Goal: Task Accomplishment & Management: Use online tool/utility

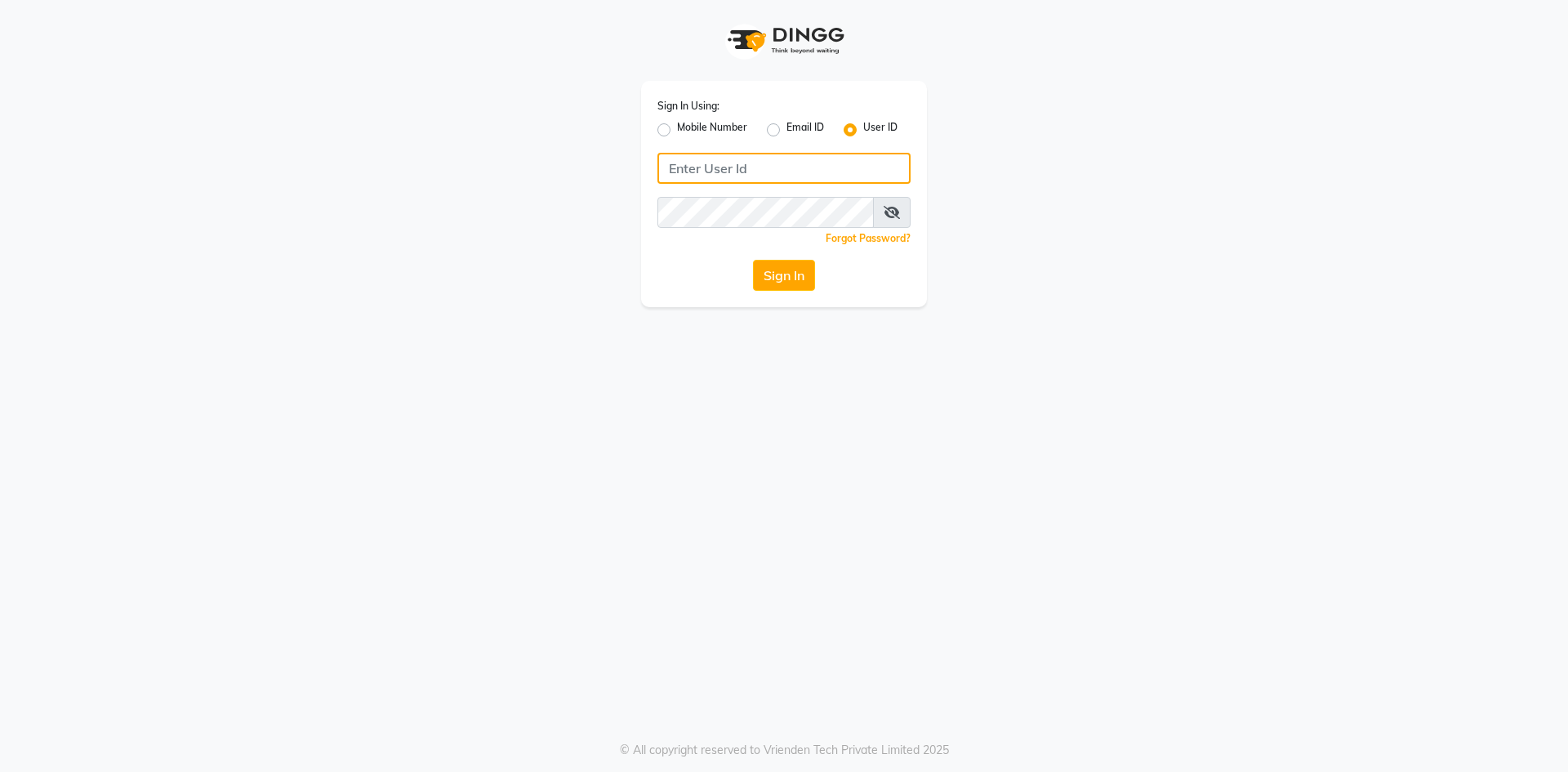
type input "7381010280"
click at [677, 130] on label "Mobile Number" at bounding box center [712, 130] width 70 height 20
click at [677, 130] on input "Mobile Number" at bounding box center [682, 125] width 11 height 11
radio input "true"
radio input "false"
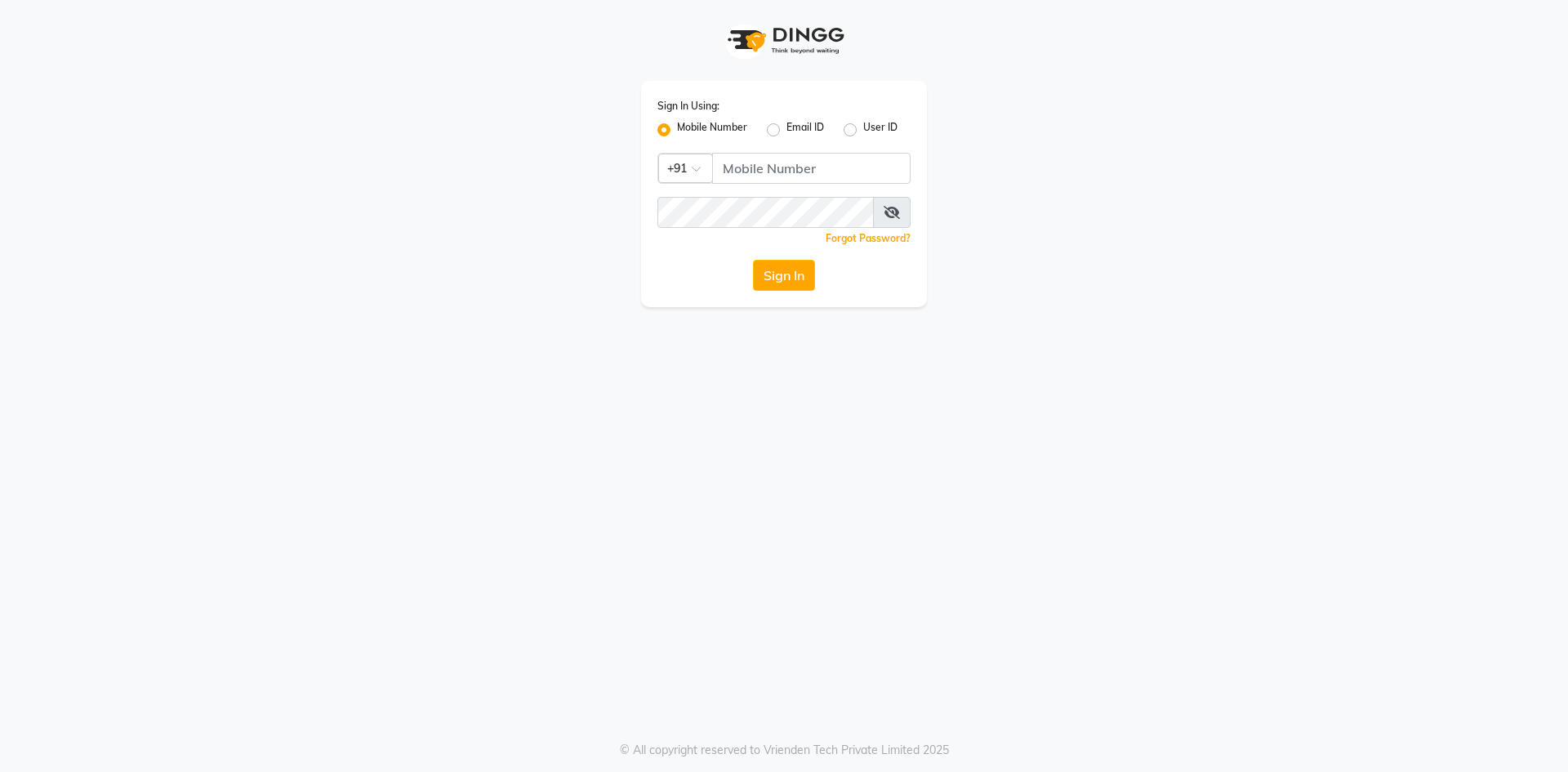
click at [863, 128] on label "User ID" at bounding box center [880, 130] width 35 height 20
click at [863, 128] on input "User ID" at bounding box center [869, 125] width 11 height 11
radio input "true"
radio input "false"
click at [700, 162] on input "Username" at bounding box center [784, 168] width 253 height 31
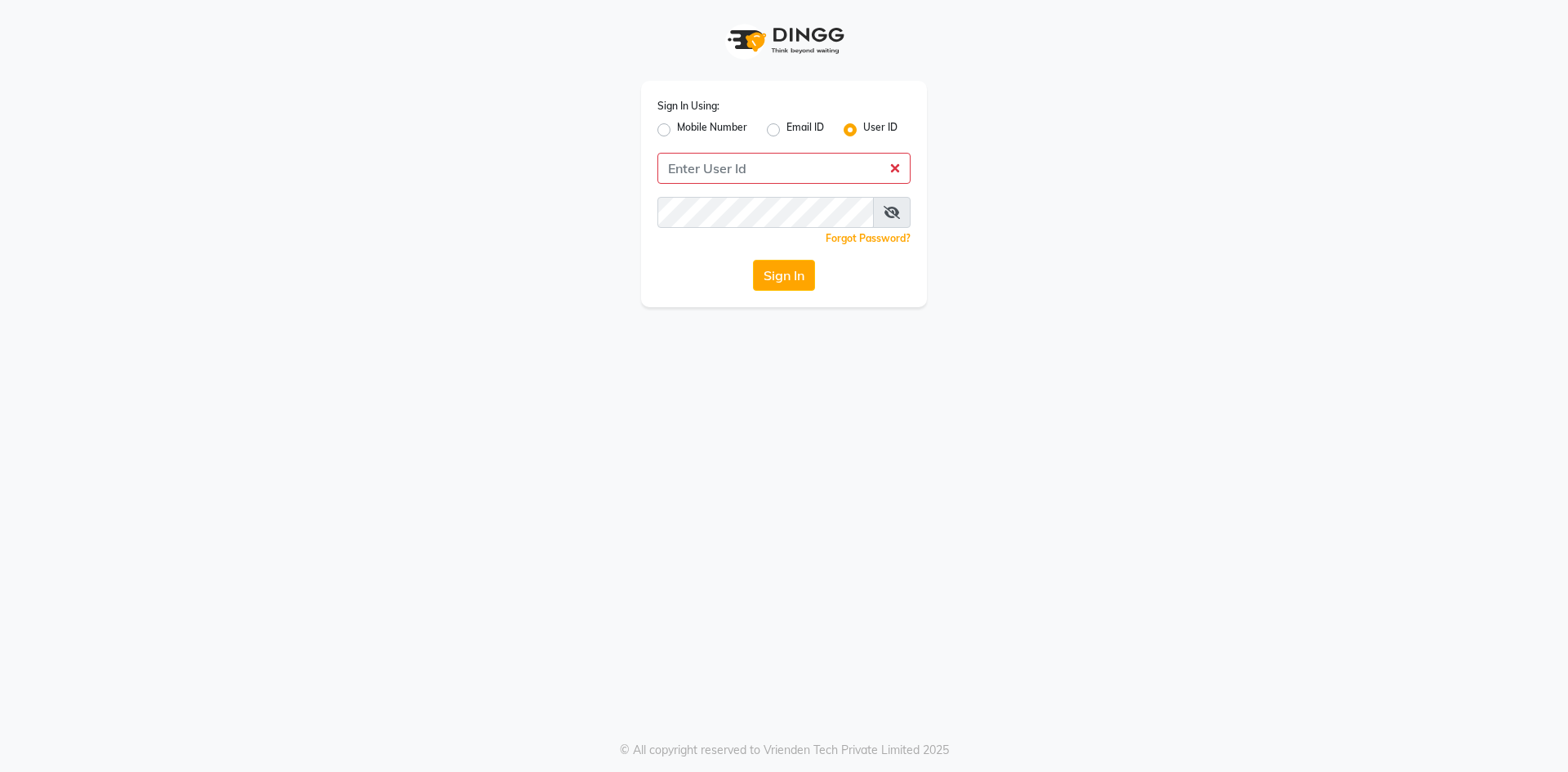
click at [1088, 391] on div "Sign In Using: Mobile Number Email ID User ID Remember me Forgot Password? Sign…" at bounding box center [784, 386] width 1568 height 772
drag, startPoint x: 693, startPoint y: 169, endPoint x: 750, endPoint y: 179, distance: 57.9
click at [693, 169] on input "Username" at bounding box center [784, 168] width 253 height 31
paste input "e2836-32"
type input "e2836-32"
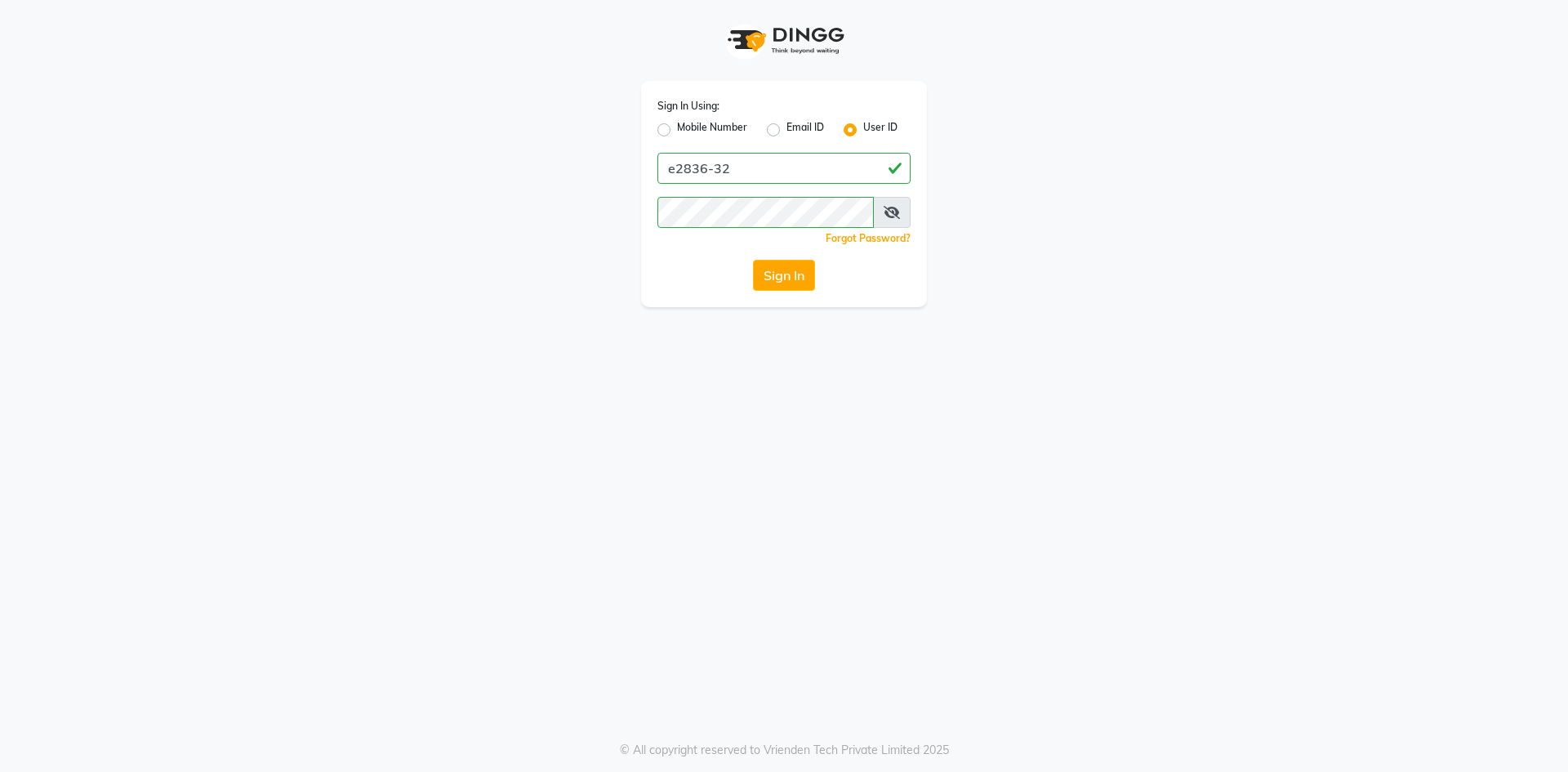
click at [634, 363] on div "Sign In Using: Mobile Number Email ID User ID e2836-32 Remember me Forgot Passw…" at bounding box center [784, 386] width 1568 height 772
click at [775, 281] on button "Sign In" at bounding box center [784, 275] width 62 height 31
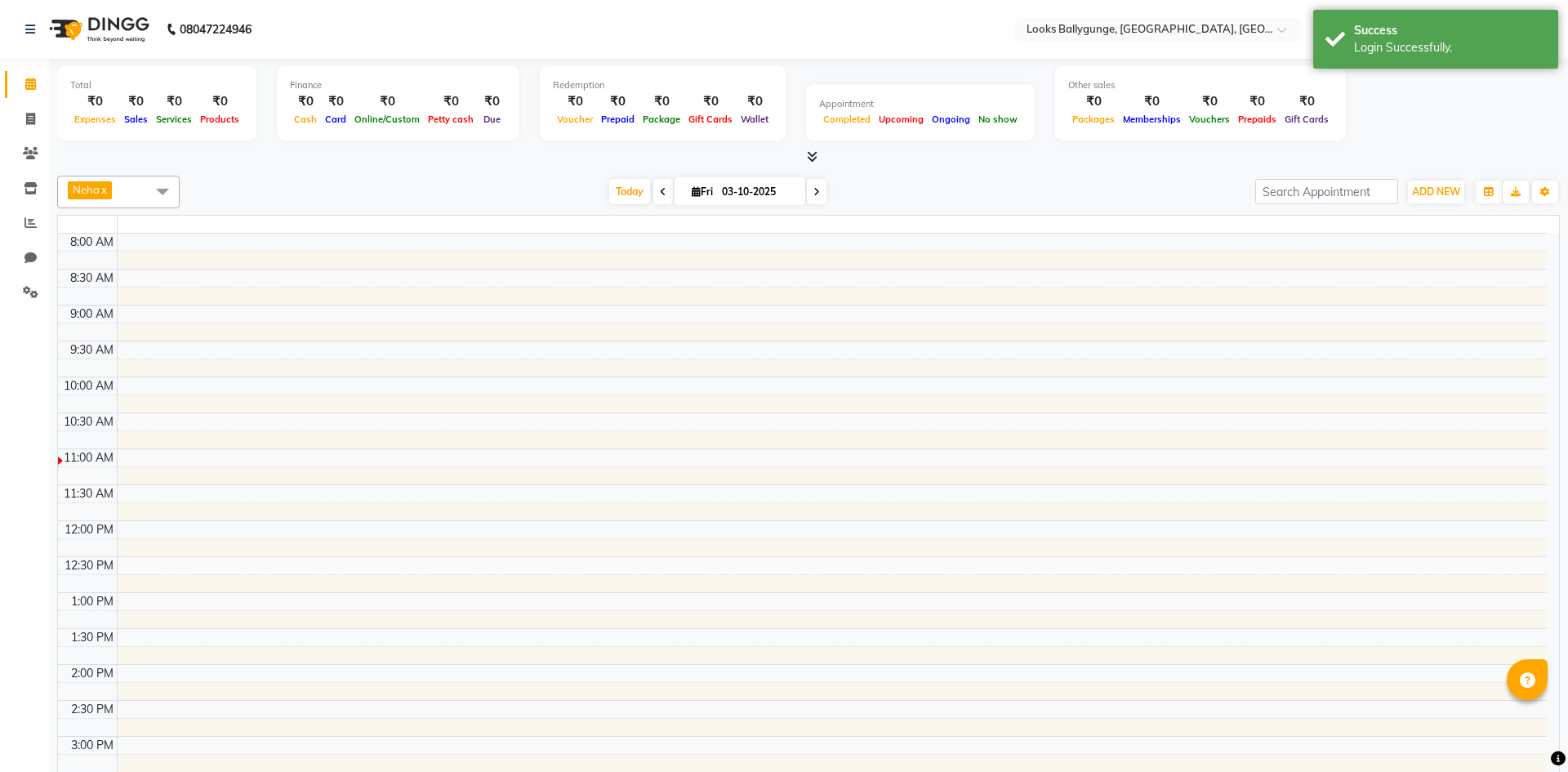
select select "en"
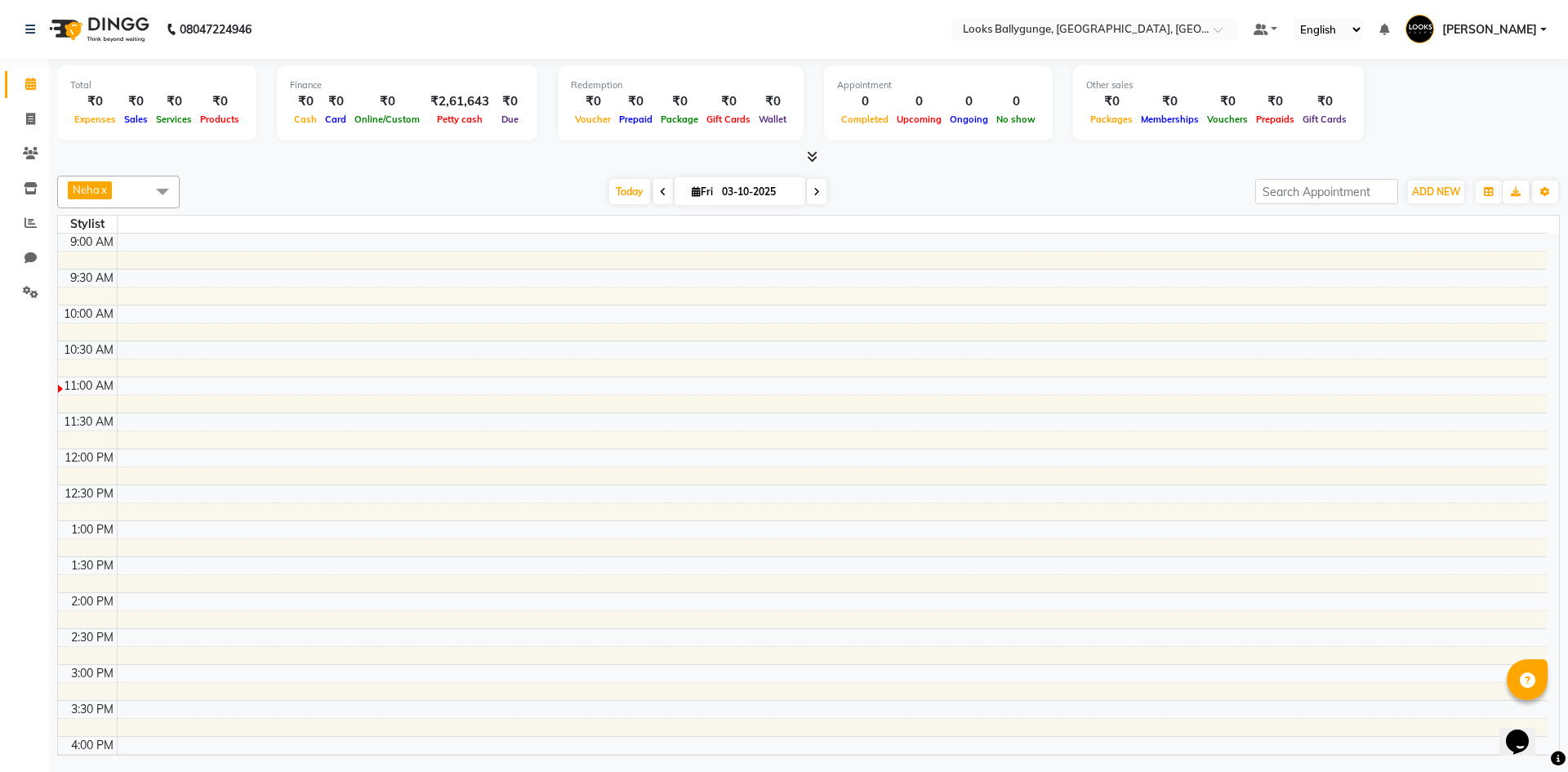
click at [25, 31] on div "08047224946" at bounding box center [138, 29] width 250 height 46
click at [28, 28] on icon at bounding box center [30, 29] width 10 height 12
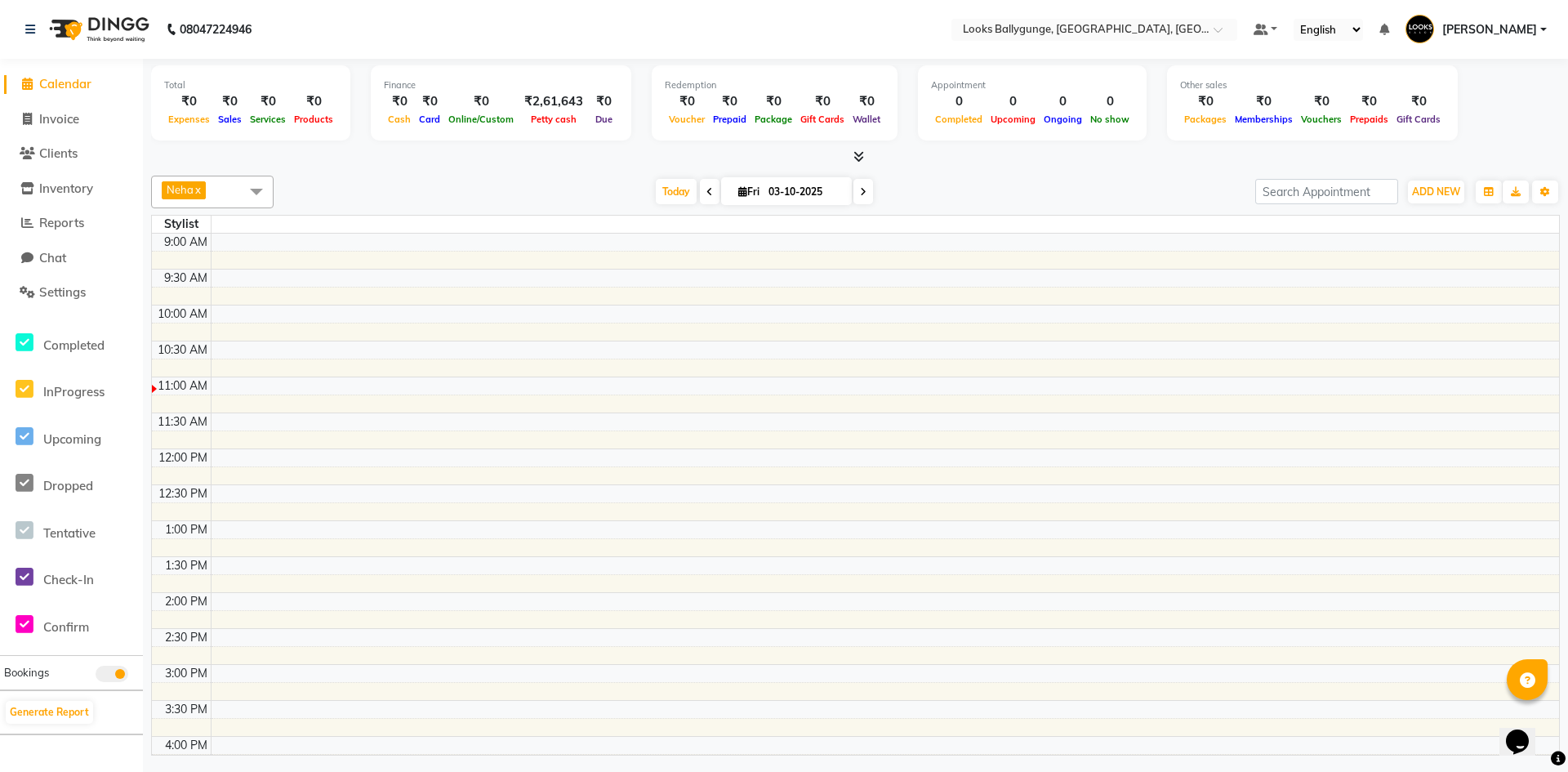
click at [53, 83] on span "Calendar" at bounding box center [65, 83] width 52 height 15
click at [28, 81] on icon at bounding box center [28, 83] width 11 height 12
click at [49, 220] on span "Reports" at bounding box center [61, 222] width 45 height 15
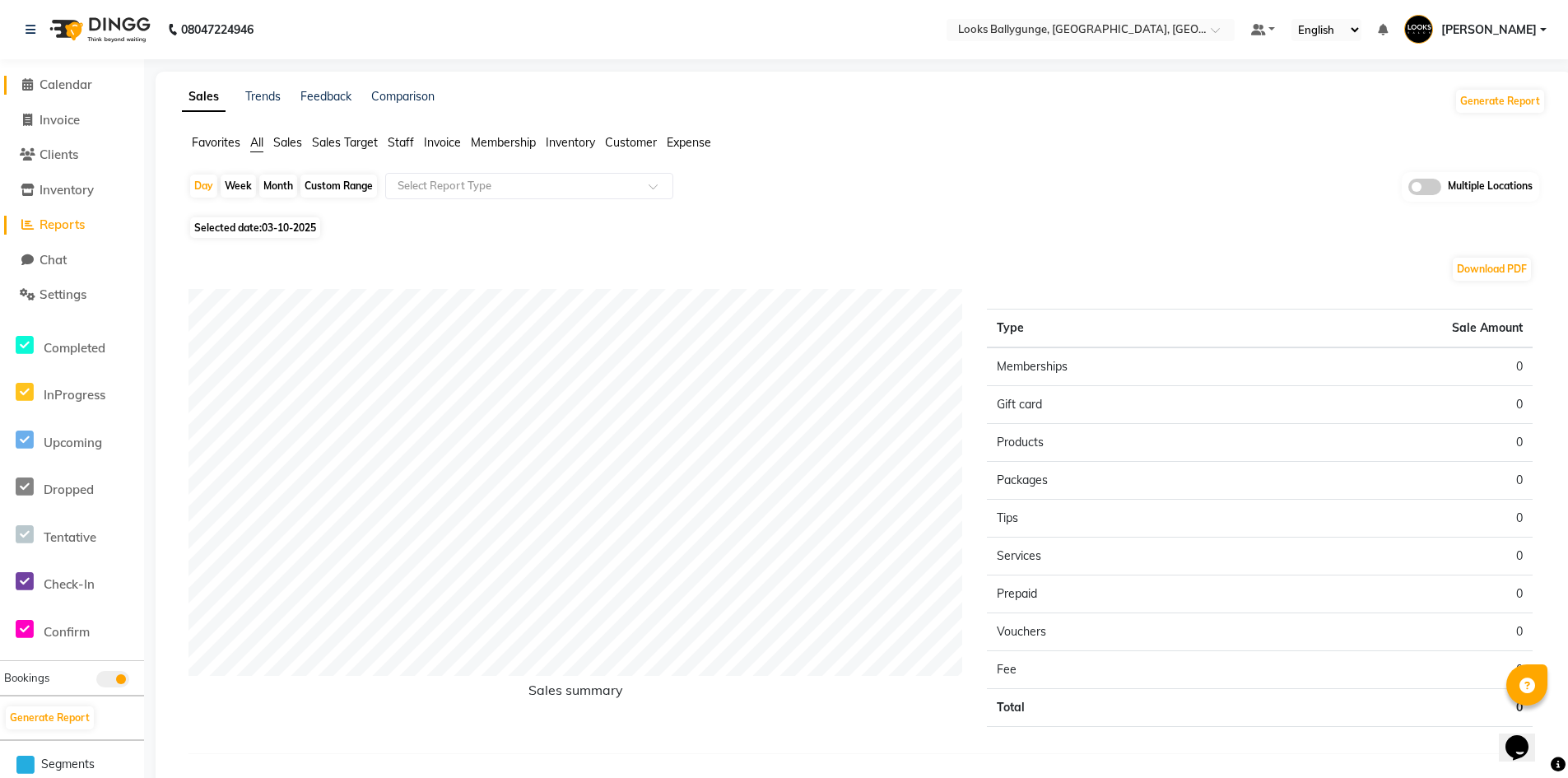
click at [24, 82] on icon at bounding box center [28, 84] width 11 height 13
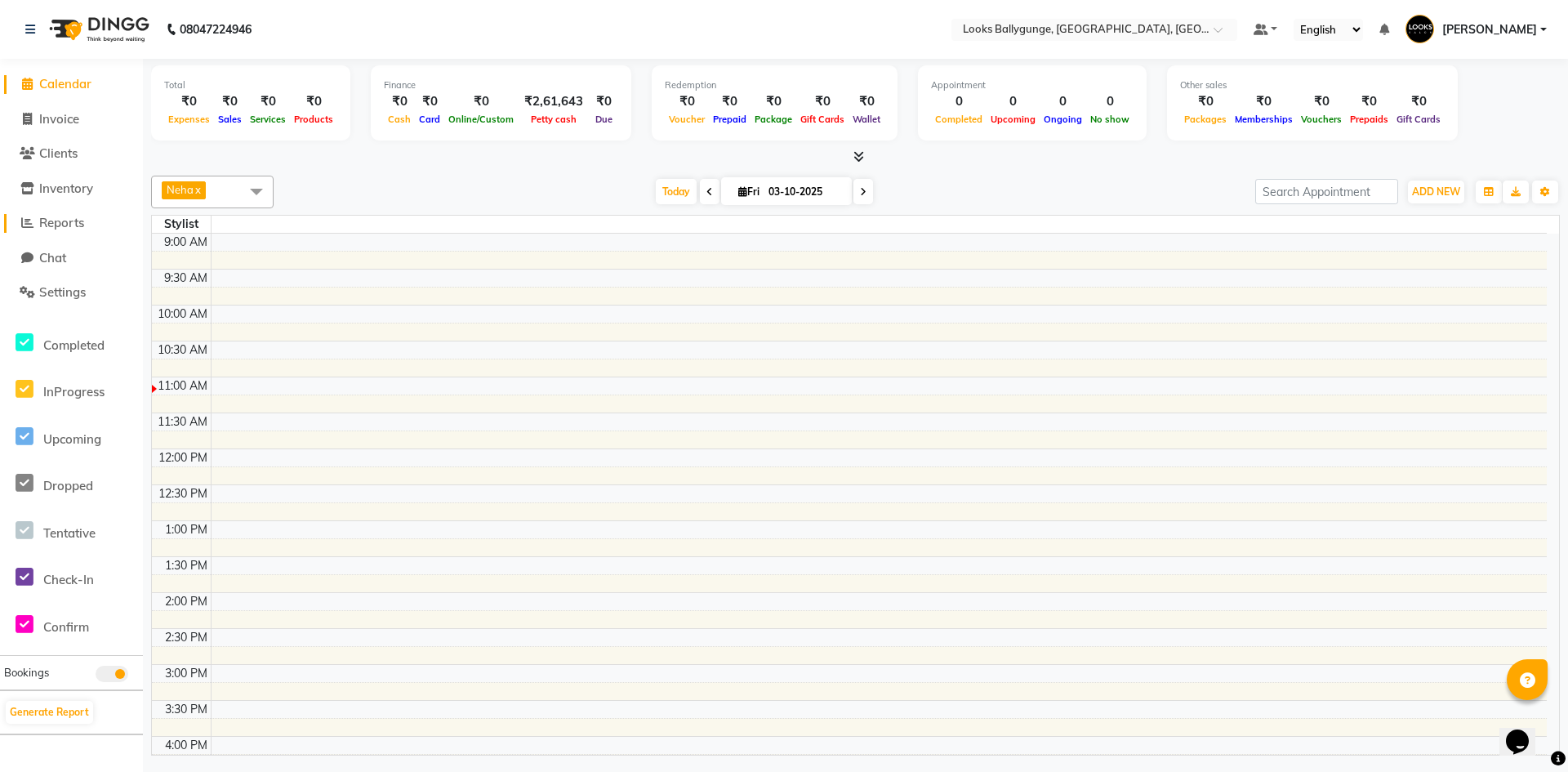
click at [29, 221] on icon at bounding box center [28, 223] width 12 height 12
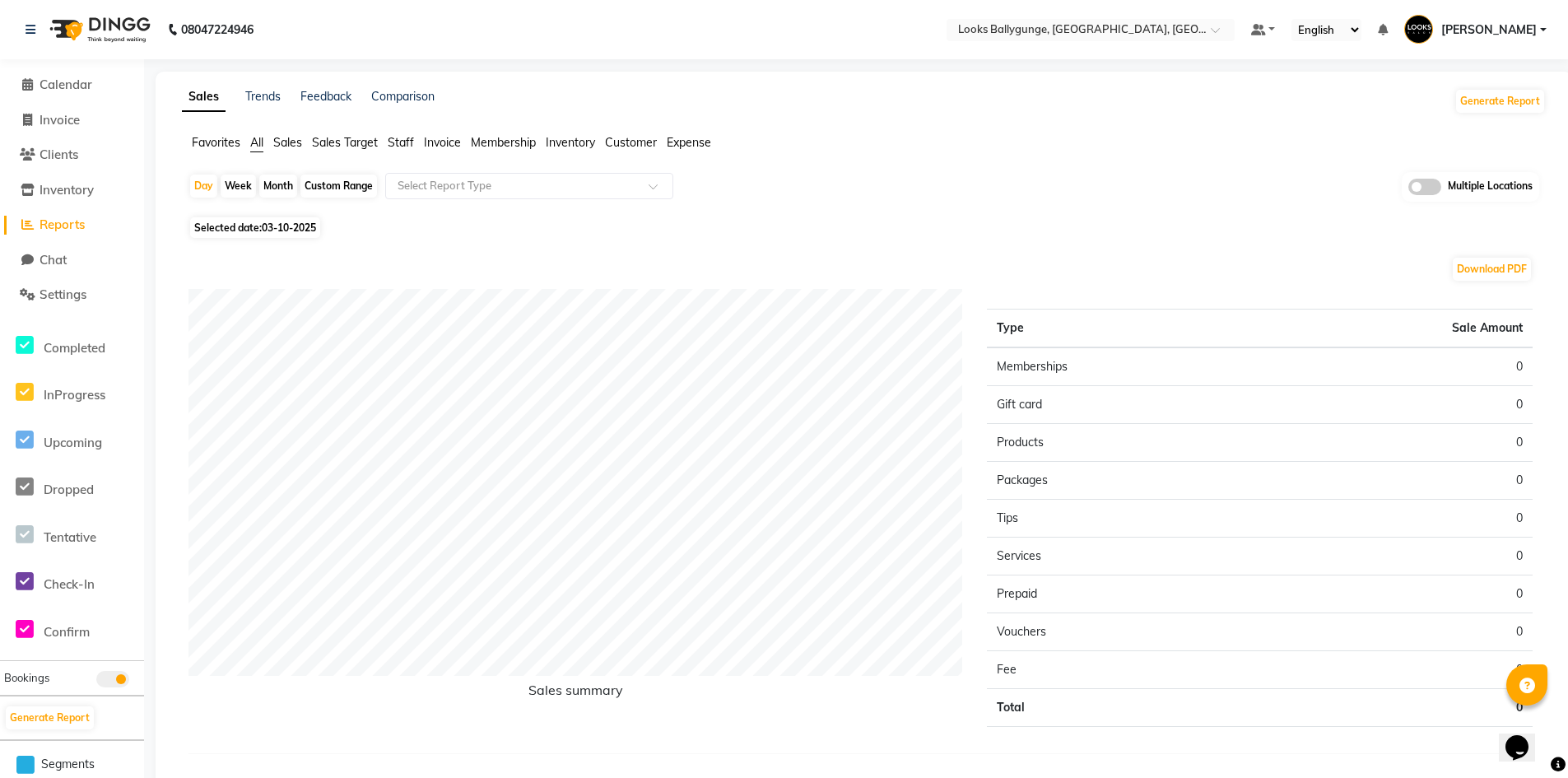
click at [282, 138] on span "Sales" at bounding box center [287, 142] width 29 height 15
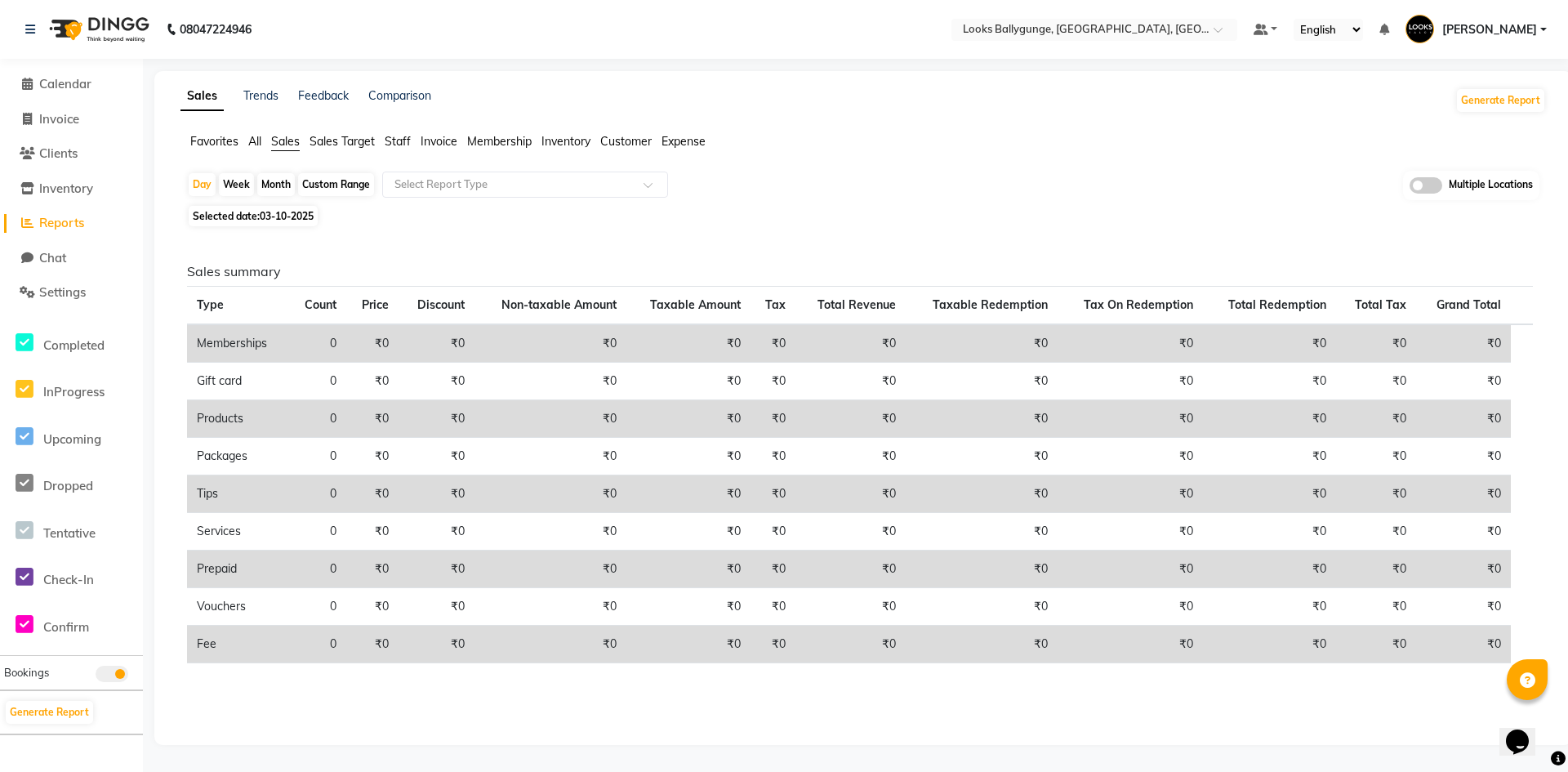
click at [287, 184] on div "Month" at bounding box center [276, 185] width 37 height 23
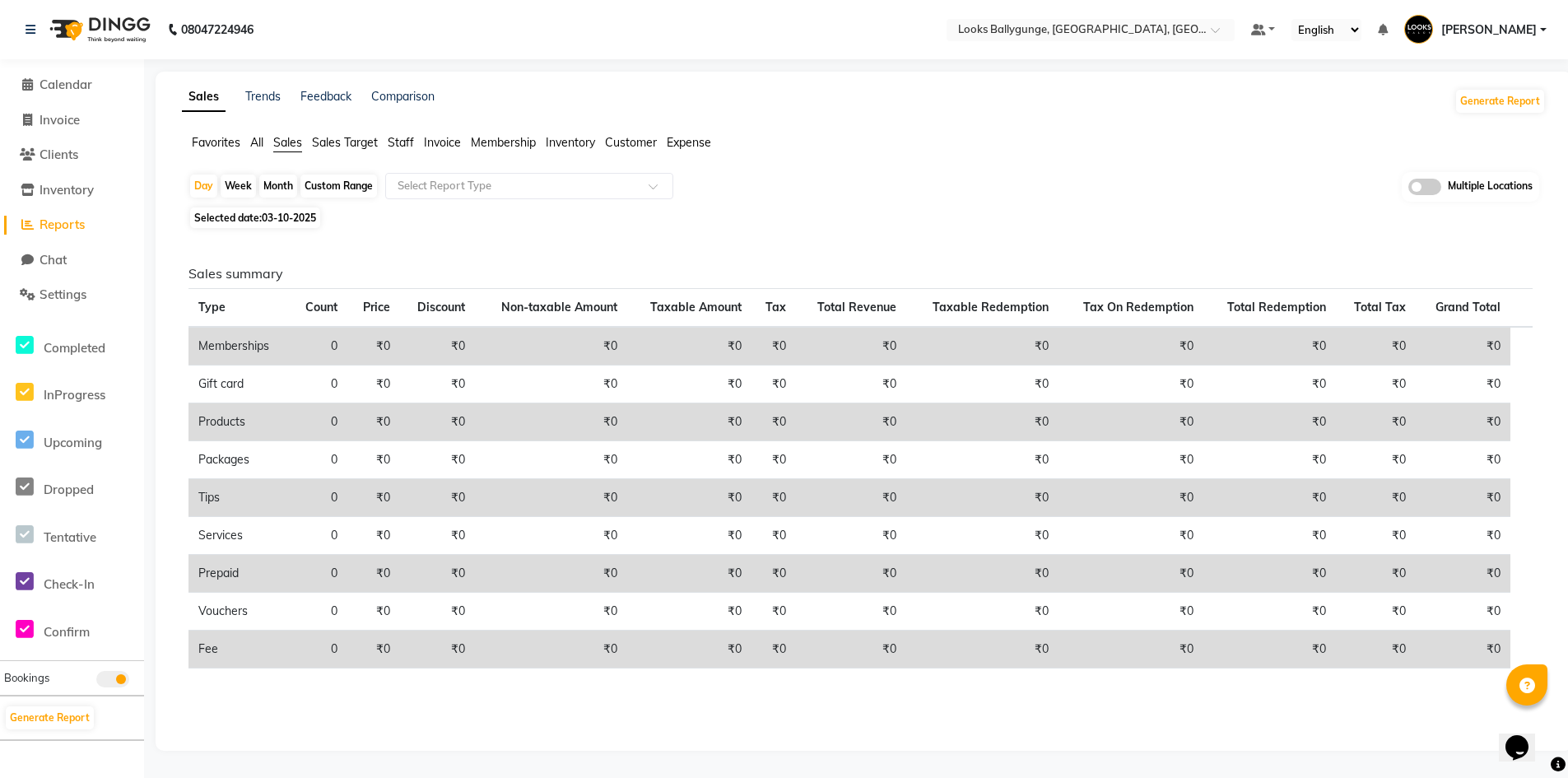
select select "10"
select select "2025"
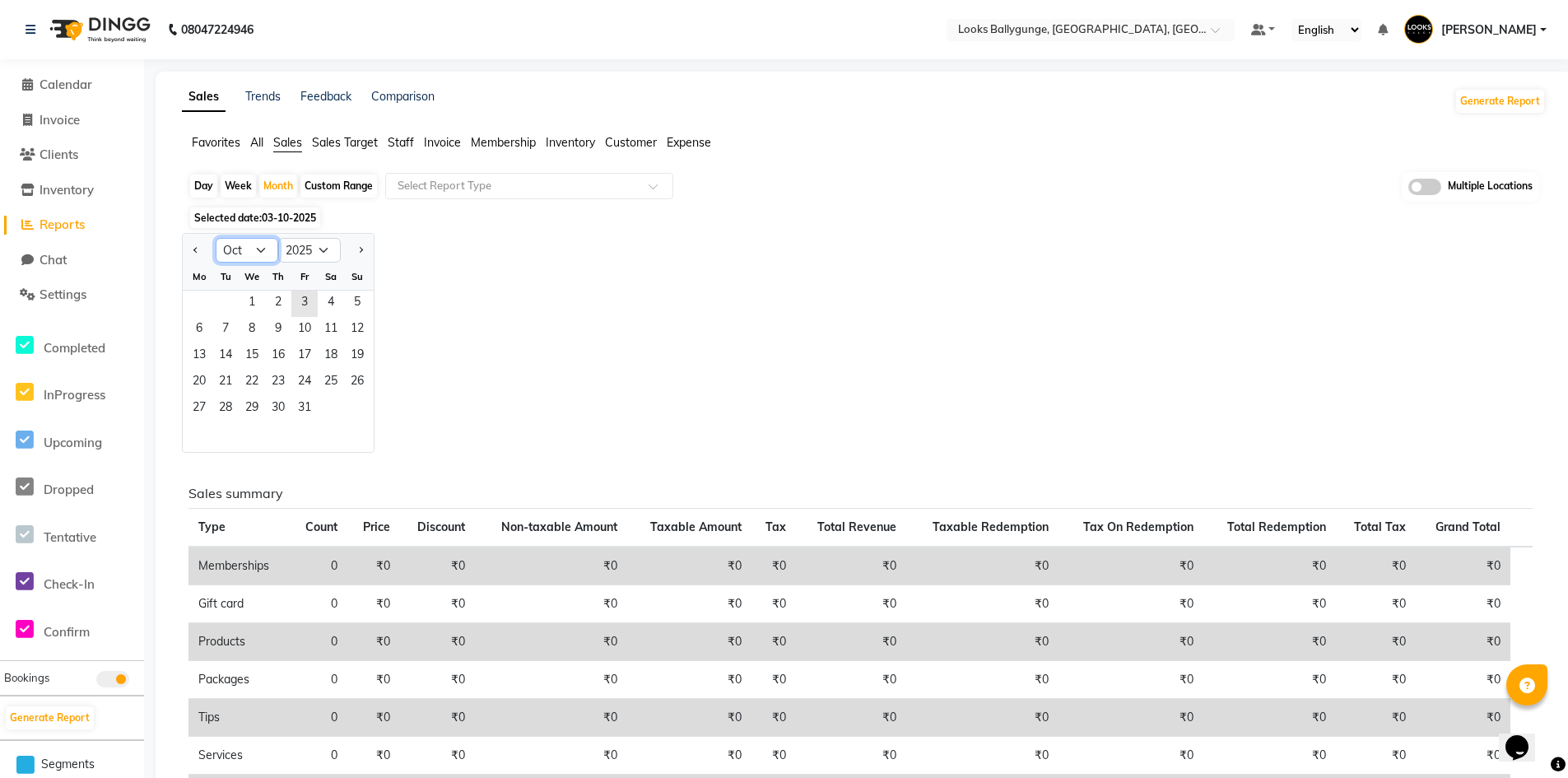
click at [262, 244] on select "Jan Feb Mar Apr May Jun [DATE] Aug Sep Oct Nov Dec" at bounding box center [247, 250] width 63 height 25
select select "9"
click at [216, 238] on select "Jan Feb Mar Apr May Jun [DATE] Aug Sep Oct Nov Dec" at bounding box center [247, 250] width 63 height 25
click at [198, 303] on span "1" at bounding box center [199, 303] width 26 height 26
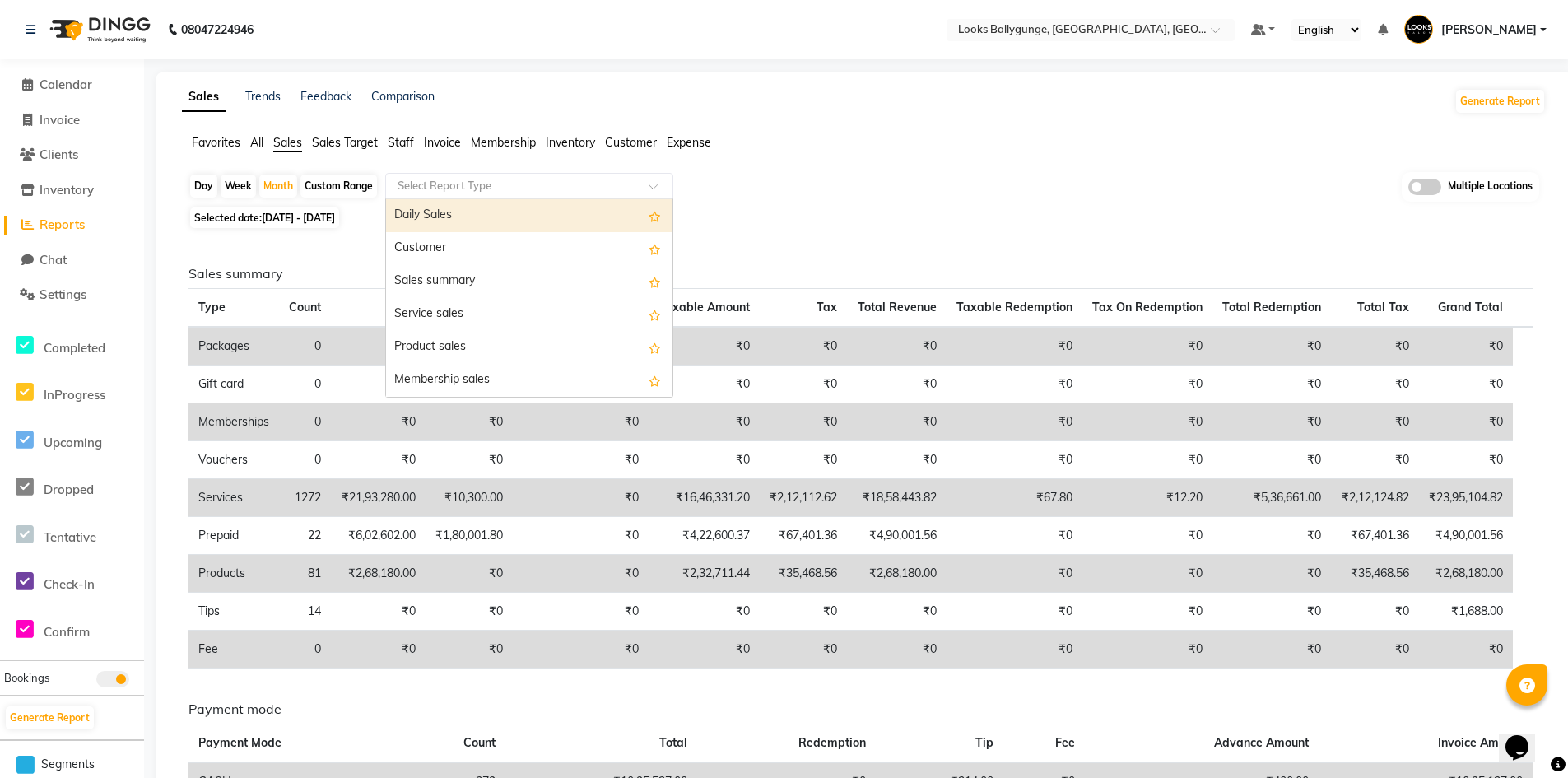
click at [520, 186] on input "text" at bounding box center [513, 186] width 237 height 16
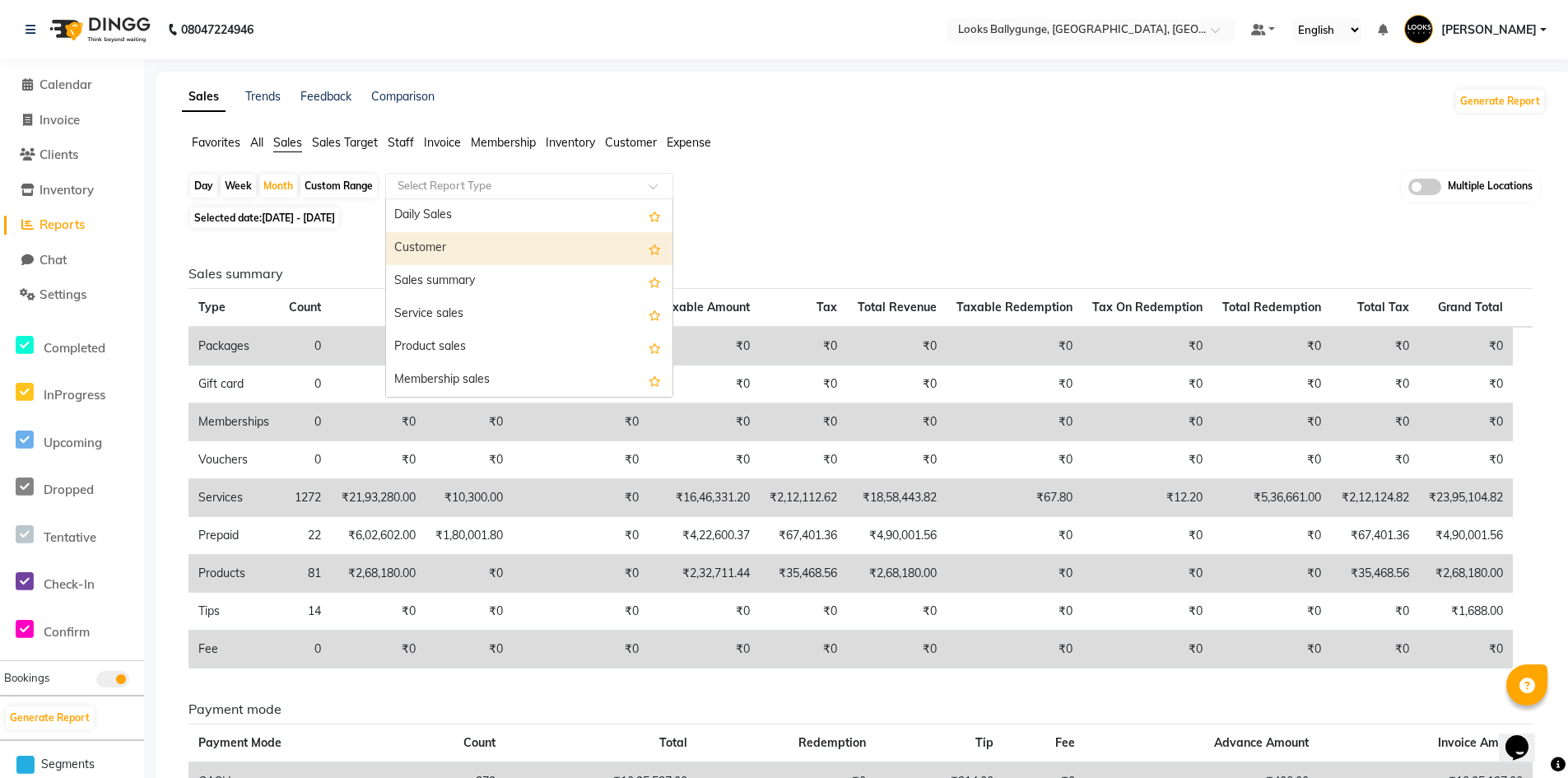
click at [933, 214] on div "Selected date: 01-09-2025 - 30-09-2025" at bounding box center [867, 217] width 1357 height 17
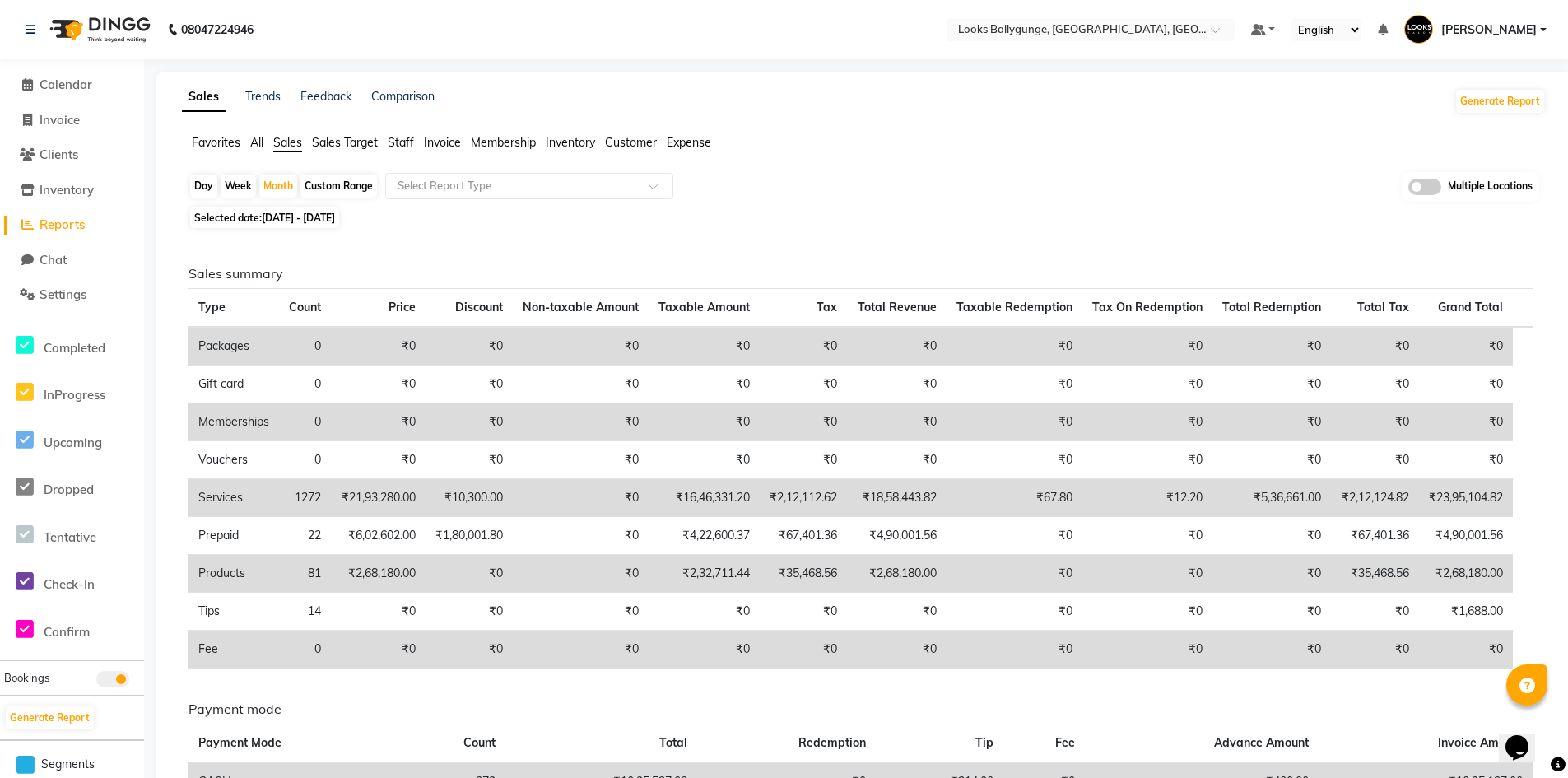
click at [691, 140] on span "Expense" at bounding box center [689, 142] width 45 height 15
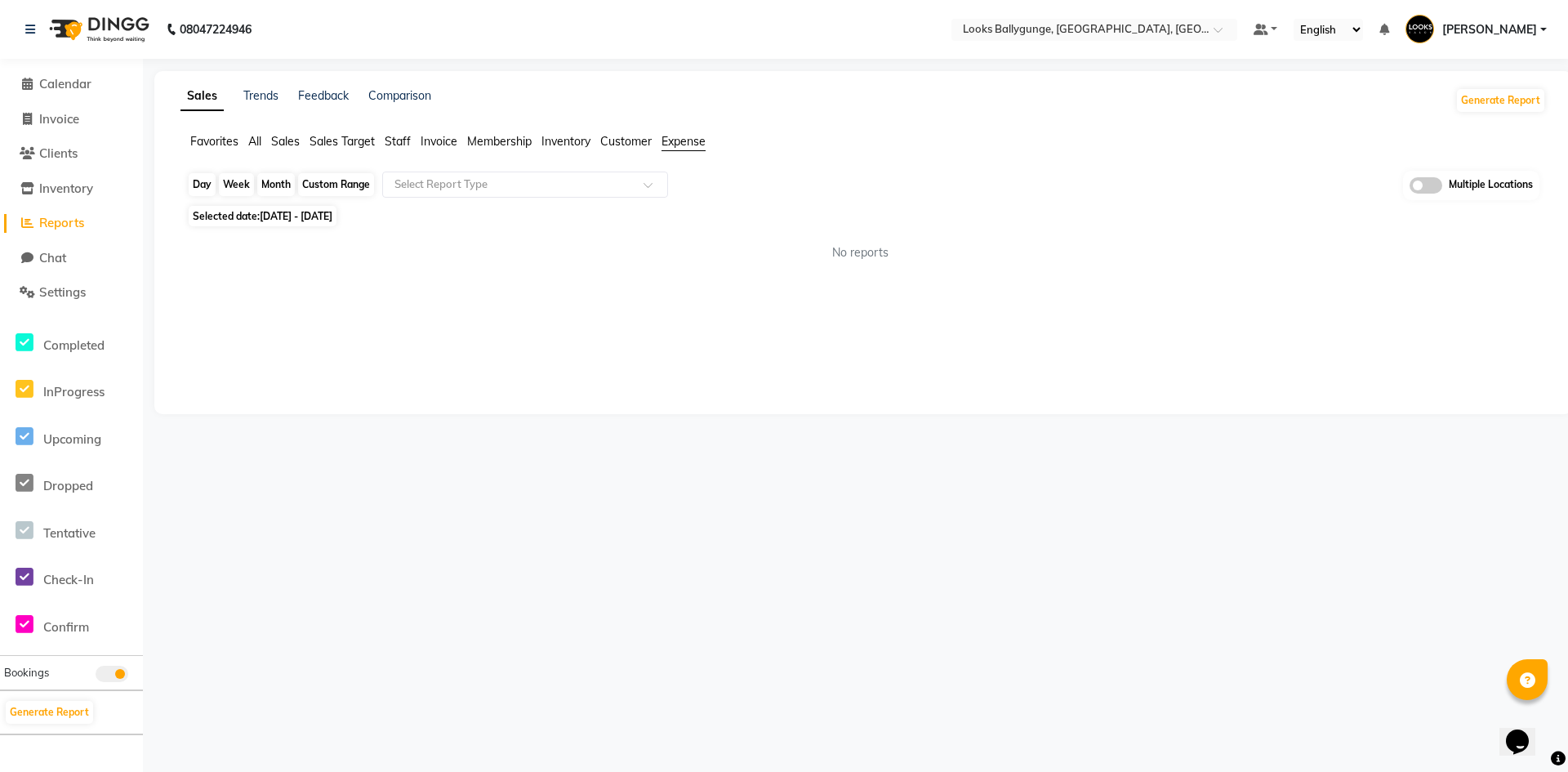
click at [271, 185] on div "Month" at bounding box center [276, 185] width 37 height 23
select select "9"
select select "2025"
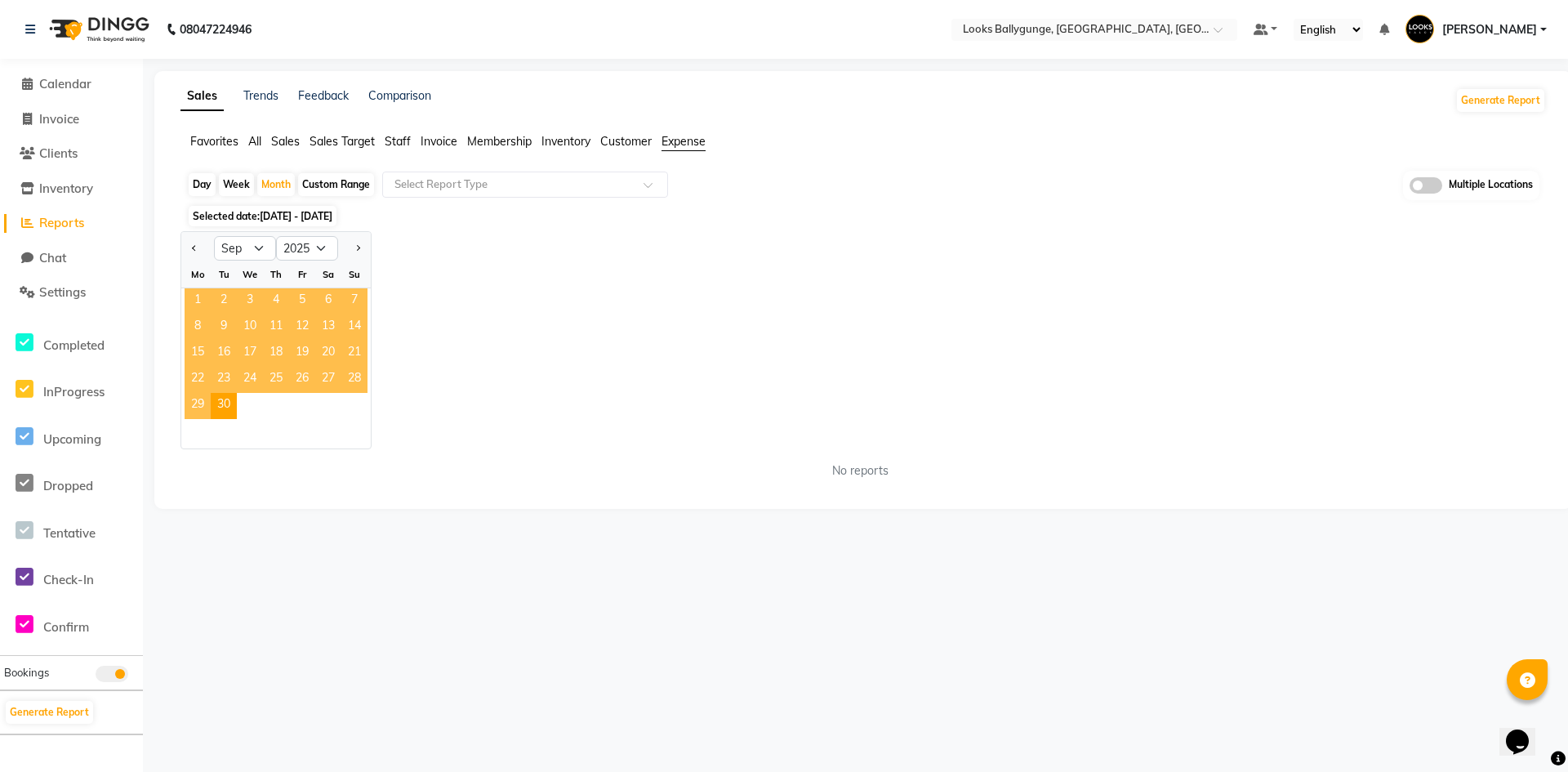
click at [193, 299] on span "1" at bounding box center [197, 301] width 26 height 26
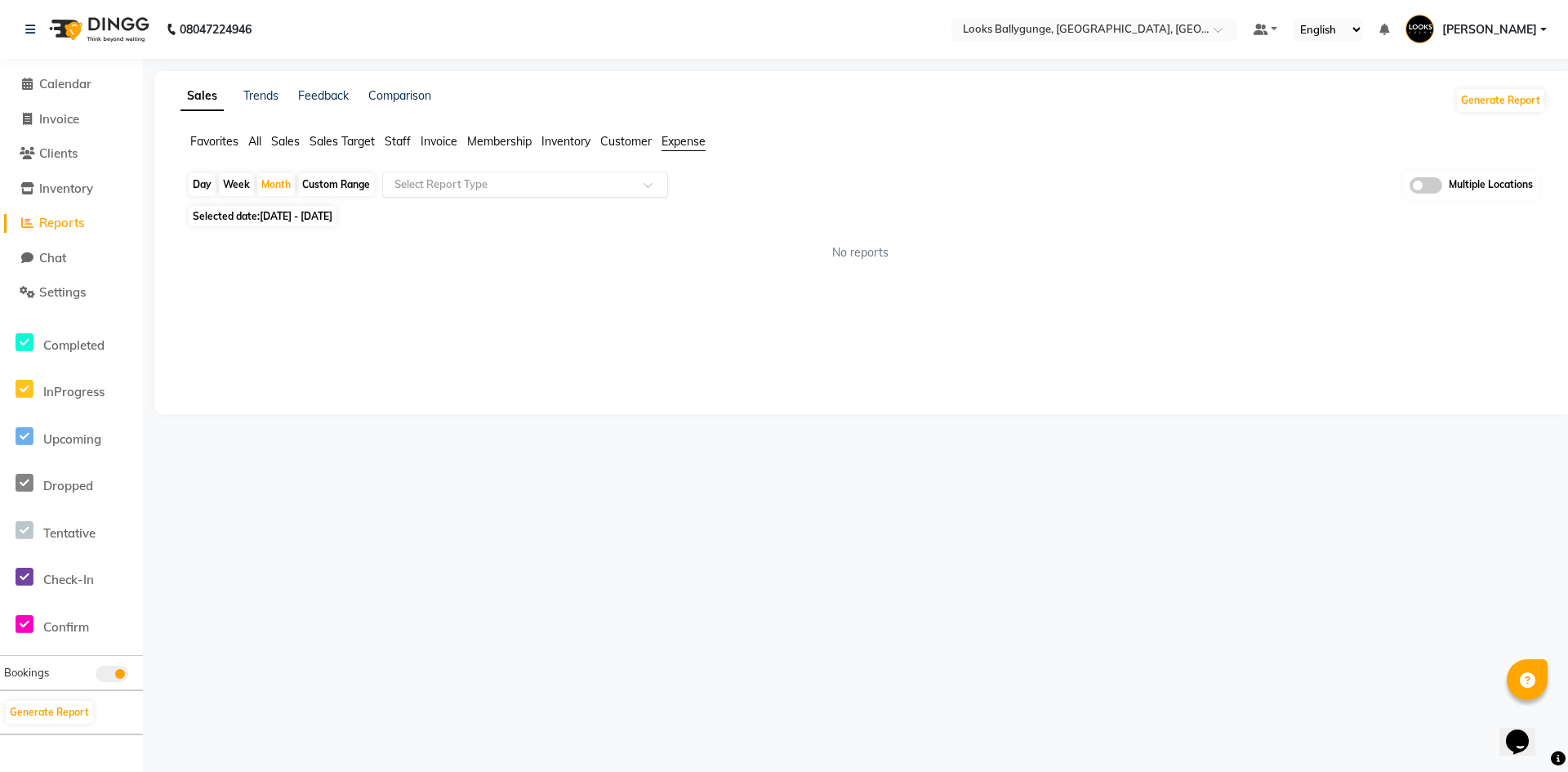
click at [524, 188] on input "text" at bounding box center [508, 185] width 235 height 16
click at [455, 249] on div "Expense" at bounding box center [525, 246] width 284 height 33
select select "full_report"
select select "pdf"
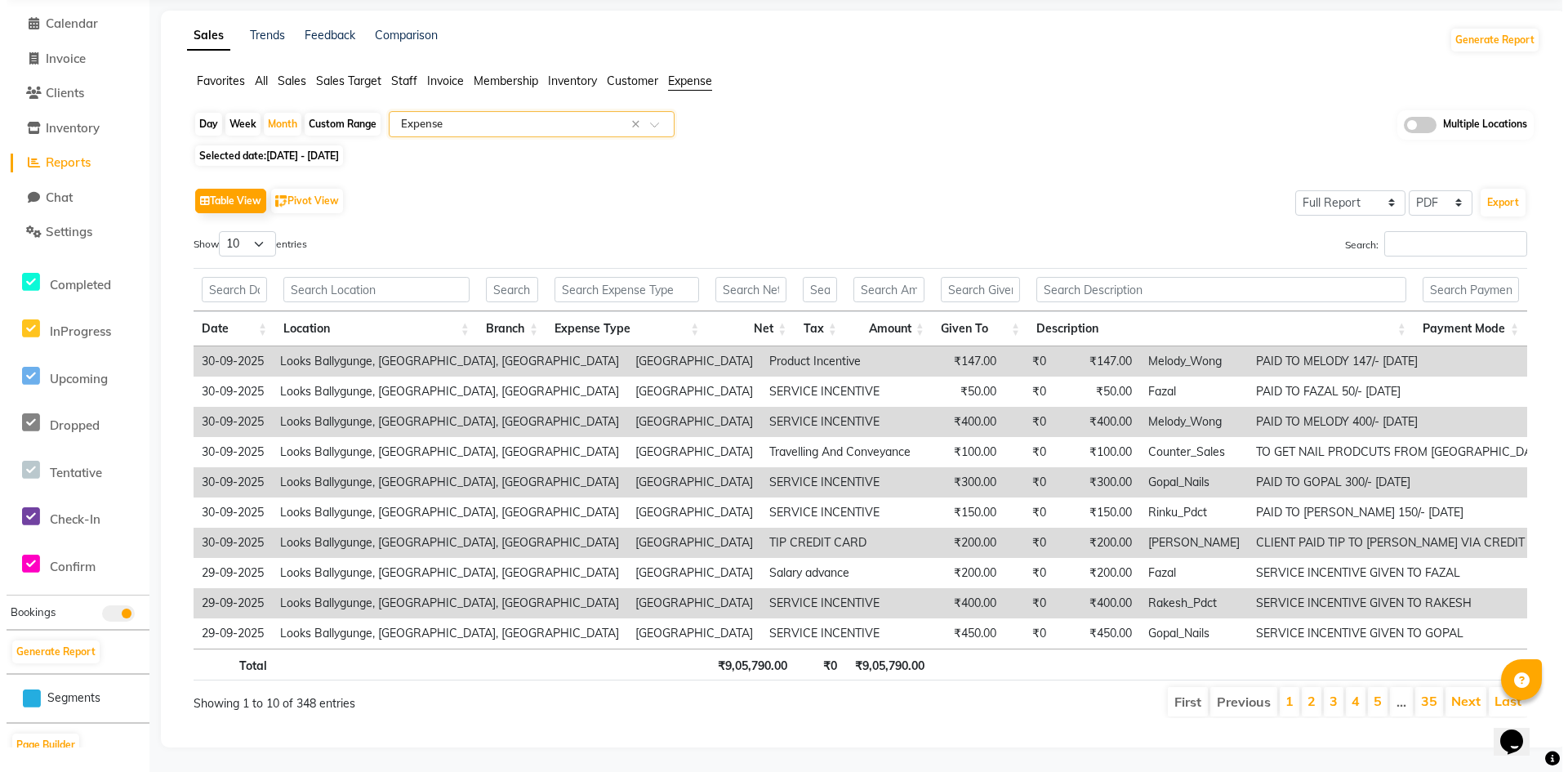
scroll to position [73, 0]
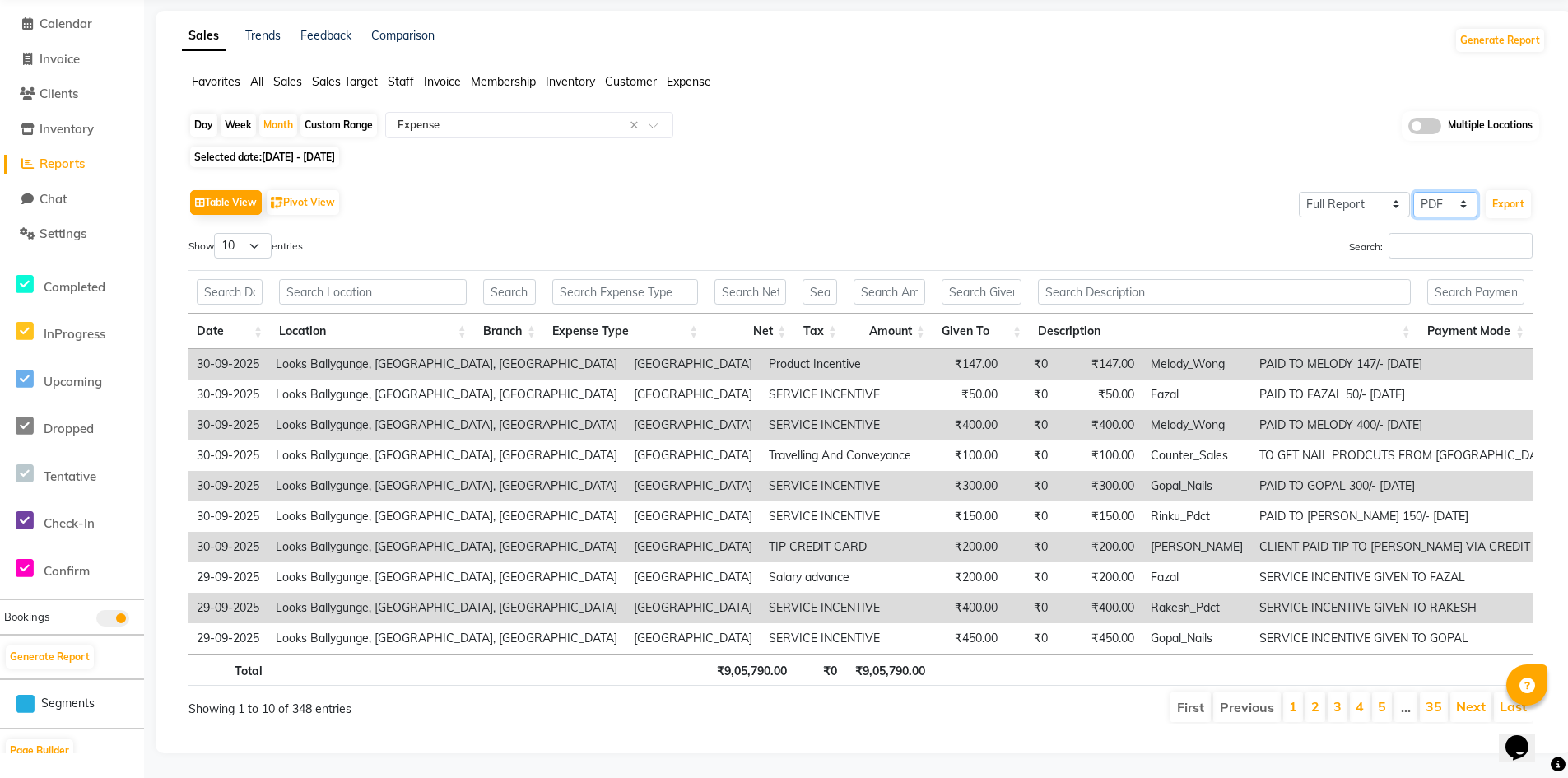
click at [1435, 191] on select "Select CSV PDF" at bounding box center [1445, 204] width 64 height 26
click at [1413, 191] on select "Select CSV PDF" at bounding box center [1445, 204] width 64 height 26
click at [1510, 190] on button "Export" at bounding box center [1508, 204] width 46 height 28
select select "monospace"
select select "12px"
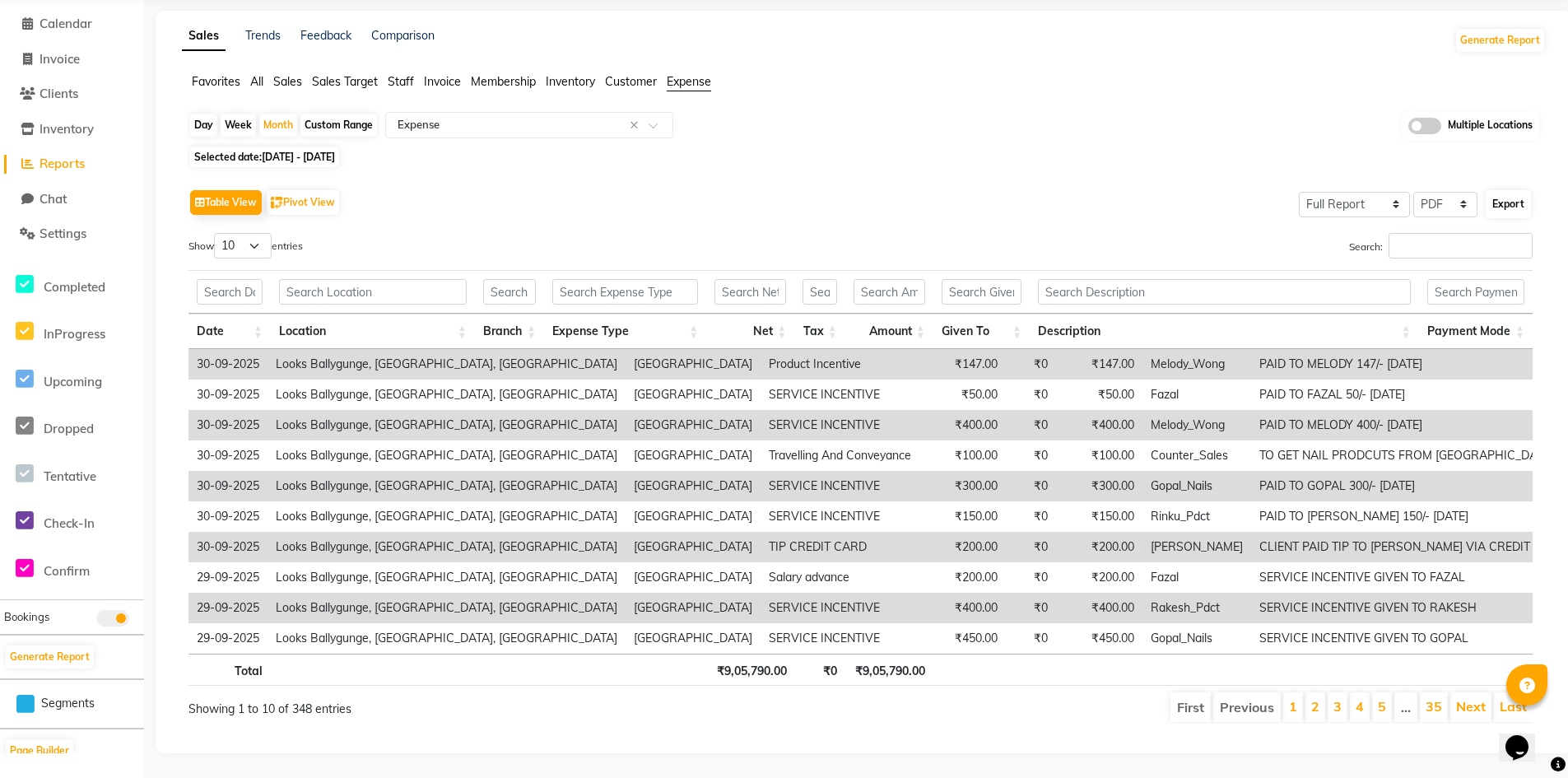
select select "template_1"
select select "A4"
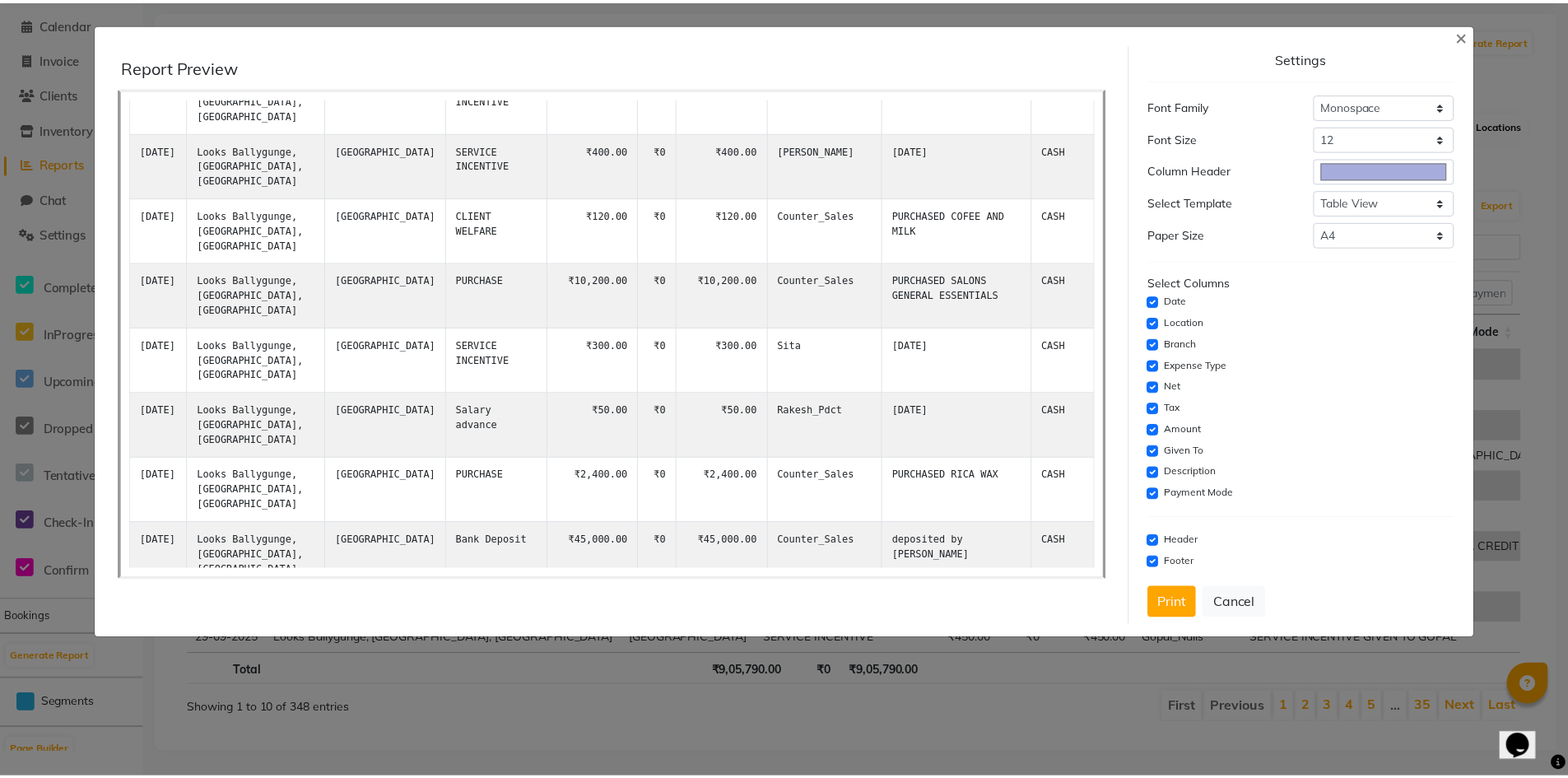
scroll to position [17185, 0]
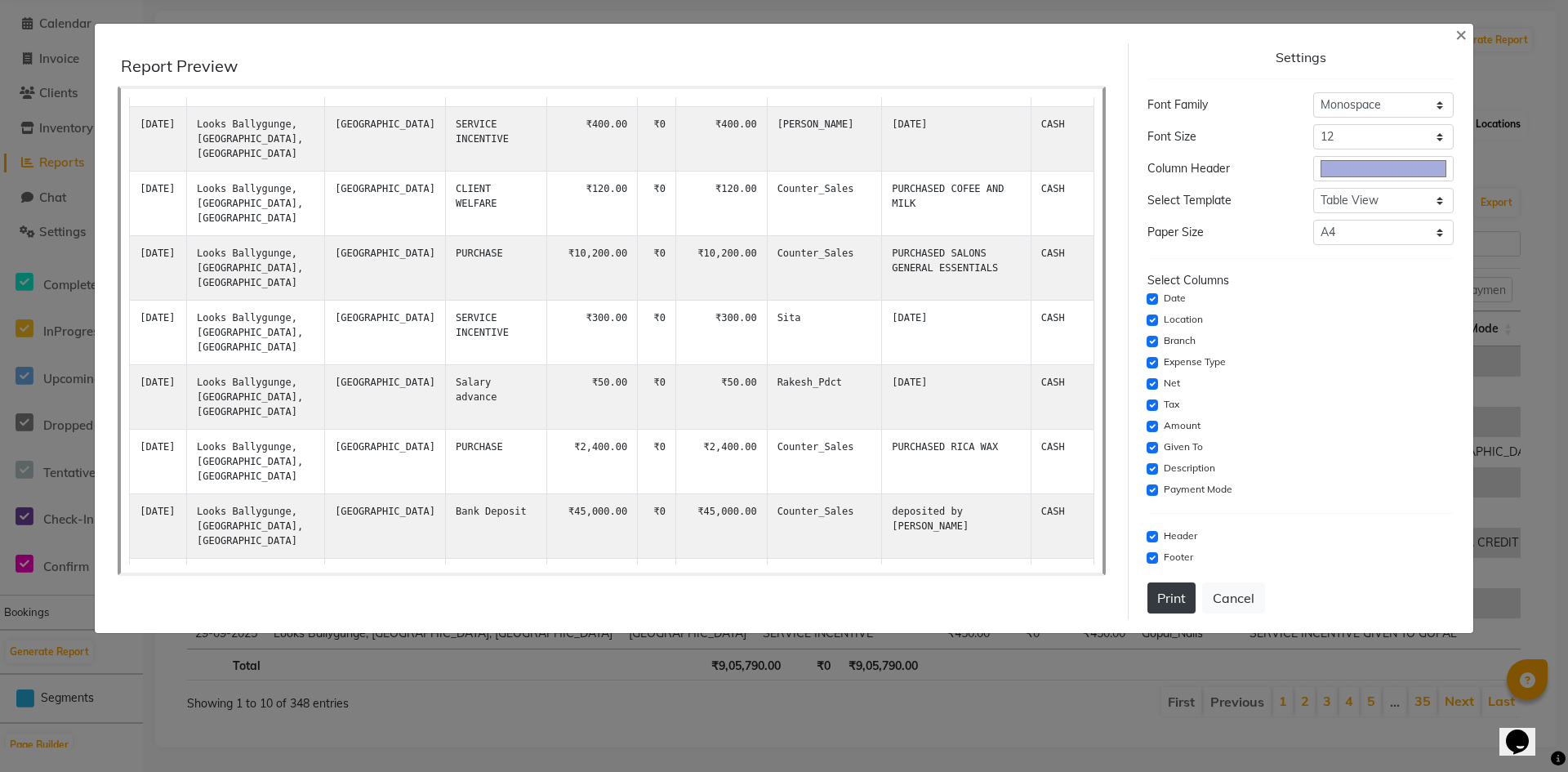
click at [1170, 598] on button "Print" at bounding box center [1171, 597] width 48 height 31
click at [1222, 595] on button "Cancel" at bounding box center [1233, 597] width 63 height 31
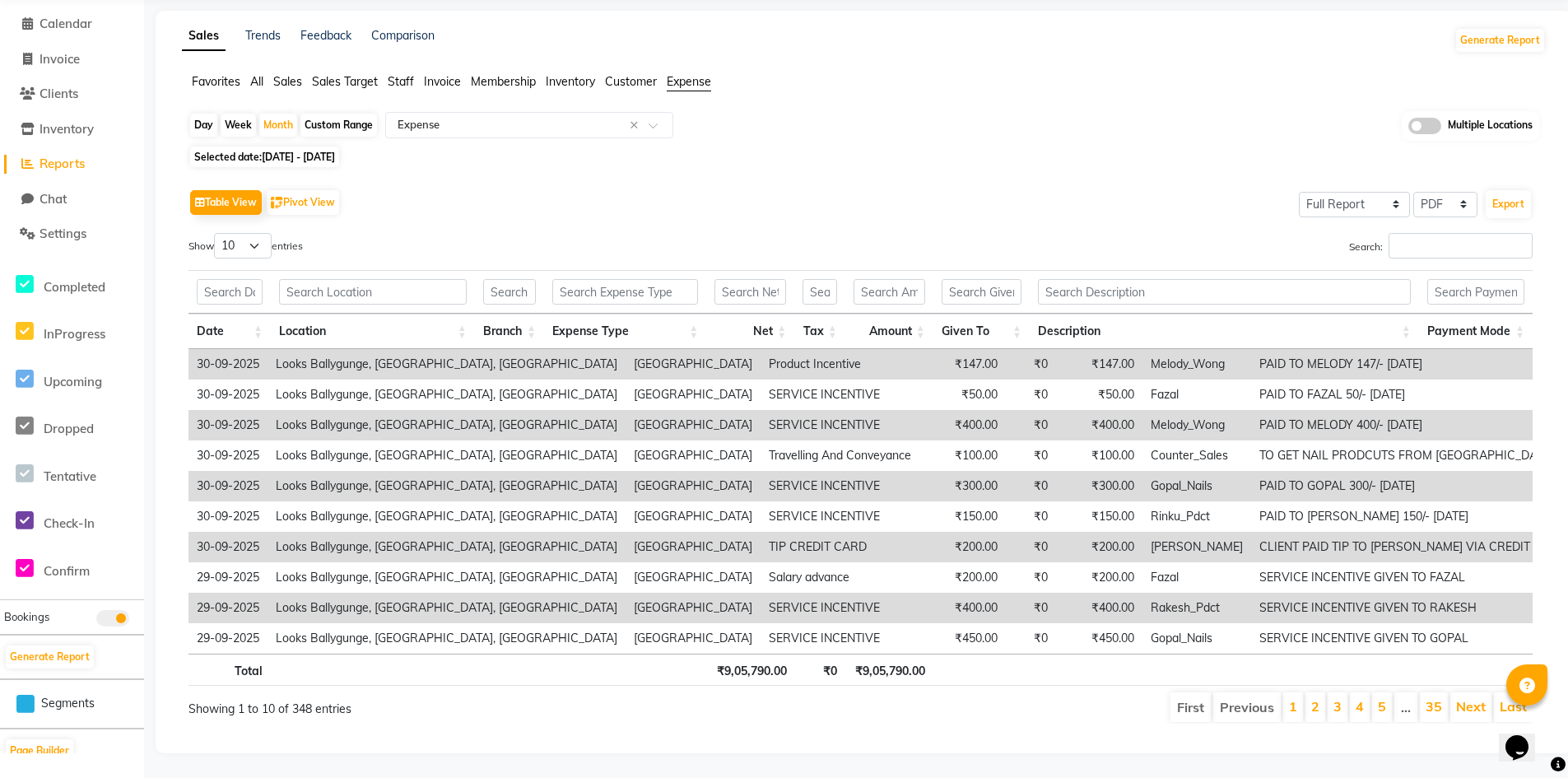
click at [337, 74] on span "Sales Target" at bounding box center [345, 81] width 66 height 15
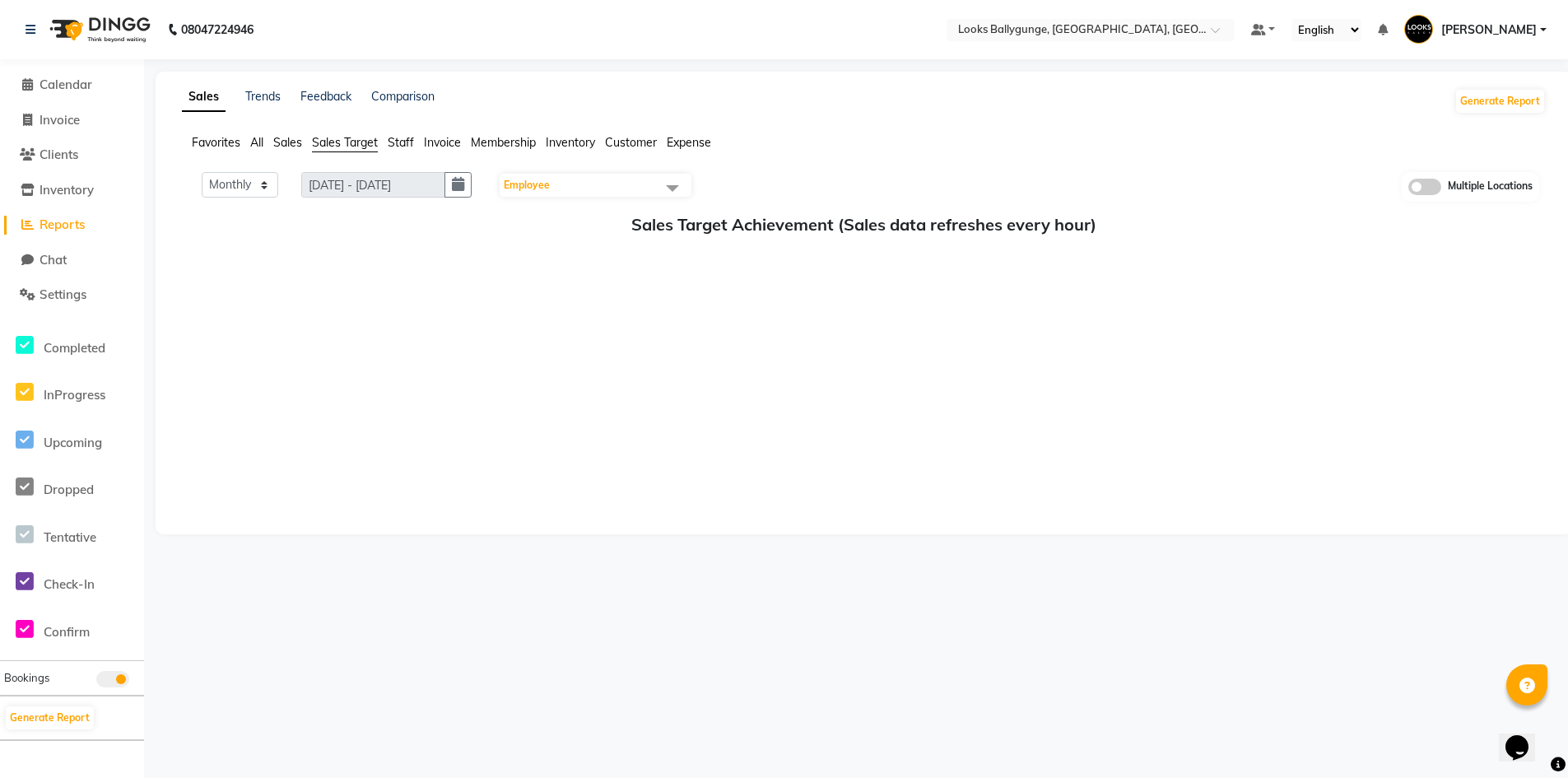
scroll to position [0, 0]
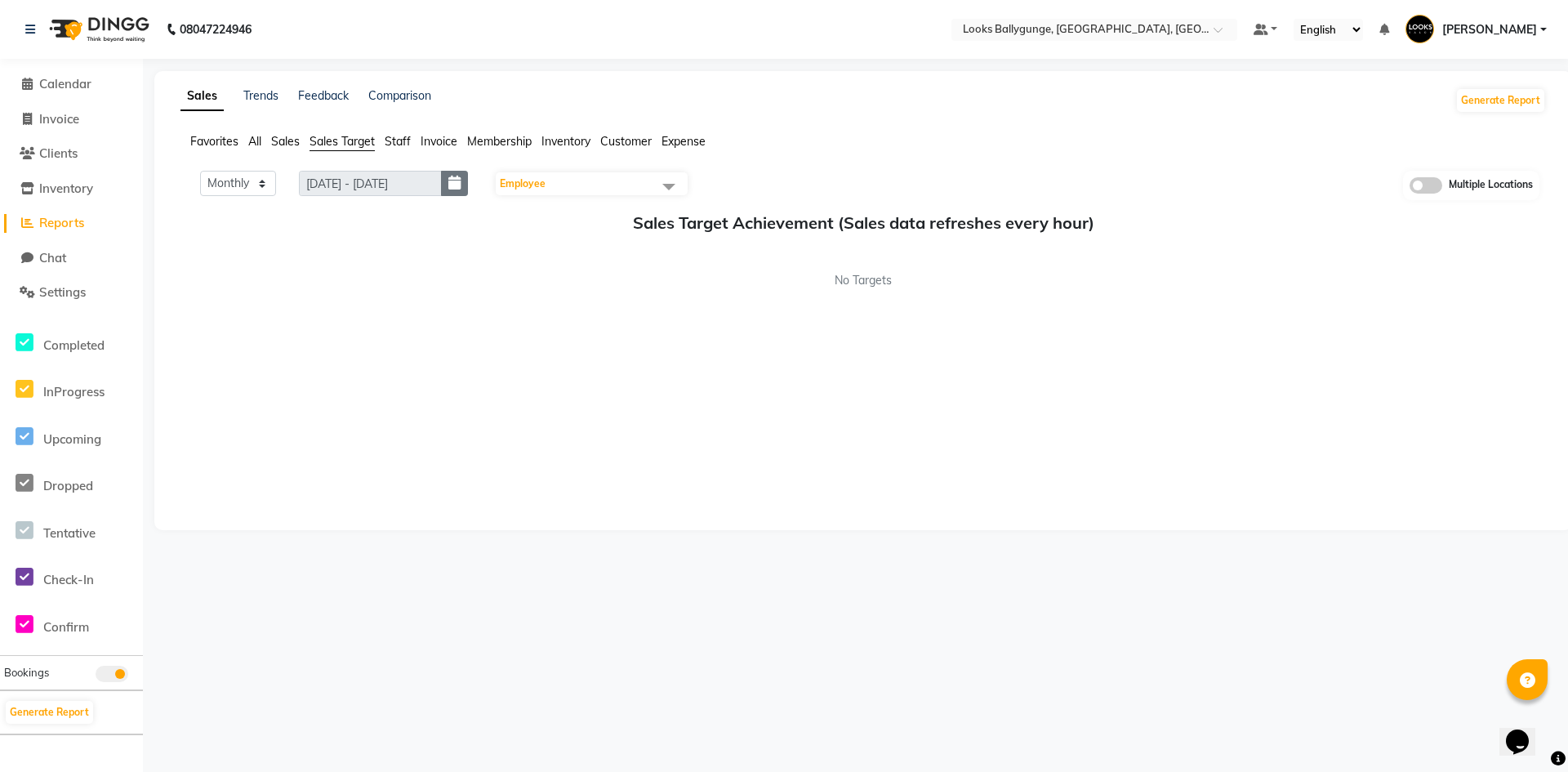
click at [460, 184] on icon "button" at bounding box center [454, 183] width 12 height 1
select select "10"
select select "2025"
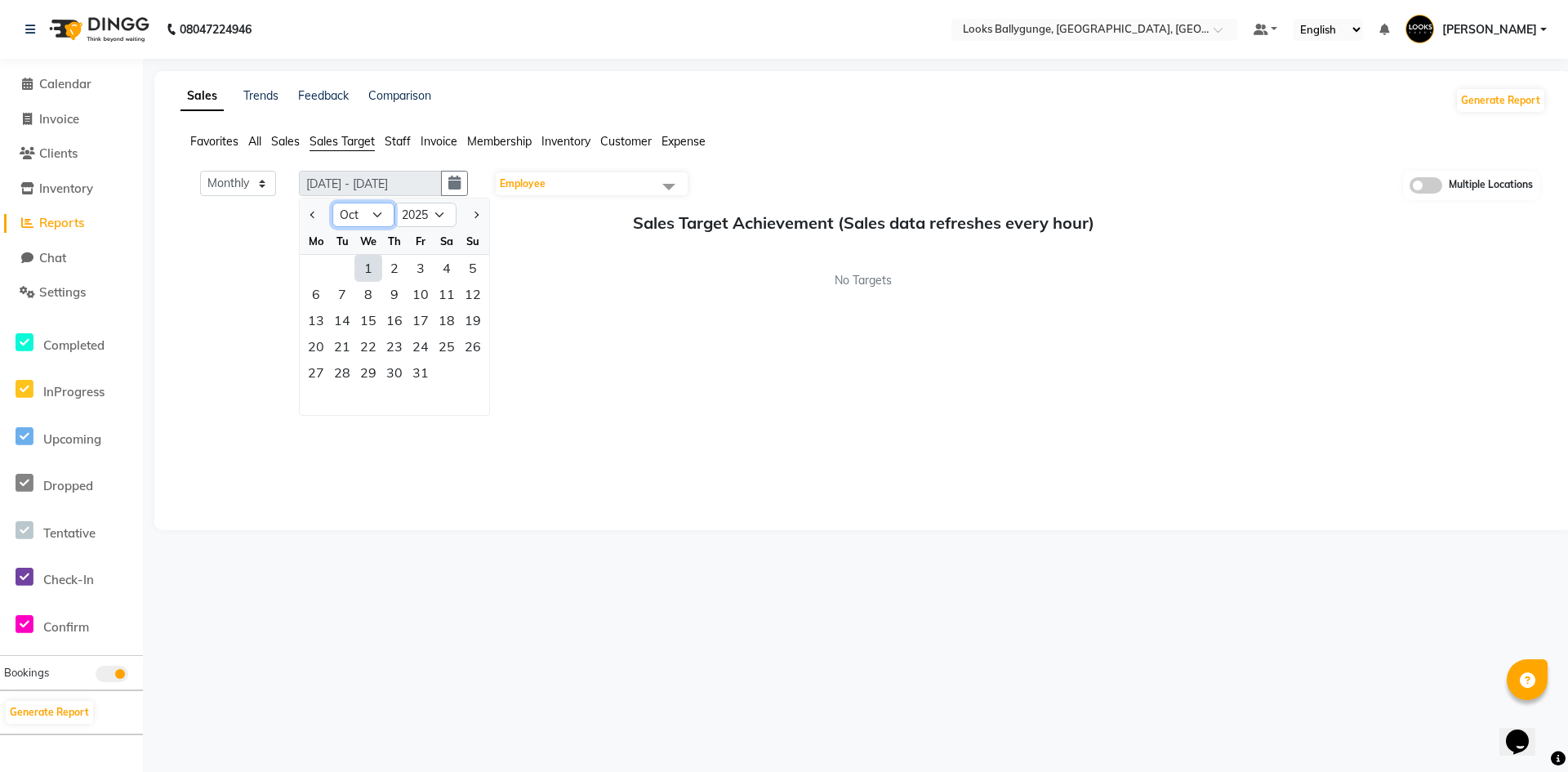
click at [360, 216] on select "Jan Feb Mar Apr May Jun [DATE] Aug Sep Oct Nov Dec" at bounding box center [364, 215] width 62 height 25
select select "9"
click at [333, 202] on select "Jan Feb Mar Apr May Jun [DATE] Aug Sep Oct Nov Dec" at bounding box center [364, 215] width 62 height 25
click at [311, 264] on div "1" at bounding box center [315, 267] width 26 height 26
type input "[DATE] - [DATE]"
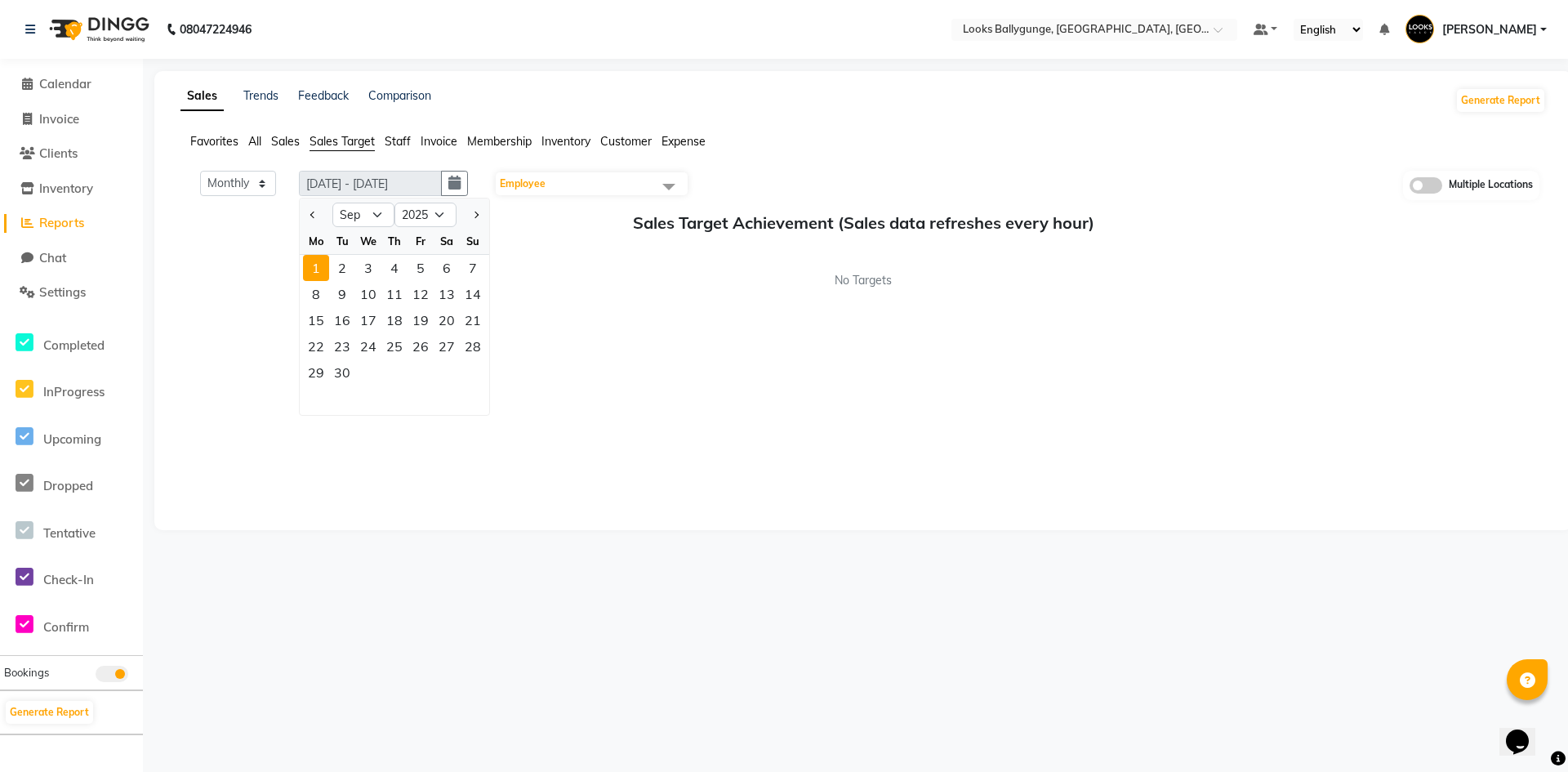
click at [615, 175] on span "Employee" at bounding box center [592, 184] width 192 height 23
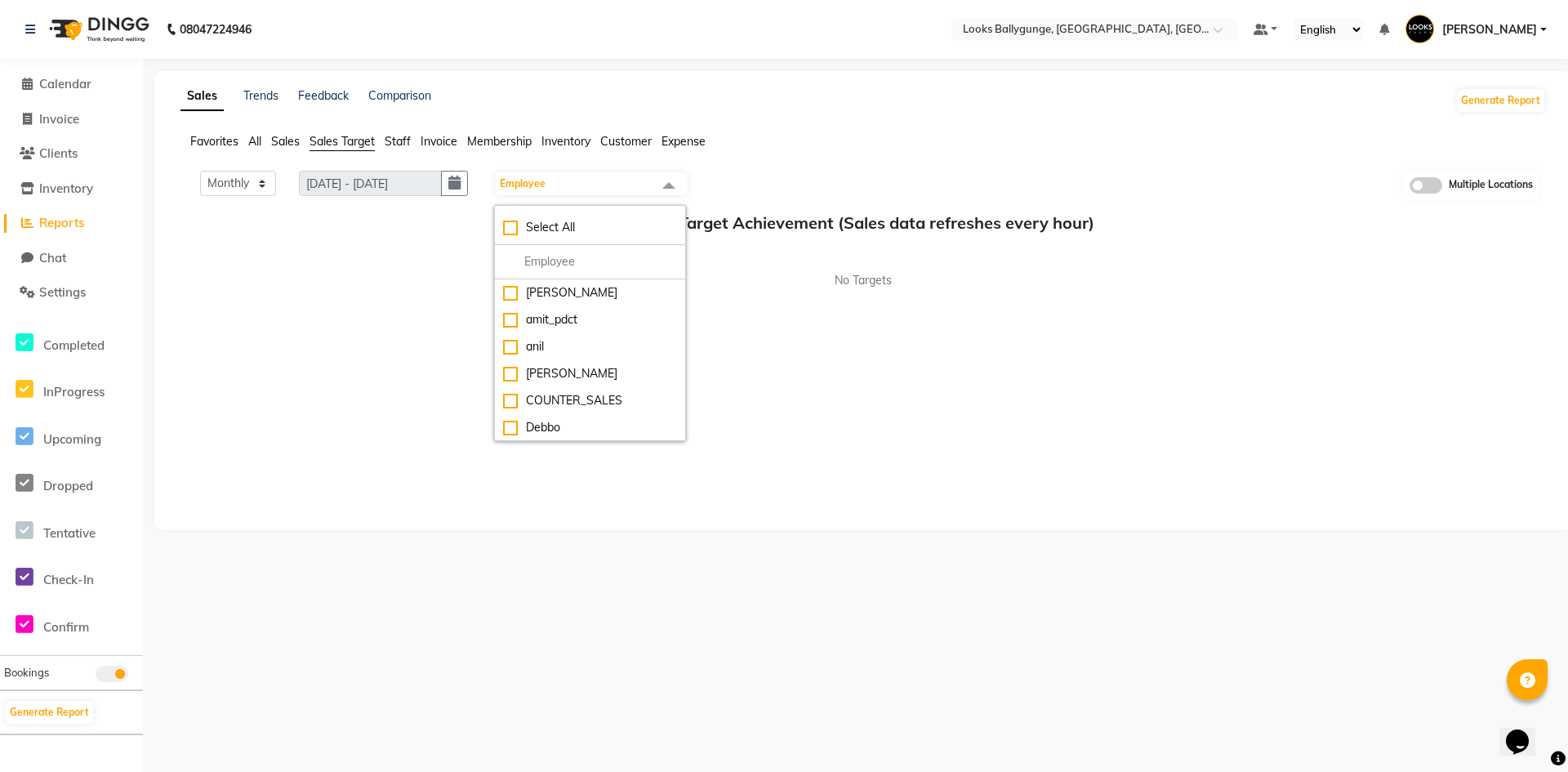
click at [901, 127] on div "Sales Trends Feedback Comparison Generate Report Favorites All Sales Sales Targ…" at bounding box center [863, 300] width 1417 height 459
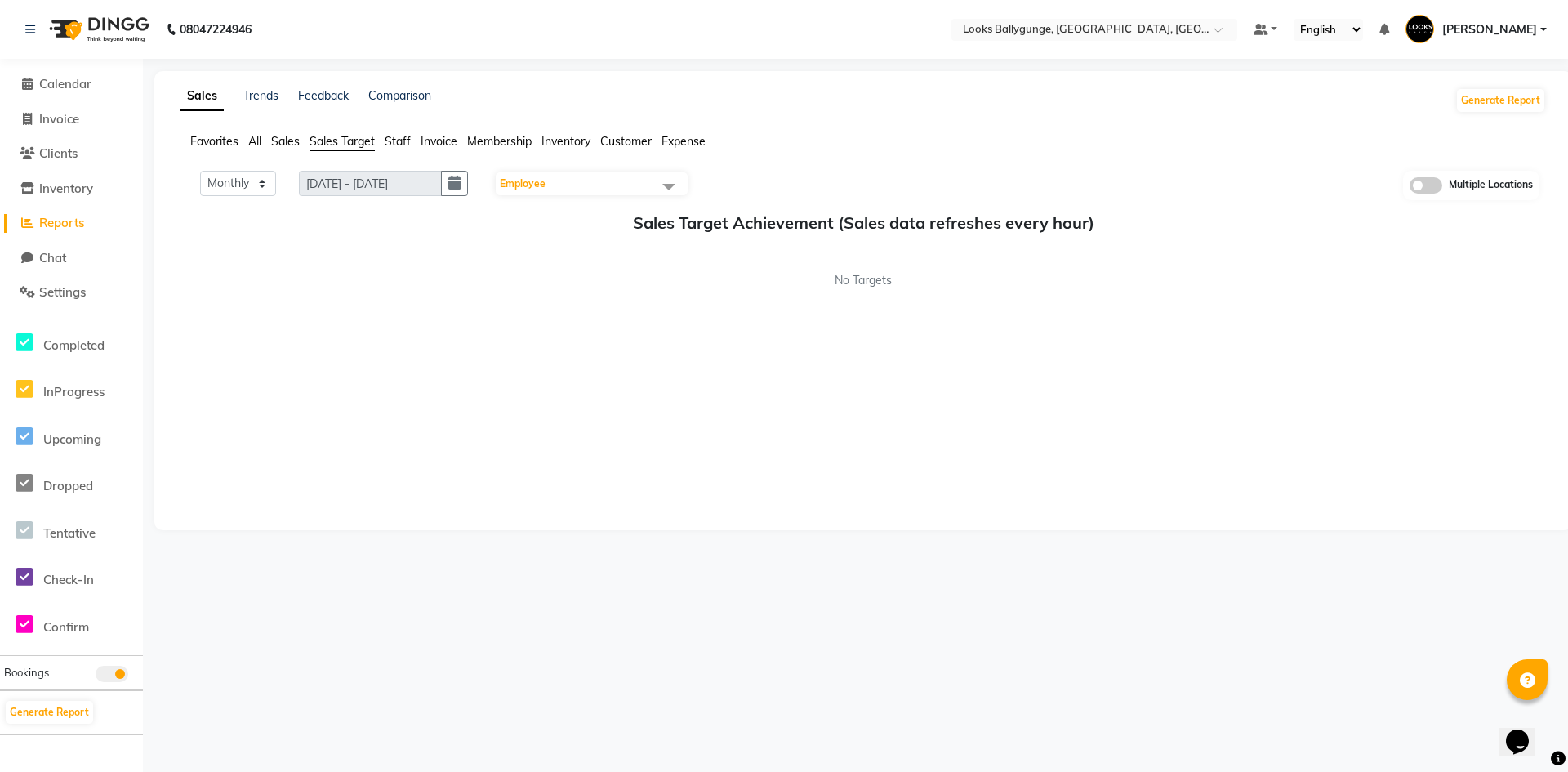
click at [330, 139] on span "Sales Target" at bounding box center [343, 141] width 66 height 15
click at [290, 143] on span "Sales" at bounding box center [285, 141] width 28 height 15
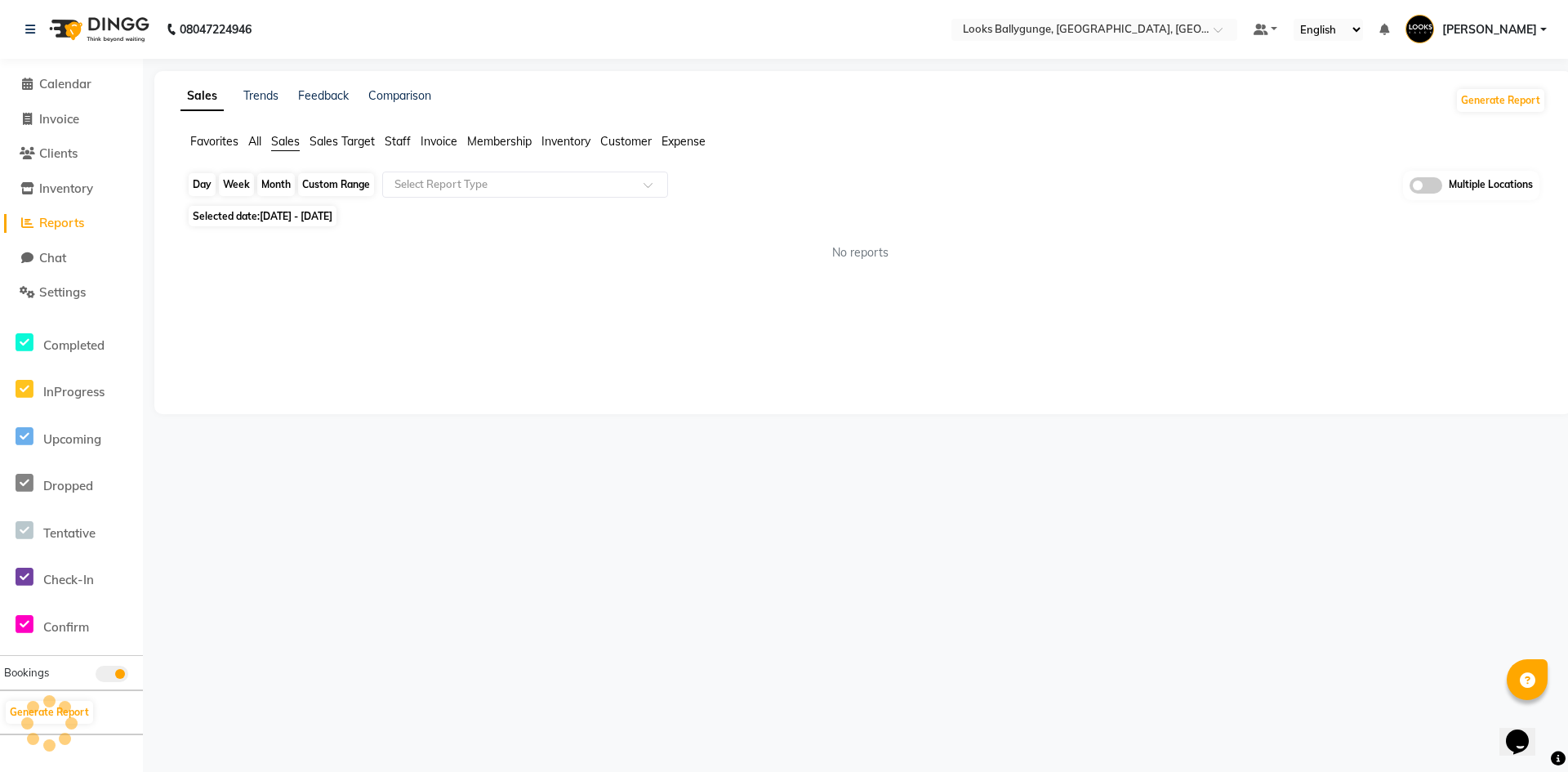
click at [280, 184] on div "Month" at bounding box center [276, 185] width 37 height 23
select select "9"
select select "2025"
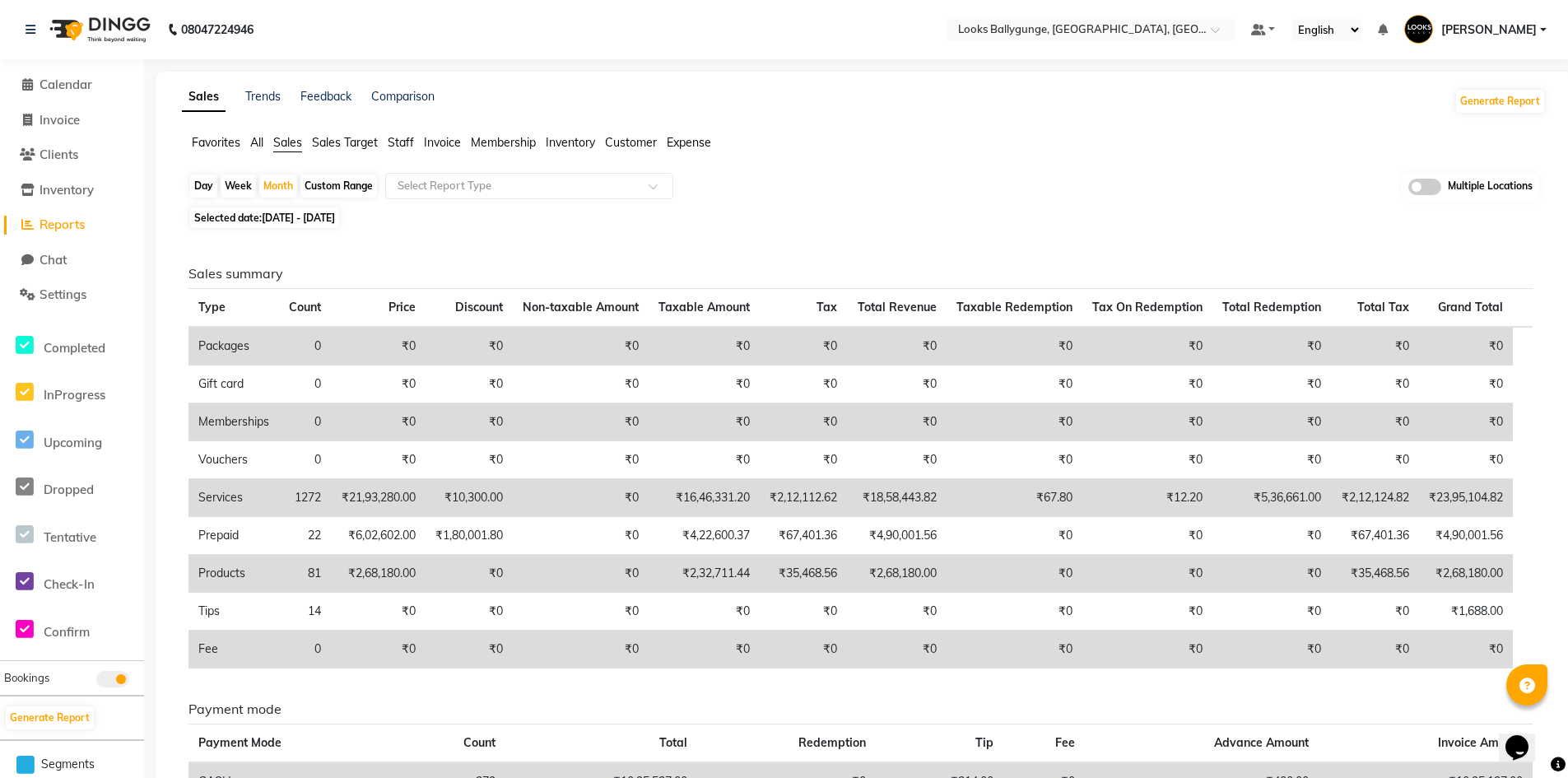
click at [907, 152] on div "Favorites All Sales Sales Target Staff Invoice Membership Inventory Customer Ex…" at bounding box center [864, 149] width 1388 height 31
click at [521, 186] on input "text" at bounding box center [513, 186] width 237 height 16
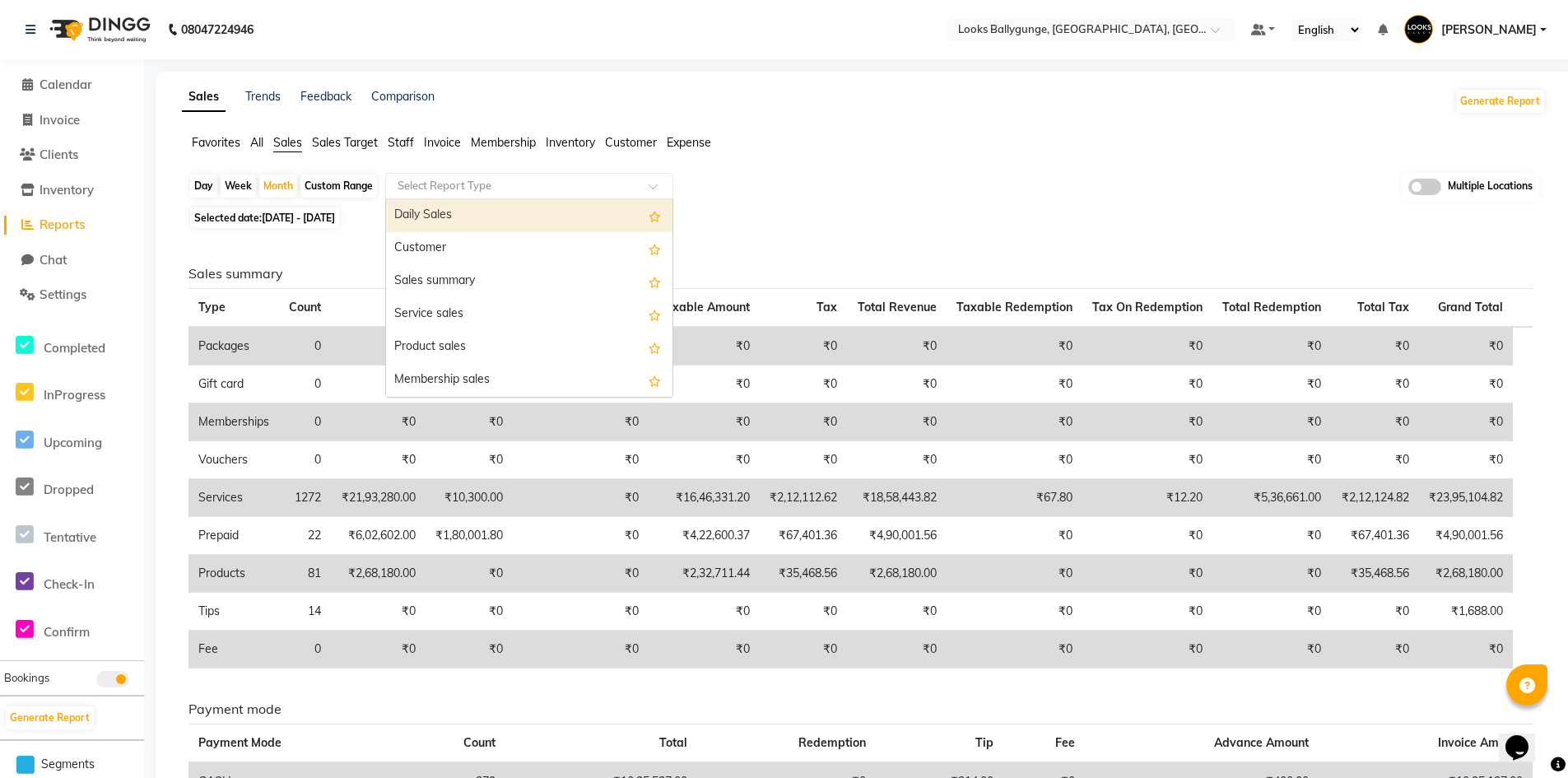
click at [909, 158] on div "Favorites All Sales Sales Target Staff Invoice Membership Inventory Customer Ex…" at bounding box center [864, 149] width 1388 height 31
click at [487, 182] on input "text" at bounding box center [513, 186] width 237 height 16
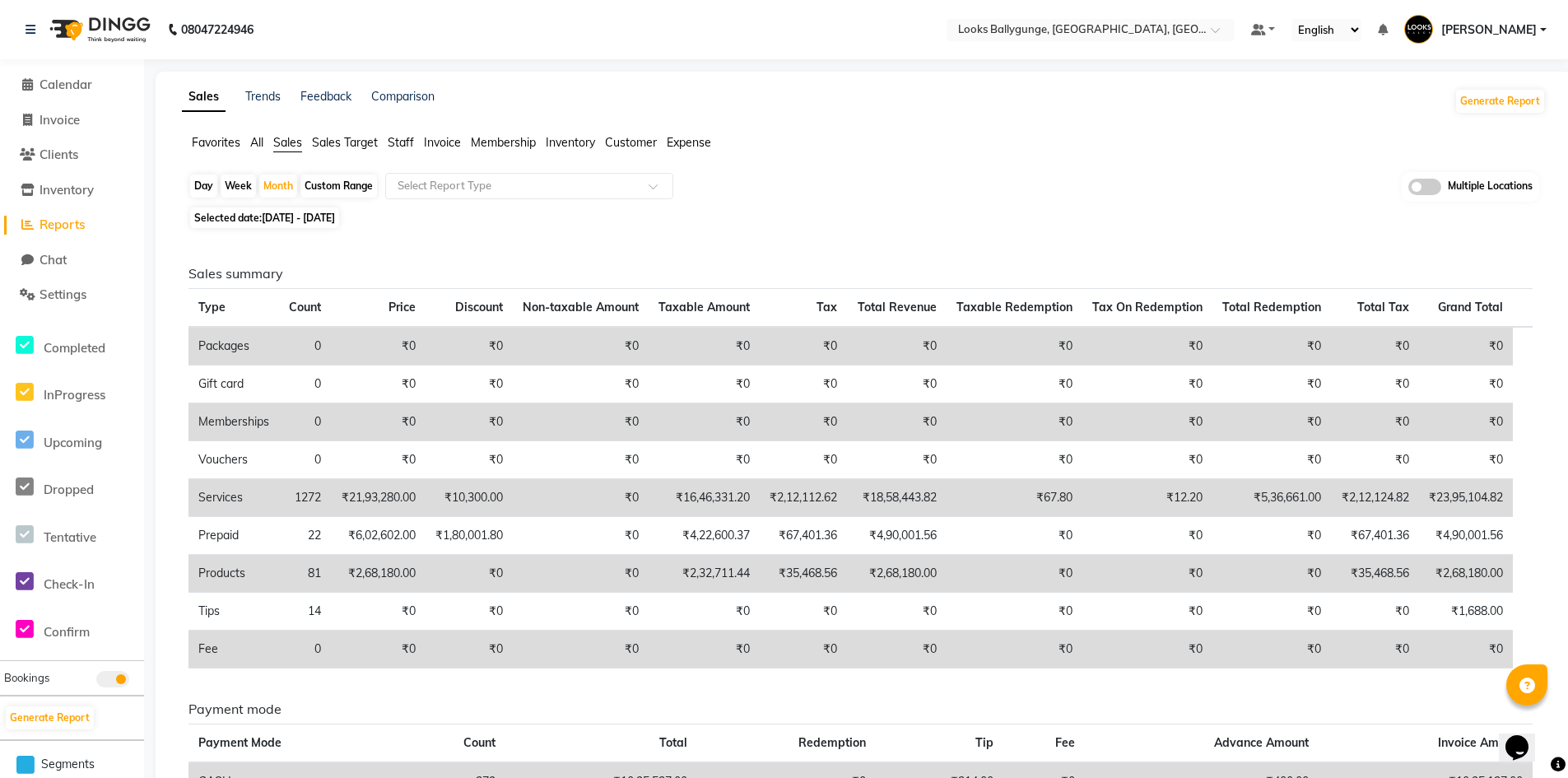
click at [1094, 179] on div "Day Week Month Custom Range Select Report Type Multiple Locations" at bounding box center [864, 187] width 1351 height 30
click at [1513, 93] on button "Generate Report" at bounding box center [1500, 101] width 88 height 23
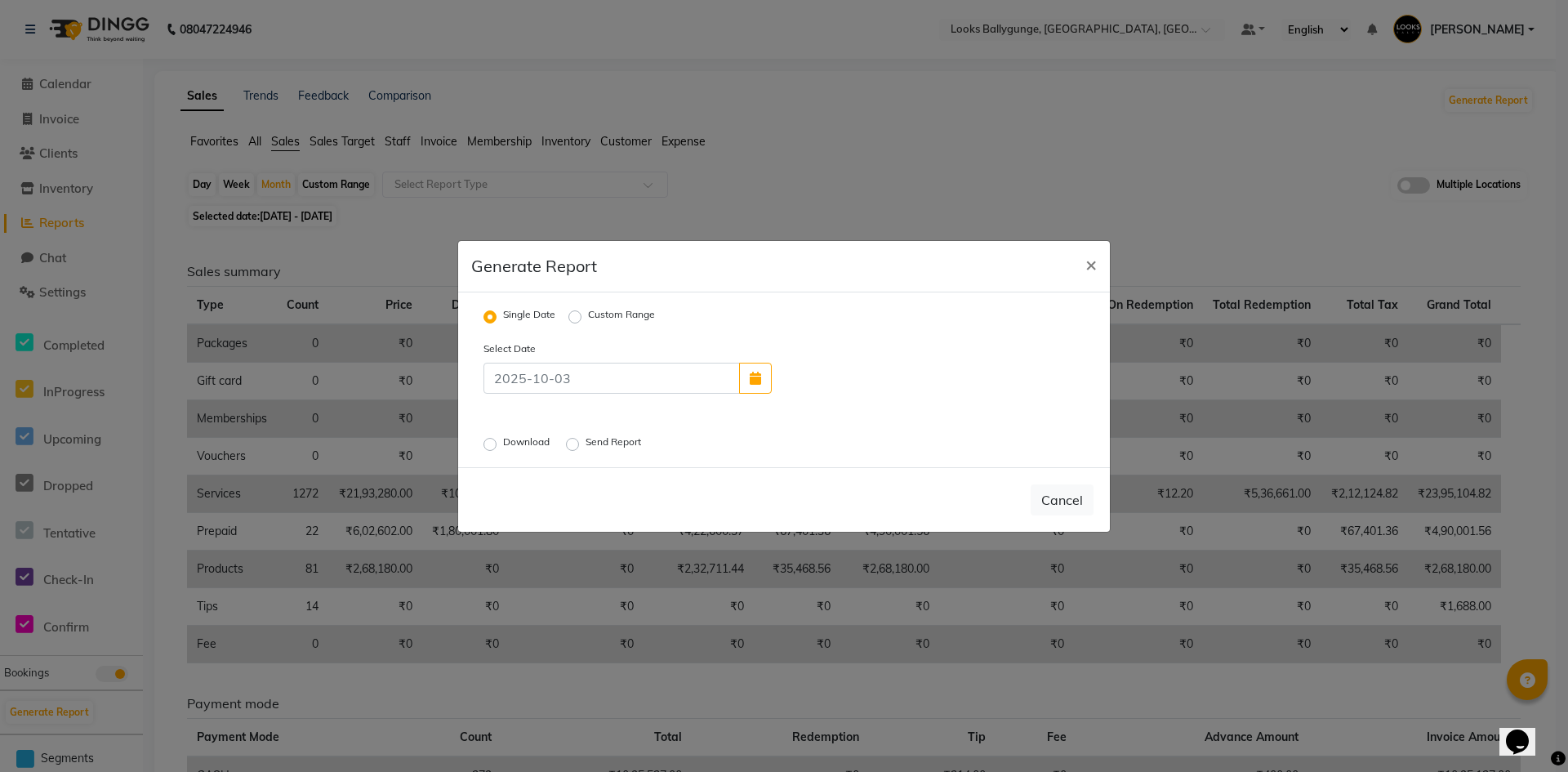
click at [588, 319] on label "Custom Range" at bounding box center [621, 317] width 67 height 20
click at [571, 319] on input "Custom Range" at bounding box center [577, 316] width 12 height 12
radio input "true"
select select "10"
select select "2025"
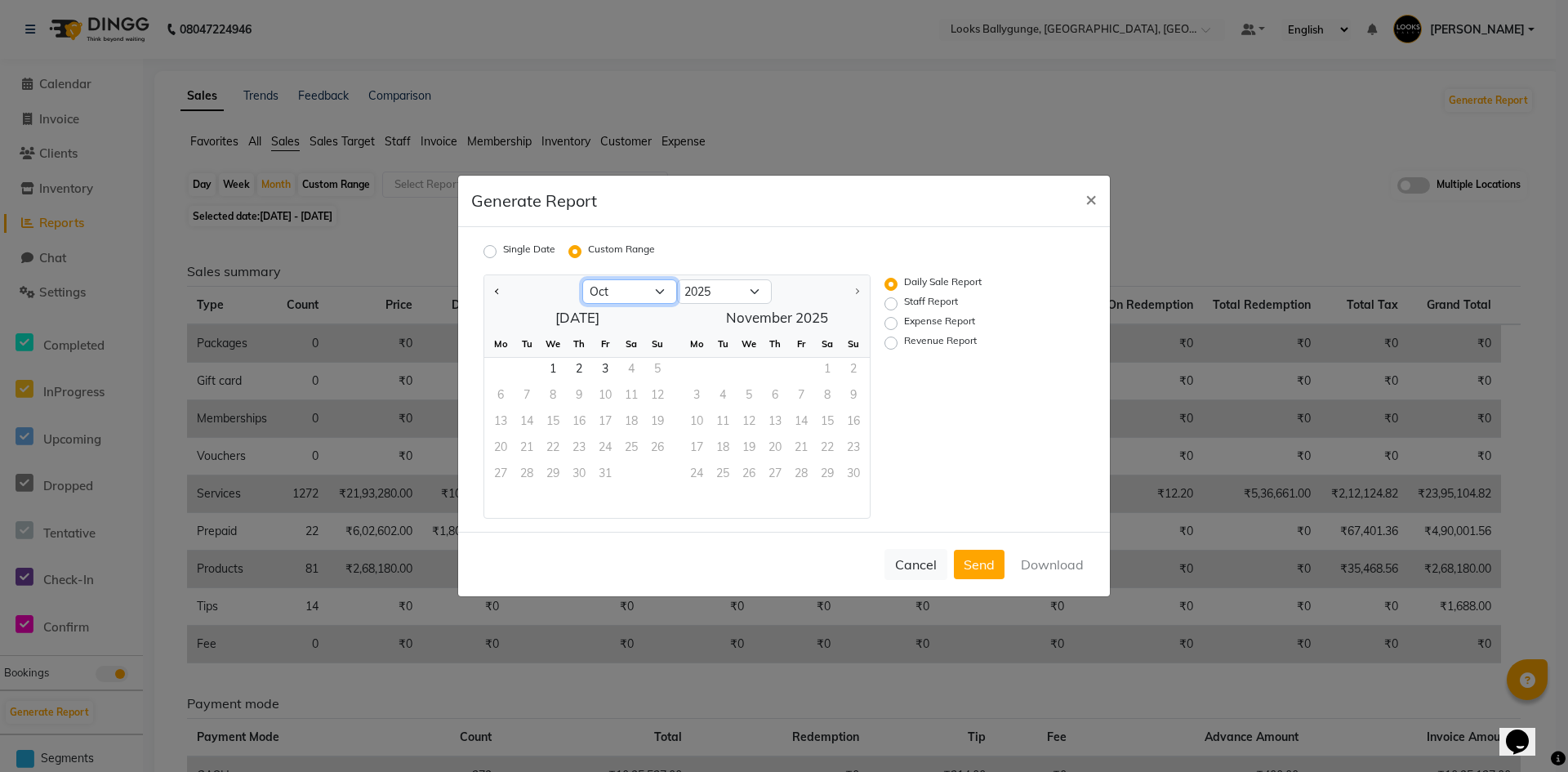
click at [650, 294] on select "Jan Feb Mar Apr May Jun Jul Aug Sep Oct" at bounding box center [629, 292] width 95 height 25
select select "9"
click at [582, 280] on select "Jan Feb Mar Apr May Jun Jul Aug Sep Oct" at bounding box center [629, 292] width 95 height 25
click at [500, 372] on span "1" at bounding box center [500, 370] width 26 height 26
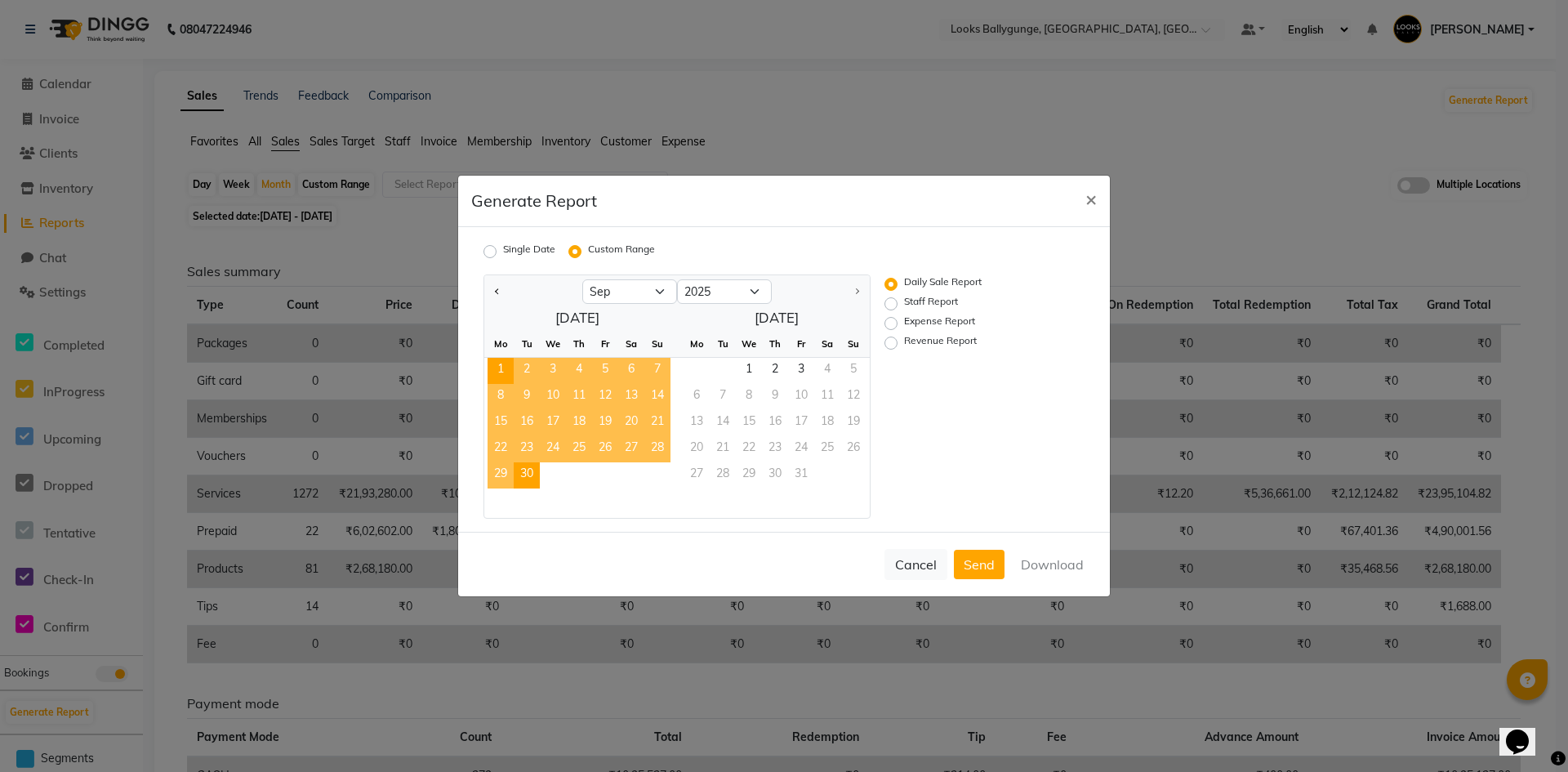
click at [532, 474] on span "30" at bounding box center [526, 475] width 26 height 26
click at [1054, 561] on button "Download" at bounding box center [1052, 563] width 83 height 29
drag, startPoint x: 892, startPoint y: 342, endPoint x: 1013, endPoint y: 433, distance: 151.4
click at [904, 343] on label "Revenue Report" at bounding box center [941, 343] width 73 height 20
click at [894, 343] on input "Revenue Report" at bounding box center [893, 343] width 12 height 12
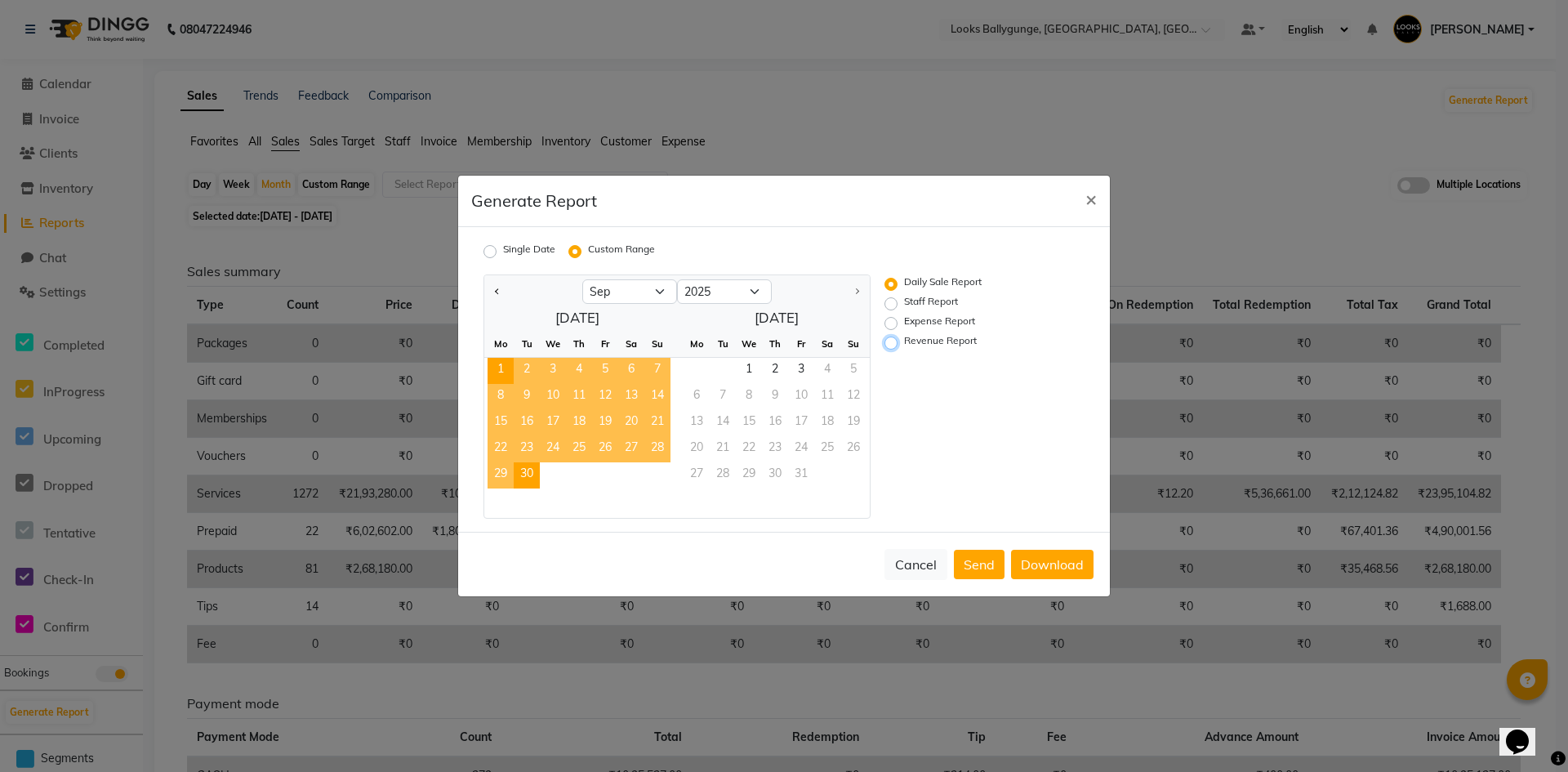
radio input "true"
click at [1068, 560] on button "Download" at bounding box center [1052, 563] width 83 height 29
click at [1094, 199] on span "×" at bounding box center [1091, 199] width 12 height 25
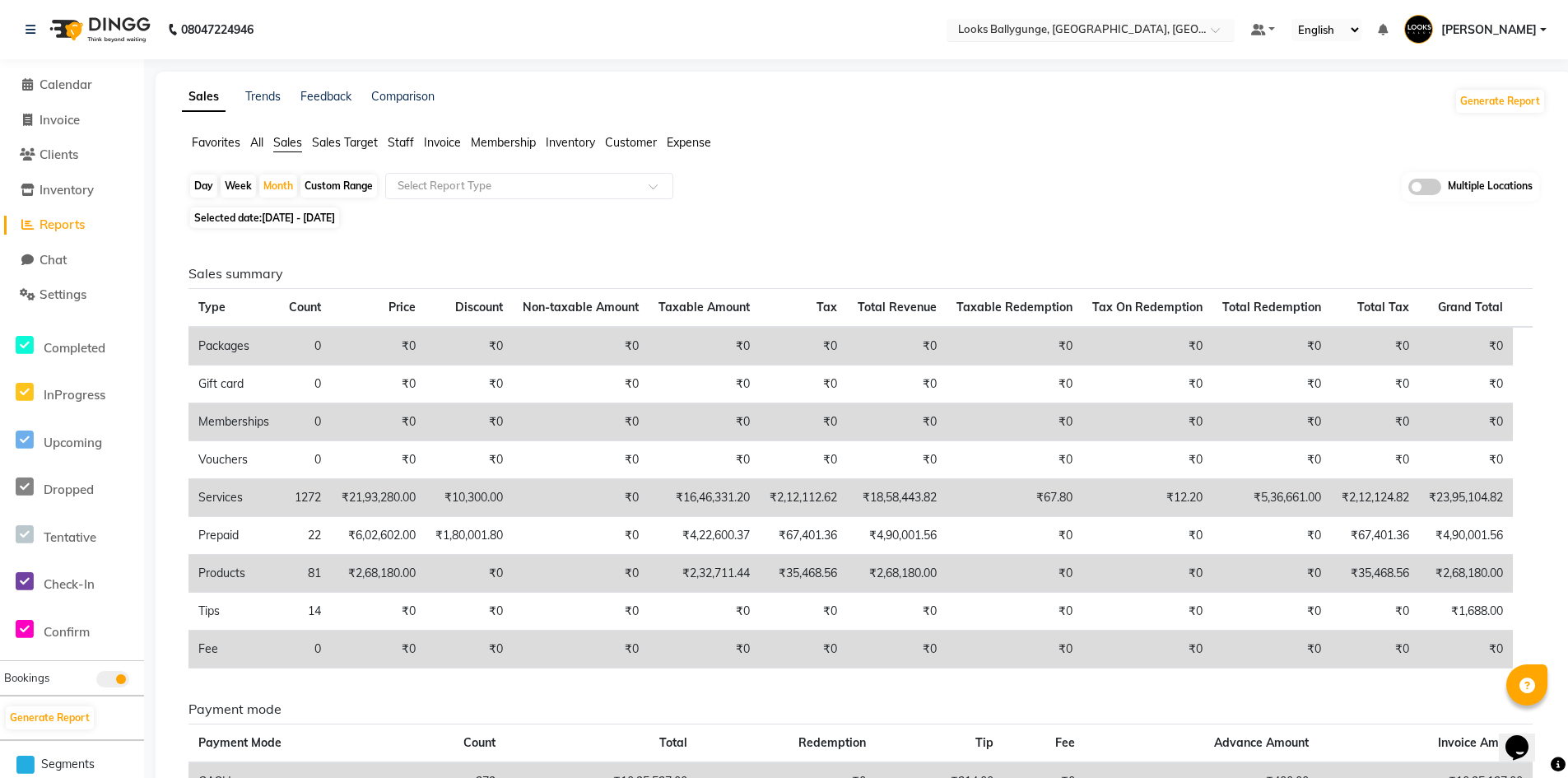
click at [1232, 31] on span at bounding box center [1221, 34] width 21 height 16
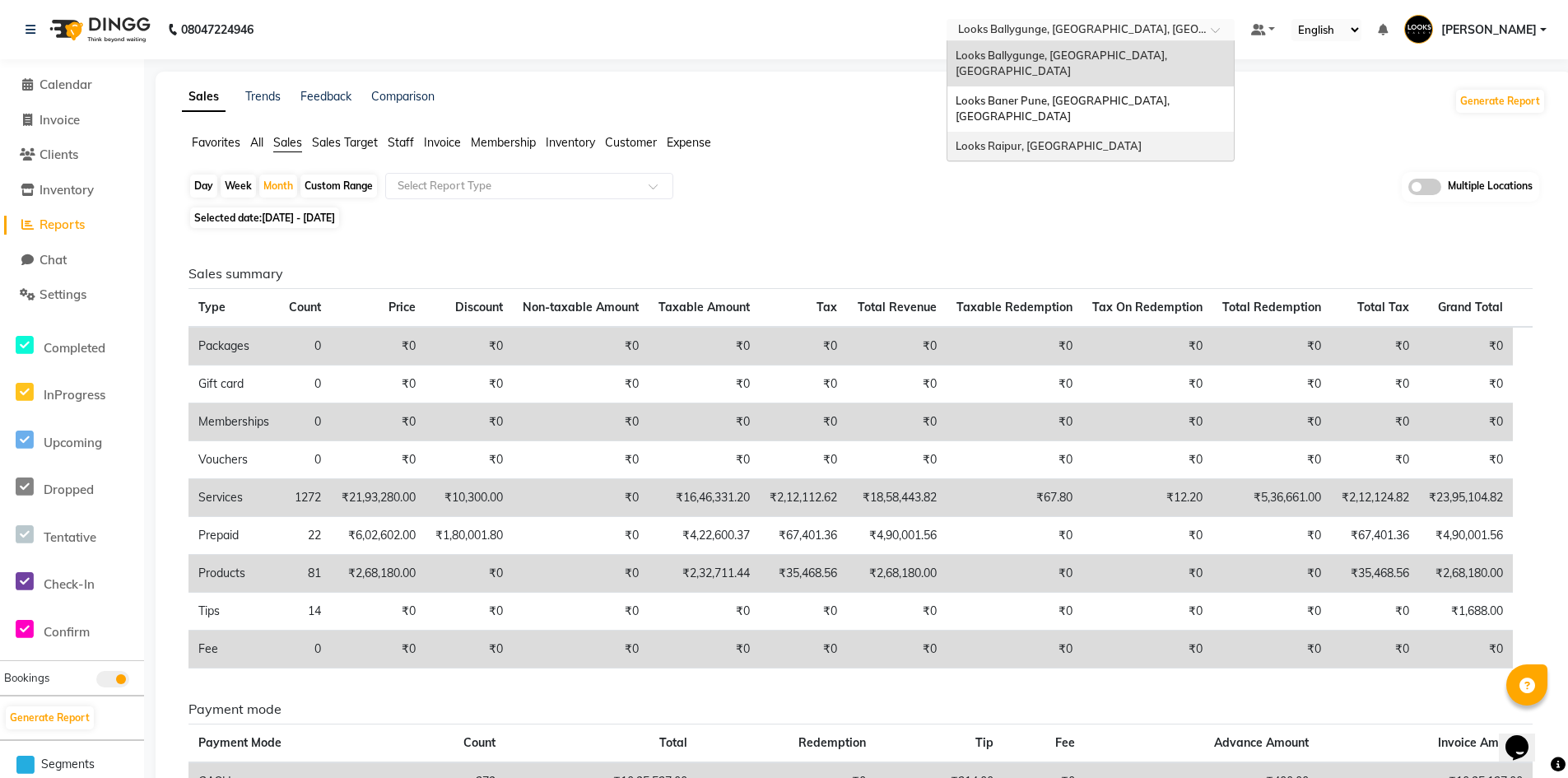
click at [1038, 140] on span "Looks Raipur, Raipur" at bounding box center [1048, 146] width 186 height 13
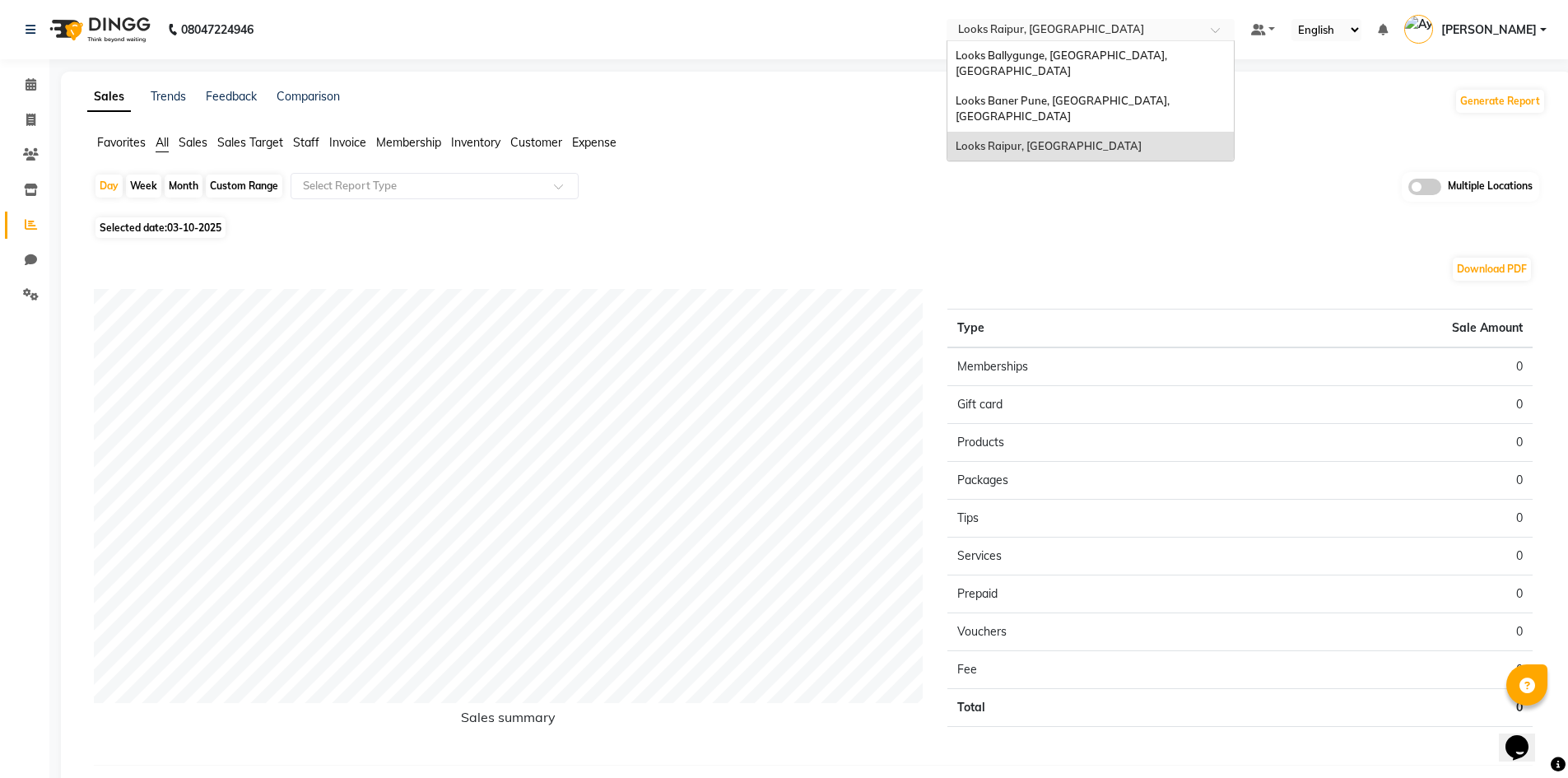
click at [1127, 30] on input "text" at bounding box center [1073, 31] width 239 height 16
click at [1035, 140] on span "Looks Raipur, [GEOGRAPHIC_DATA]" at bounding box center [1048, 146] width 186 height 13
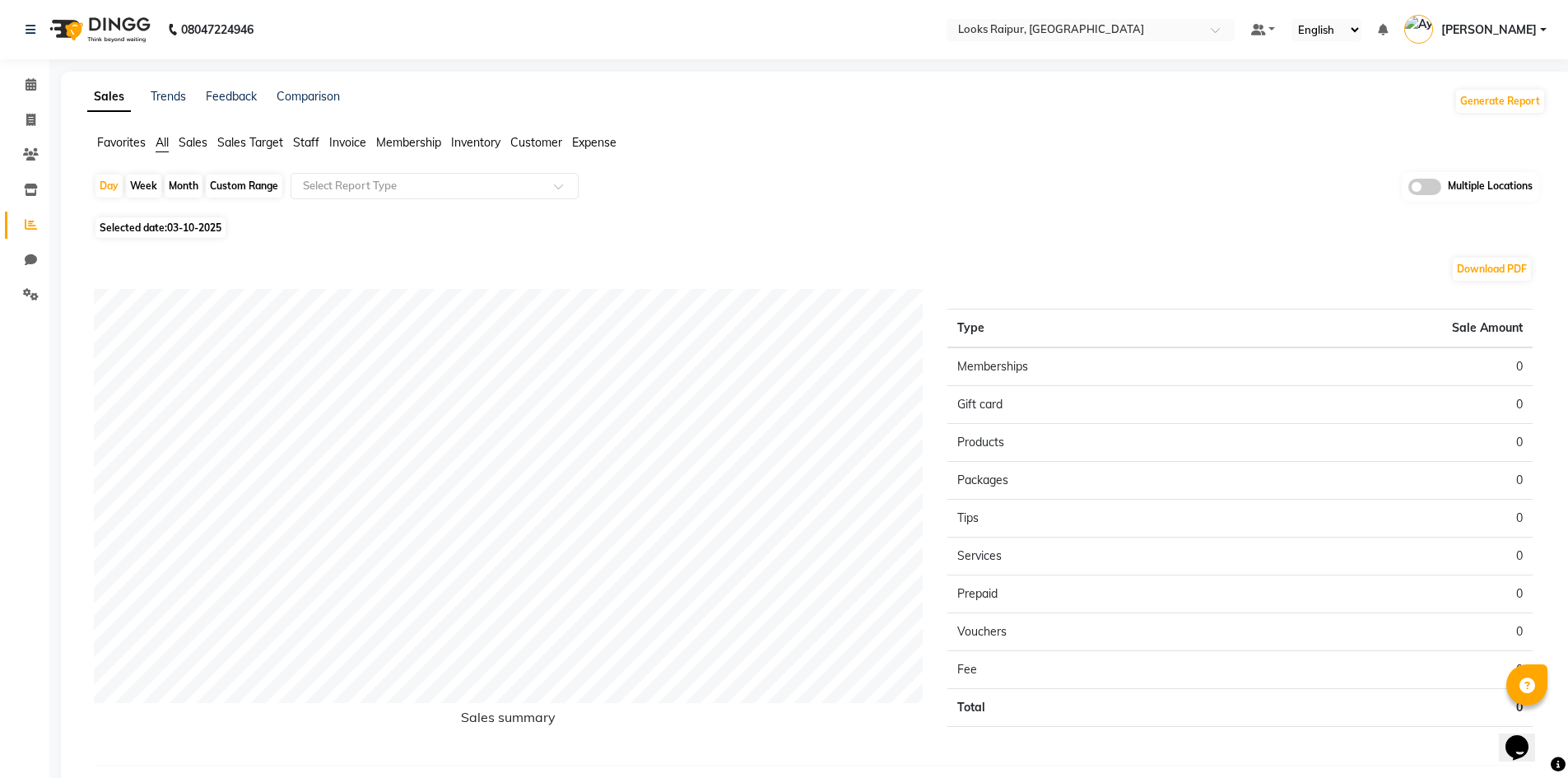
click at [187, 141] on span "Sales" at bounding box center [193, 142] width 29 height 15
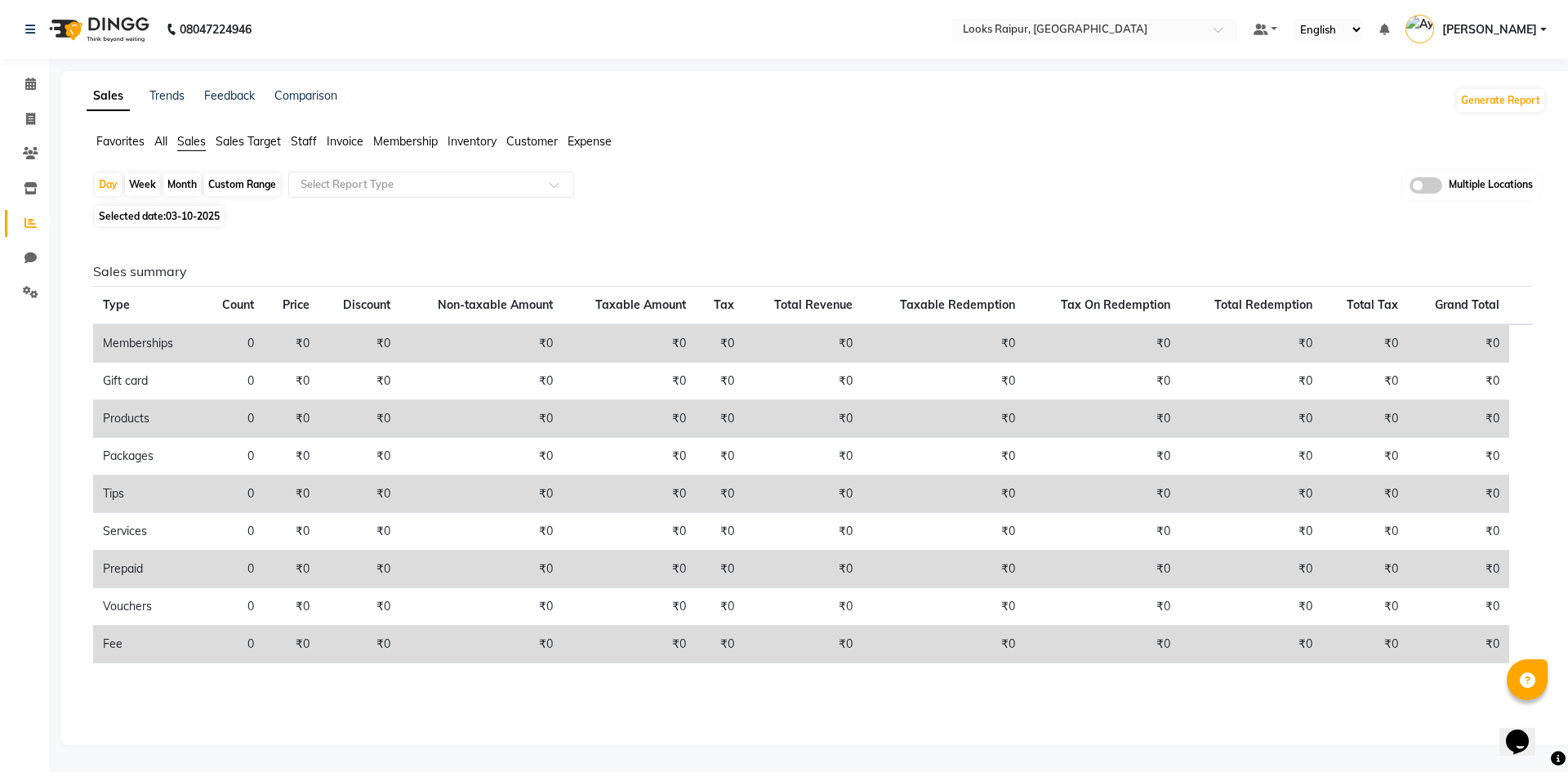
click at [175, 184] on div "Month" at bounding box center [182, 185] width 37 height 23
select select "10"
select select "2025"
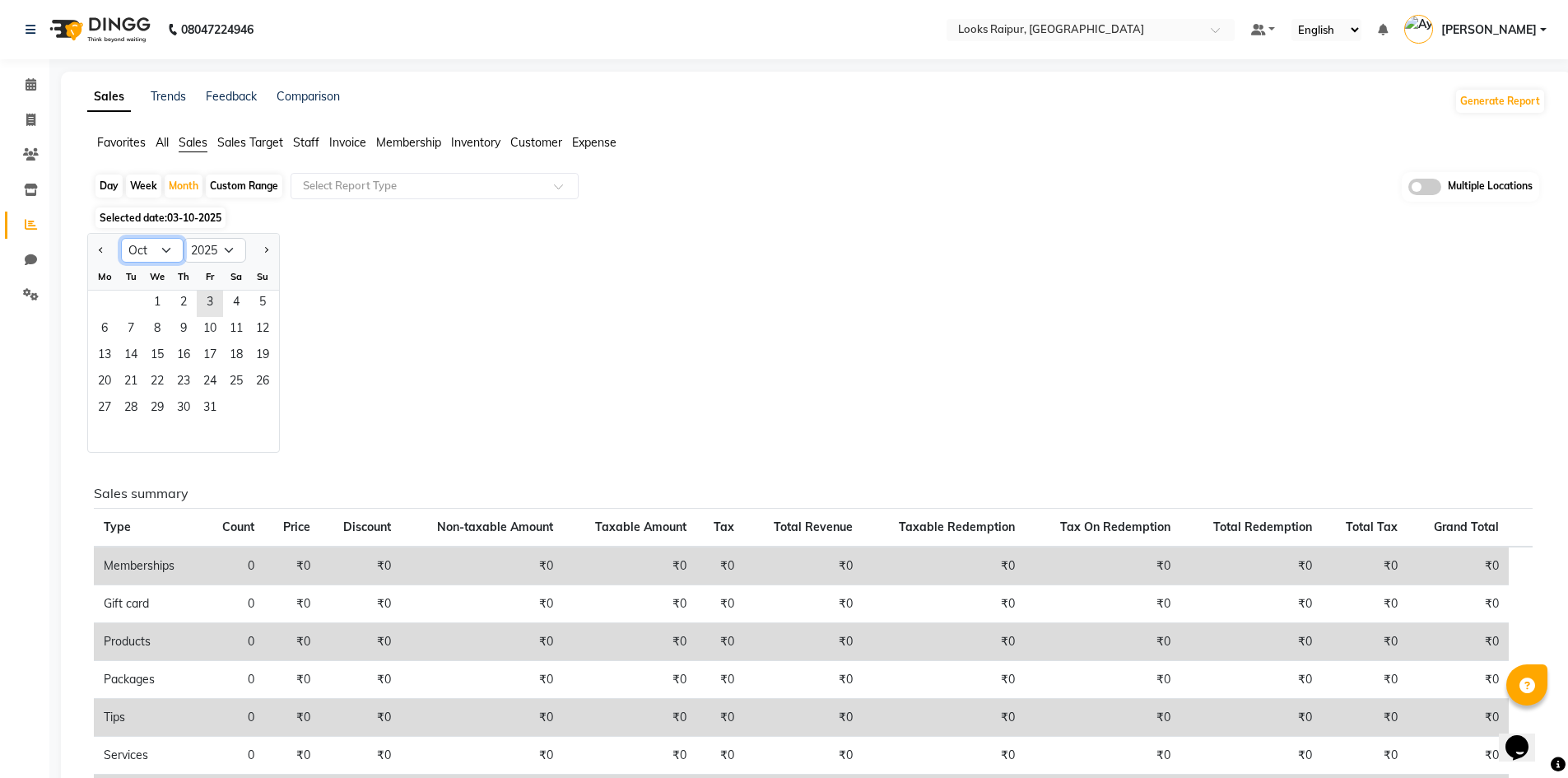
click at [164, 252] on select "Jan Feb Mar Apr May Jun [DATE] Aug Sep Oct Nov Dec" at bounding box center [152, 250] width 63 height 25
select select "9"
click at [121, 238] on select "Jan Feb Mar Apr May Jun [DATE] Aug Sep Oct Nov Dec" at bounding box center [152, 250] width 63 height 25
click at [100, 301] on span "1" at bounding box center [104, 303] width 26 height 26
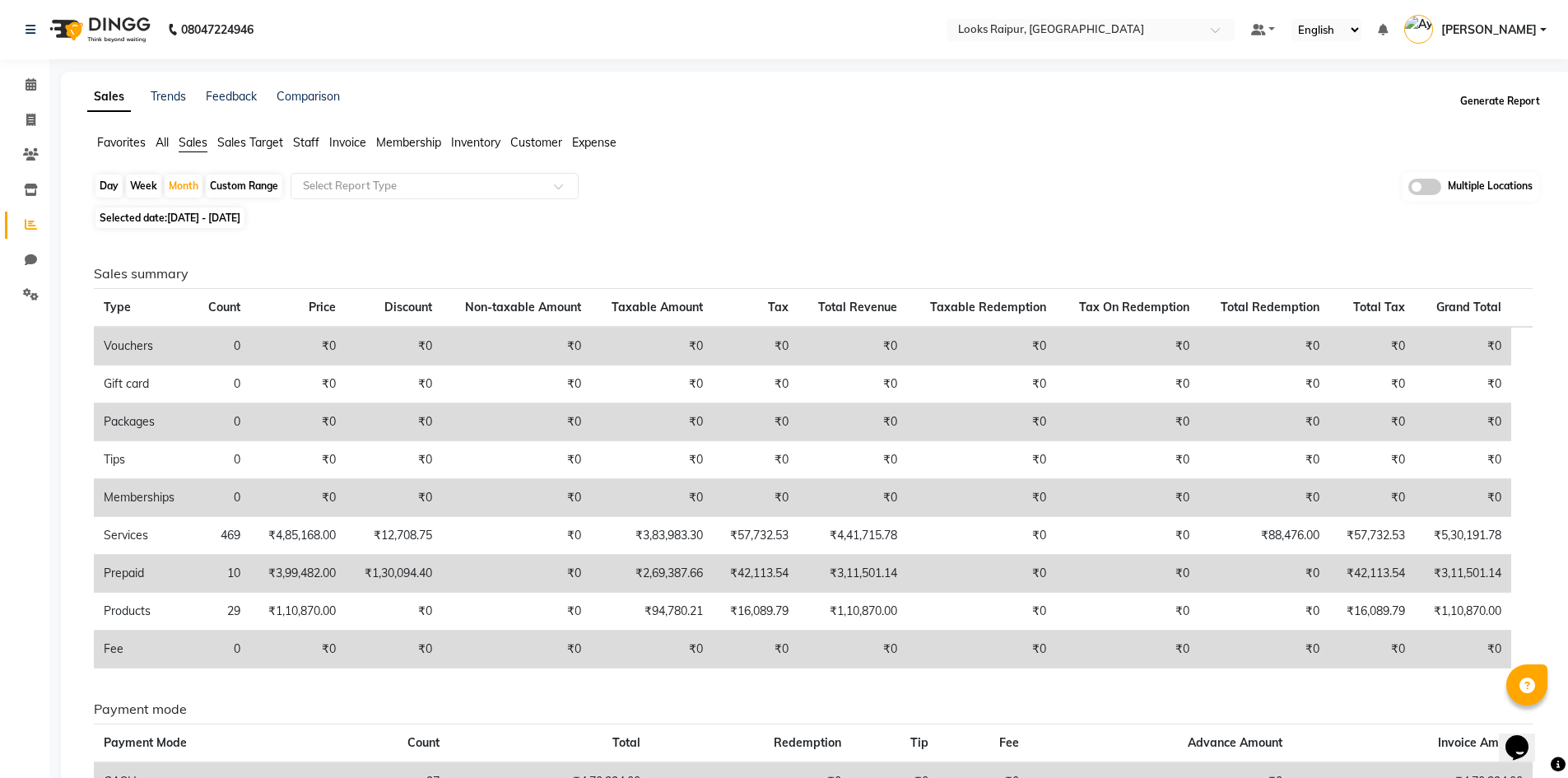
click at [1499, 103] on button "Generate Report" at bounding box center [1500, 101] width 88 height 23
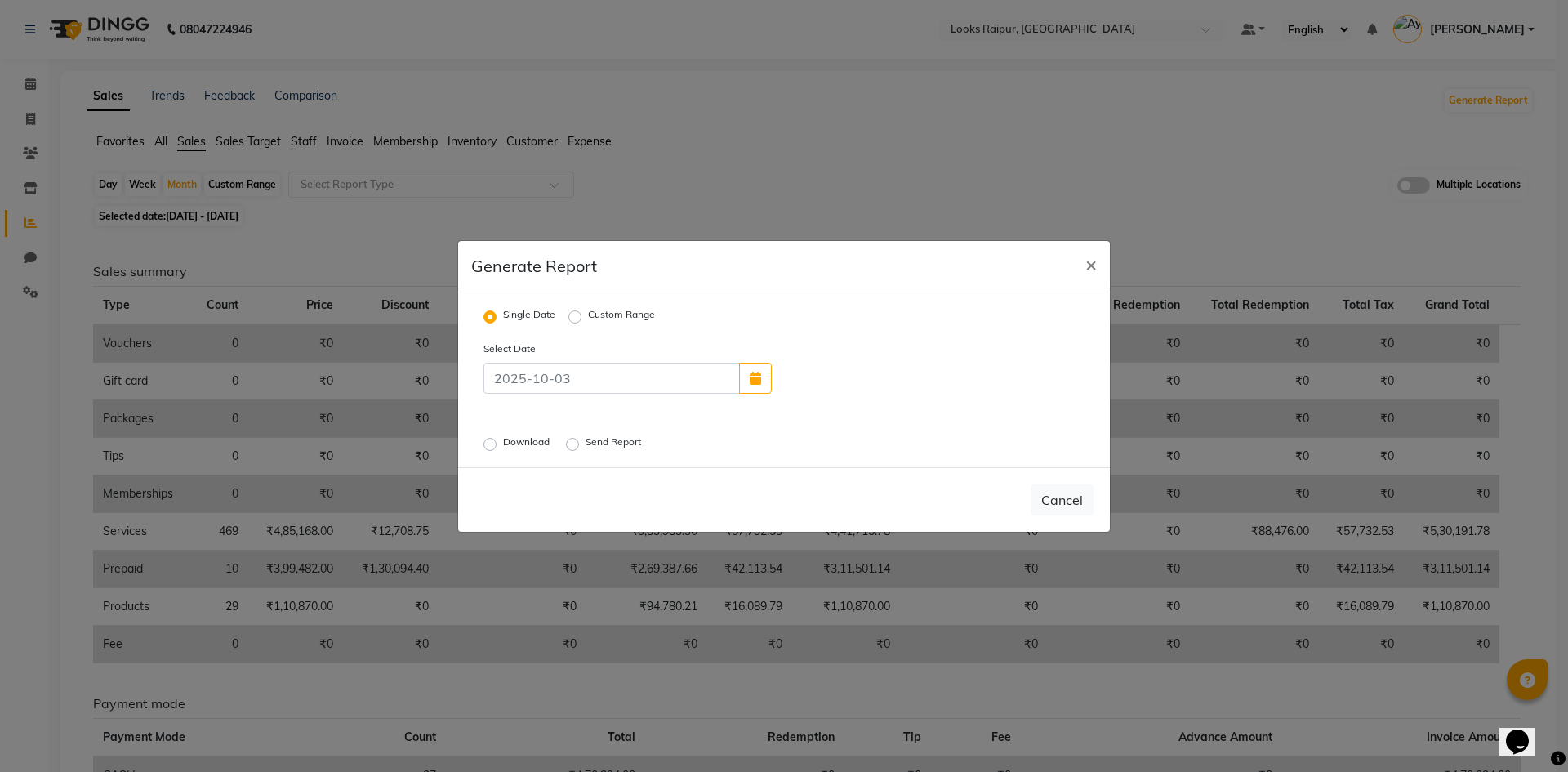
click at [588, 319] on label "Custom Range" at bounding box center [621, 317] width 67 height 20
click at [574, 319] on input "Custom Range" at bounding box center [577, 316] width 12 height 12
radio input "true"
select select "10"
select select "2025"
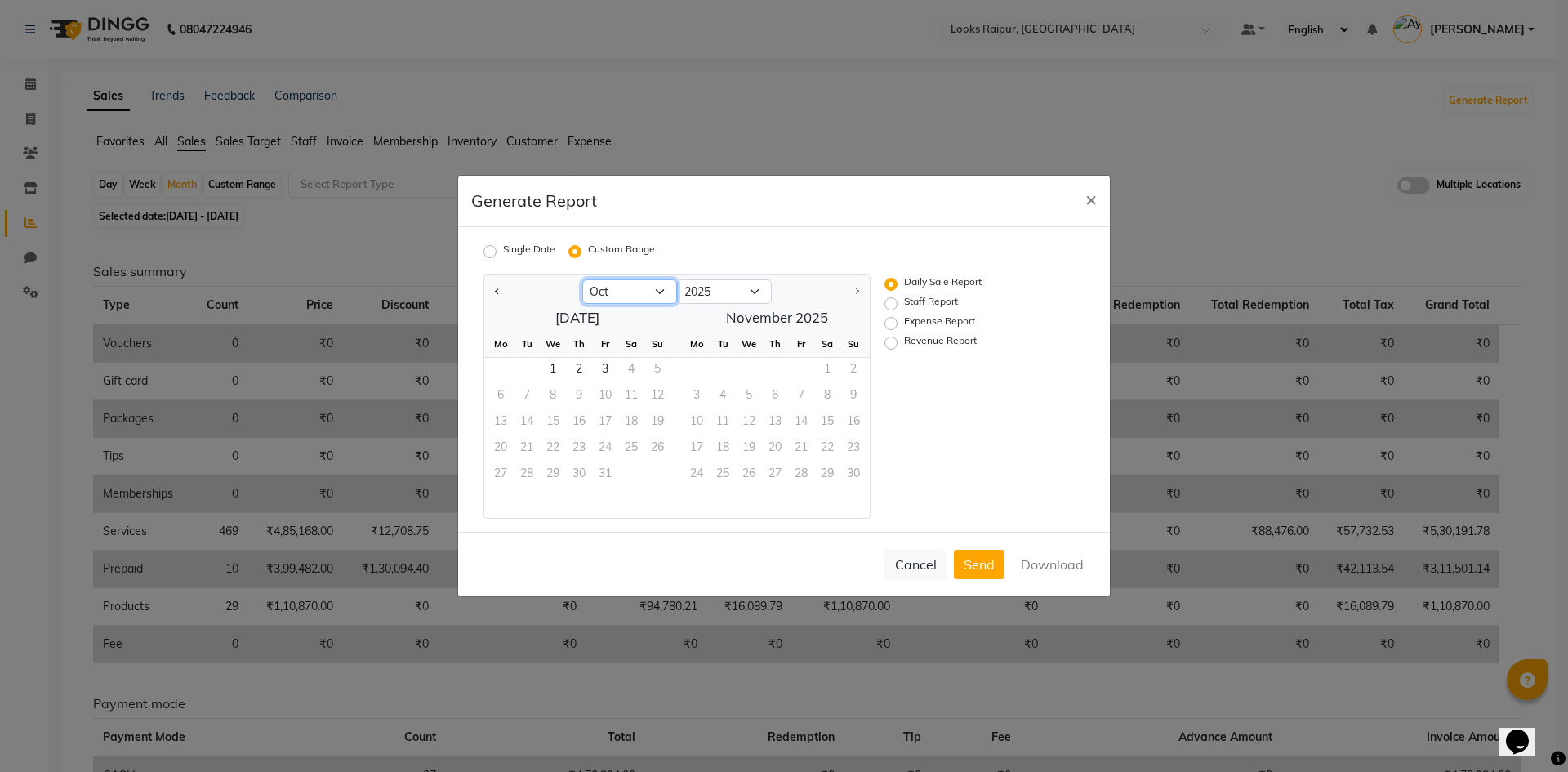
click at [629, 297] on select "Jan Feb Mar Apr May Jun [DATE] Aug Sep Oct" at bounding box center [629, 292] width 95 height 25
select select "9"
click at [582, 280] on select "Jan Feb Mar Apr May Jun [DATE] Aug Sep Oct" at bounding box center [629, 292] width 95 height 25
click at [497, 368] on span "1" at bounding box center [500, 370] width 26 height 26
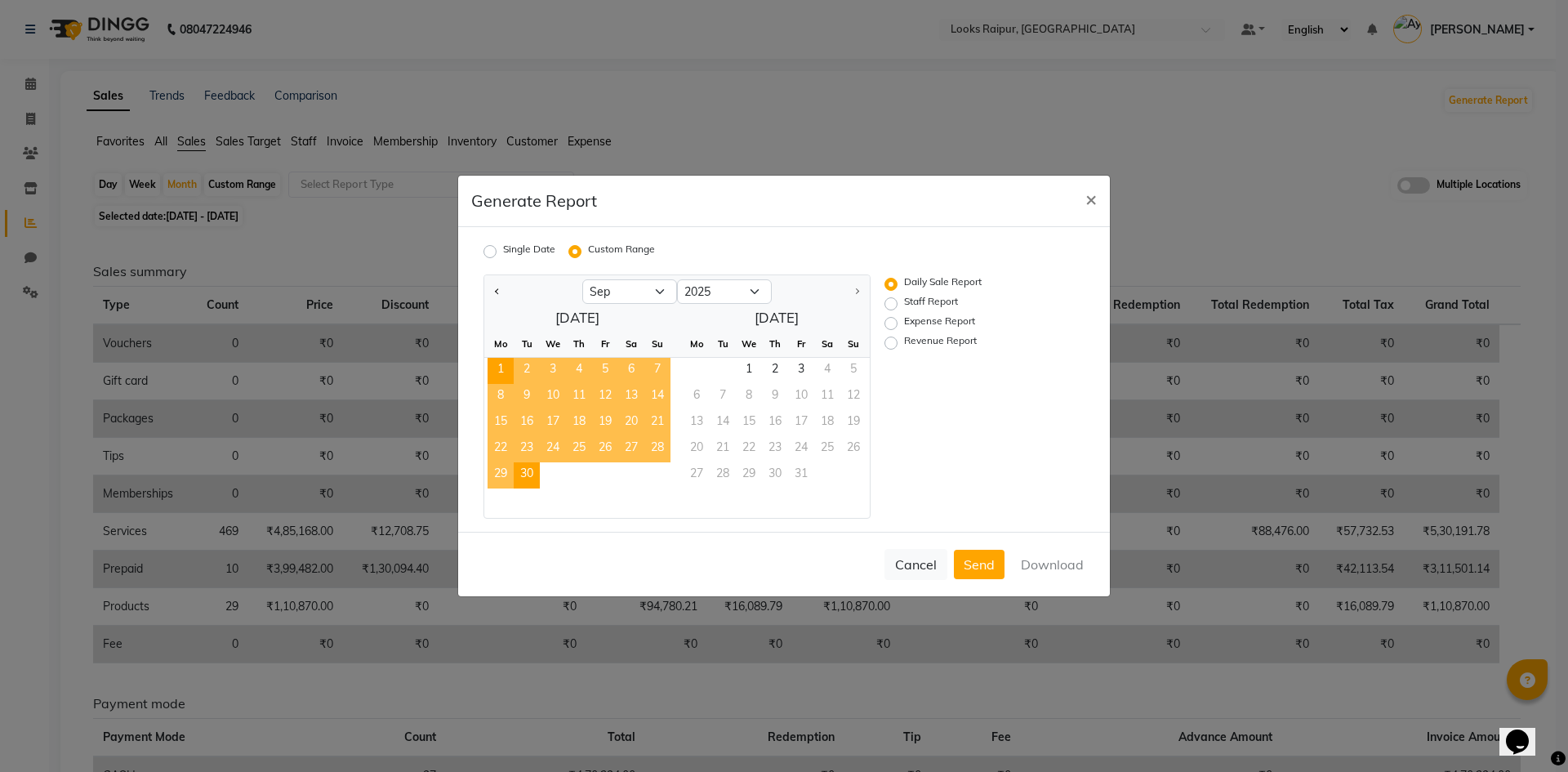
click at [526, 474] on span "30" at bounding box center [526, 475] width 26 height 26
click at [904, 343] on label "Revenue Report" at bounding box center [941, 343] width 73 height 20
click at [893, 343] on input "Revenue Report" at bounding box center [893, 343] width 12 height 12
radio input "true"
click at [1064, 557] on button "Download" at bounding box center [1052, 563] width 83 height 29
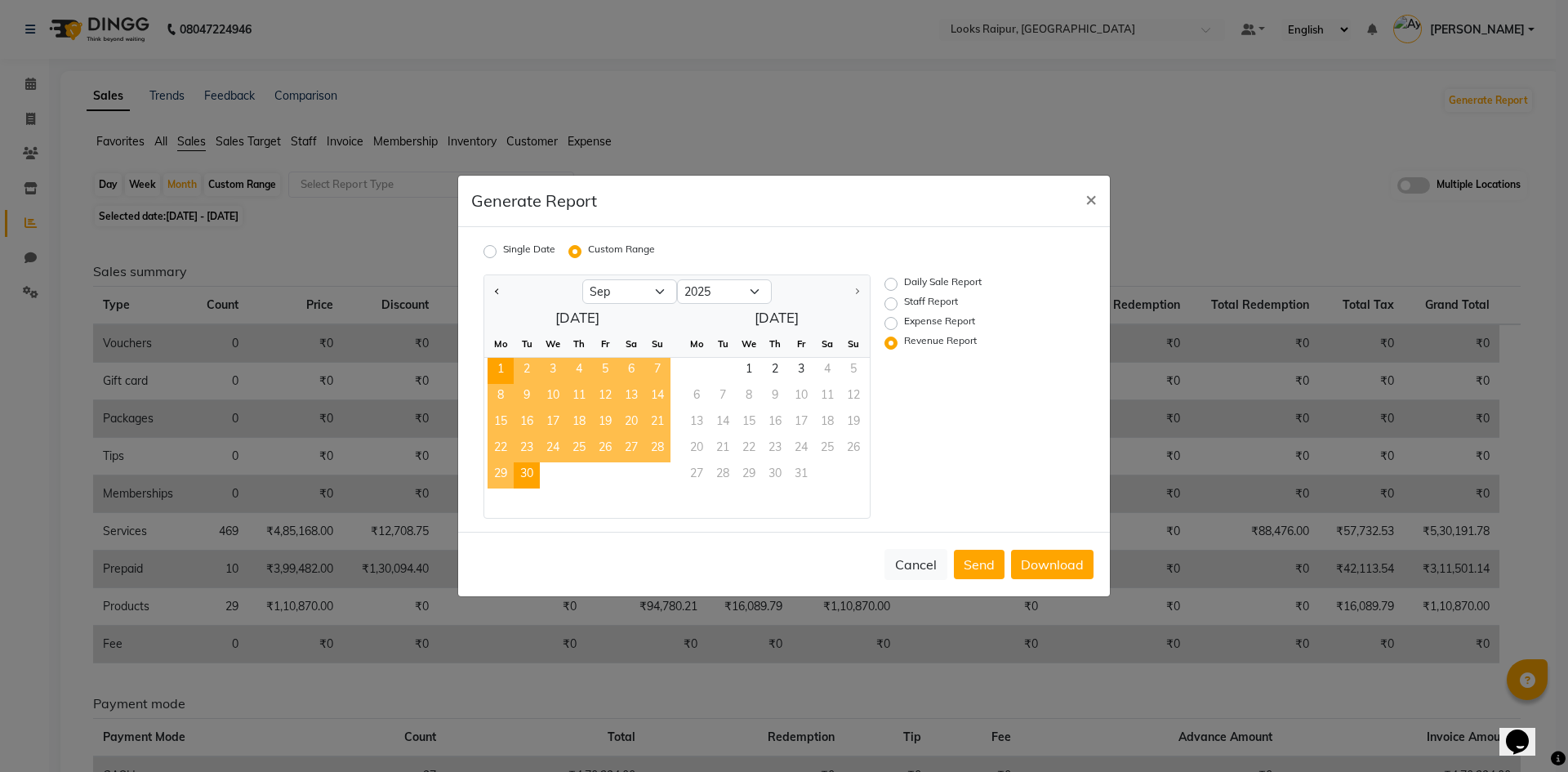
click at [904, 319] on label "Expense Report" at bounding box center [940, 323] width 71 height 20
click at [887, 319] on input "Expense Report" at bounding box center [893, 323] width 12 height 12
radio input "true"
click at [1049, 561] on button "Download" at bounding box center [1052, 563] width 83 height 29
click at [1059, 562] on button "Download" at bounding box center [1052, 563] width 83 height 29
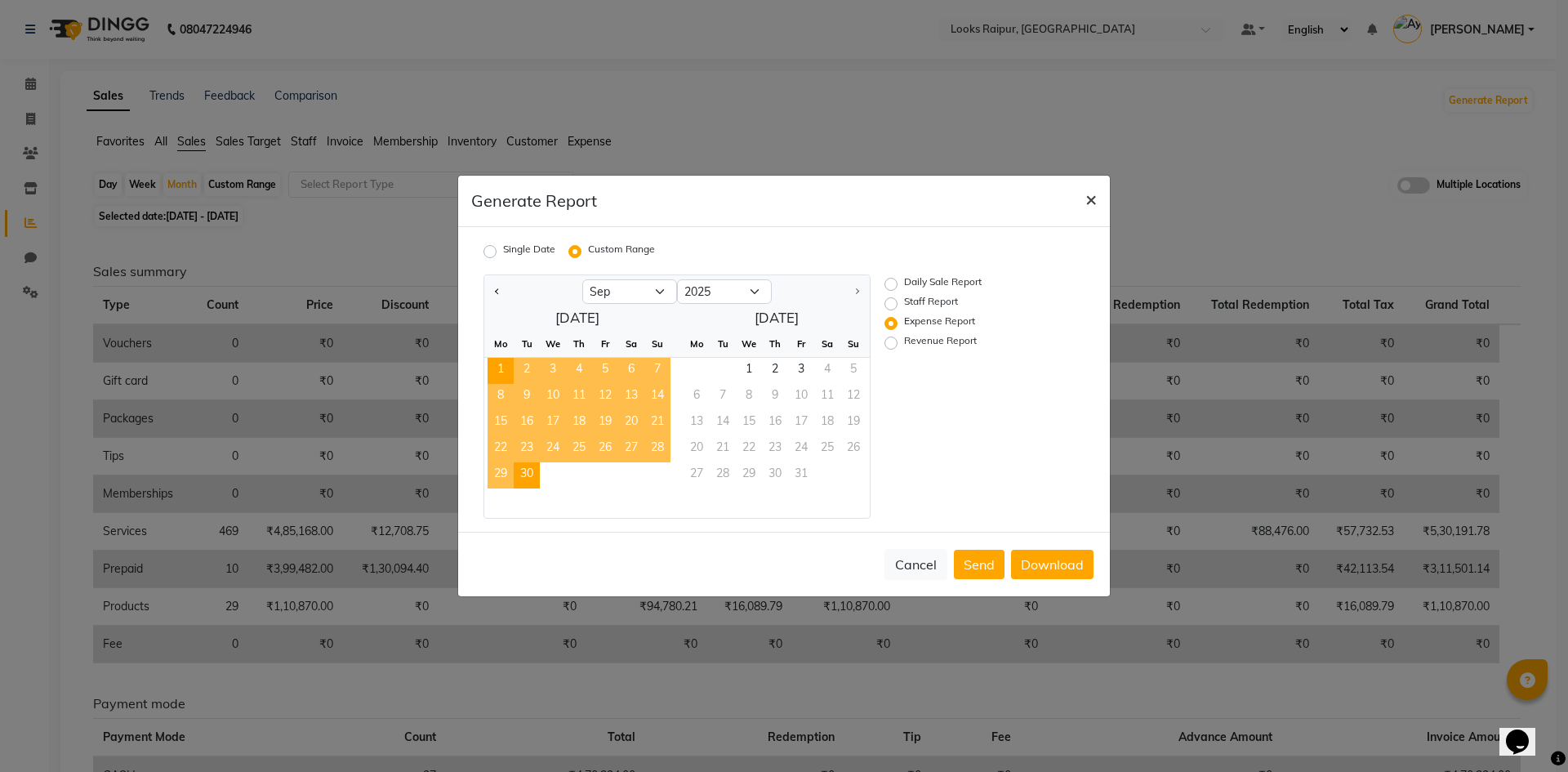
click at [1094, 200] on span "×" at bounding box center [1091, 199] width 12 height 25
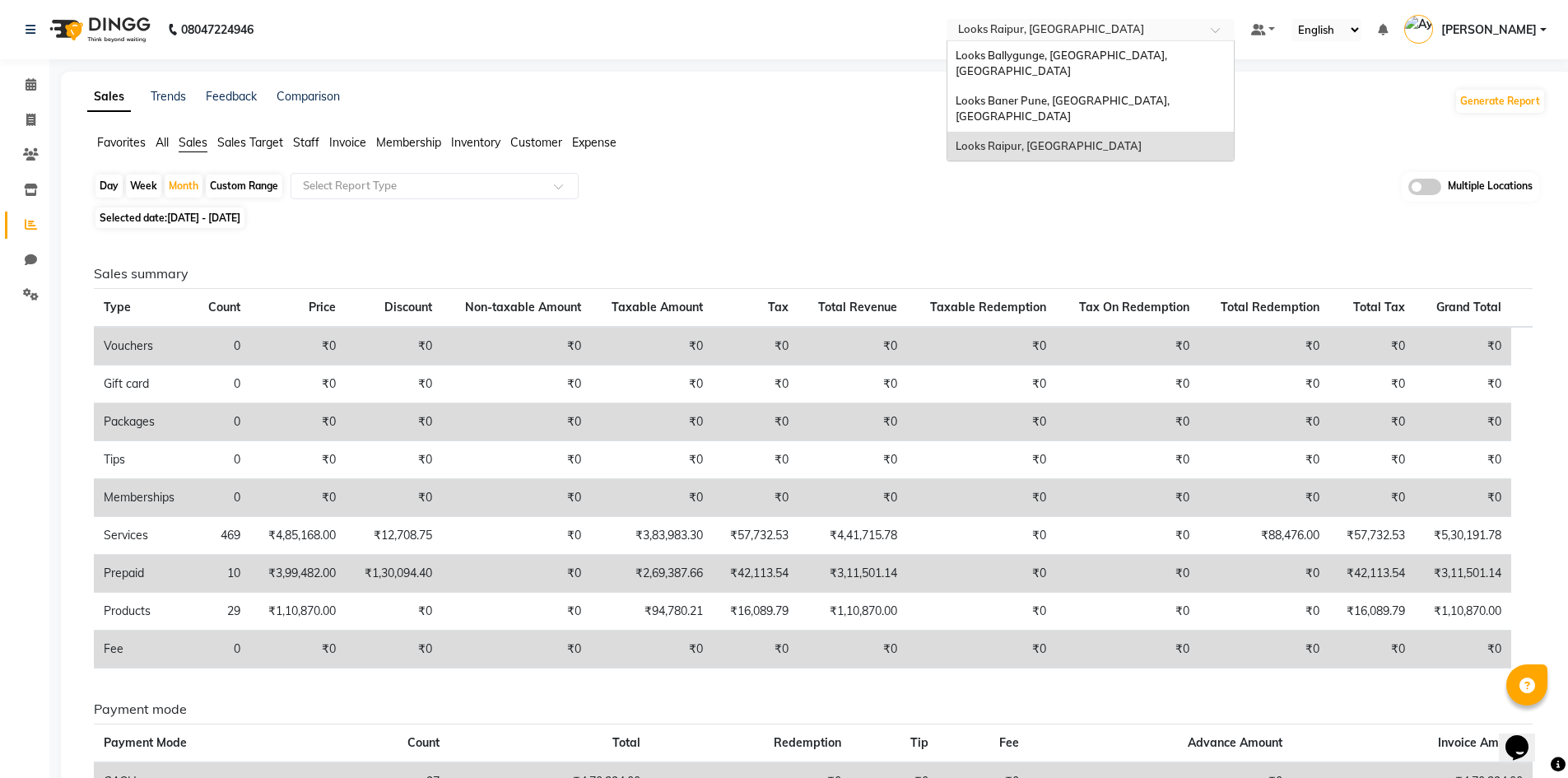
click at [1072, 30] on input "text" at bounding box center [1073, 31] width 239 height 16
click at [1058, 94] on span "Looks Baner Pune, [GEOGRAPHIC_DATA], [GEOGRAPHIC_DATA]" at bounding box center [1064, 108] width 216 height 30
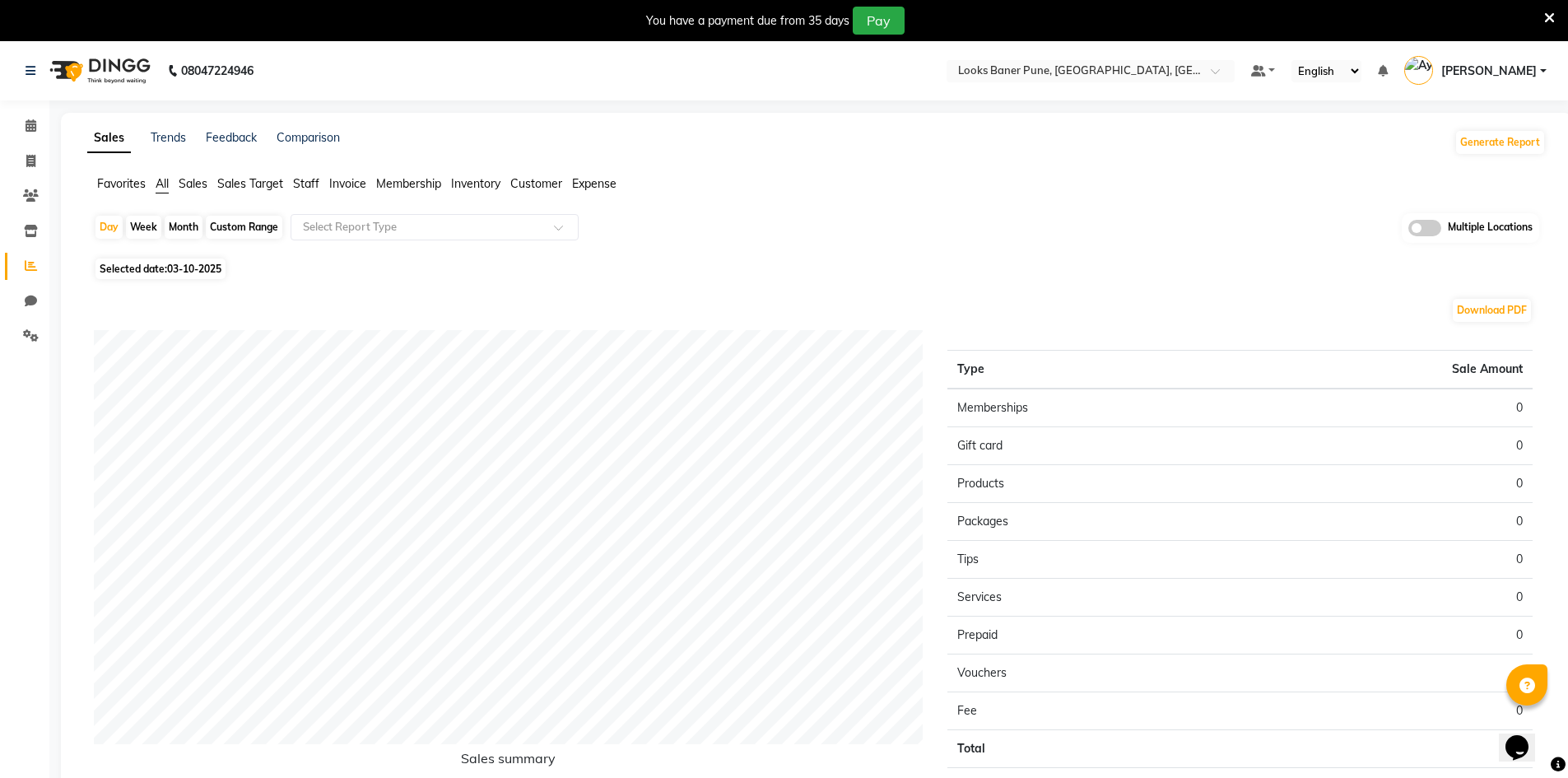
click at [191, 186] on span "Sales" at bounding box center [193, 183] width 29 height 15
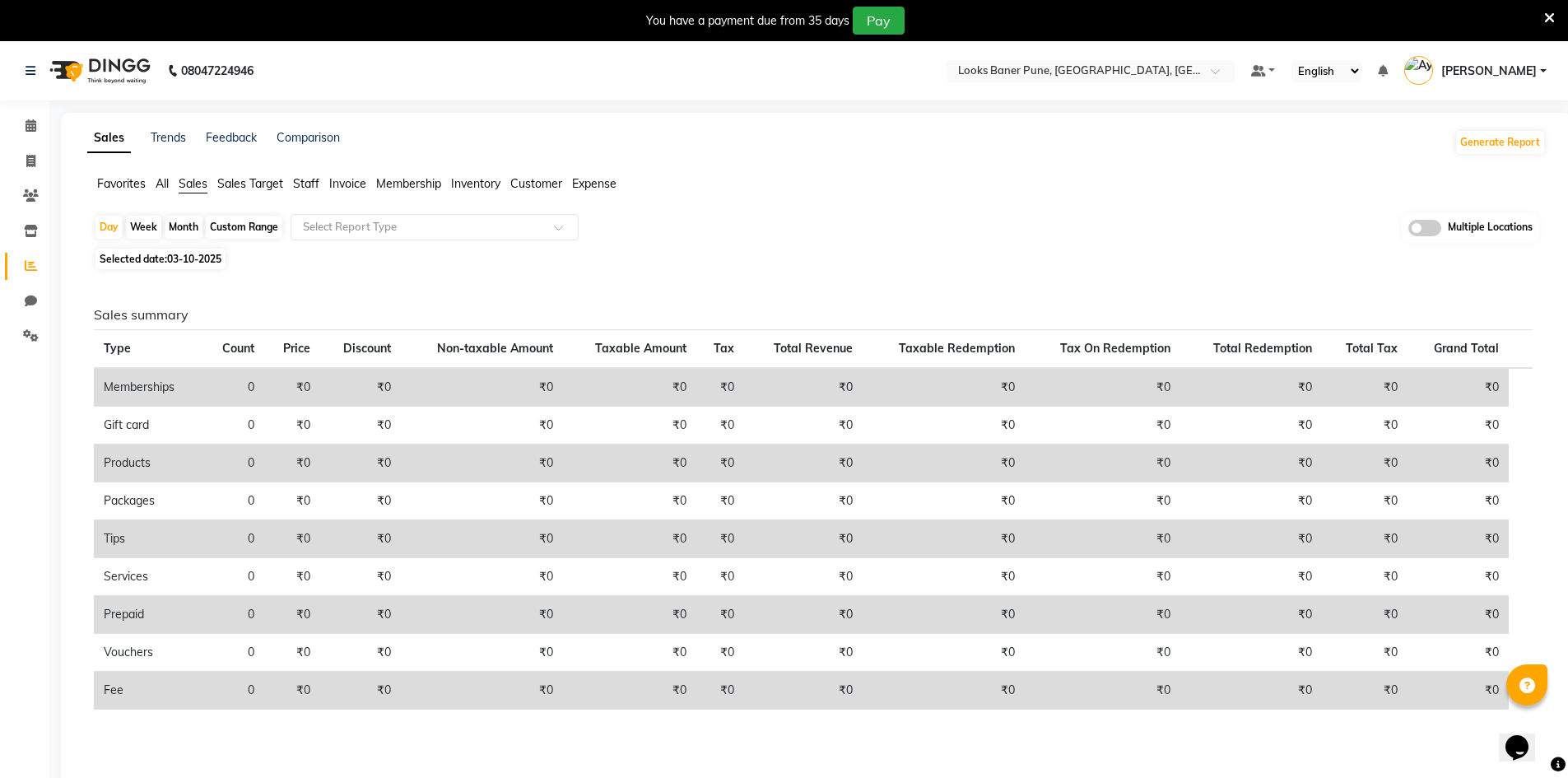
click at [179, 221] on div "Month" at bounding box center [183, 227] width 38 height 23
select select "10"
select select "2025"
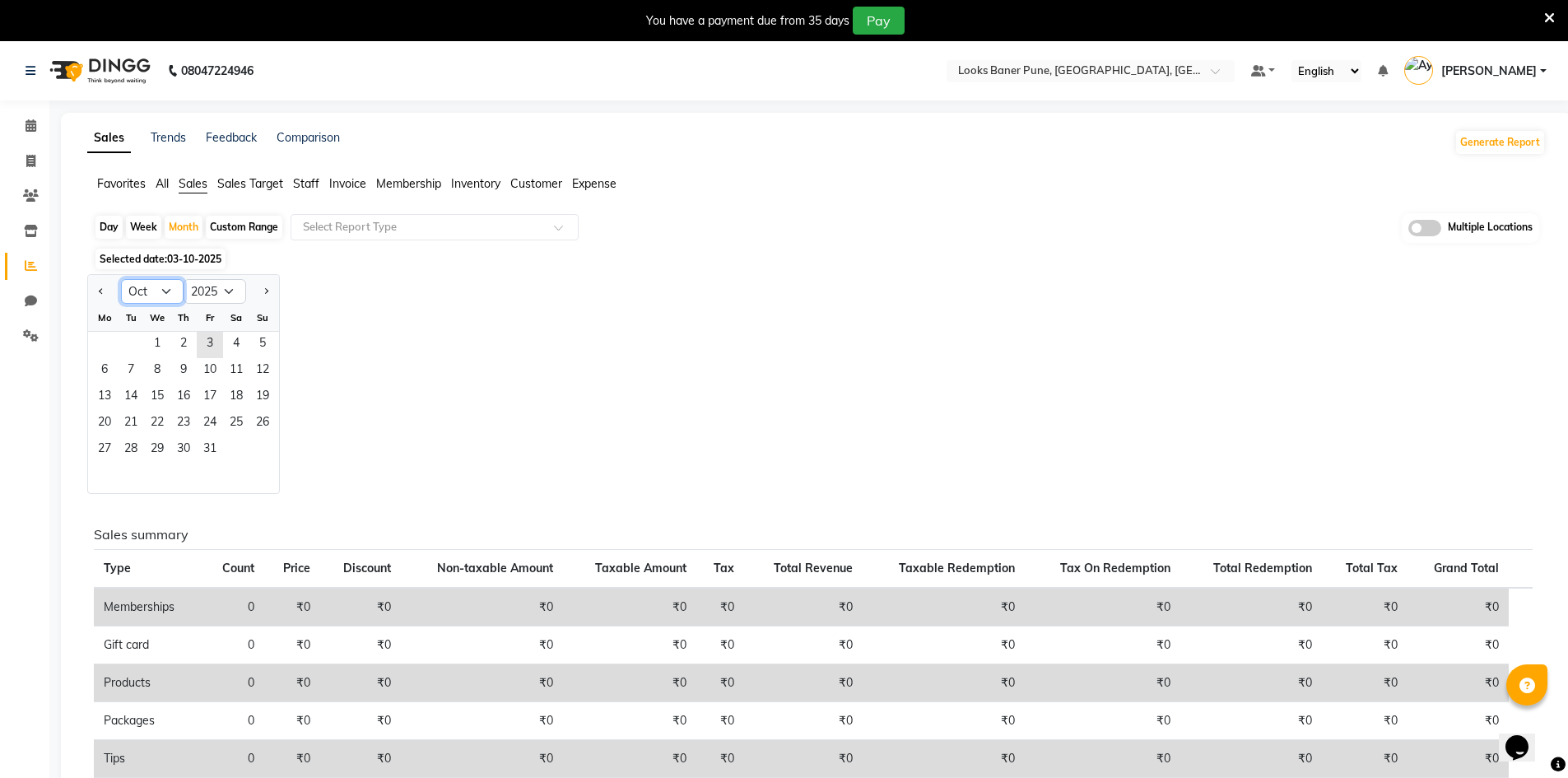
click at [160, 288] on select "Jan Feb Mar Apr May Jun [DATE] Aug Sep Oct Nov Dec" at bounding box center [152, 292] width 63 height 25
select select "9"
click at [121, 279] on select "Jan Feb Mar Apr May Jun [DATE] Aug Sep Oct Nov Dec" at bounding box center [152, 292] width 63 height 25
click at [100, 342] on span "1" at bounding box center [104, 344] width 26 height 26
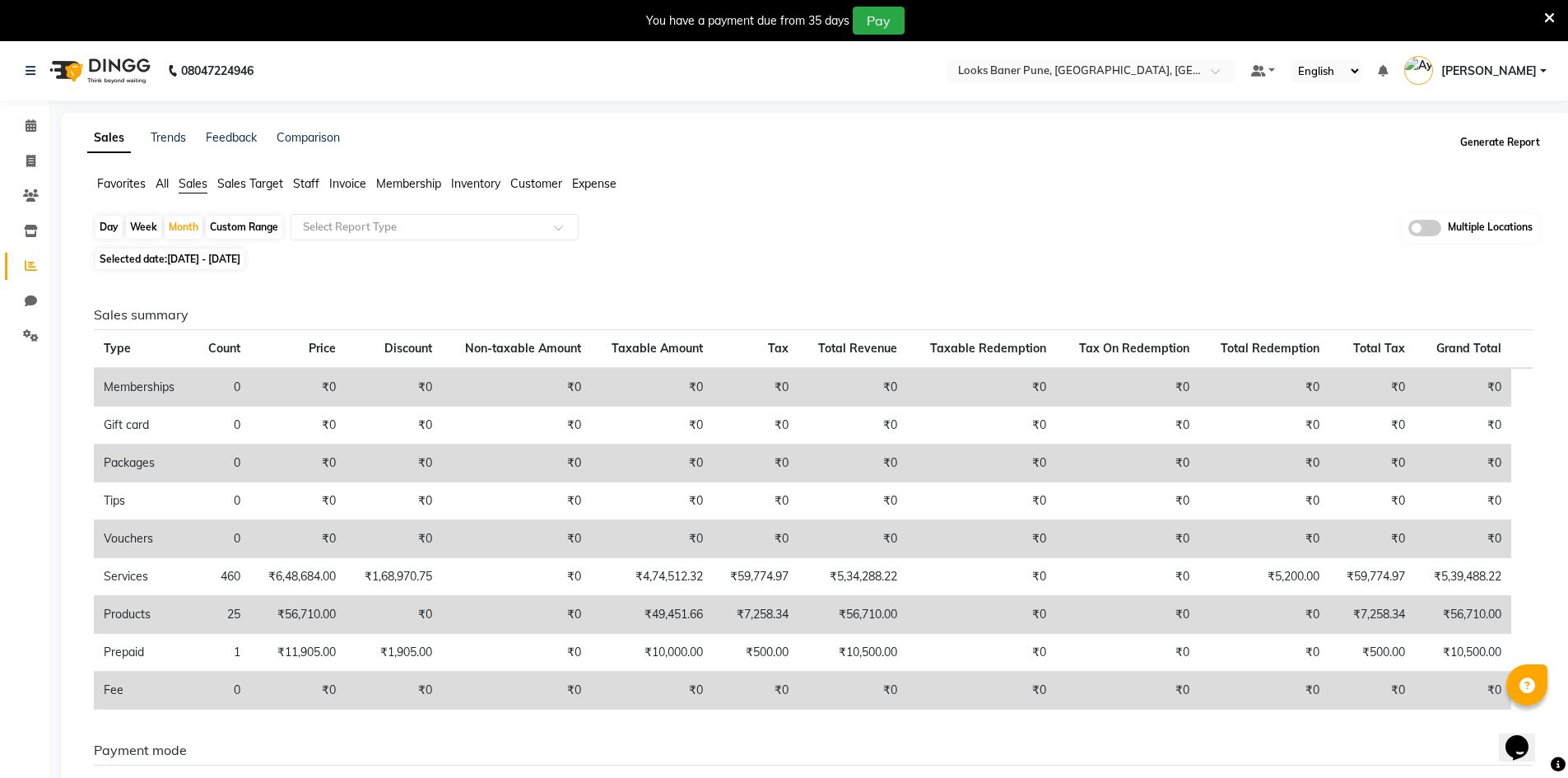
click at [1512, 136] on button "Generate Report" at bounding box center [1500, 142] width 88 height 23
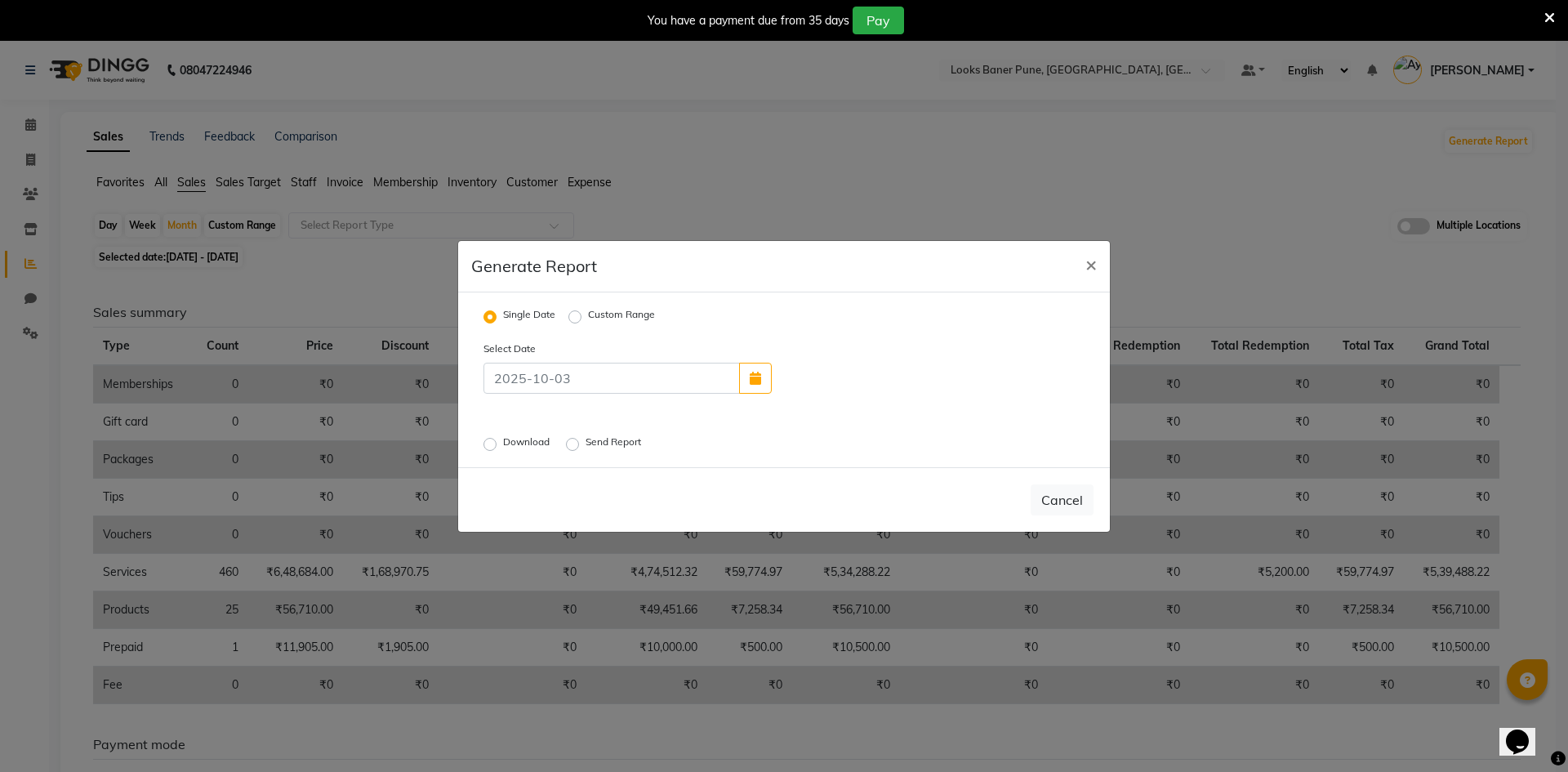
click at [588, 311] on label "Custom Range" at bounding box center [621, 317] width 67 height 20
click at [573, 311] on input "Custom Range" at bounding box center [577, 316] width 12 height 12
radio input "true"
select select "10"
select select "2025"
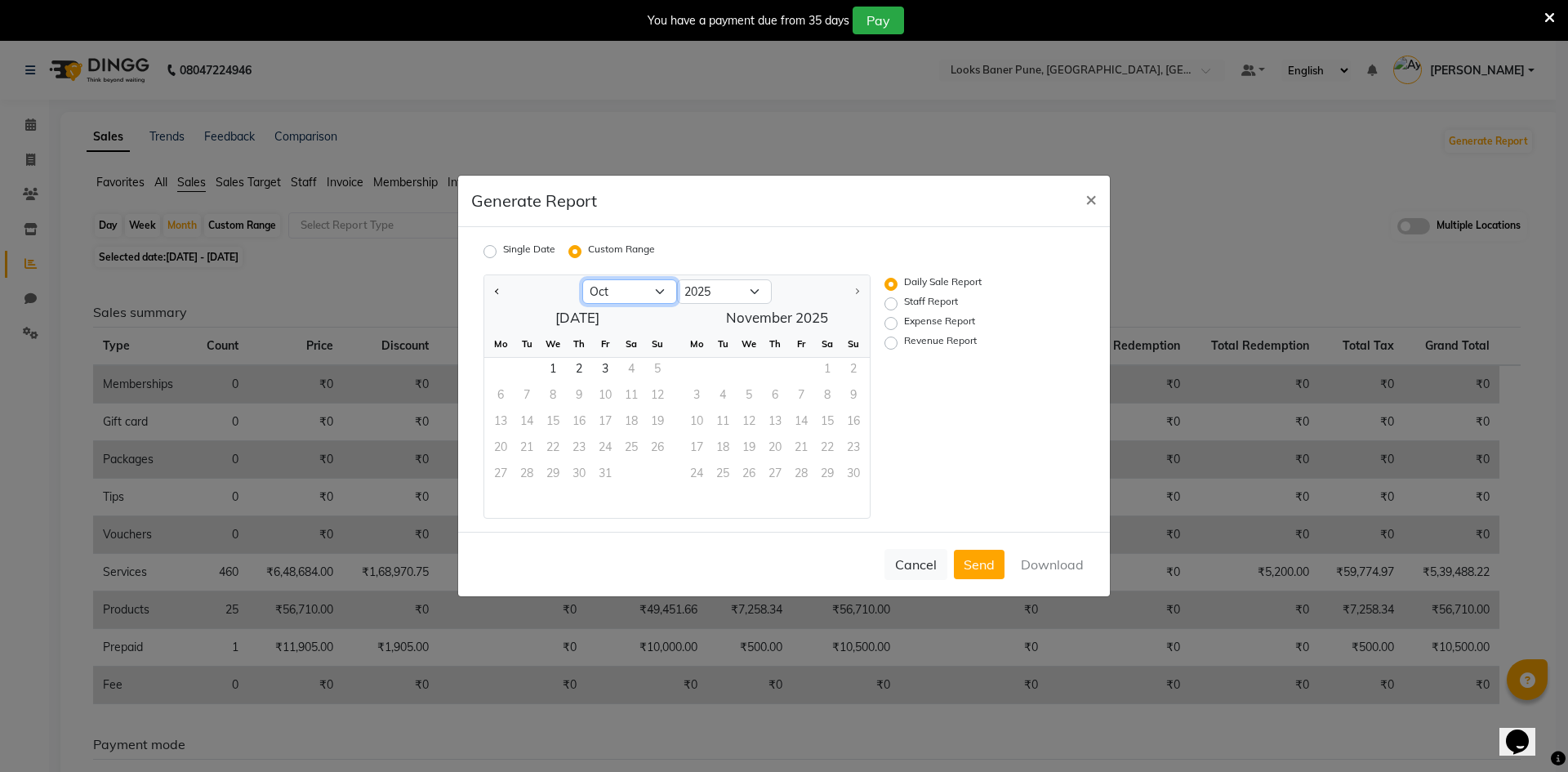
click at [629, 290] on select "Jan Feb Mar Apr May Jun Jul Aug Sep Oct" at bounding box center [629, 292] width 95 height 25
select select "9"
click at [582, 280] on select "Jan Feb Mar Apr May Jun Jul Aug Sep Oct" at bounding box center [629, 292] width 95 height 25
click at [499, 367] on span "1" at bounding box center [500, 370] width 26 height 26
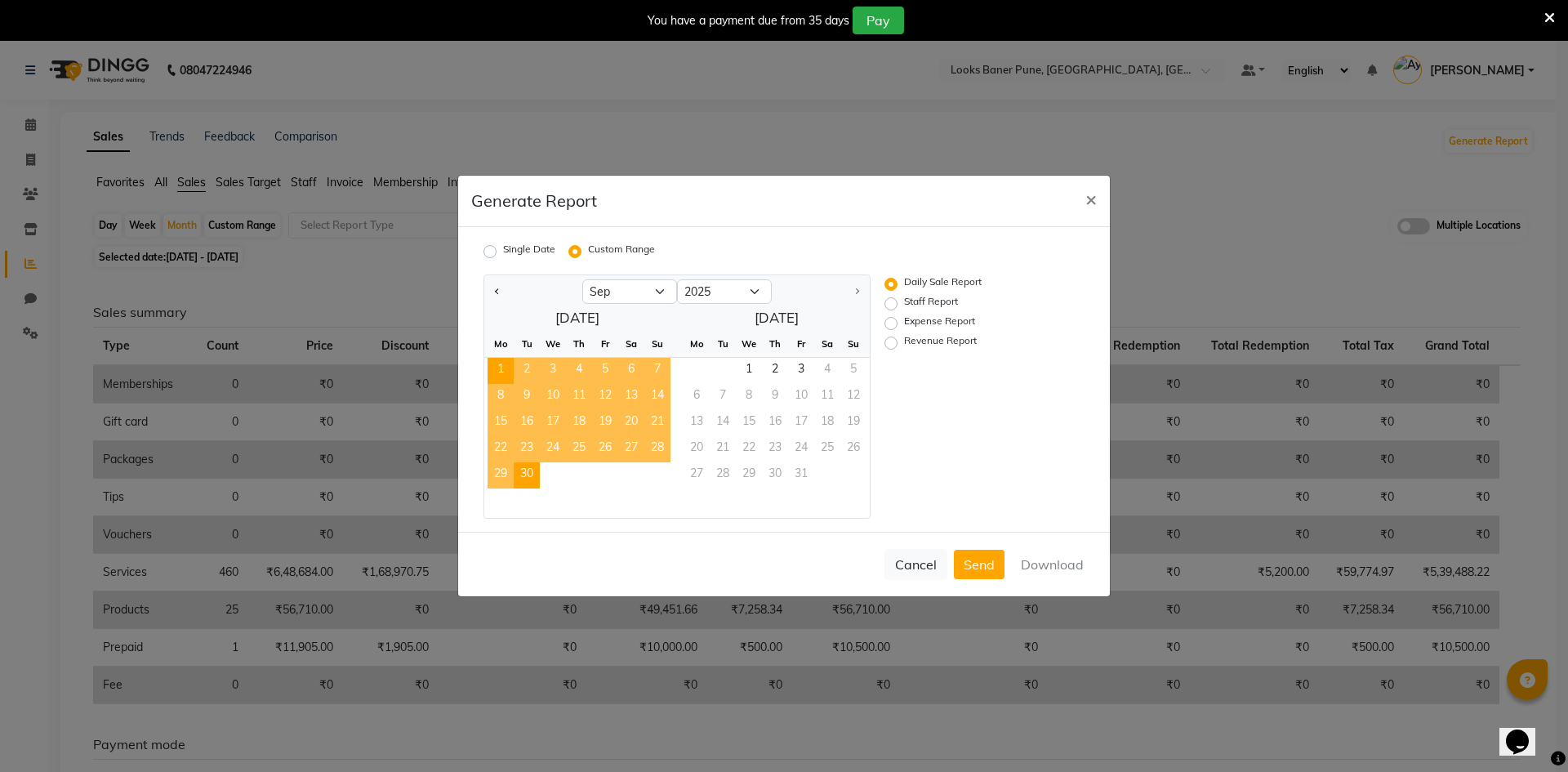
click at [528, 474] on span "30" at bounding box center [526, 475] width 26 height 26
click at [904, 345] on label "Revenue Report" at bounding box center [941, 343] width 73 height 20
click at [891, 345] on input "Revenue Report" at bounding box center [893, 343] width 12 height 12
radio input "true"
click at [1066, 565] on button "Download" at bounding box center [1052, 563] width 83 height 29
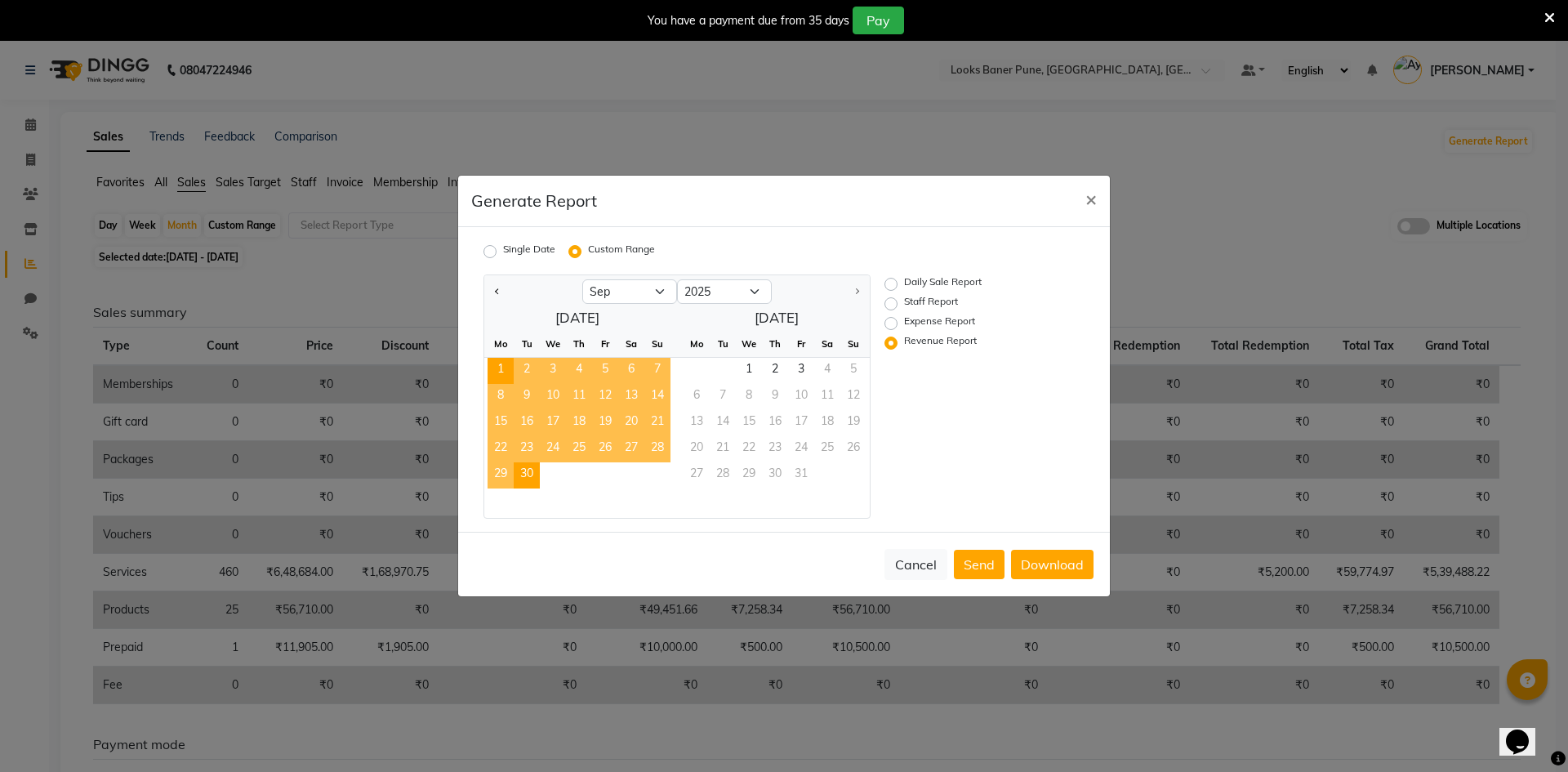
click at [904, 322] on label "Expense Report" at bounding box center [940, 323] width 71 height 20
click at [890, 322] on input "Expense Report" at bounding box center [893, 323] width 12 height 12
radio input "true"
click at [1040, 565] on button "Download" at bounding box center [1052, 563] width 83 height 29
click at [1091, 201] on span "×" at bounding box center [1091, 199] width 12 height 25
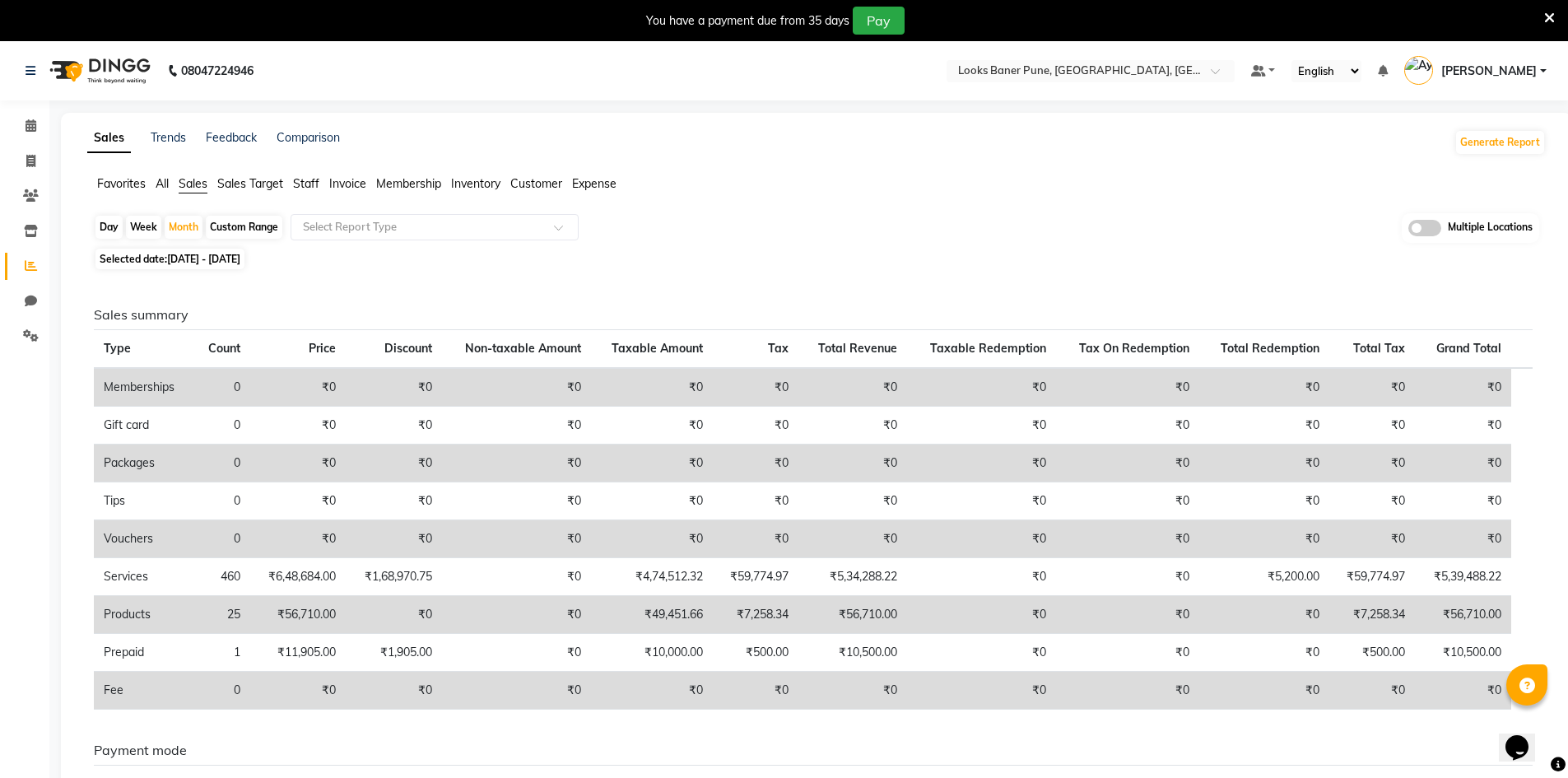
click at [877, 241] on div "Day Week Month Custom Range Select Report Type Multiple Locations" at bounding box center [817, 228] width 1445 height 30
click at [613, 274] on div "Sales summary Type Count Price Discount Non-taxable Amount Taxable Amount Tax T…" at bounding box center [813, 637] width 1465 height 727
click at [895, 197] on div "Favorites All Sales Sales Target Staff Invoice Membership Inventory Customer Ex…" at bounding box center [817, 190] width 1483 height 31
click at [1510, 147] on button "Generate Report" at bounding box center [1500, 142] width 88 height 23
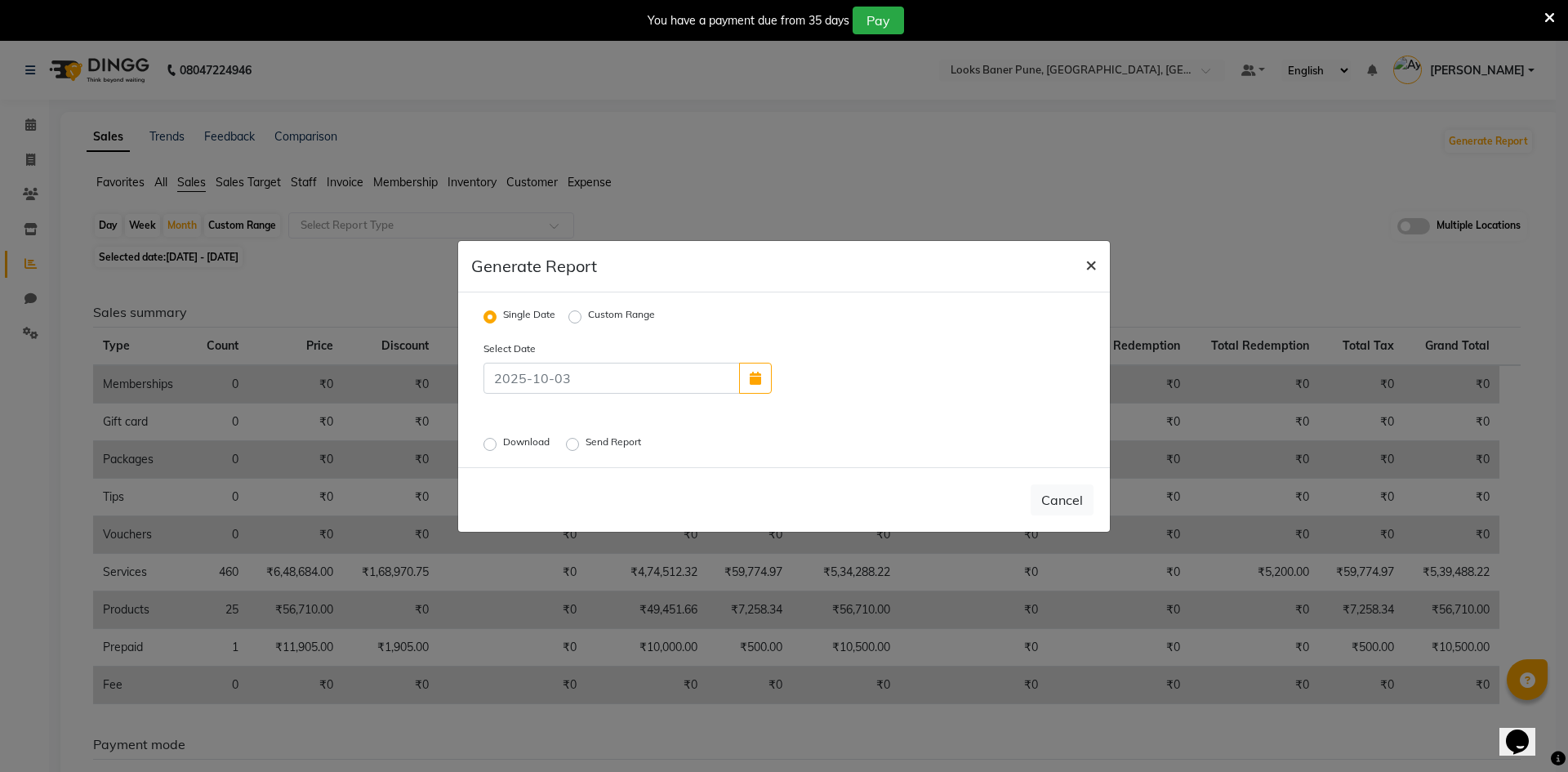
click at [1083, 271] on button "×" at bounding box center [1091, 264] width 37 height 46
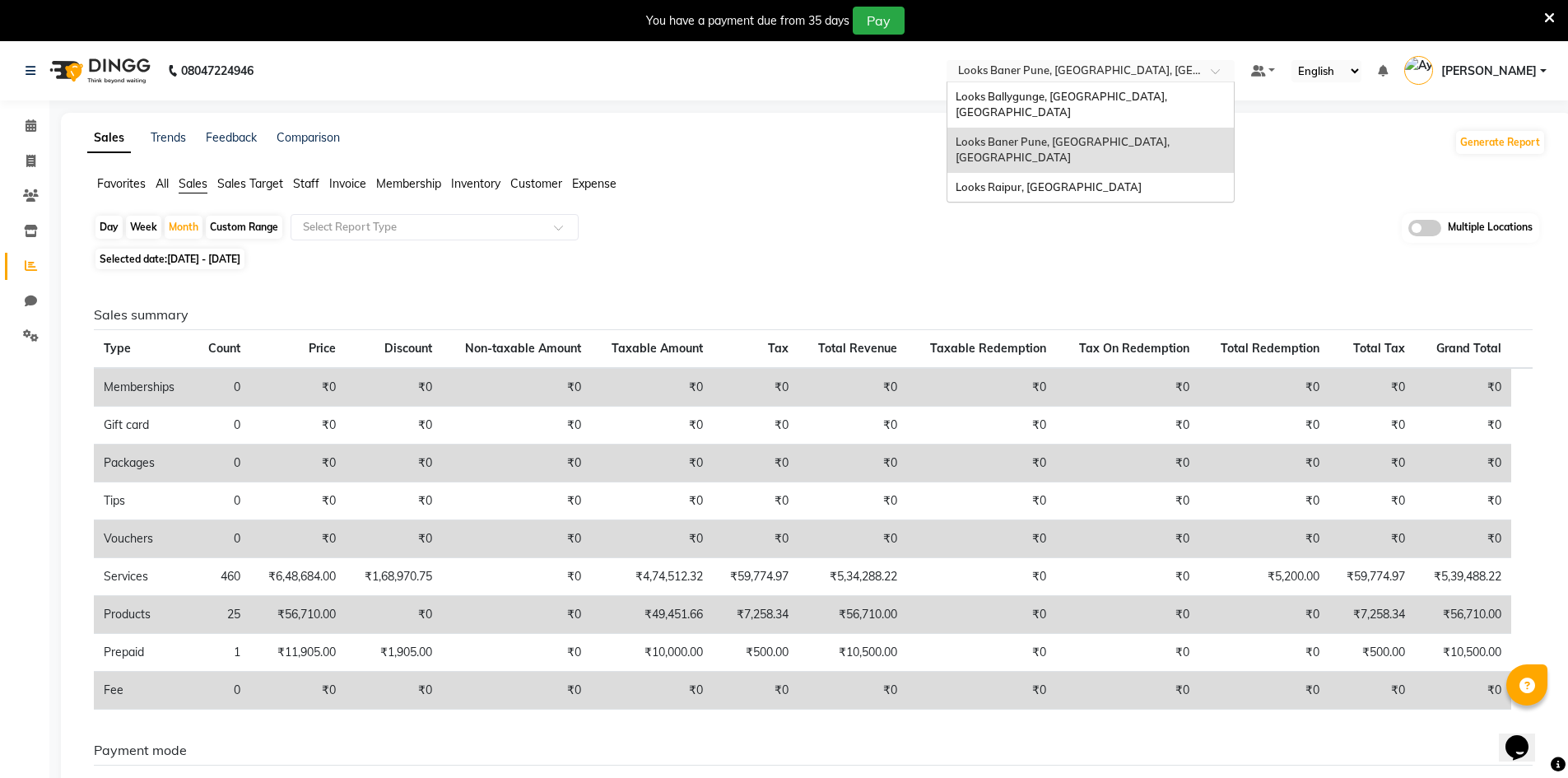
click at [1098, 80] on div "Select Location × Looks Baner Pune, Balewadi, Pune" at bounding box center [1090, 71] width 288 height 22
click at [1089, 92] on span "Looks Ballygunge, Kolkata, Kolkata" at bounding box center [1062, 104] width 214 height 30
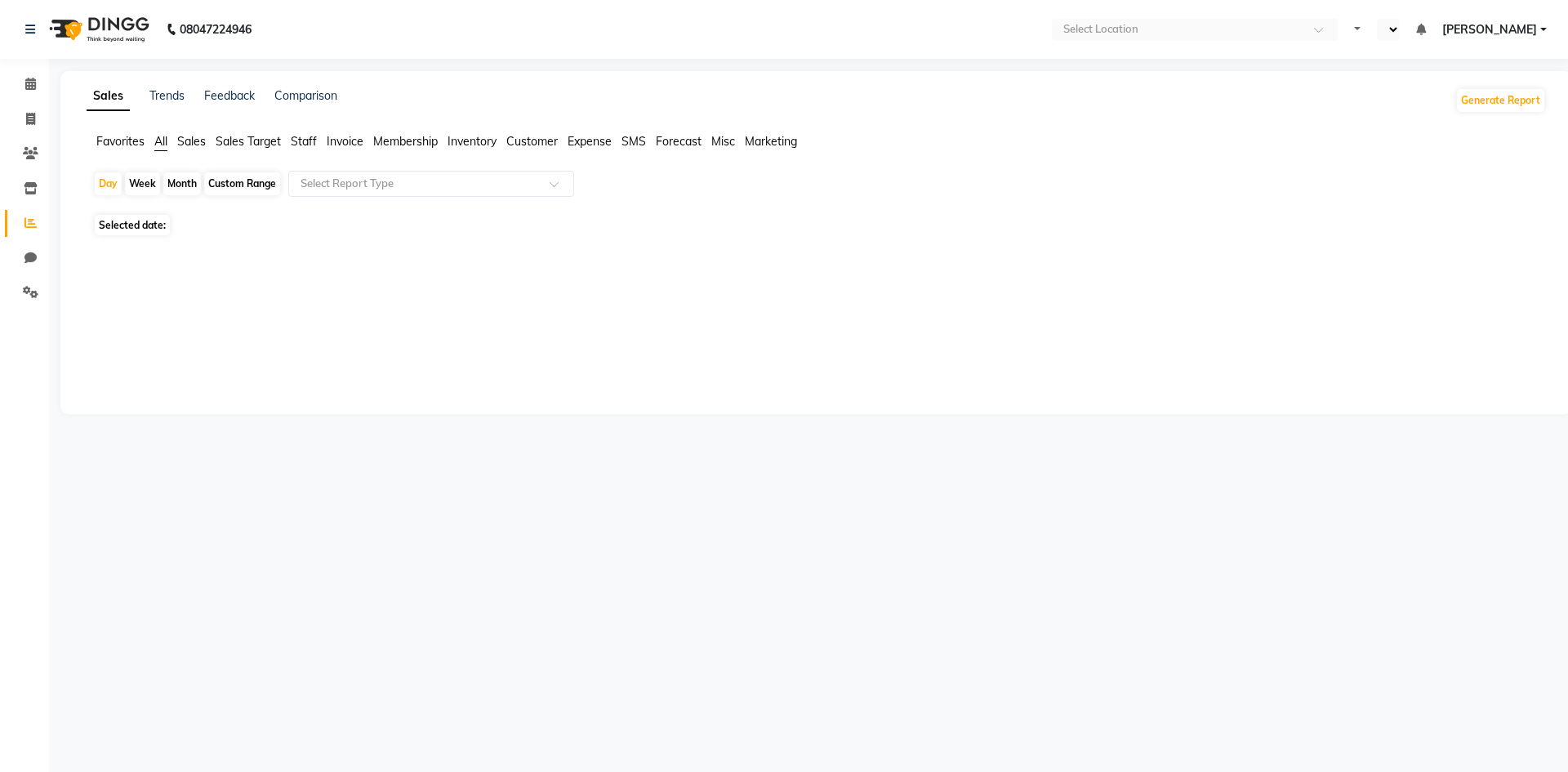
select select "en"
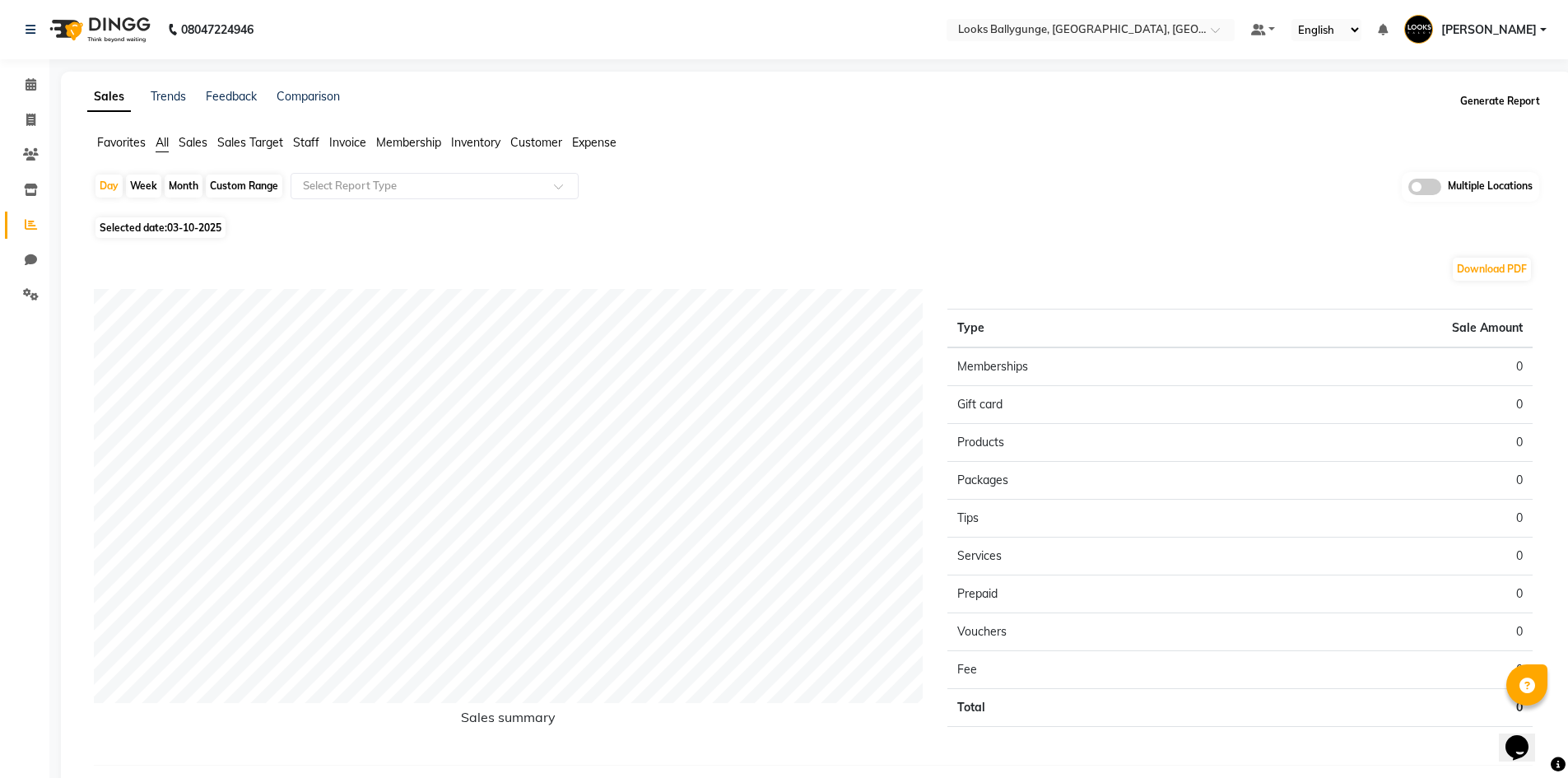
click at [1490, 102] on button "Generate Report" at bounding box center [1500, 101] width 88 height 23
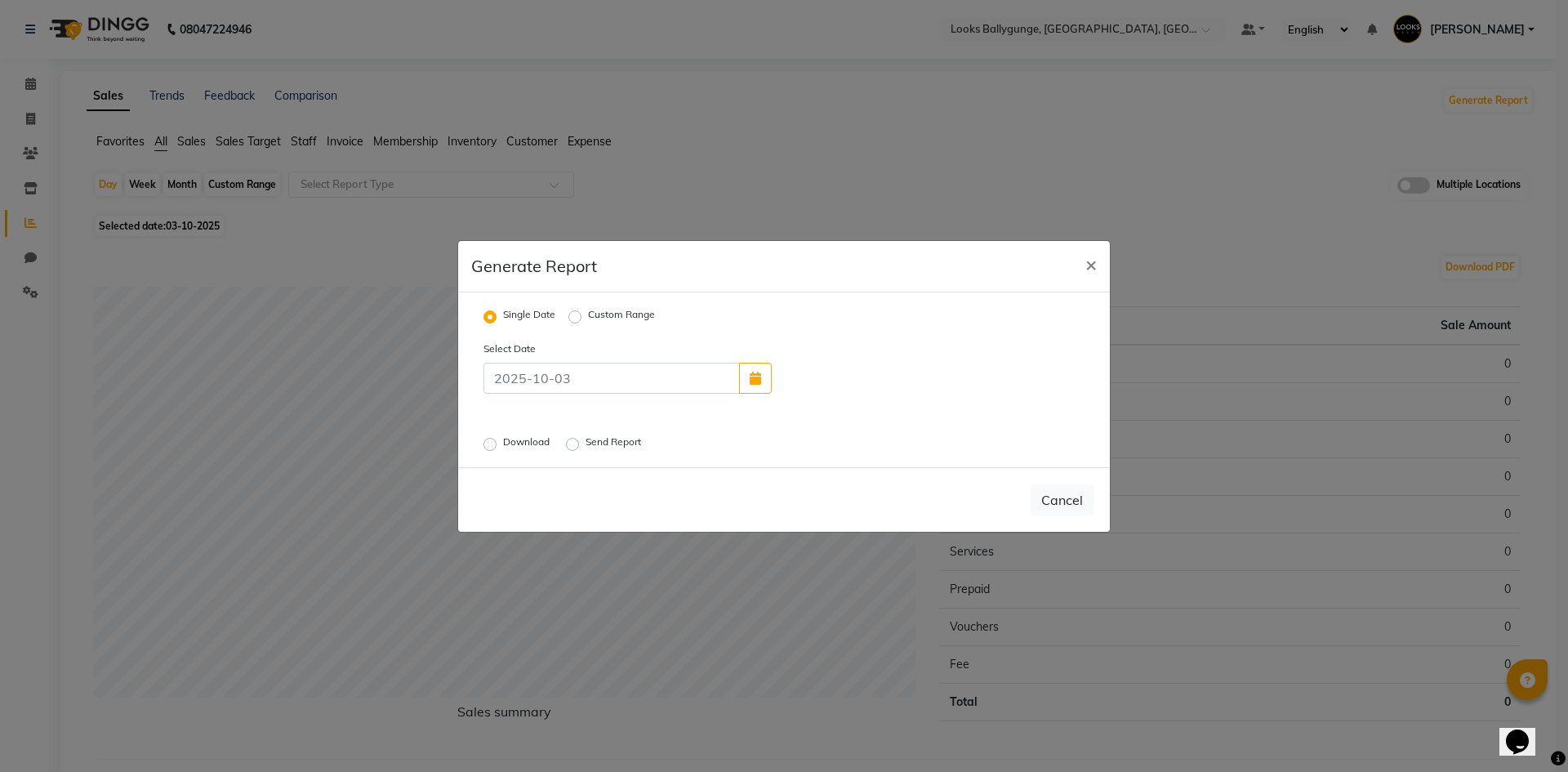
click at [588, 315] on label "Custom Range" at bounding box center [621, 317] width 67 height 20
click at [579, 315] on input "Custom Range" at bounding box center [577, 316] width 12 height 12
radio input "true"
select select "10"
select select "2025"
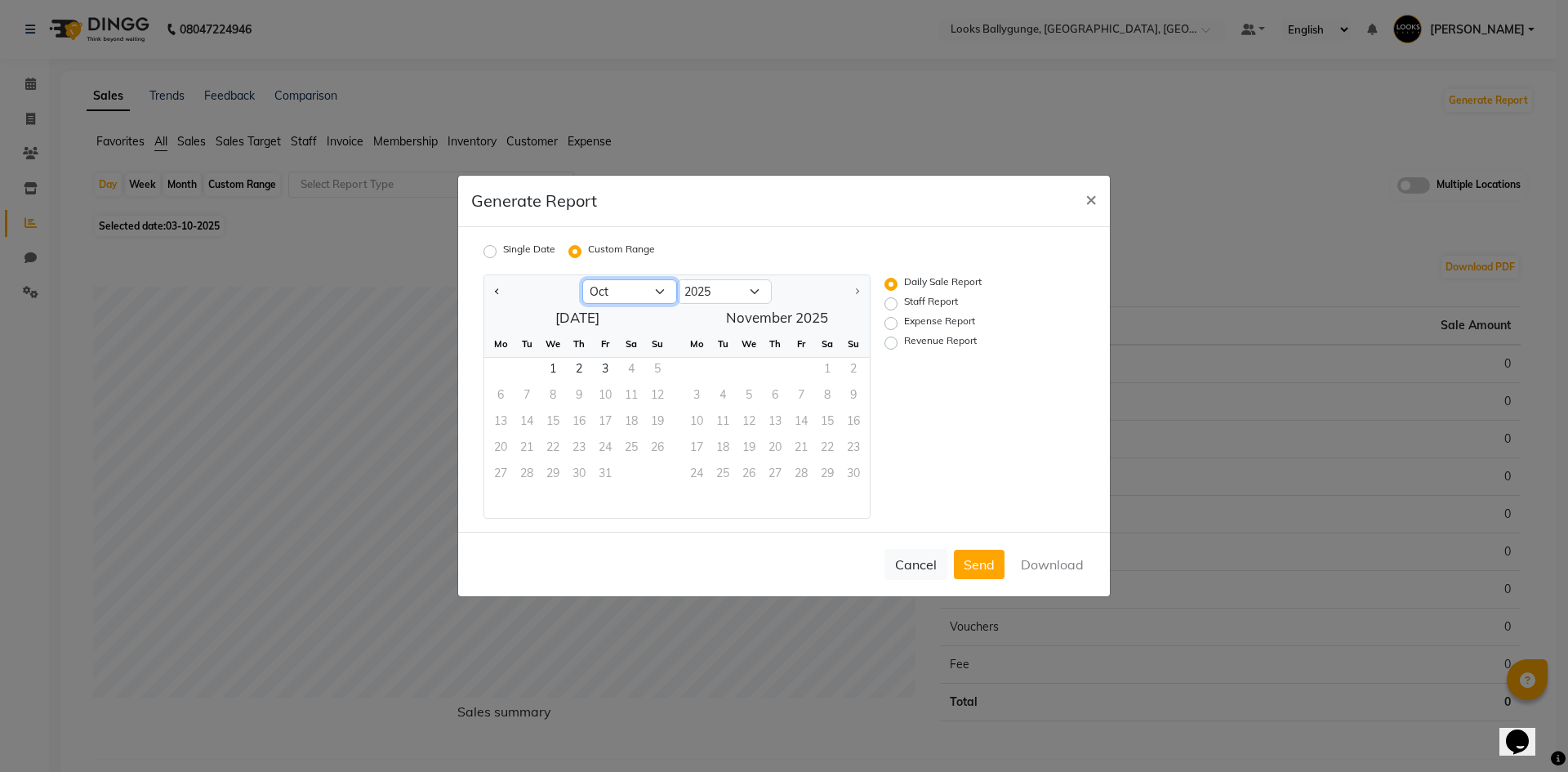
click at [609, 292] on select "Jan Feb Mar Apr May Jun [DATE] Aug Sep Oct" at bounding box center [629, 292] width 95 height 25
select select "9"
click at [582, 280] on select "Jan Feb Mar Apr May Jun [DATE] Aug Sep Oct" at bounding box center [629, 292] width 95 height 25
click at [500, 366] on span "1" at bounding box center [500, 370] width 26 height 26
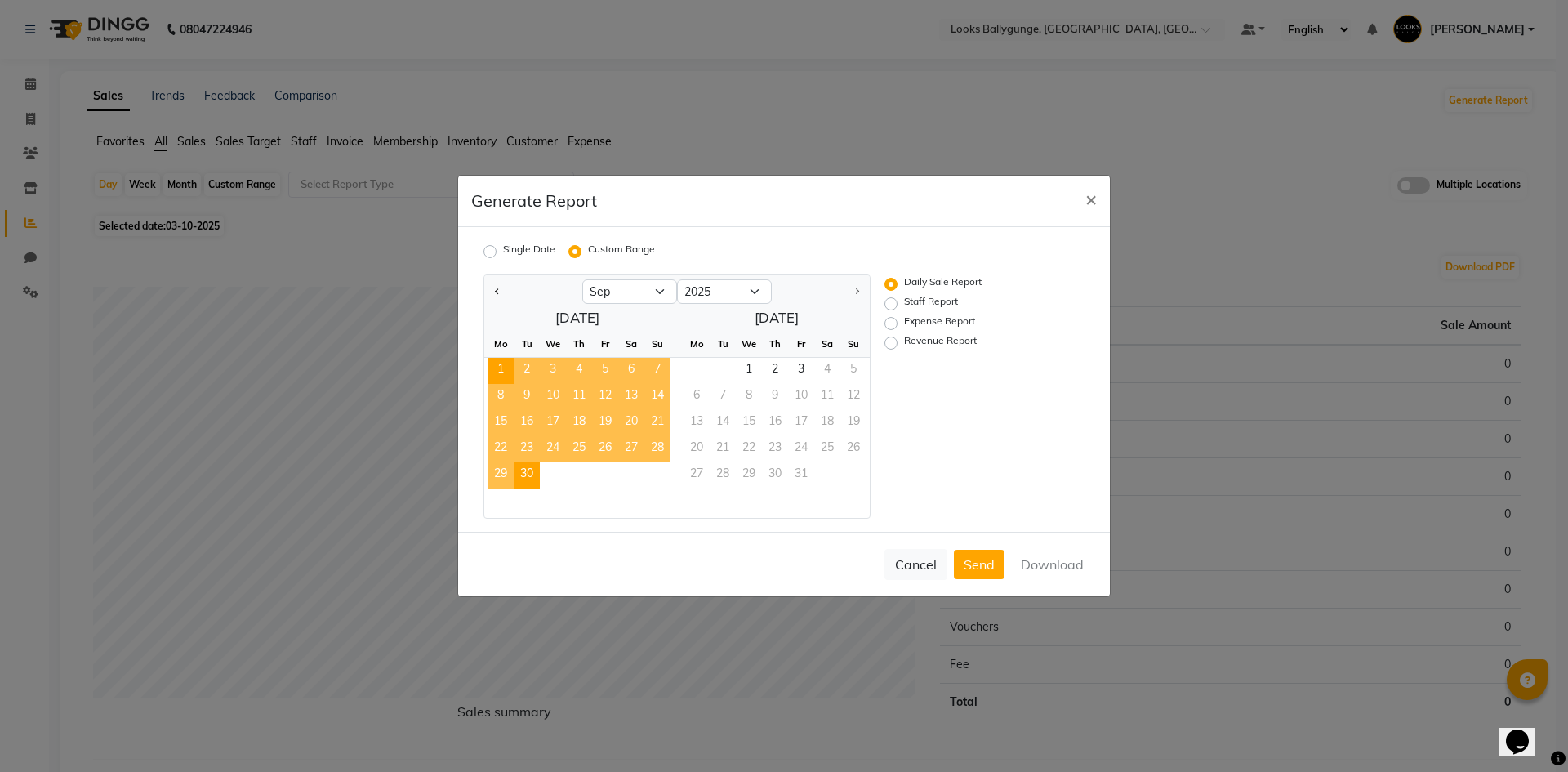
click at [524, 477] on span "30" at bounding box center [526, 475] width 26 height 26
click at [904, 322] on label "Expense Report" at bounding box center [940, 323] width 71 height 20
click at [892, 322] on input "Expense Report" at bounding box center [893, 323] width 12 height 12
radio input "true"
click at [1052, 565] on button "Download" at bounding box center [1052, 563] width 83 height 29
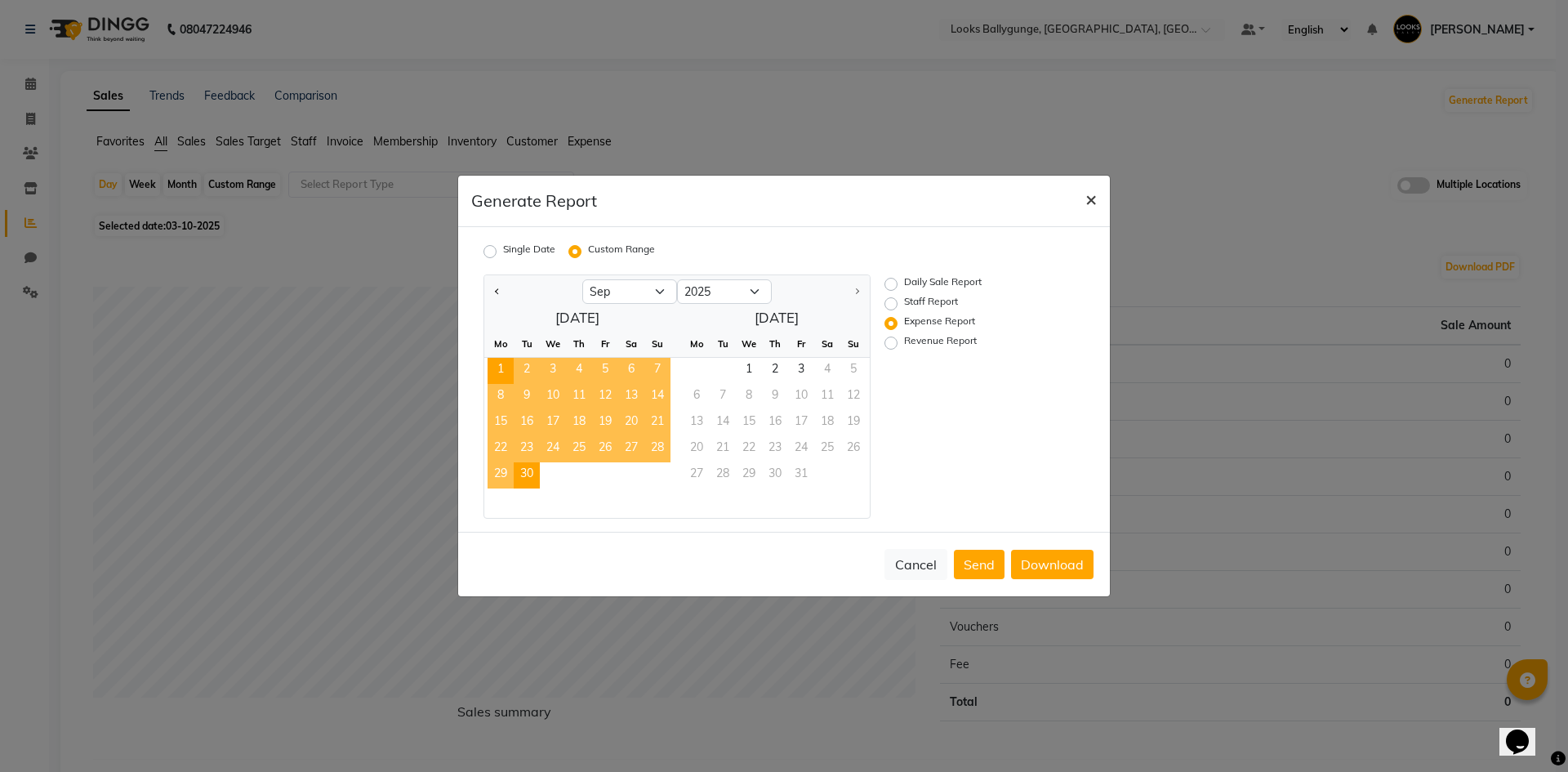
click at [1090, 201] on span "×" at bounding box center [1091, 199] width 12 height 25
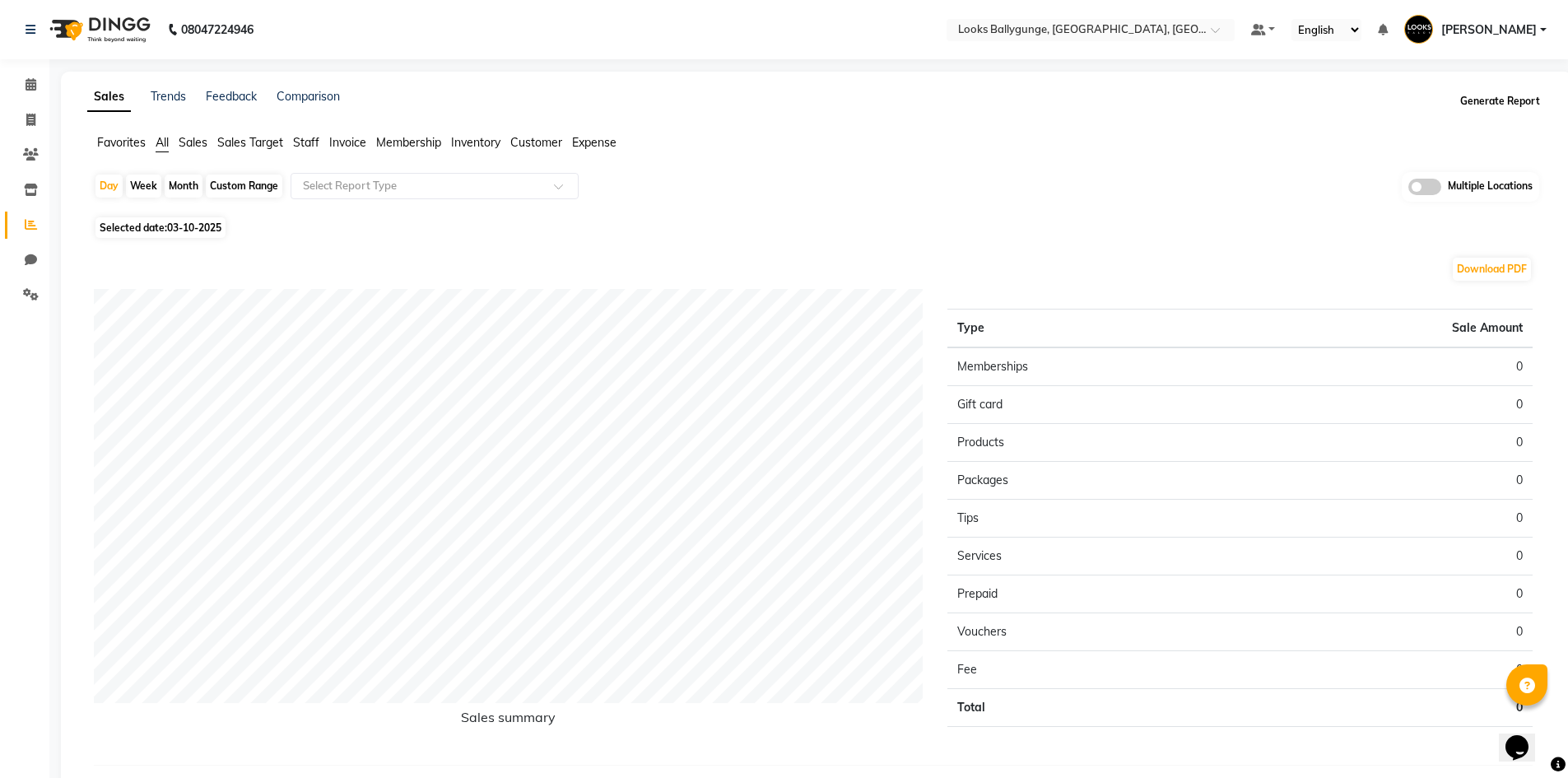
click at [1500, 100] on button "Generate Report" at bounding box center [1500, 101] width 88 height 23
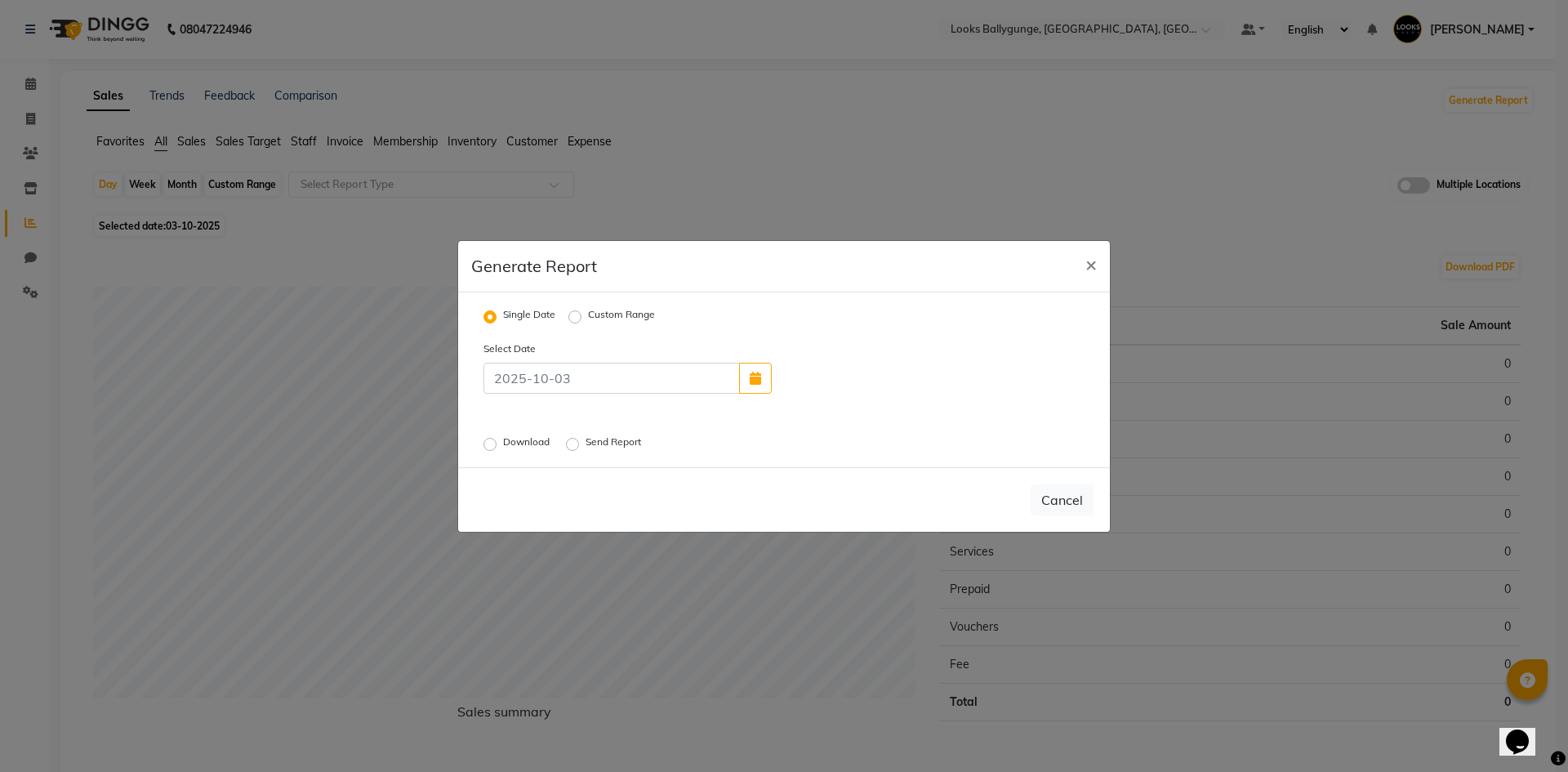
click at [588, 316] on label "Custom Range" at bounding box center [621, 317] width 67 height 20
click at [571, 316] on input "Custom Range" at bounding box center [577, 316] width 12 height 12
radio input "true"
select select "10"
select select "2025"
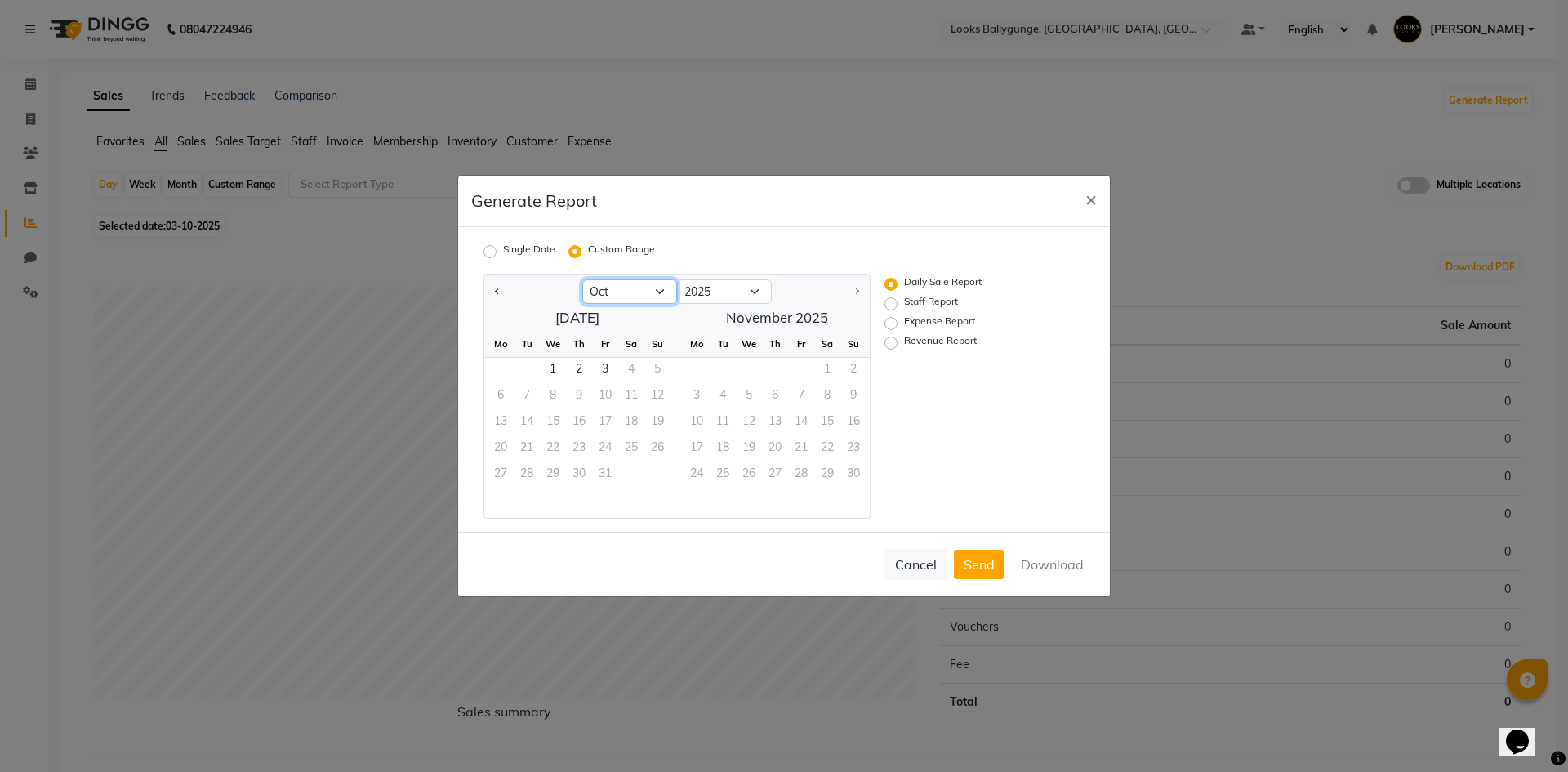
click at [634, 289] on select "Jan Feb Mar Apr May Jun [DATE] Aug Sep Oct" at bounding box center [629, 292] width 95 height 25
select select "9"
click at [582, 280] on select "Jan Feb Mar Apr May Jun [DATE] Aug Sep Oct" at bounding box center [629, 292] width 95 height 25
click at [496, 375] on span "1" at bounding box center [500, 370] width 26 height 26
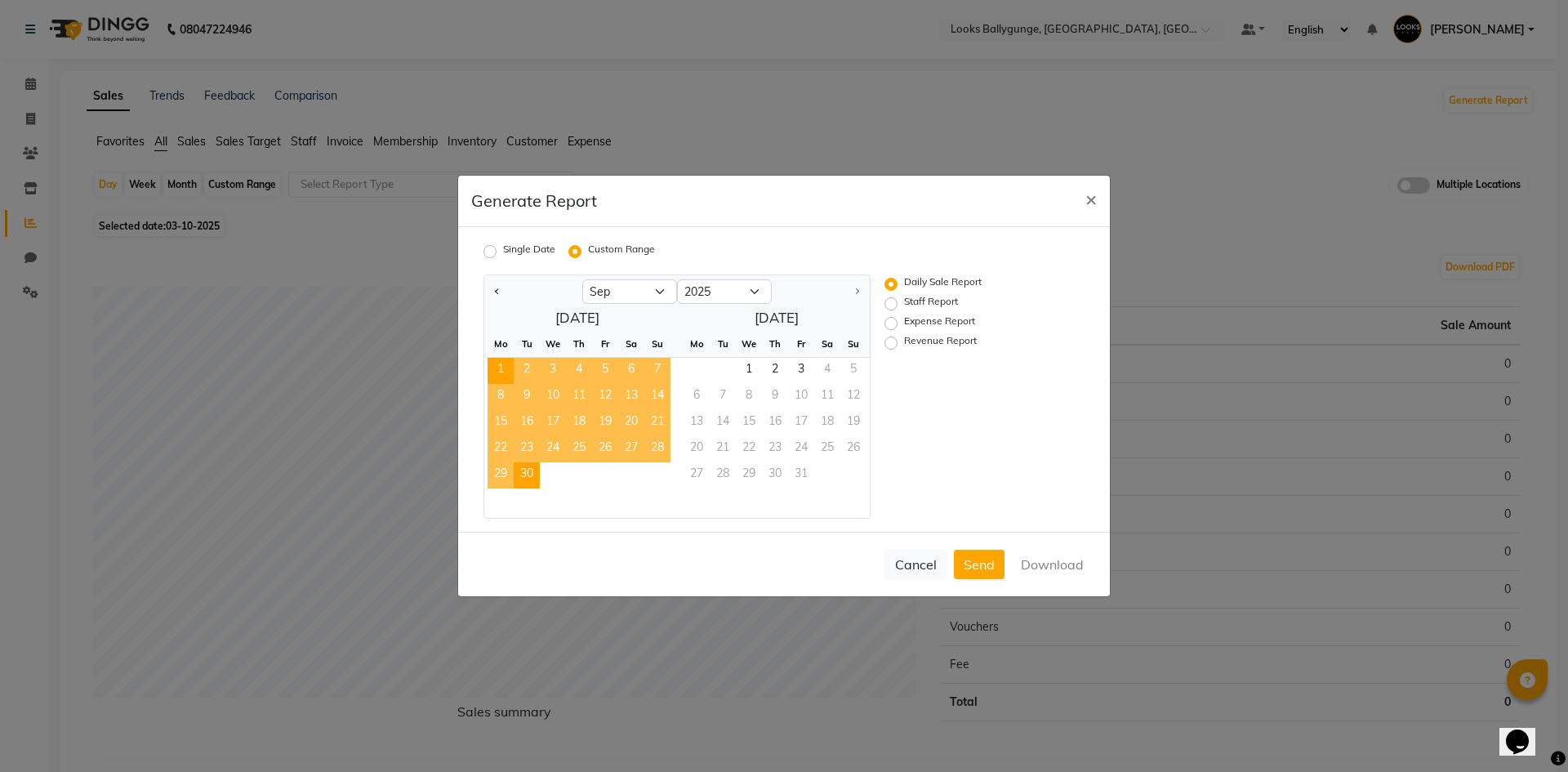
click at [521, 475] on span "30" at bounding box center [526, 475] width 26 height 26
click at [1078, 557] on button "Download" at bounding box center [1052, 563] width 83 height 29
click at [904, 303] on label "Staff Report" at bounding box center [931, 303] width 54 height 20
click at [895, 303] on input "Staff Report" at bounding box center [893, 303] width 12 height 12
radio input "true"
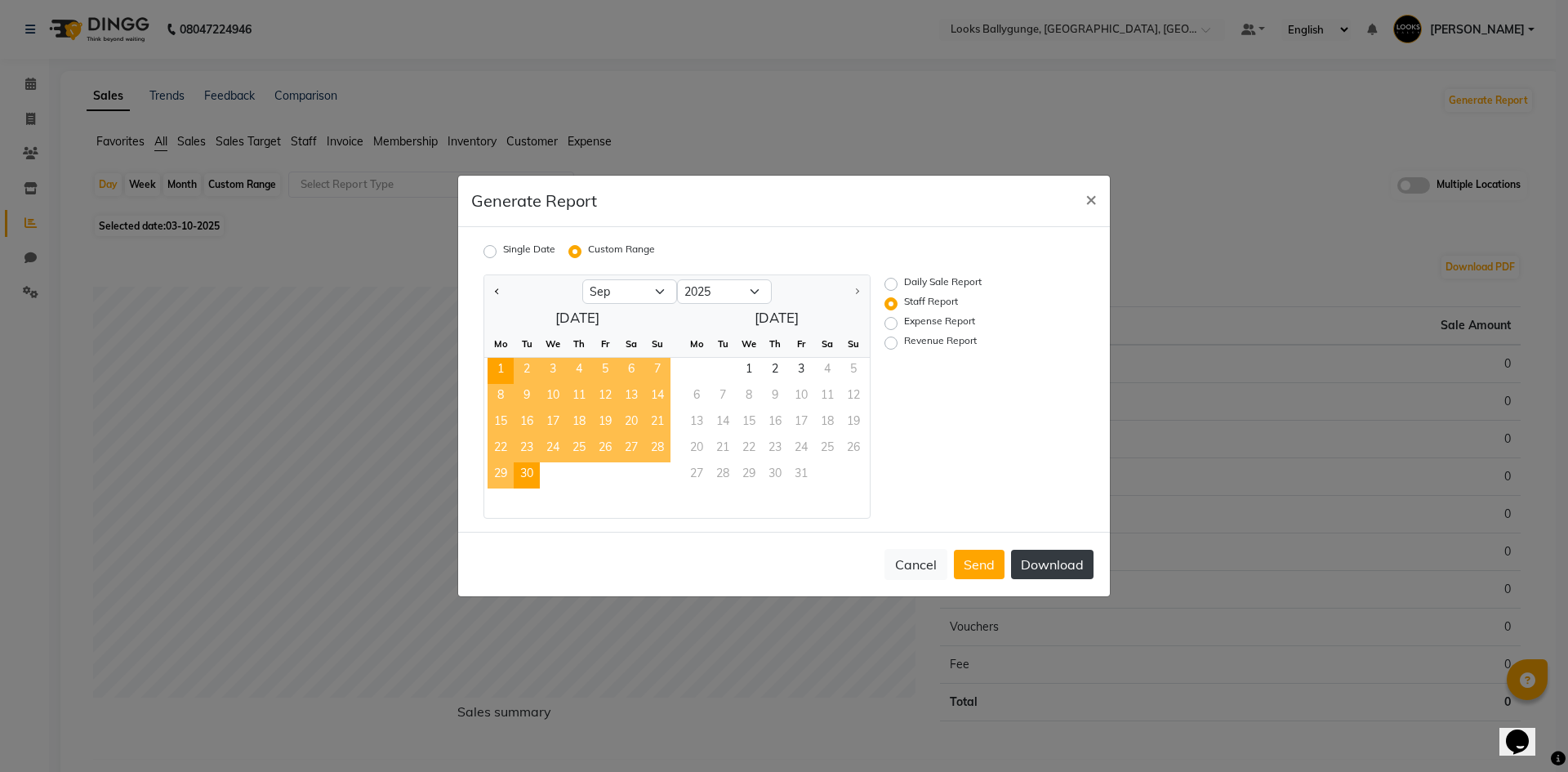
click at [1052, 566] on button "Download" at bounding box center [1052, 563] width 83 height 29
click at [1091, 200] on span "×" at bounding box center [1091, 199] width 12 height 25
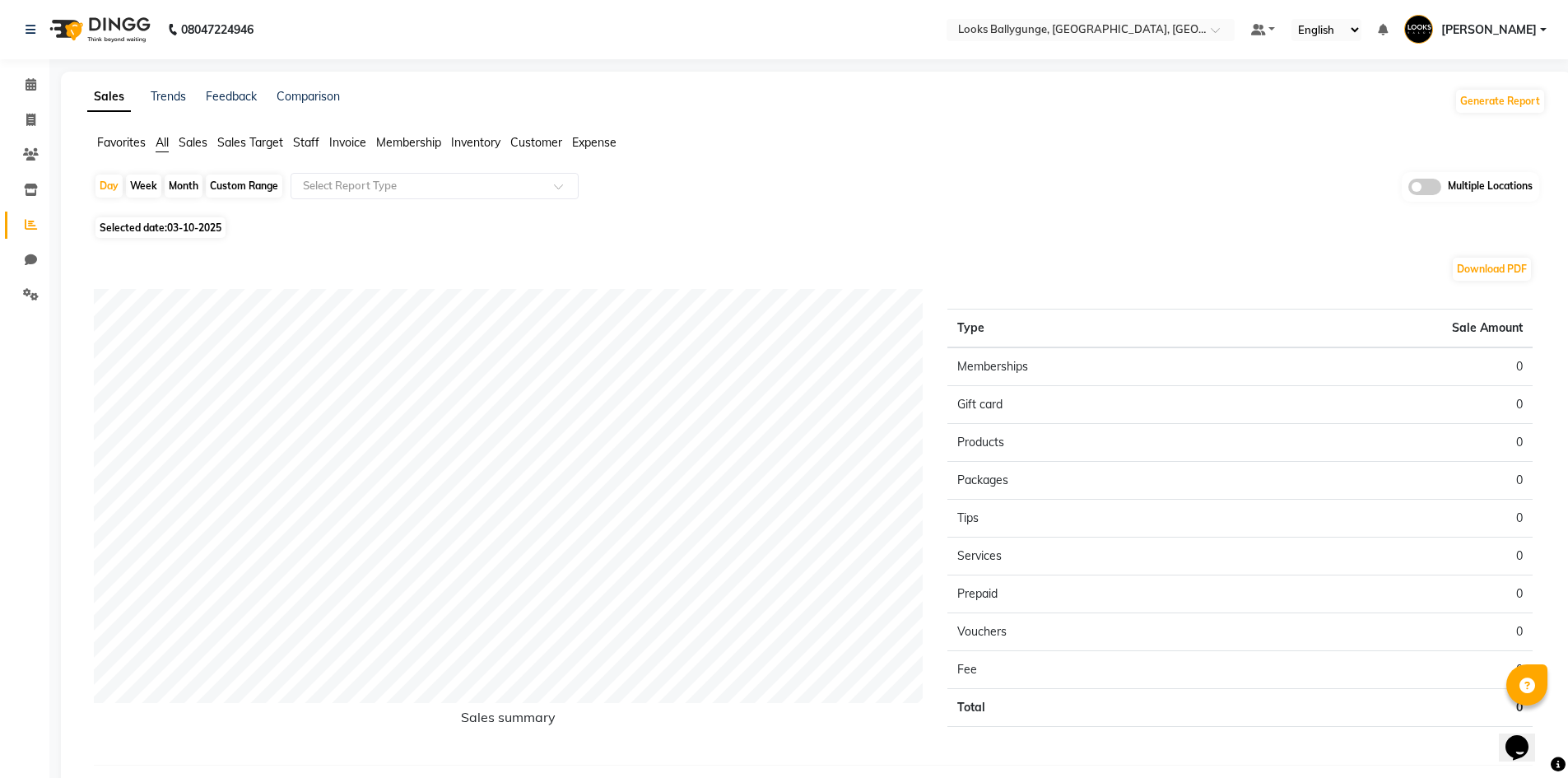
click at [187, 147] on span "Sales" at bounding box center [193, 142] width 29 height 15
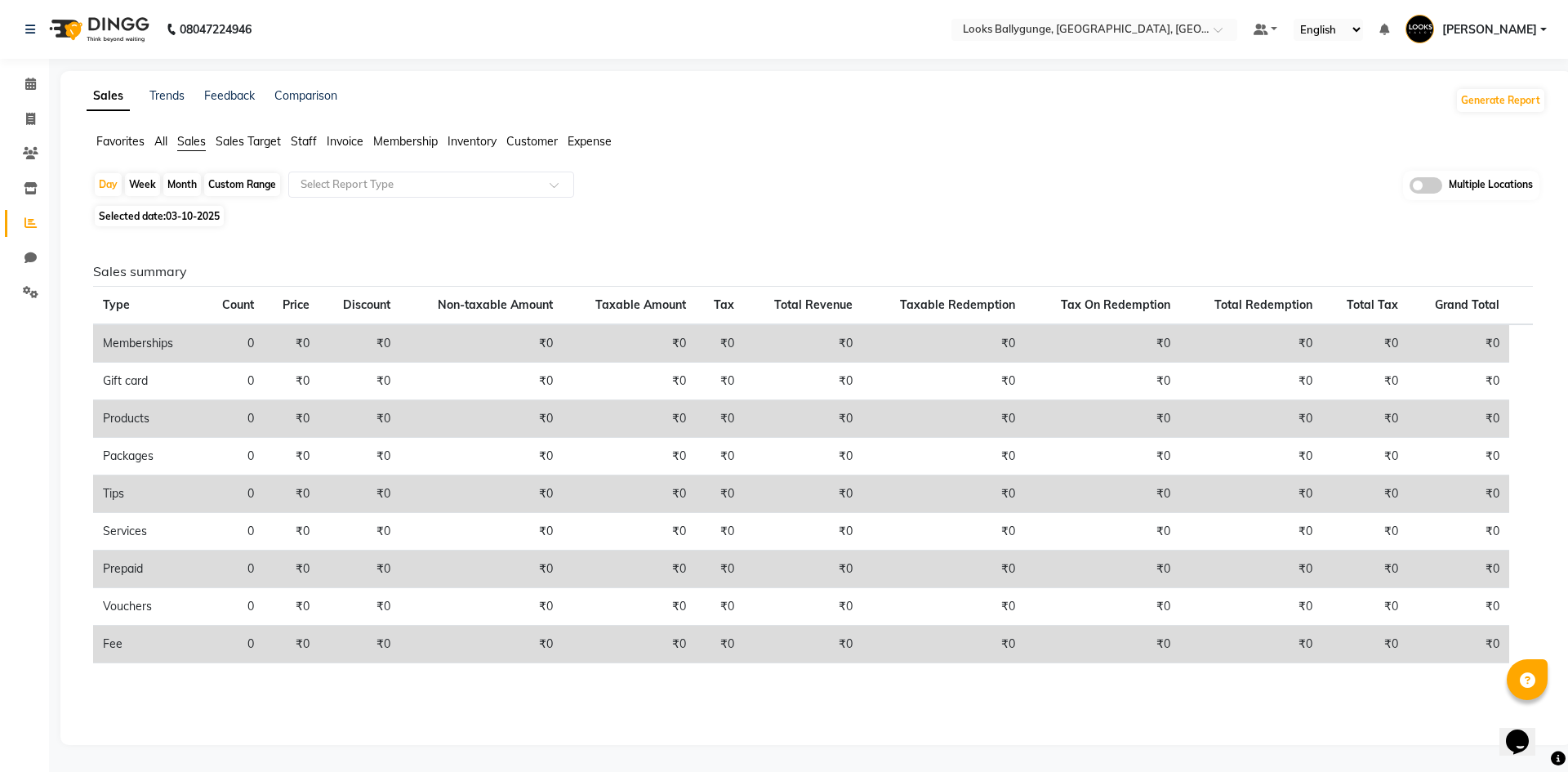
click at [341, 146] on span "Invoice" at bounding box center [344, 141] width 36 height 15
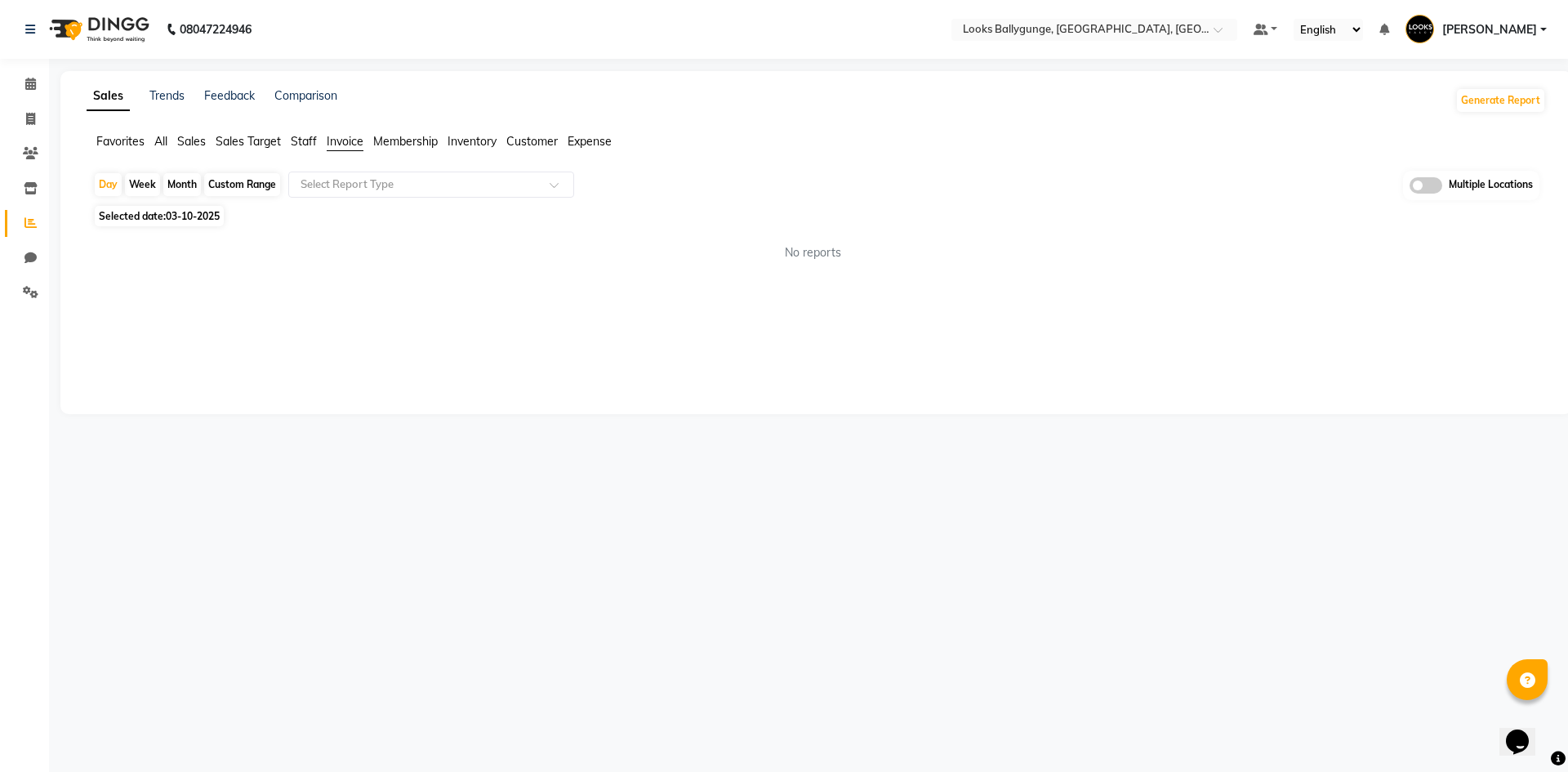
click at [233, 181] on div "Custom Range" at bounding box center [242, 185] width 76 height 23
select select "10"
select select "2025"
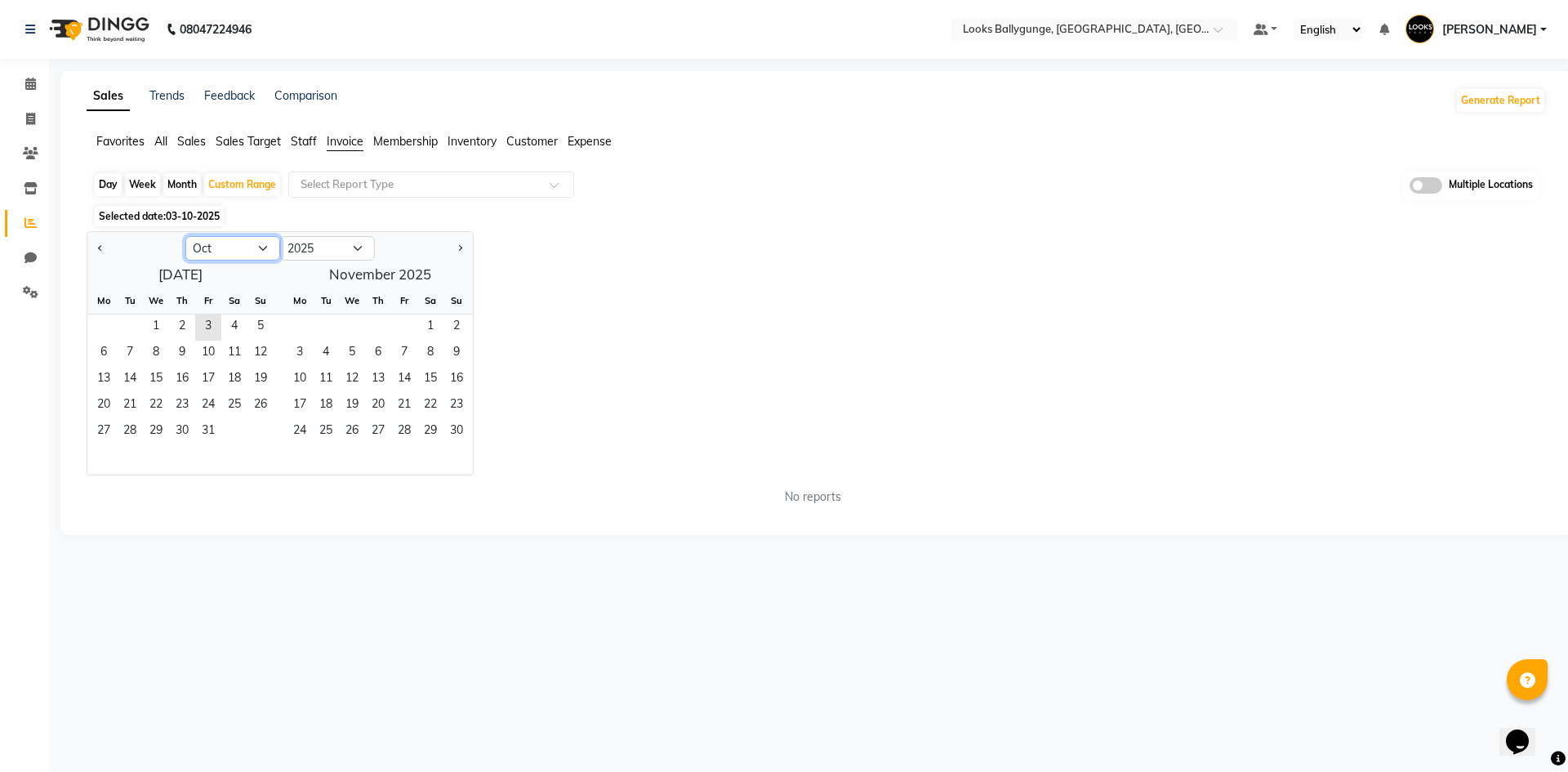
click at [236, 248] on select "Jan Feb Mar Apr May Jun [DATE] Aug Sep Oct Nov Dec" at bounding box center [232, 248] width 95 height 25
select select "9"
click at [185, 236] on select "Jan Feb Mar Apr May Jun [DATE] Aug Sep Oct Nov Dec" at bounding box center [232, 248] width 95 height 25
drag, startPoint x: 100, startPoint y: 321, endPoint x: 111, endPoint y: 335, distance: 17.8
click at [100, 322] on span "1" at bounding box center [103, 327] width 26 height 26
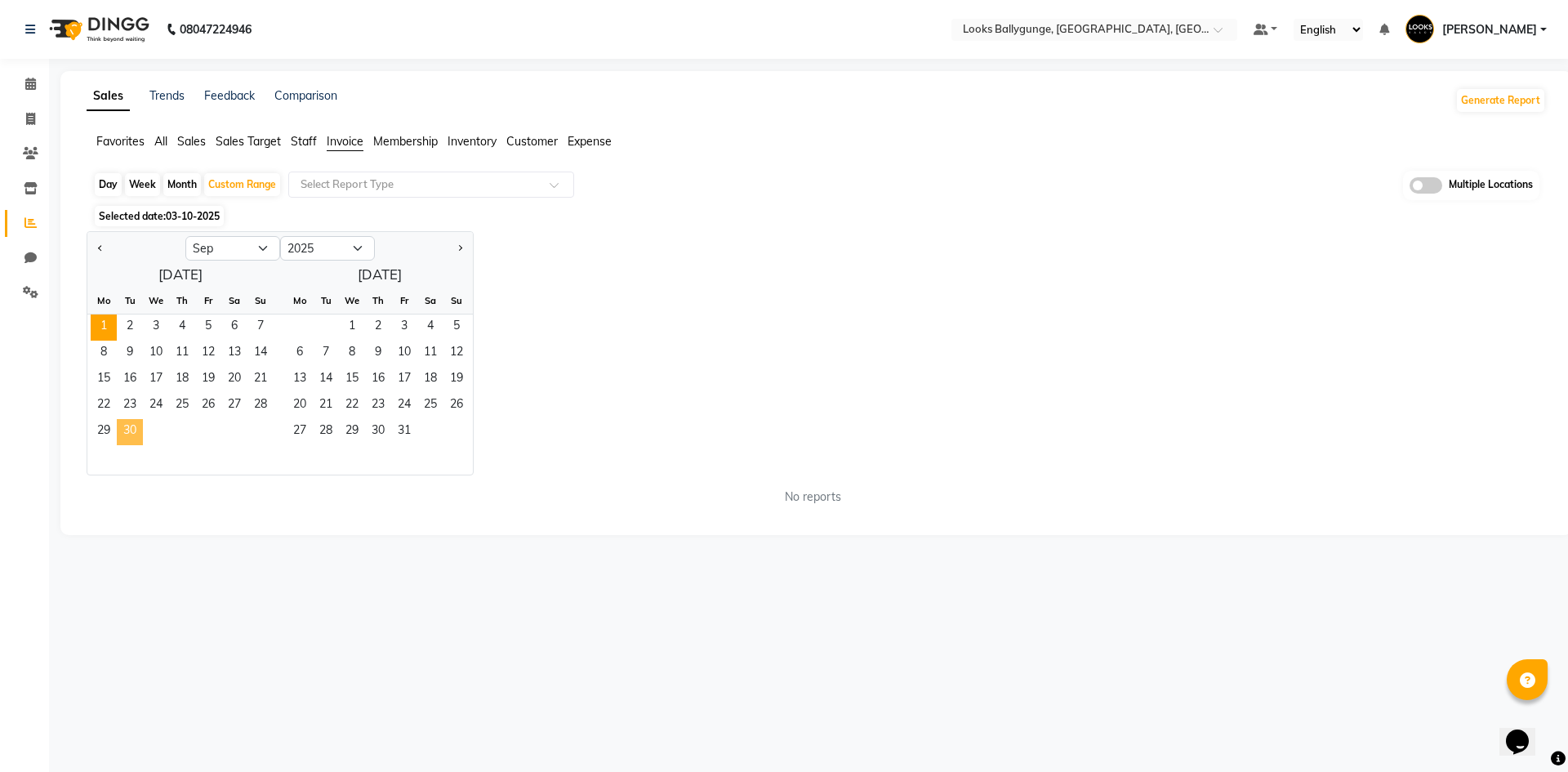
click at [128, 431] on span "30" at bounding box center [130, 431] width 26 height 26
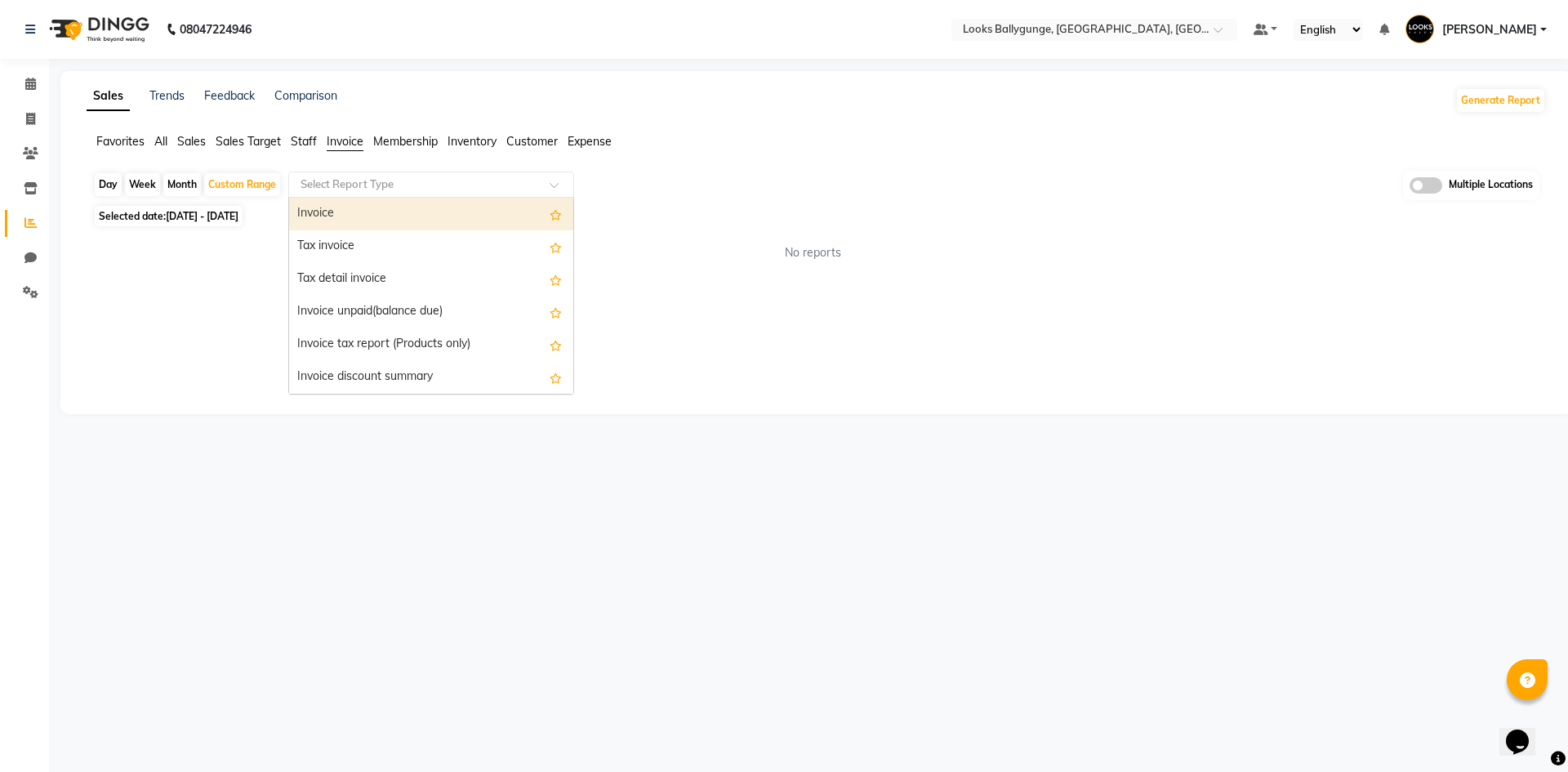
click at [361, 183] on input "text" at bounding box center [414, 185] width 235 height 16
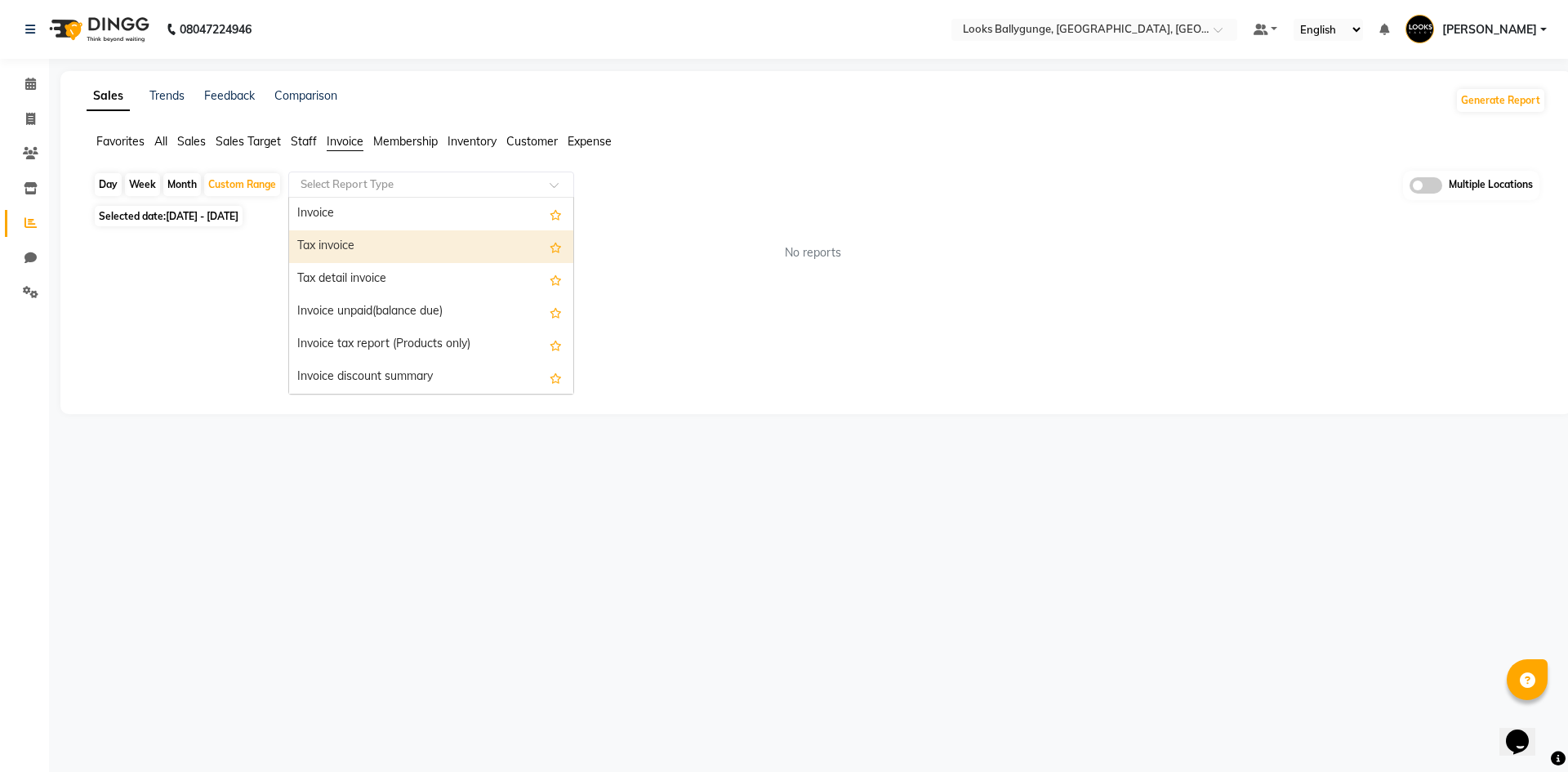
click at [344, 240] on div "Tax invoice" at bounding box center [431, 246] width 284 height 33
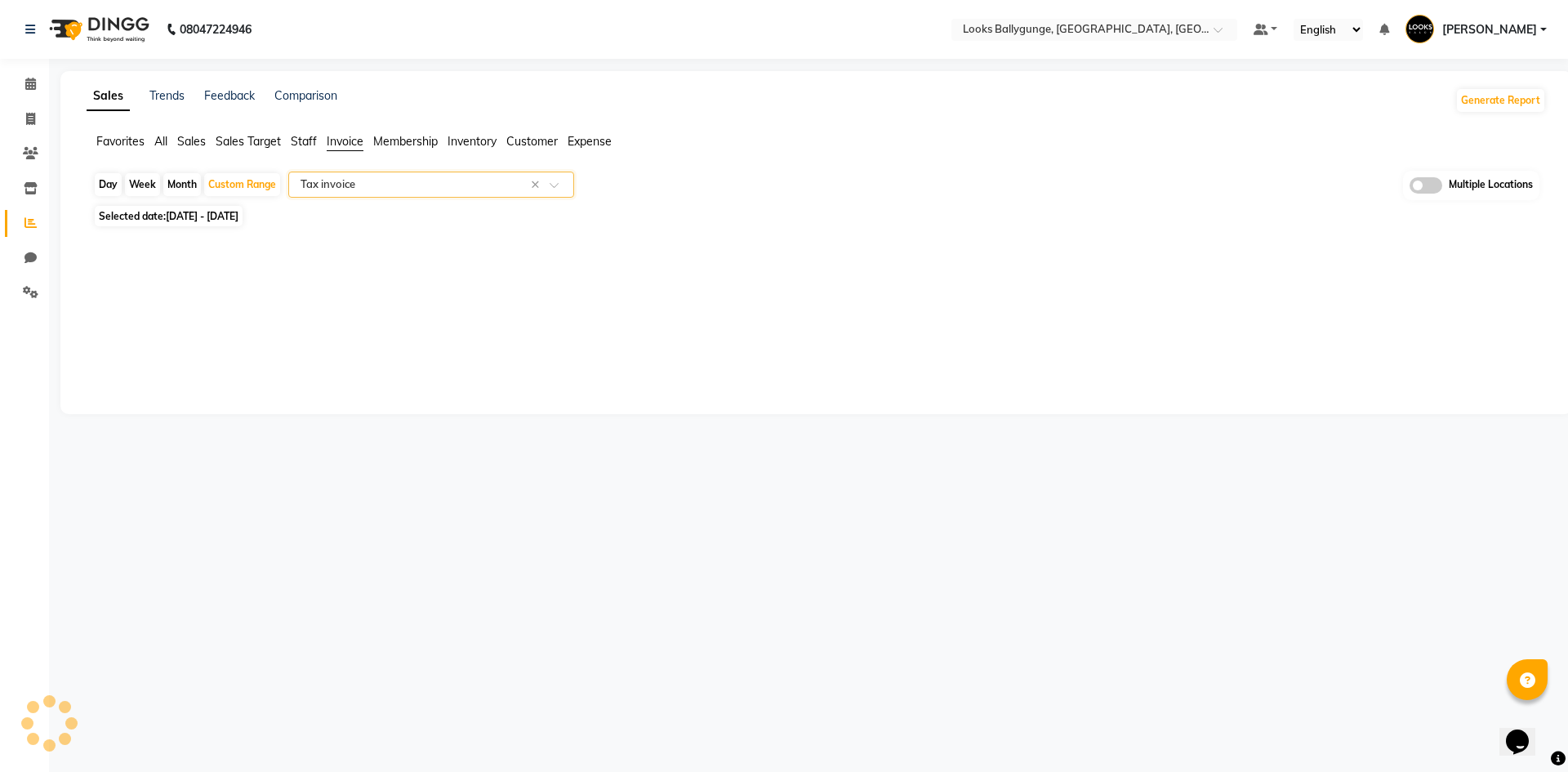
select select "full_report"
select select "pdf"
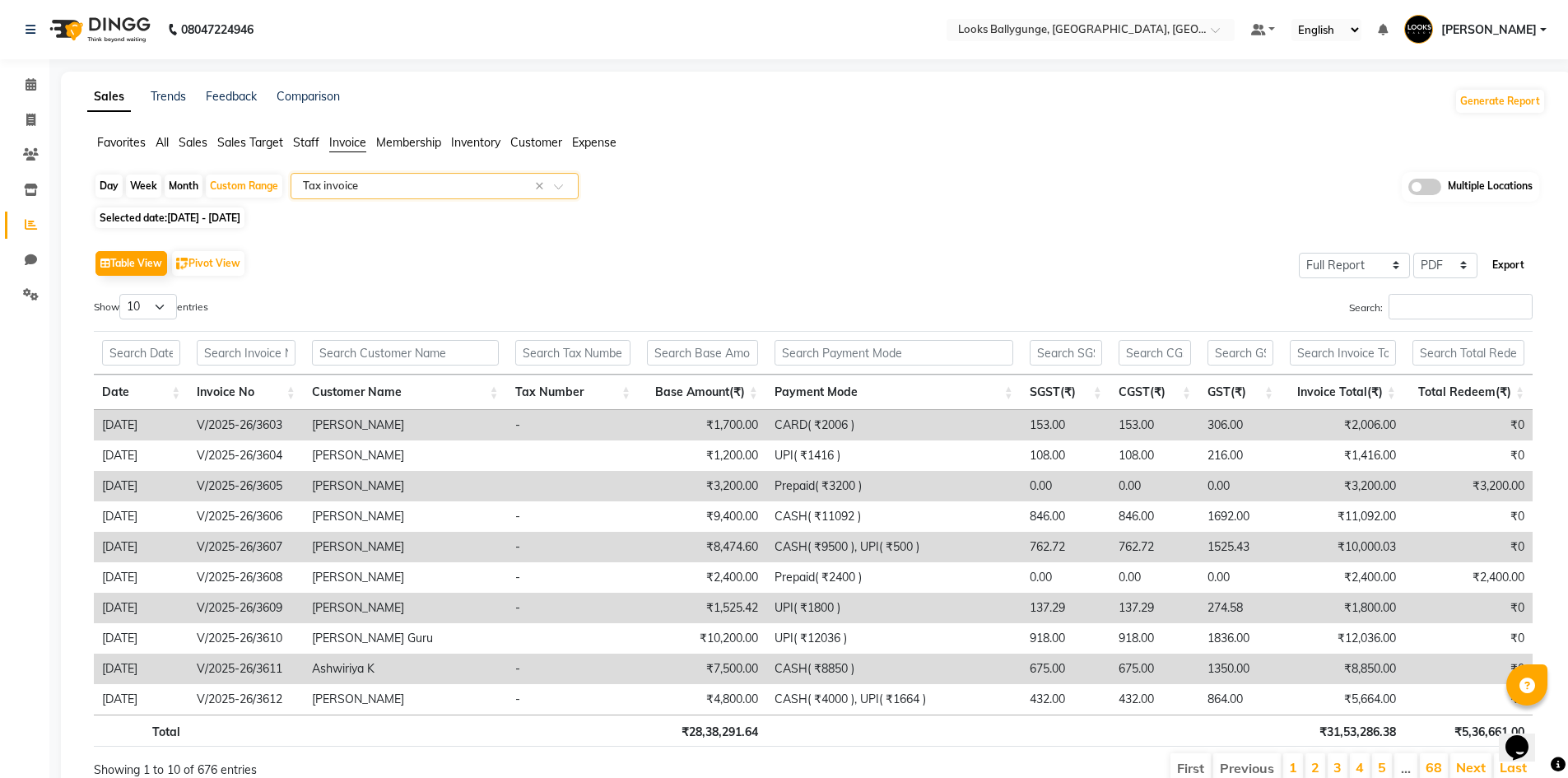
click at [1518, 267] on button "Export" at bounding box center [1508, 265] width 46 height 28
select select "monospace"
select select "12px"
select select "template_1"
select select "A4"
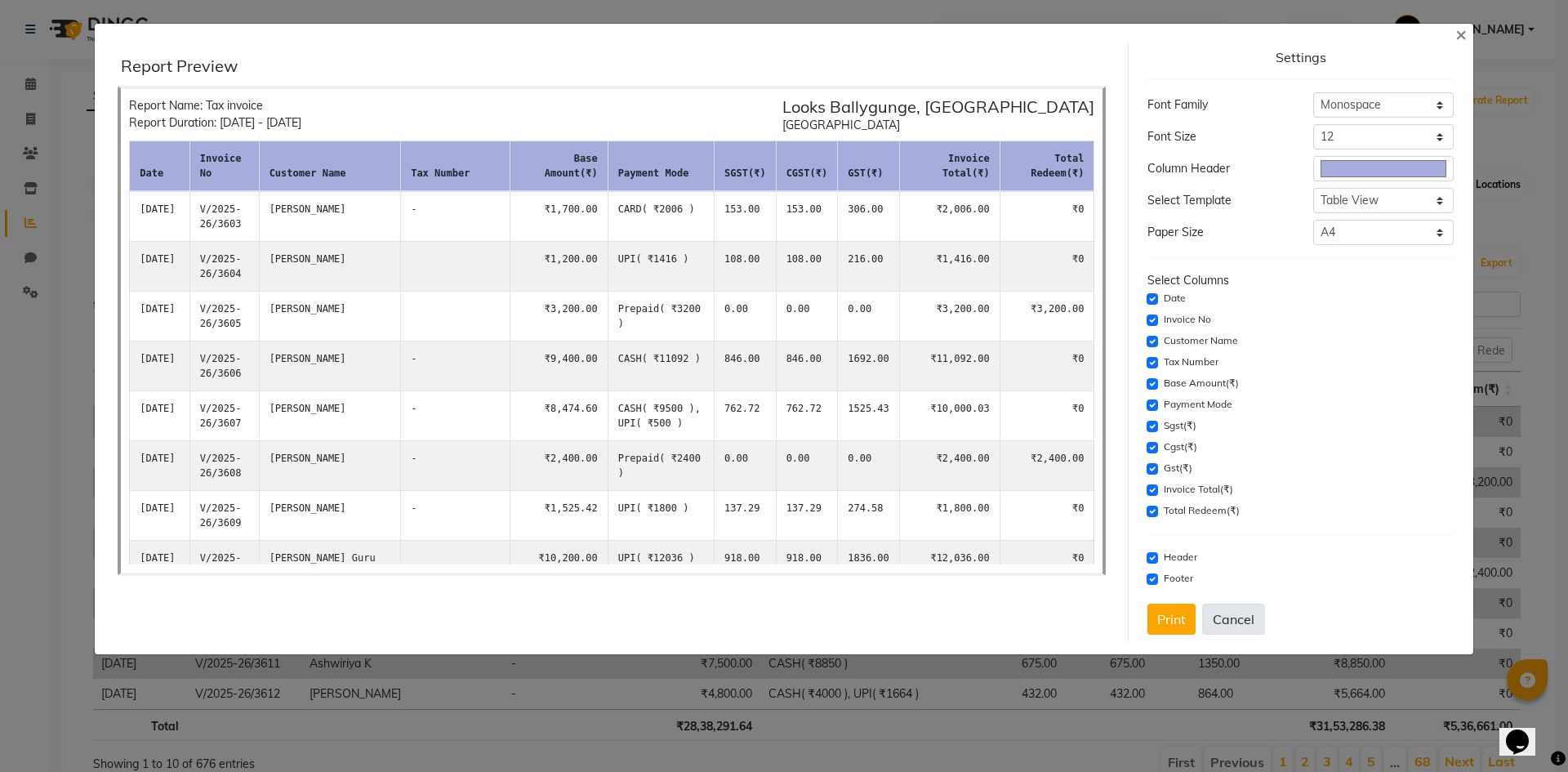
click at [1252, 620] on button "Cancel" at bounding box center [1233, 618] width 63 height 31
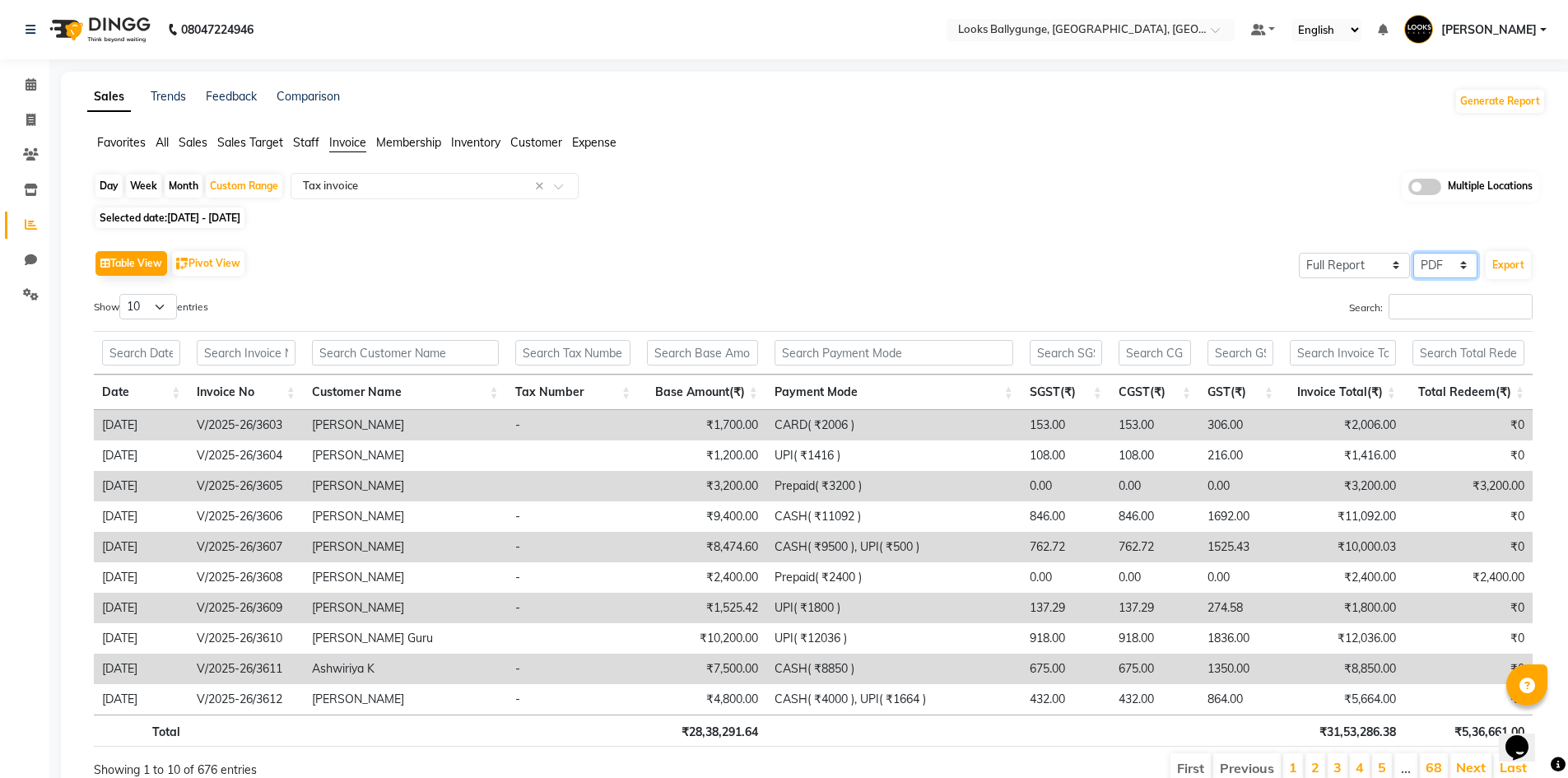
click at [1441, 267] on select "Select CSV PDF" at bounding box center [1445, 265] width 64 height 26
click at [1515, 263] on button "Export" at bounding box center [1508, 265] width 46 height 28
select select "monospace"
select select "12px"
select select "template_1"
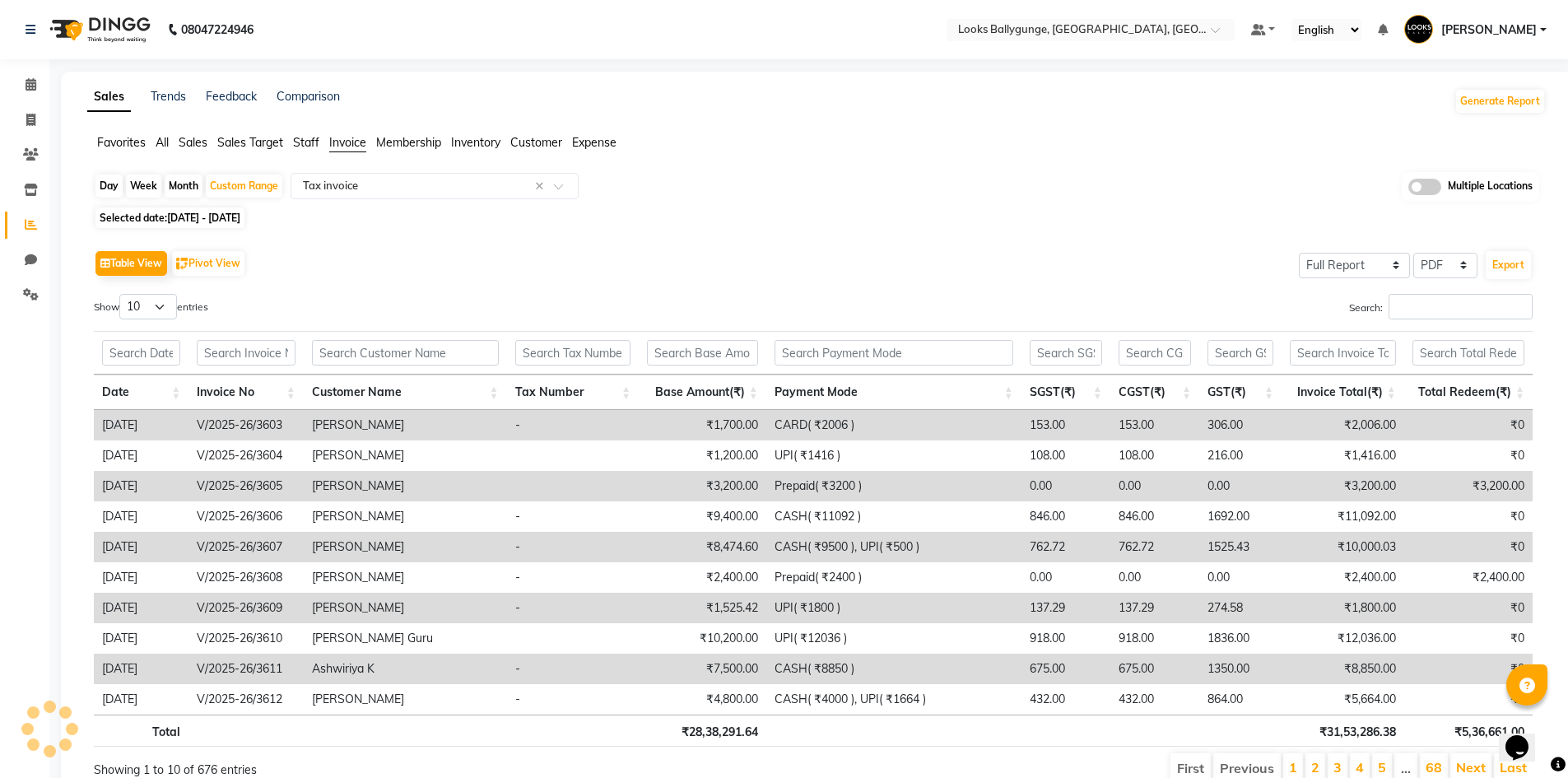
select select "A4"
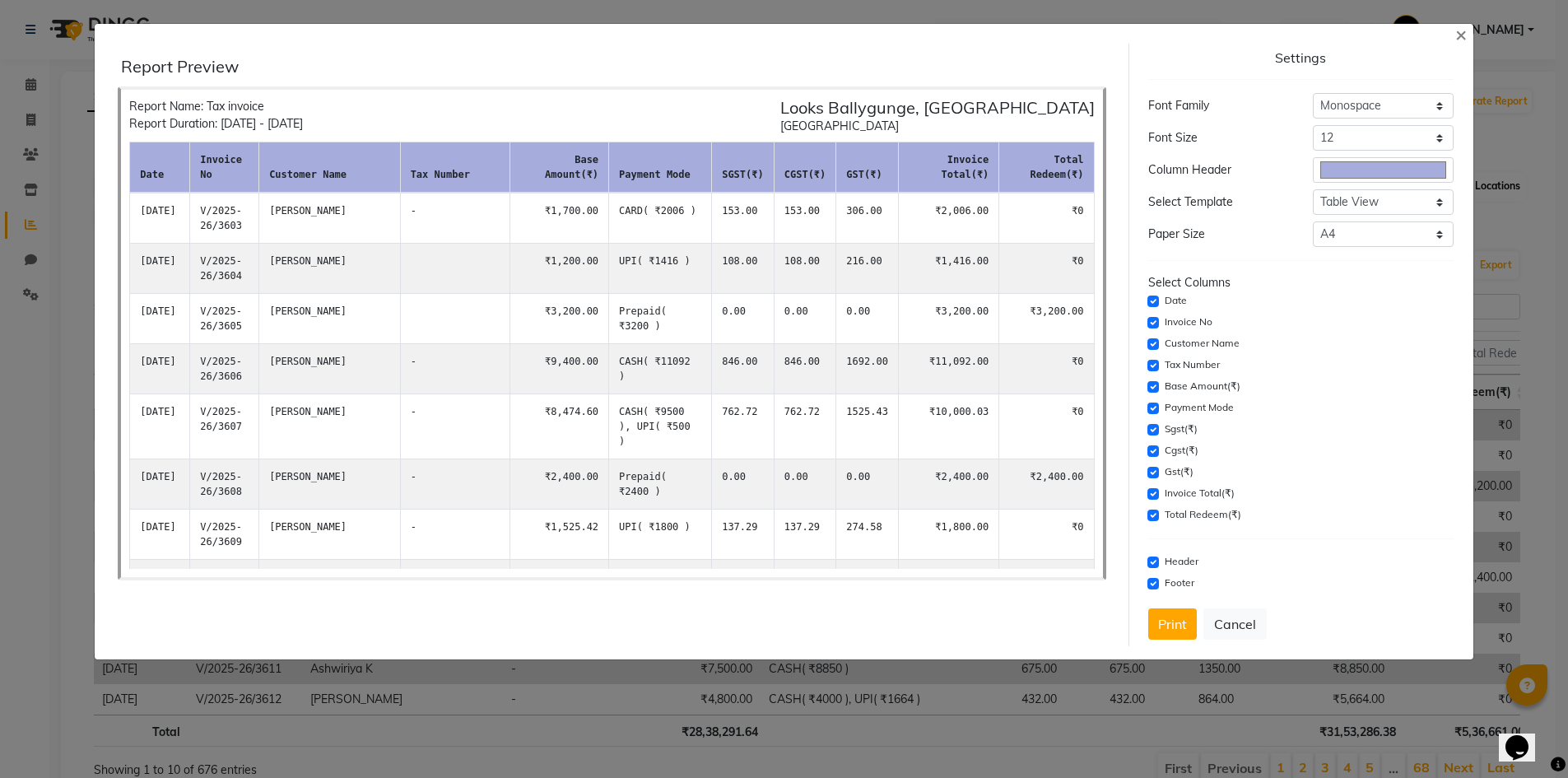
click at [1180, 621] on button "Print" at bounding box center [1173, 623] width 48 height 31
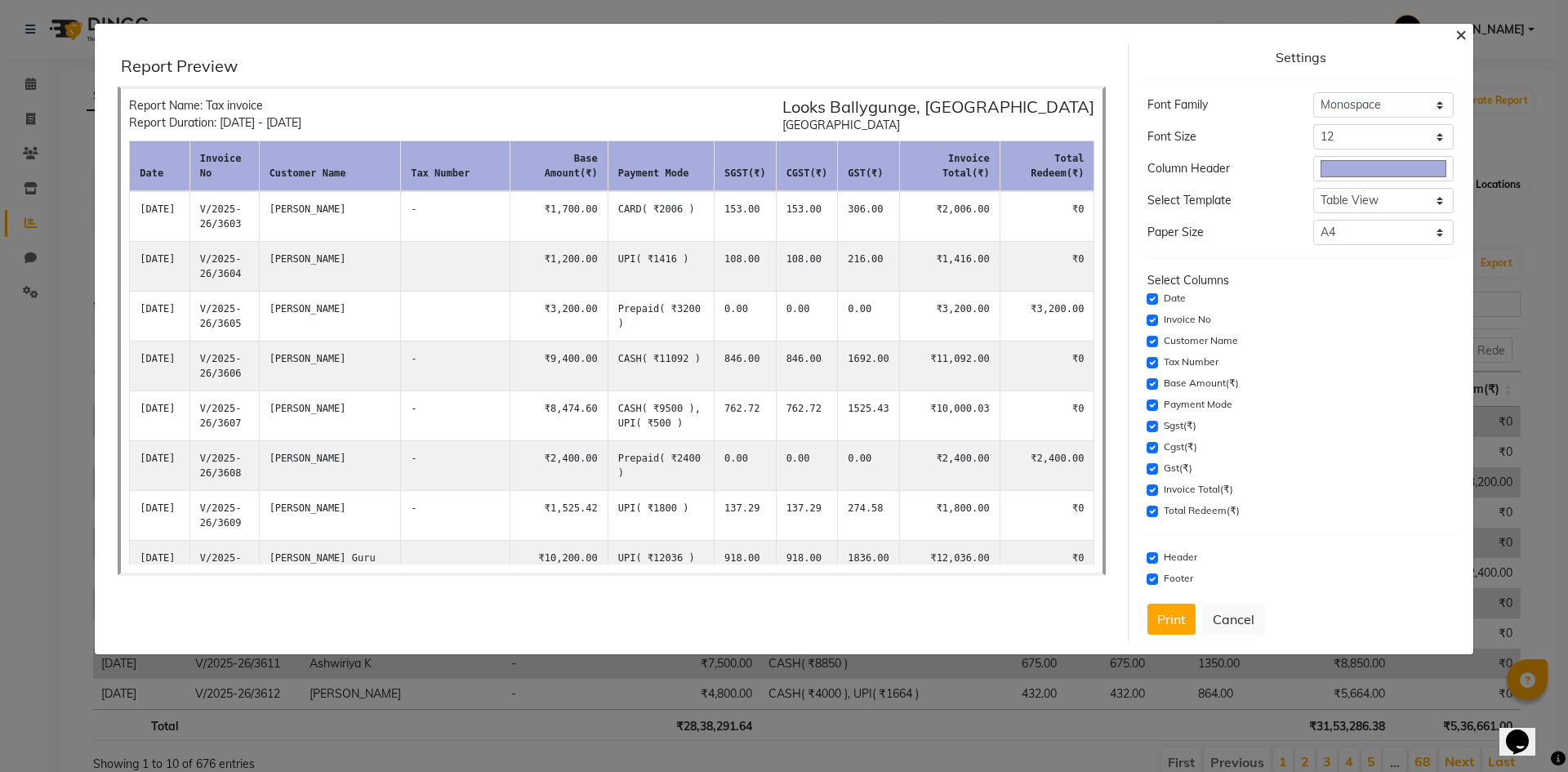
click at [1459, 35] on span "×" at bounding box center [1461, 34] width 12 height 25
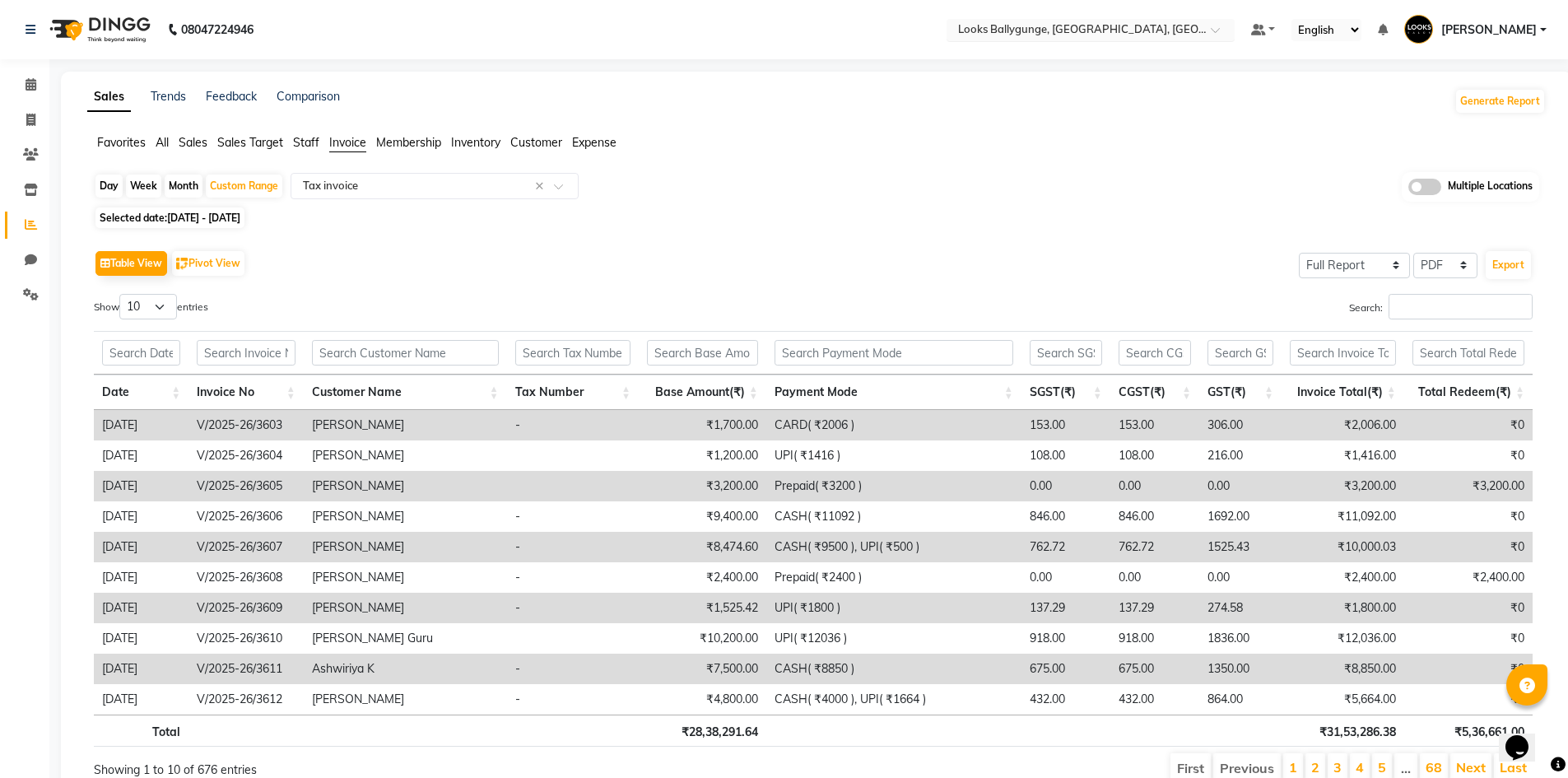
click at [1103, 30] on input "text" at bounding box center [1073, 31] width 239 height 16
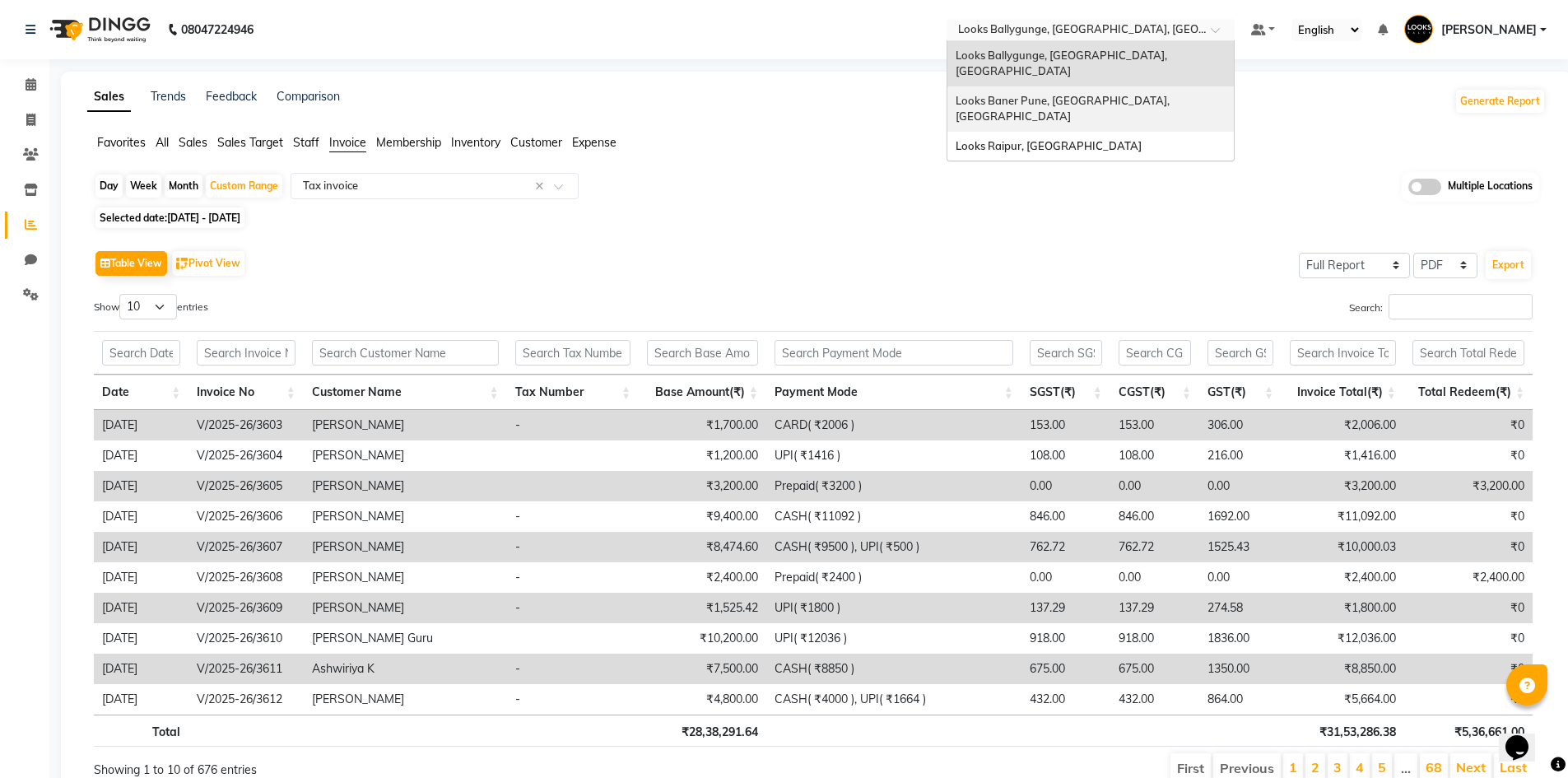
click at [1069, 94] on span "Looks Baner Pune, [GEOGRAPHIC_DATA], [GEOGRAPHIC_DATA]" at bounding box center [1064, 108] width 216 height 30
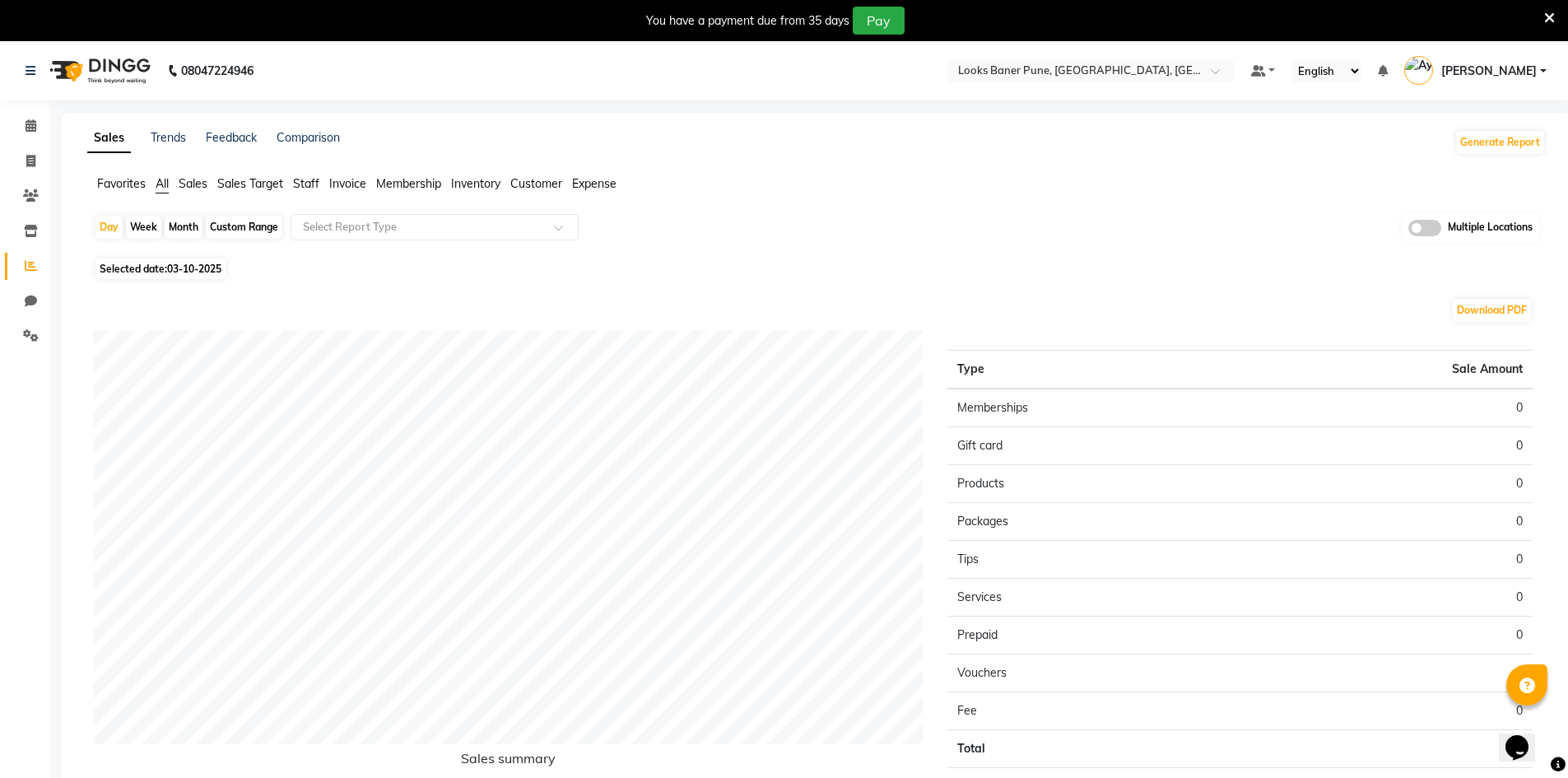
click at [347, 187] on span "Invoice" at bounding box center [347, 183] width 37 height 15
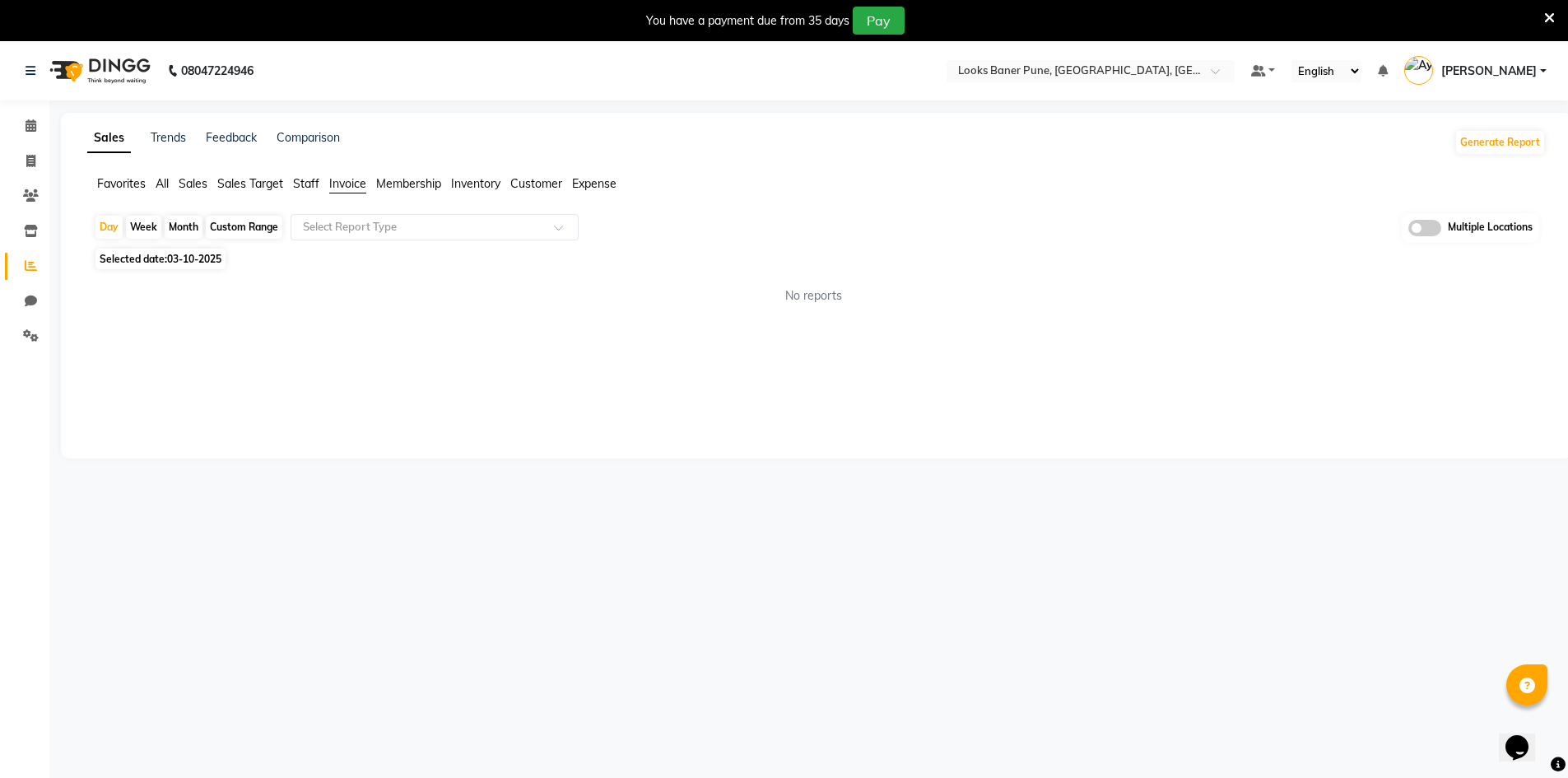
click at [227, 229] on div "Custom Range" at bounding box center [244, 227] width 77 height 23
select select "10"
select select "2025"
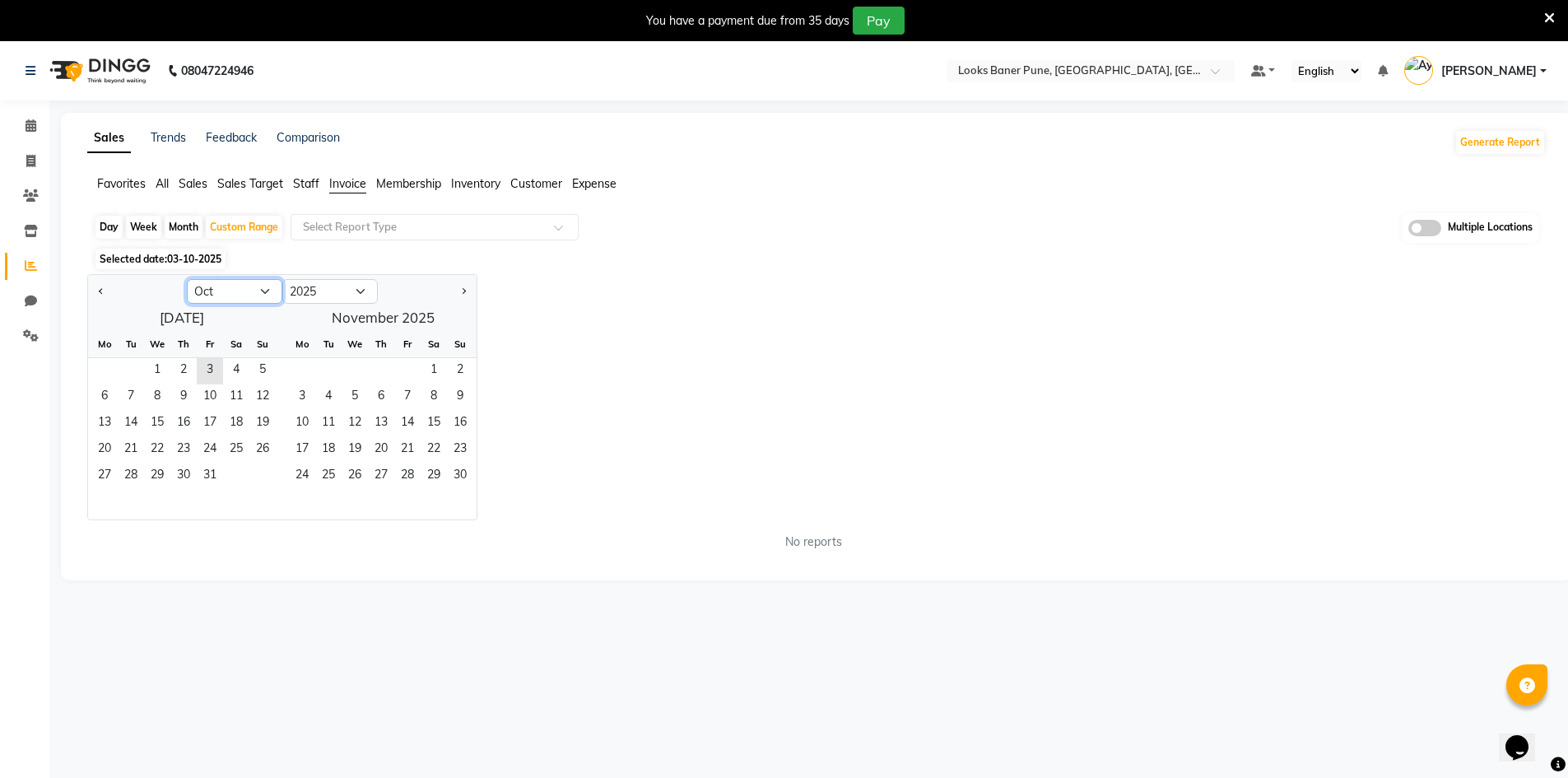
click at [233, 294] on select "Jan Feb Mar Apr May Jun [DATE] Aug Sep Oct Nov Dec" at bounding box center [234, 292] width 96 height 25
select select "9"
click at [187, 279] on select "Jan Feb Mar Apr May Jun [DATE] Aug Sep Oct Nov Dec" at bounding box center [234, 292] width 96 height 25
click at [105, 370] on span "1" at bounding box center [104, 370] width 26 height 26
click at [121, 478] on span "30" at bounding box center [131, 476] width 26 height 26
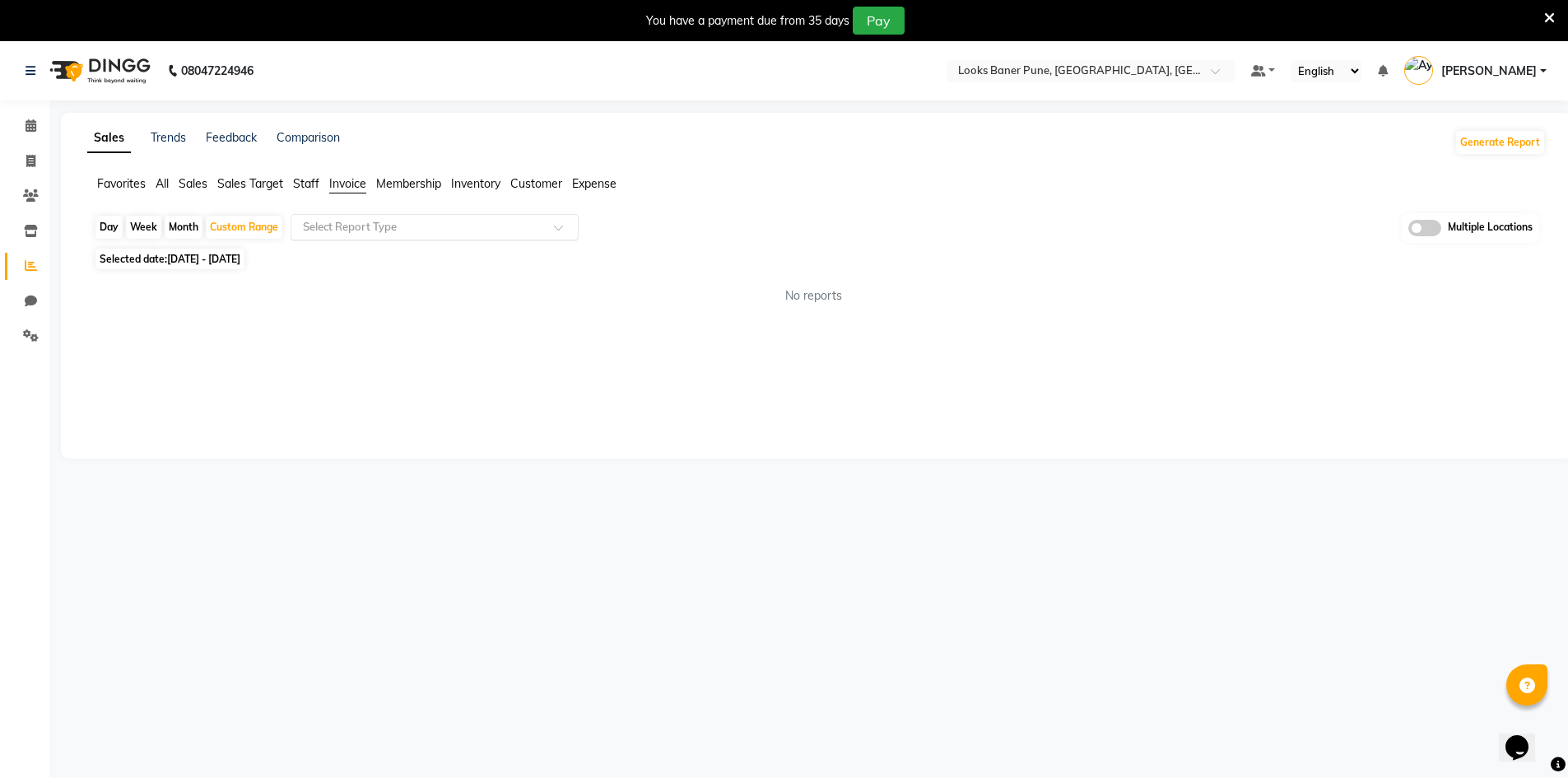
click at [459, 224] on input "text" at bounding box center [418, 227] width 237 height 16
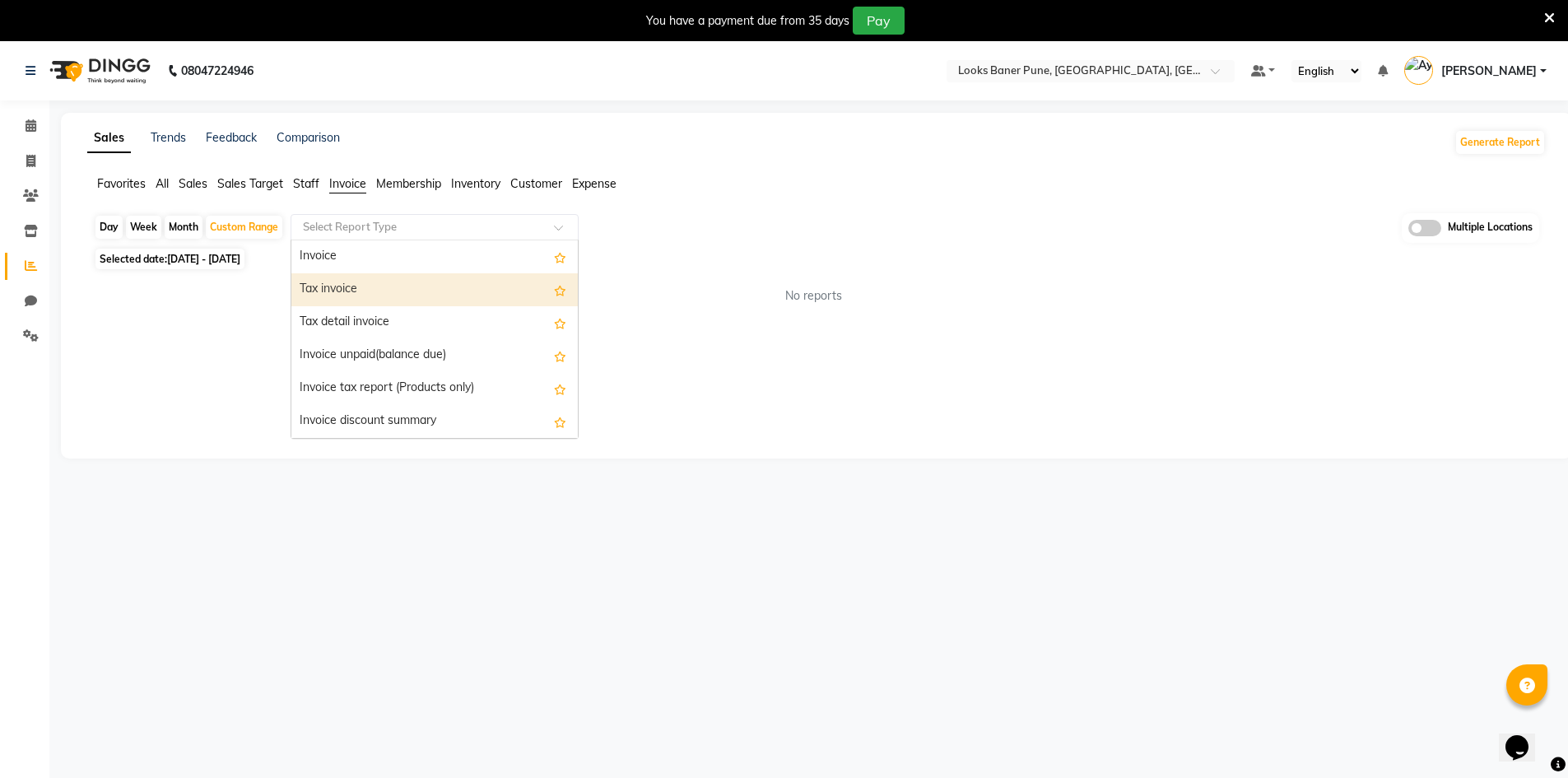
click at [345, 292] on div "Tax invoice" at bounding box center [435, 289] width 286 height 33
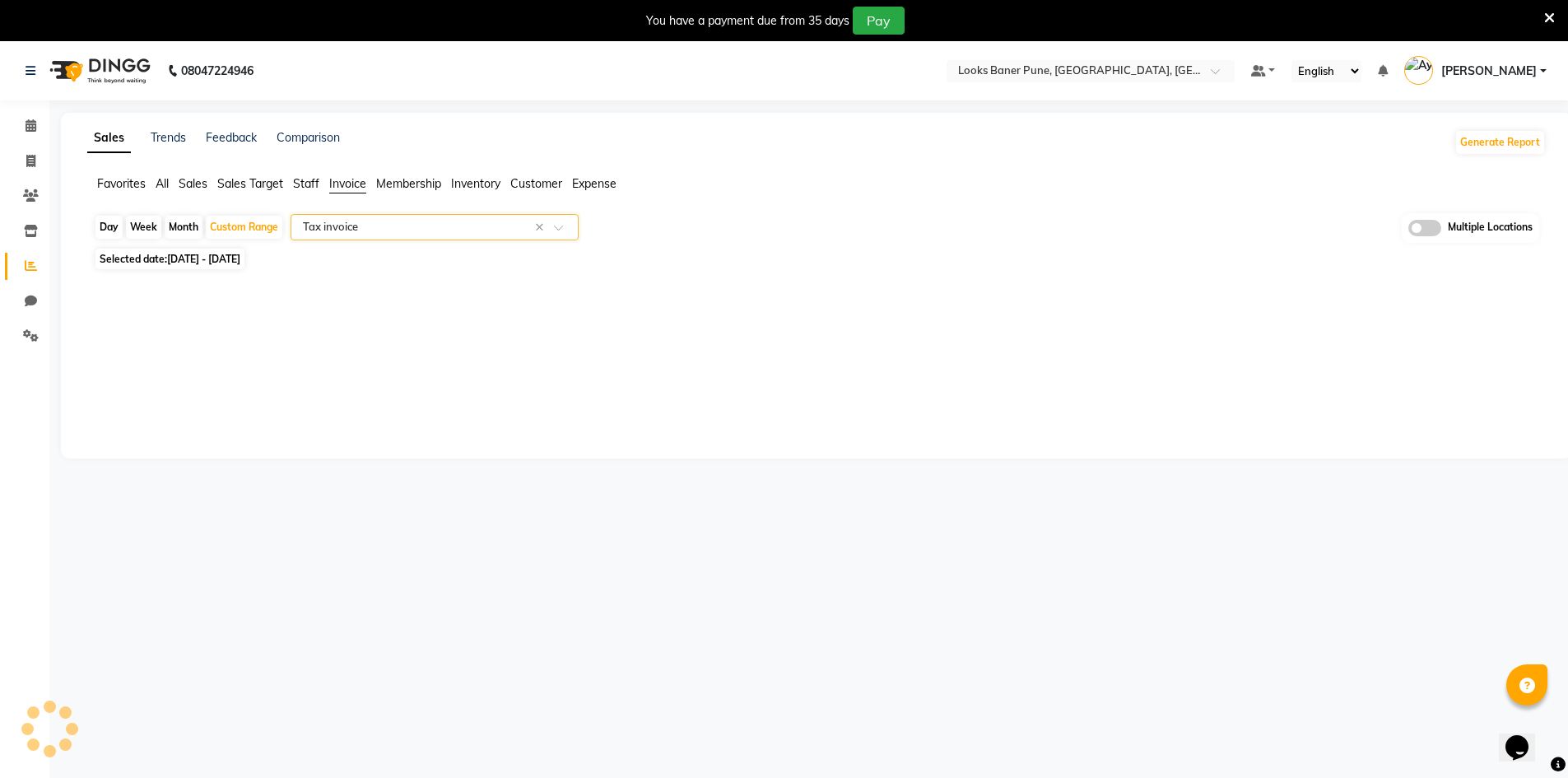
select select "full_report"
select select "pdf"
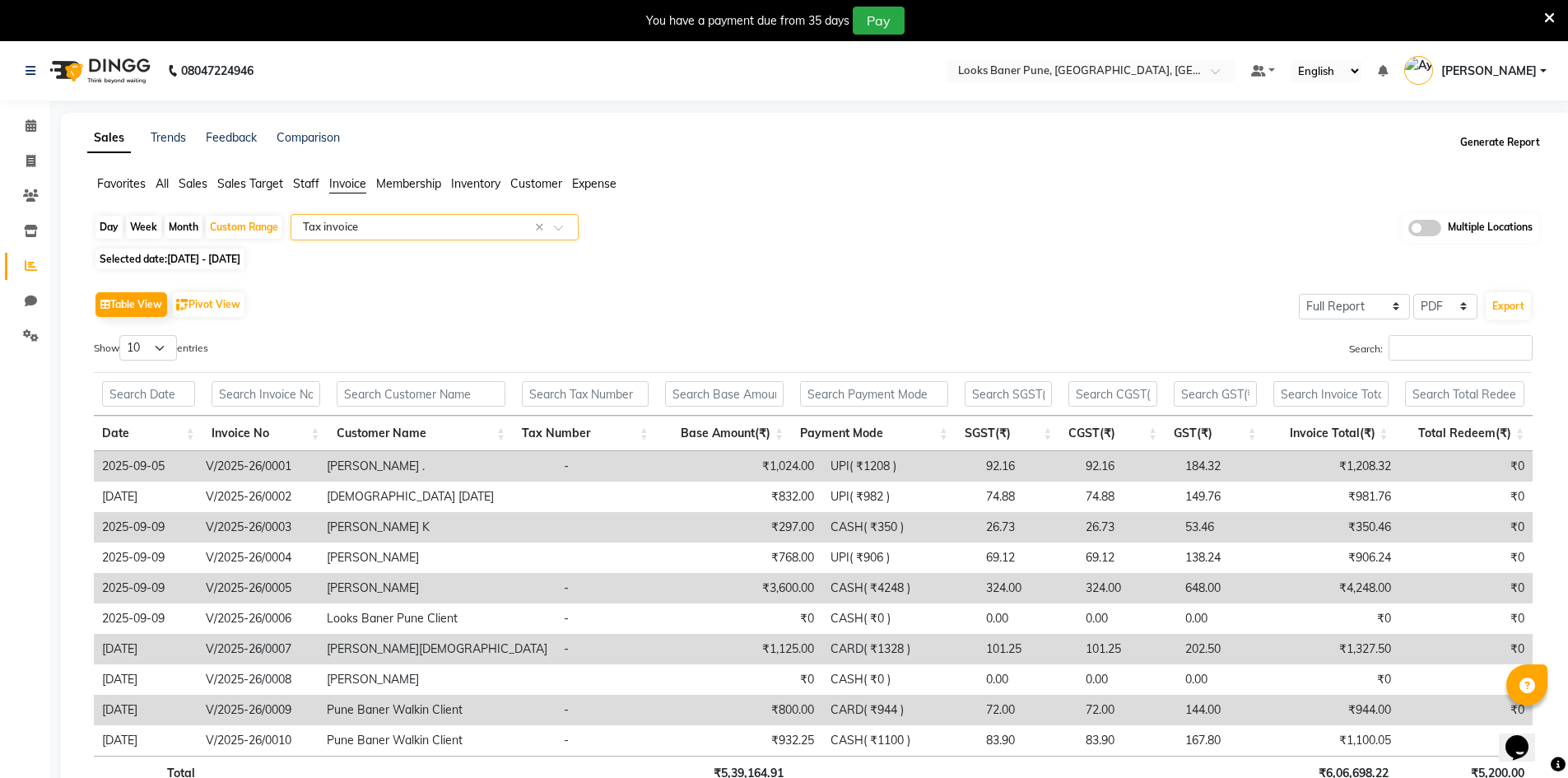
click at [1503, 145] on button "Generate Report" at bounding box center [1500, 142] width 88 height 23
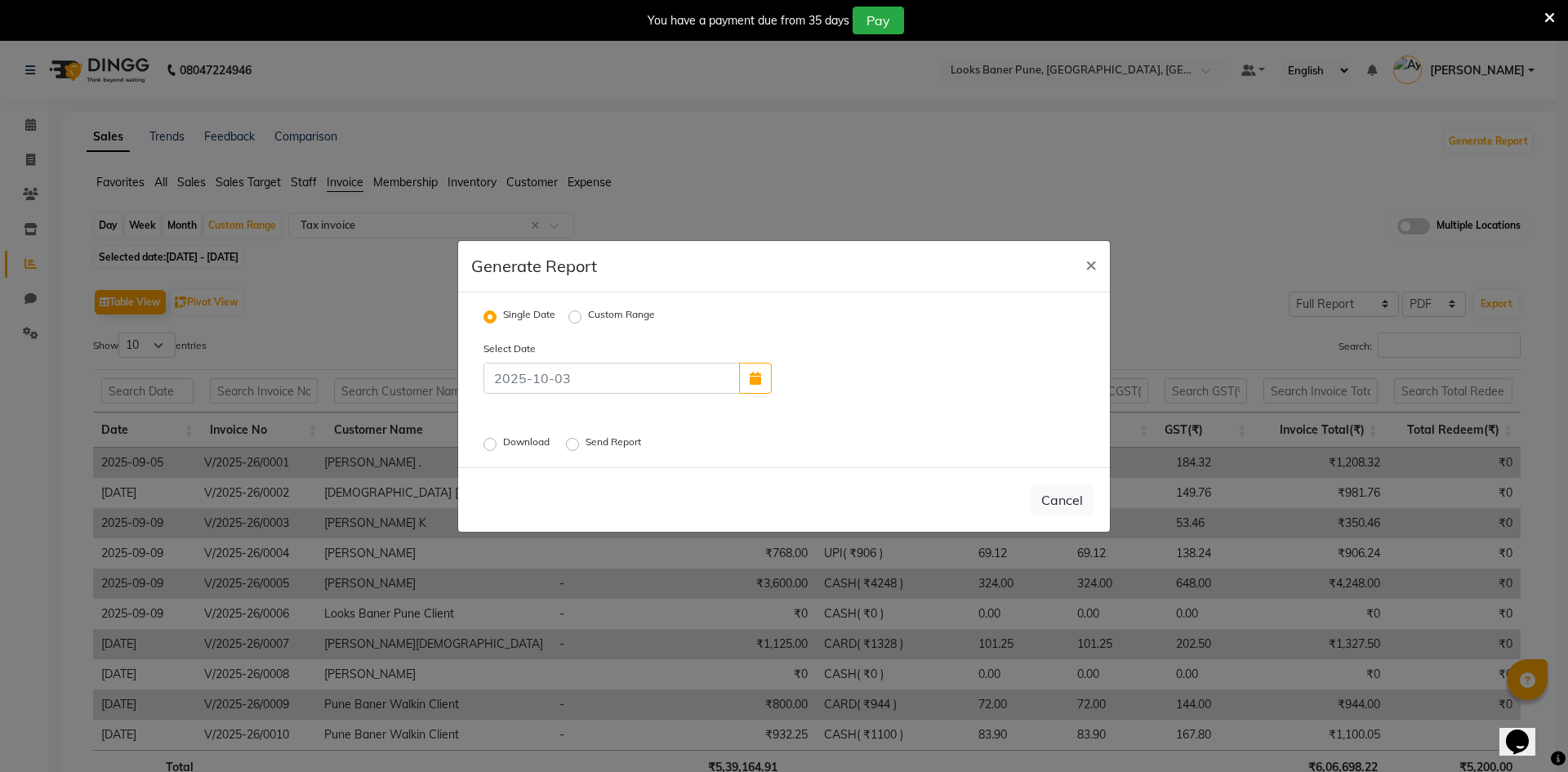
click at [503, 445] on label "Download" at bounding box center [528, 445] width 50 height 20
click at [491, 445] on input "Download" at bounding box center [492, 443] width 12 height 12
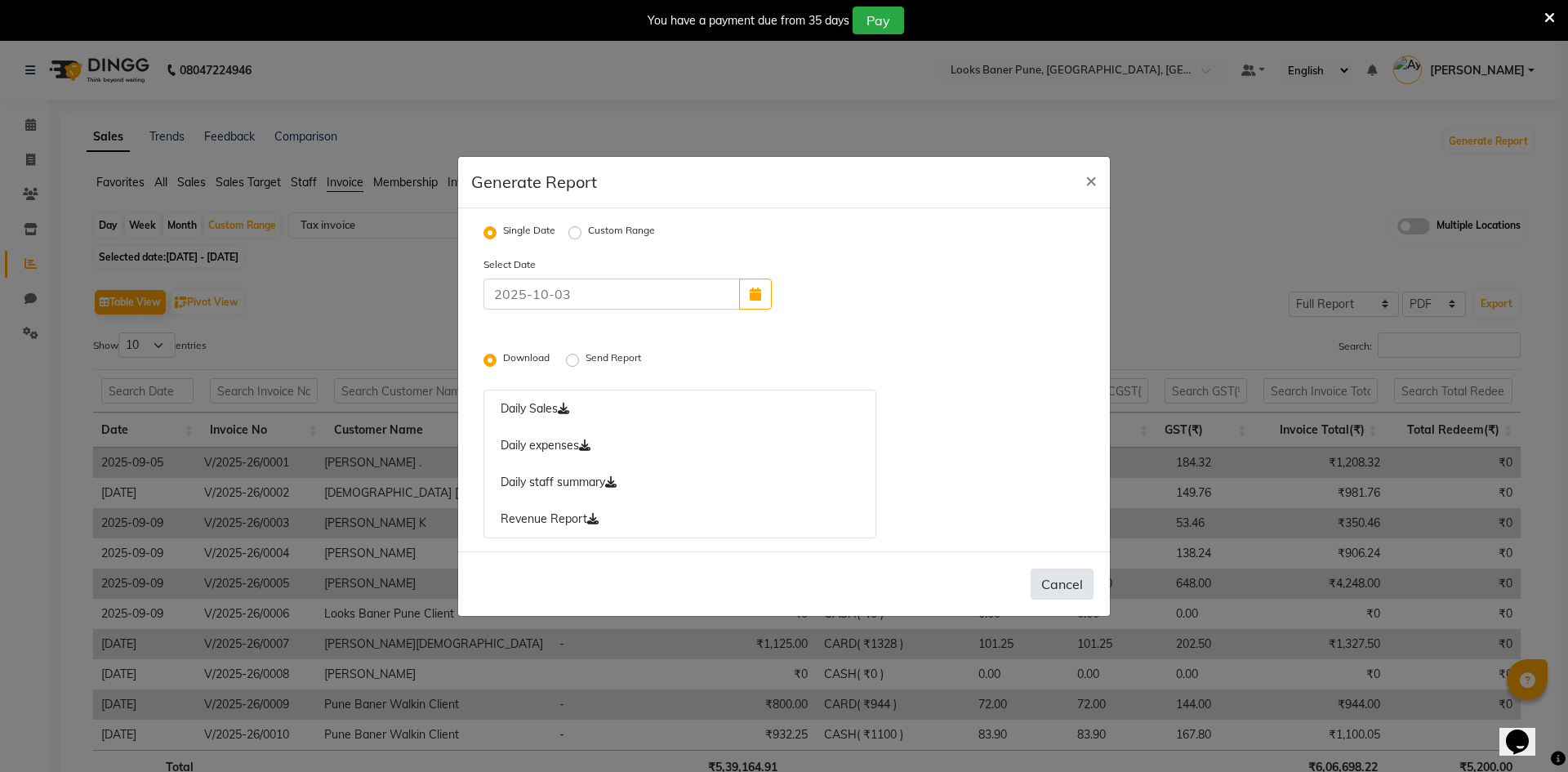
click at [1057, 514] on div "Select Date Download Send Report Daily Sales Daily expenses Daily staff summary…" at bounding box center [784, 397] width 626 height 282
click at [1086, 181] on span "×" at bounding box center [1091, 180] width 12 height 25
radio input "false"
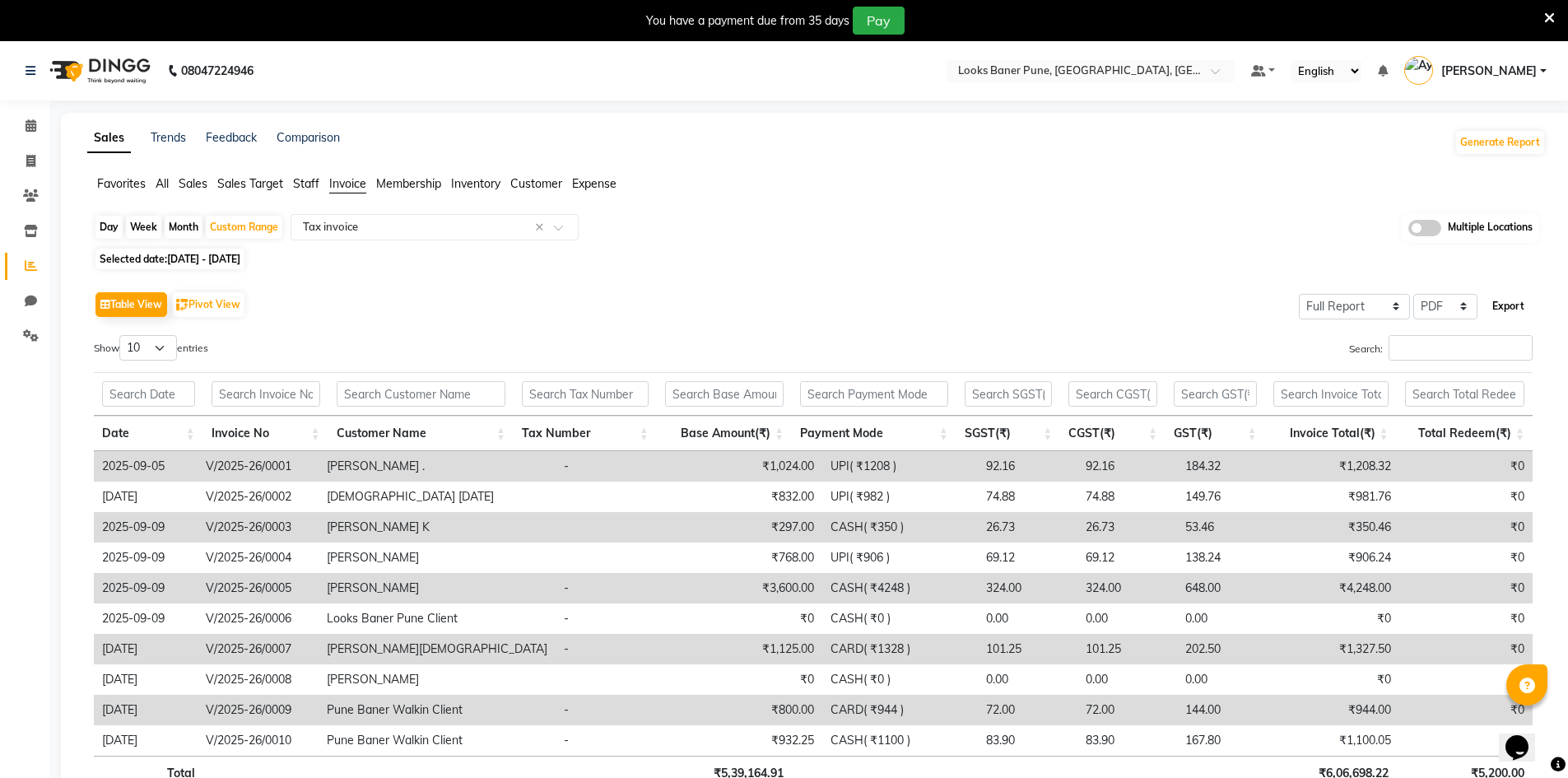
click at [1510, 306] on button "Export" at bounding box center [1508, 306] width 46 height 28
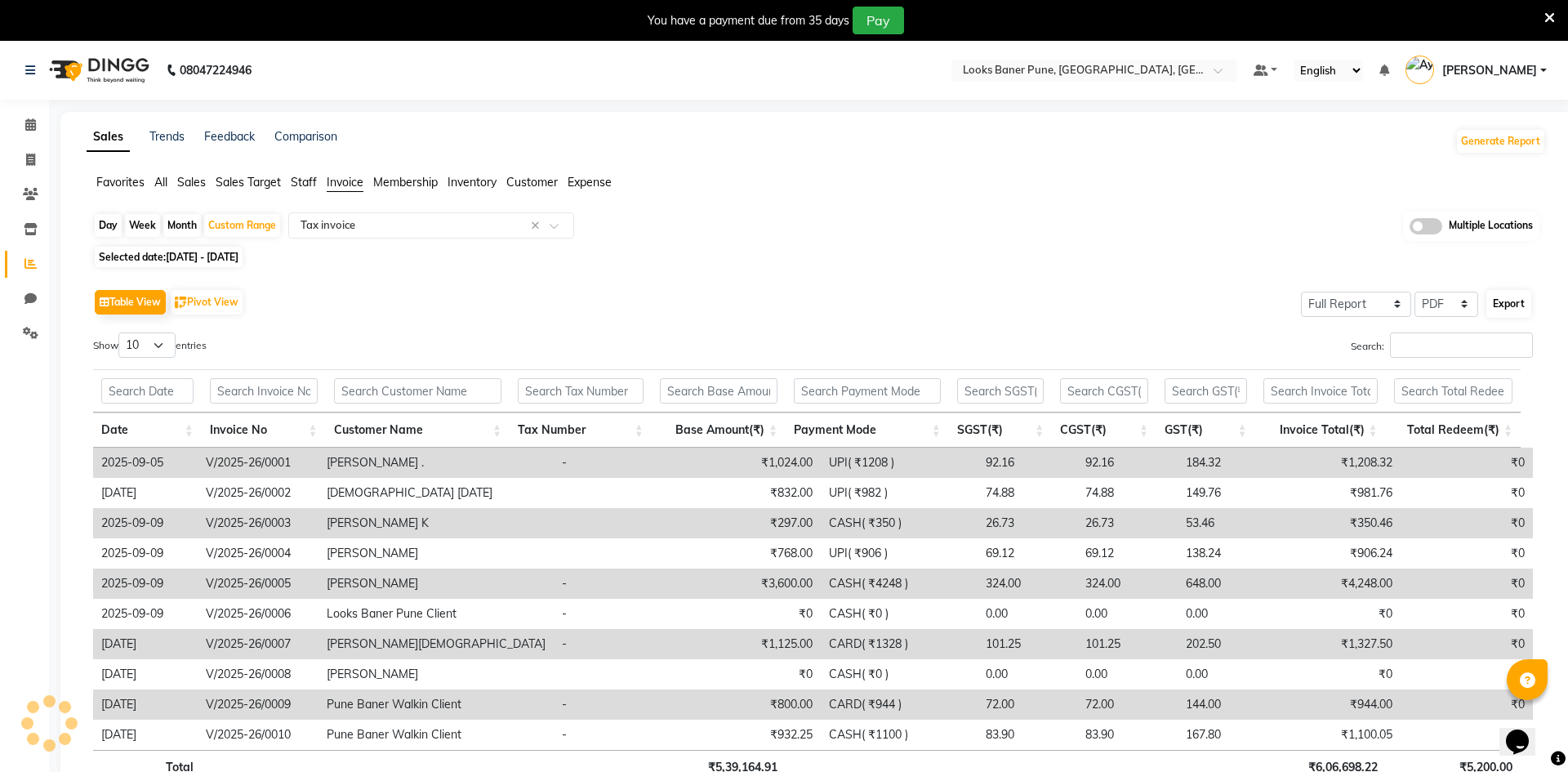
select select "monospace"
select select "12px"
select select "template_1"
select select "A4"
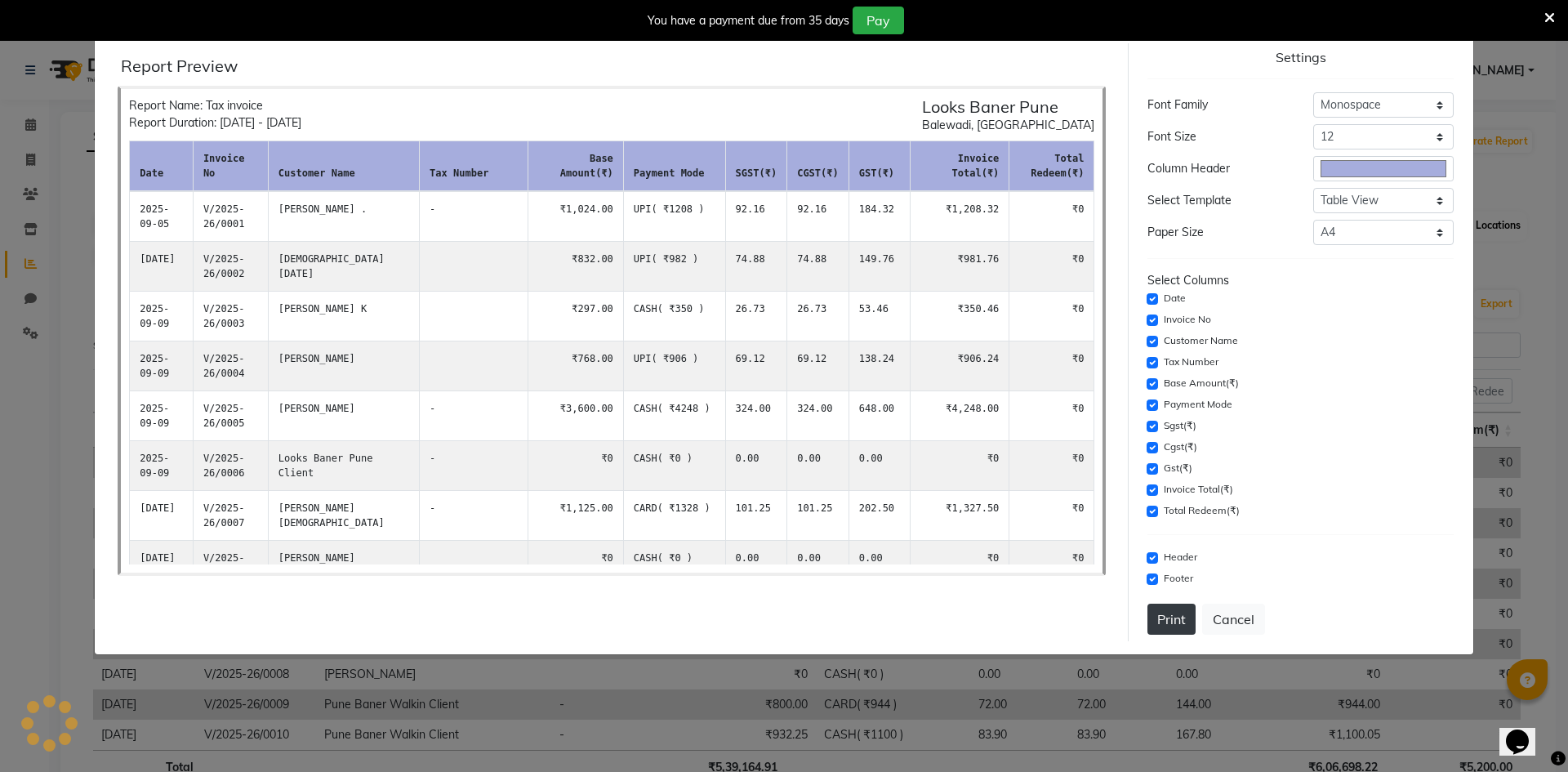
click at [1165, 609] on button "Print" at bounding box center [1171, 618] width 48 height 31
click at [1552, 19] on icon at bounding box center [1549, 18] width 11 height 15
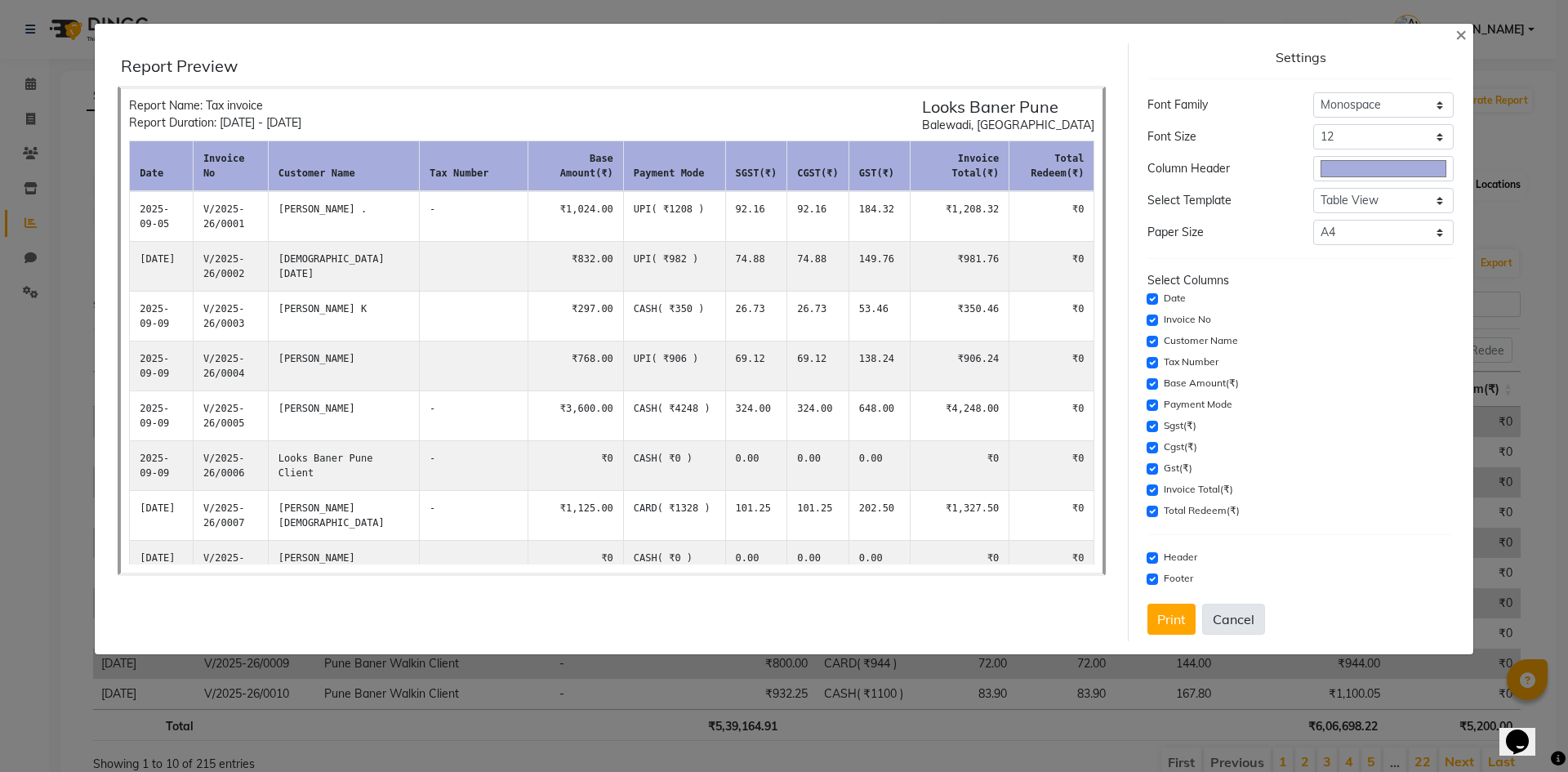
click at [1232, 619] on button "Cancel" at bounding box center [1233, 618] width 63 height 31
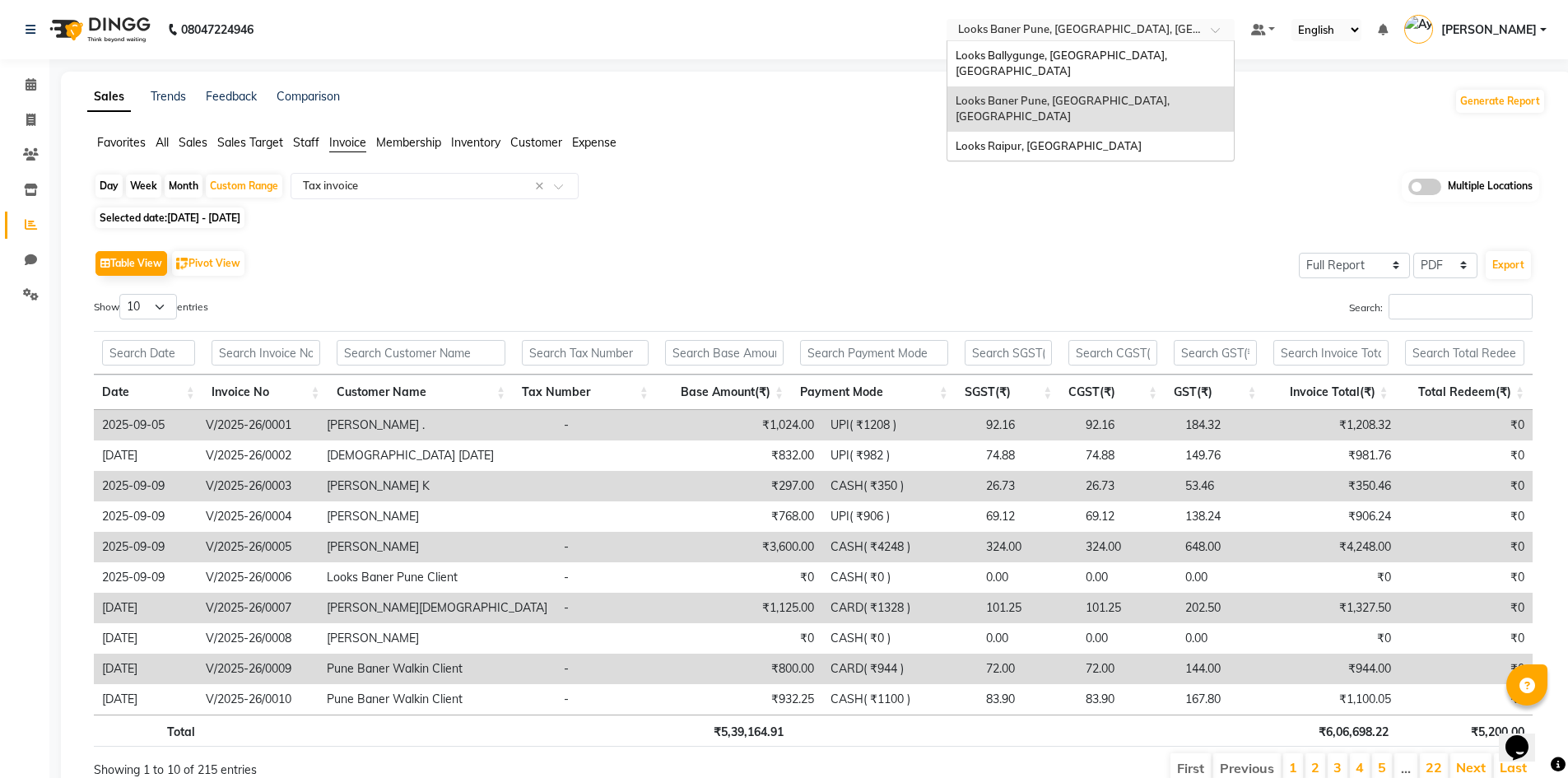
click at [1088, 29] on input "text" at bounding box center [1073, 31] width 239 height 16
click at [1056, 140] on span "Looks Raipur, [GEOGRAPHIC_DATA]" at bounding box center [1048, 146] width 186 height 13
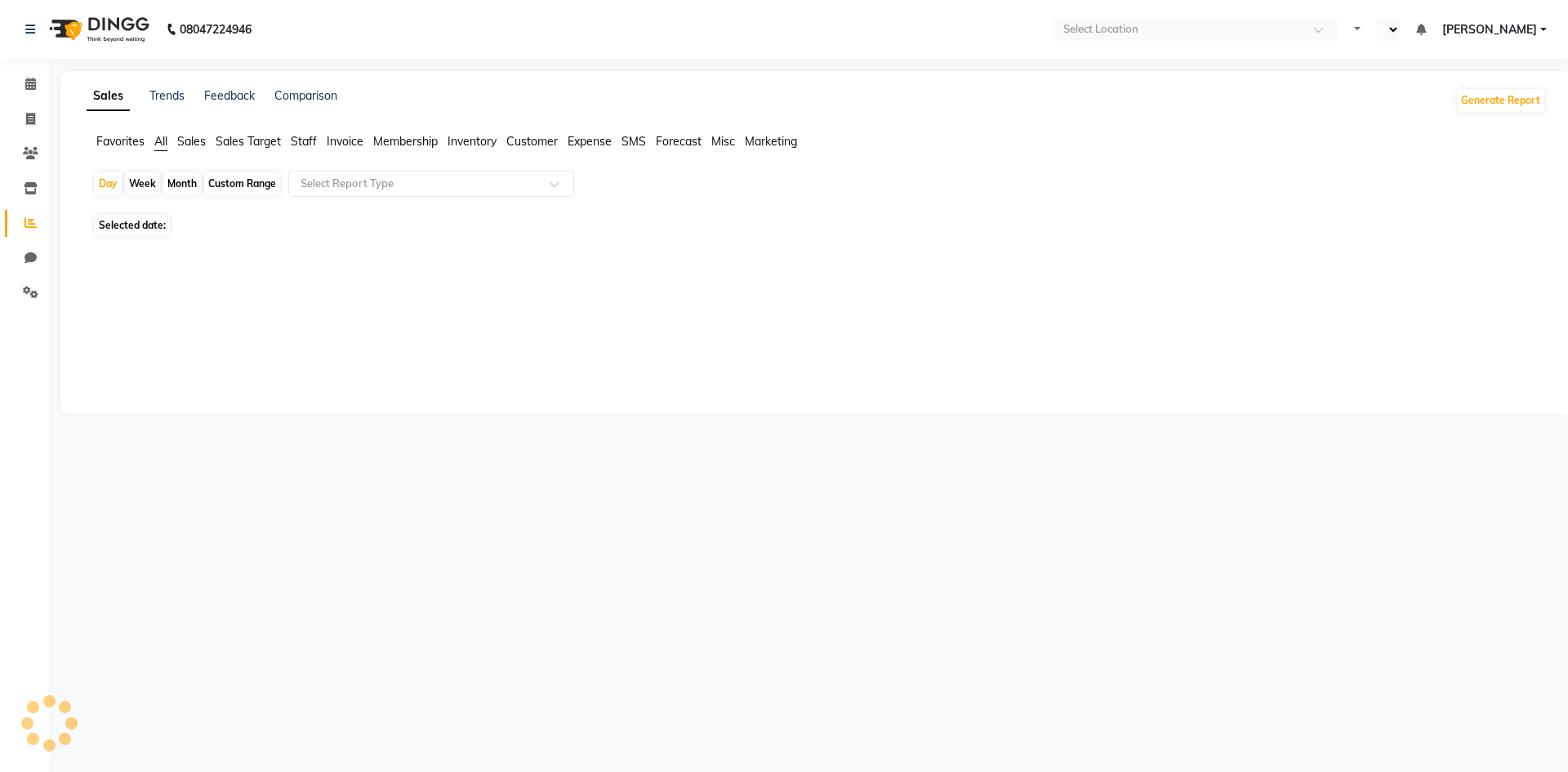
select select "en"
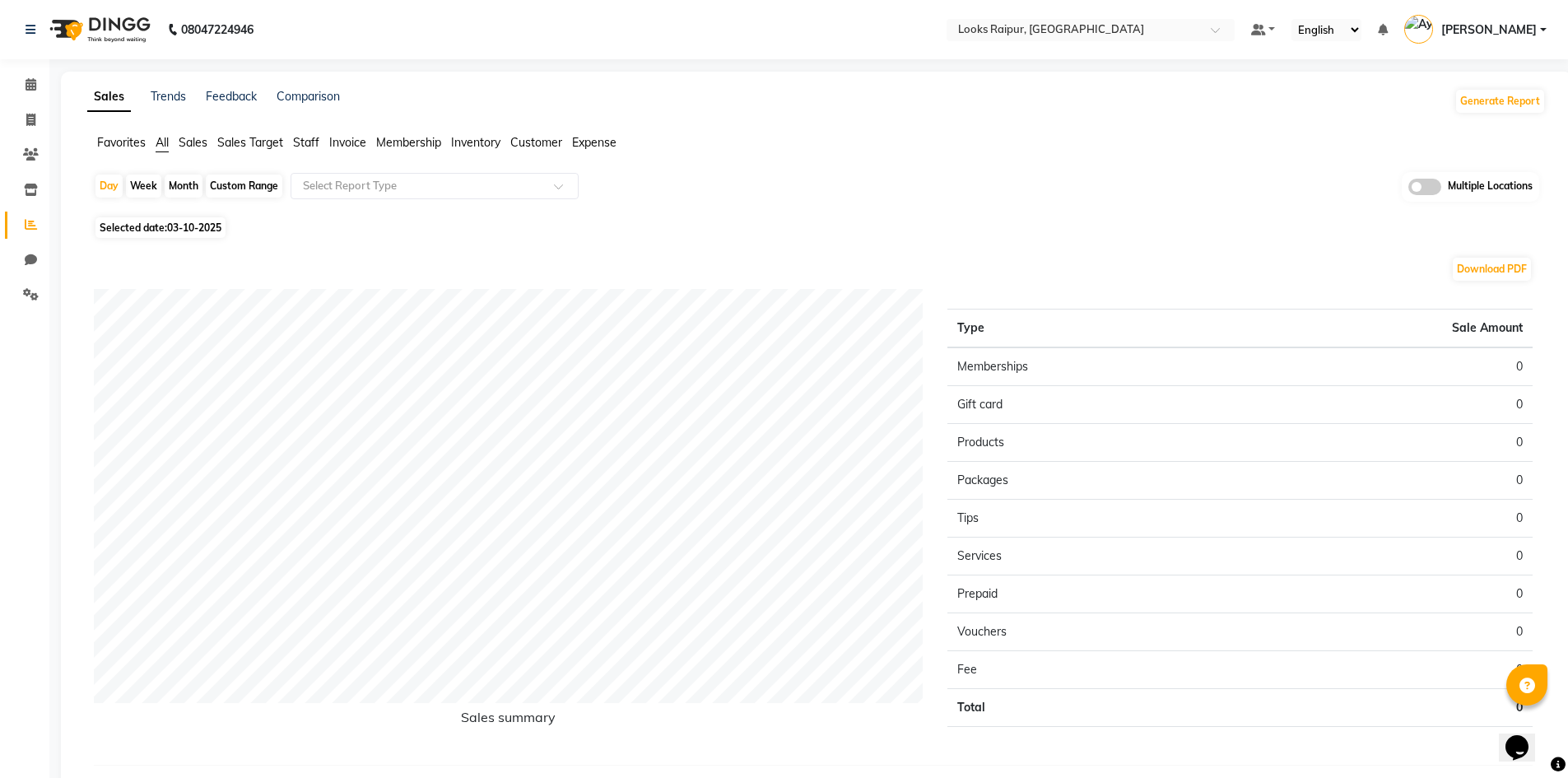
click at [343, 144] on span "Invoice" at bounding box center [347, 142] width 37 height 15
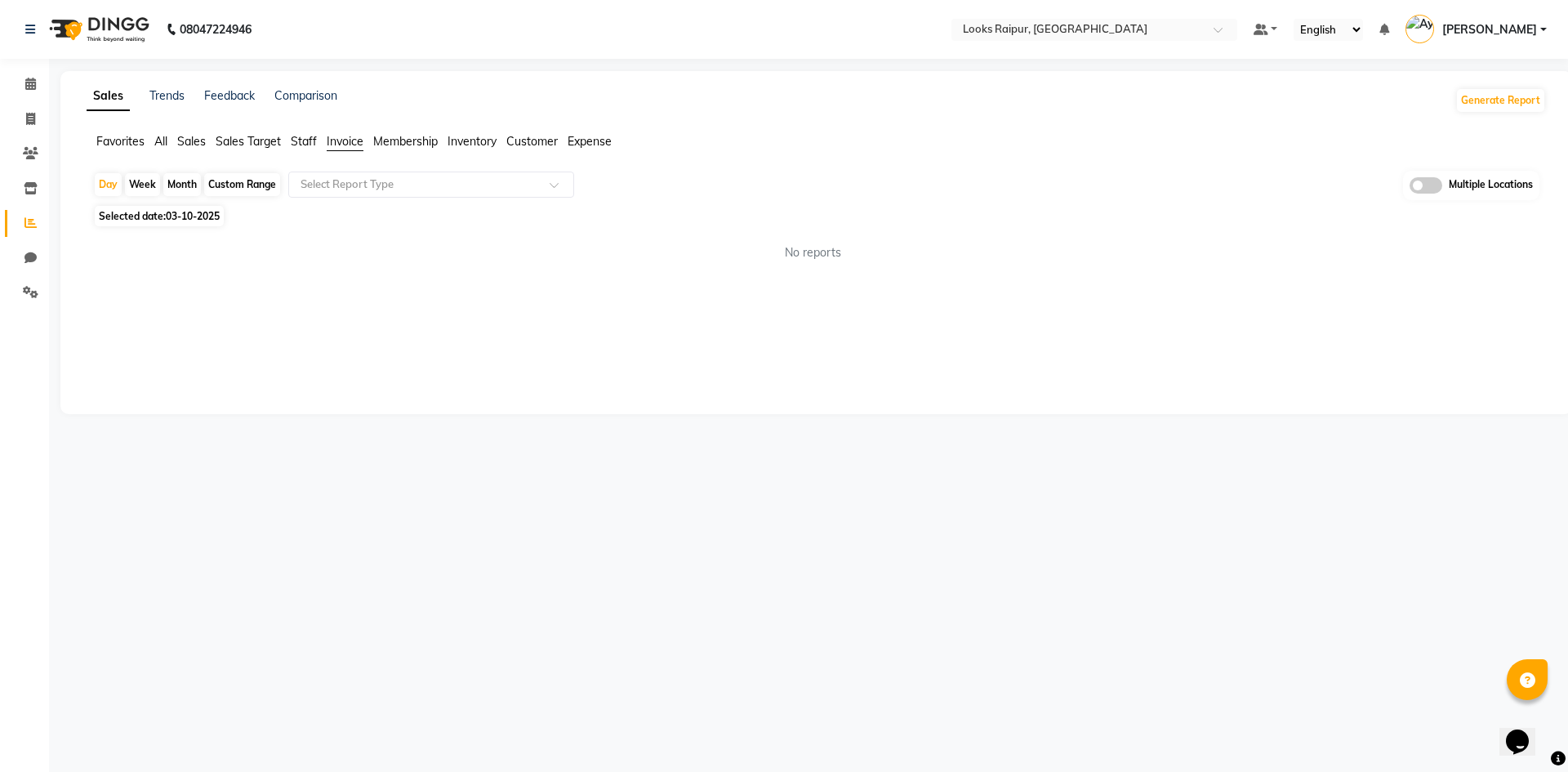
click at [229, 185] on div "Custom Range" at bounding box center [242, 185] width 76 height 23
select select "10"
select select "2025"
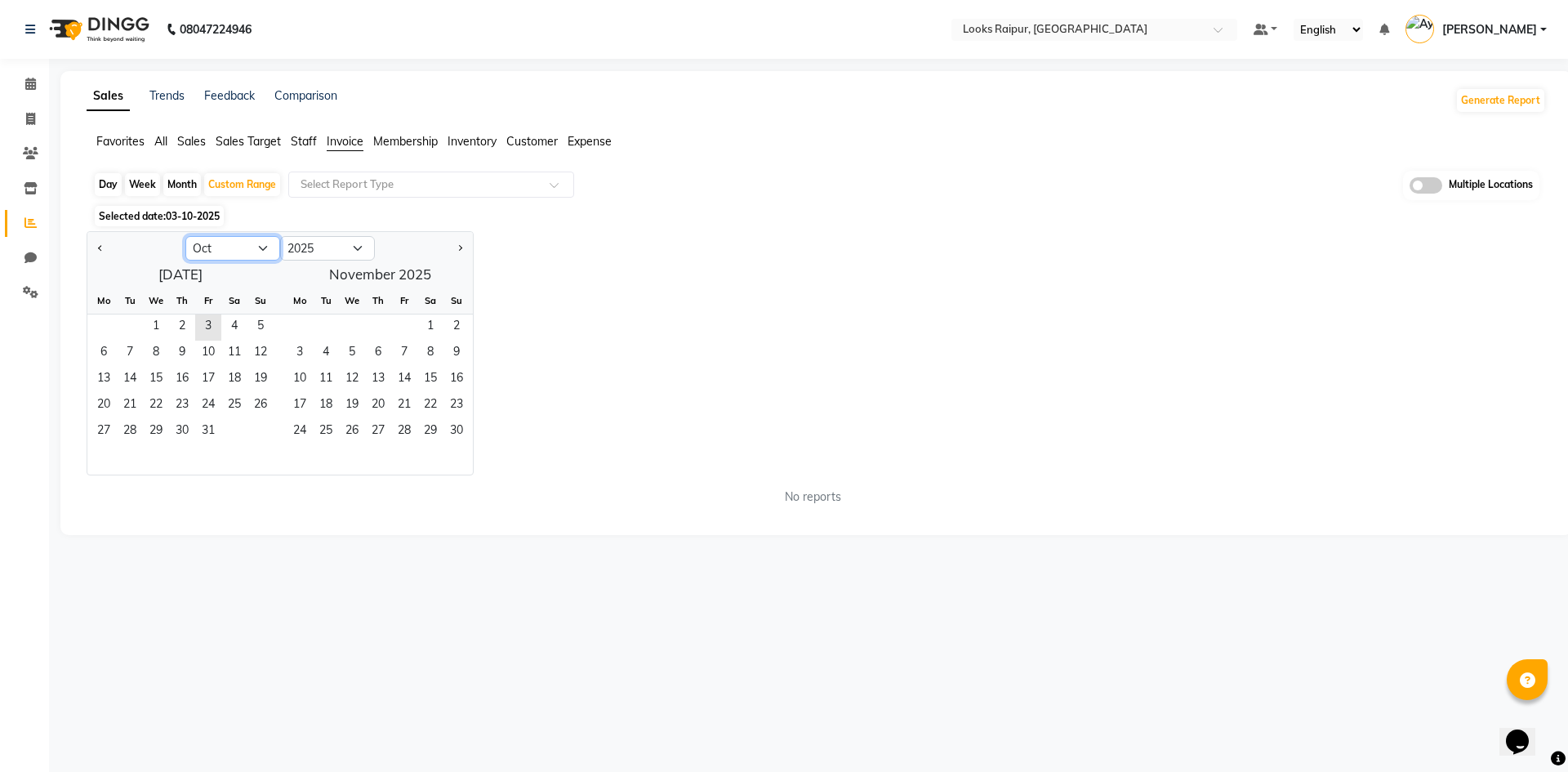
click at [243, 248] on select "Jan Feb Mar Apr May Jun [DATE] Aug Sep Oct Nov Dec" at bounding box center [232, 248] width 95 height 25
select select "9"
click at [185, 236] on select "Jan Feb Mar Apr May Jun [DATE] Aug Sep Oct Nov Dec" at bounding box center [232, 248] width 95 height 25
click at [101, 323] on span "1" at bounding box center [103, 327] width 26 height 26
click at [130, 429] on span "30" at bounding box center [130, 431] width 26 height 26
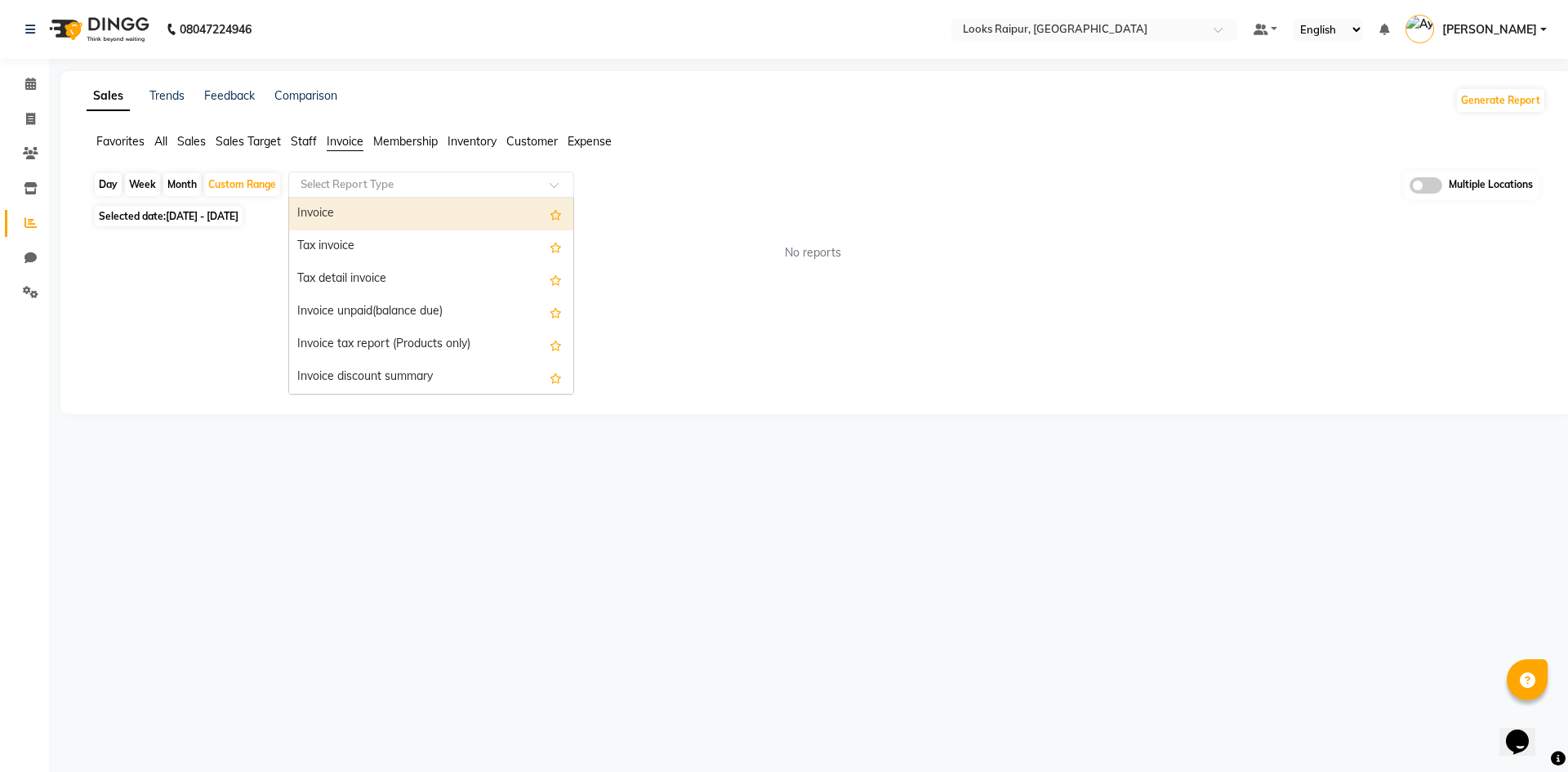
click at [357, 187] on input "text" at bounding box center [414, 185] width 235 height 16
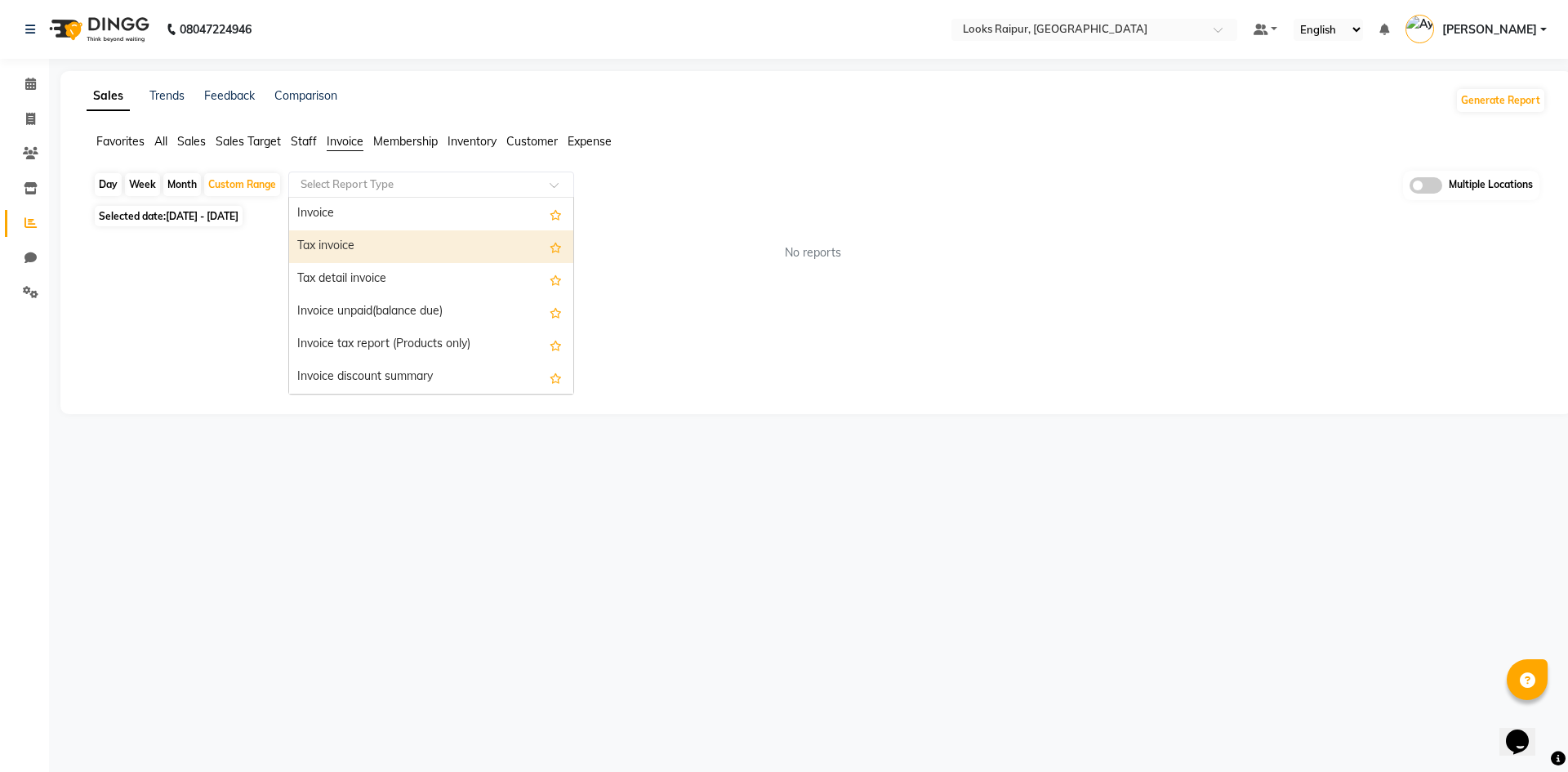
click at [355, 250] on div "Tax invoice" at bounding box center [431, 246] width 284 height 33
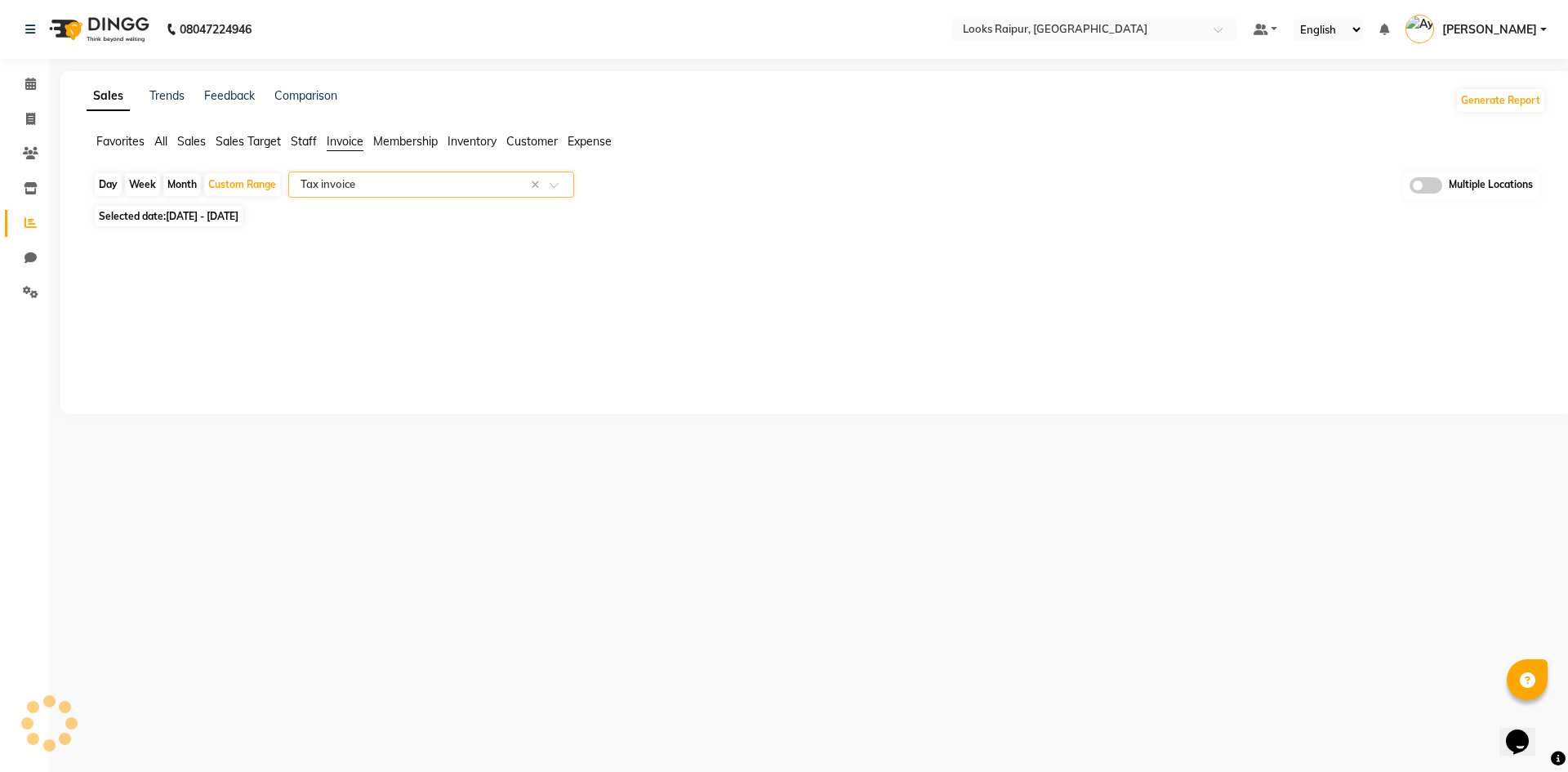
select select "full_report"
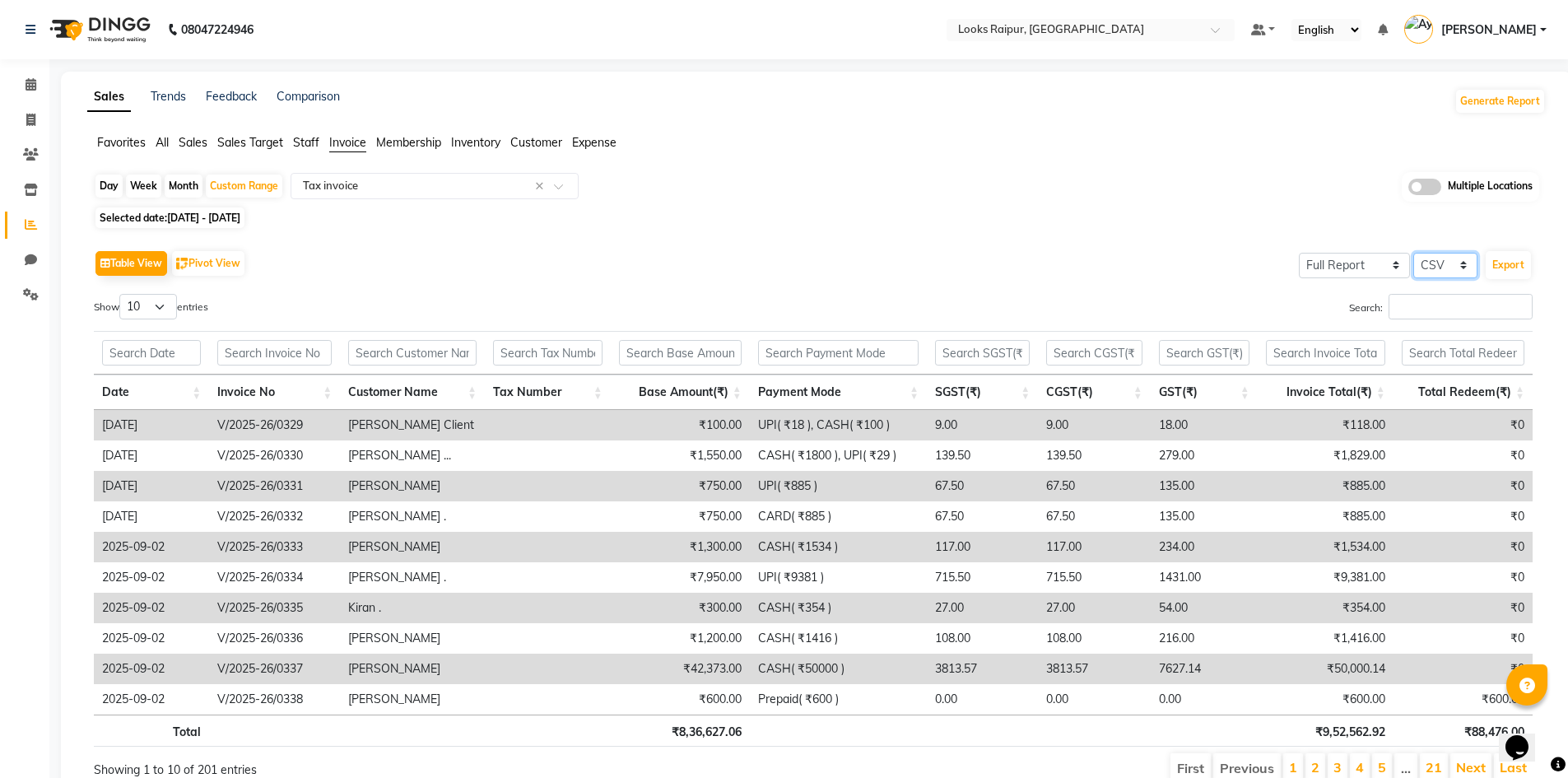
click at [1447, 267] on select "Select CSV PDF" at bounding box center [1445, 265] width 64 height 26
select select "pdf"
click at [1413, 252] on select "Select CSV PDF" at bounding box center [1445, 265] width 64 height 26
click at [1508, 265] on button "Export" at bounding box center [1508, 265] width 46 height 28
select select "monospace"
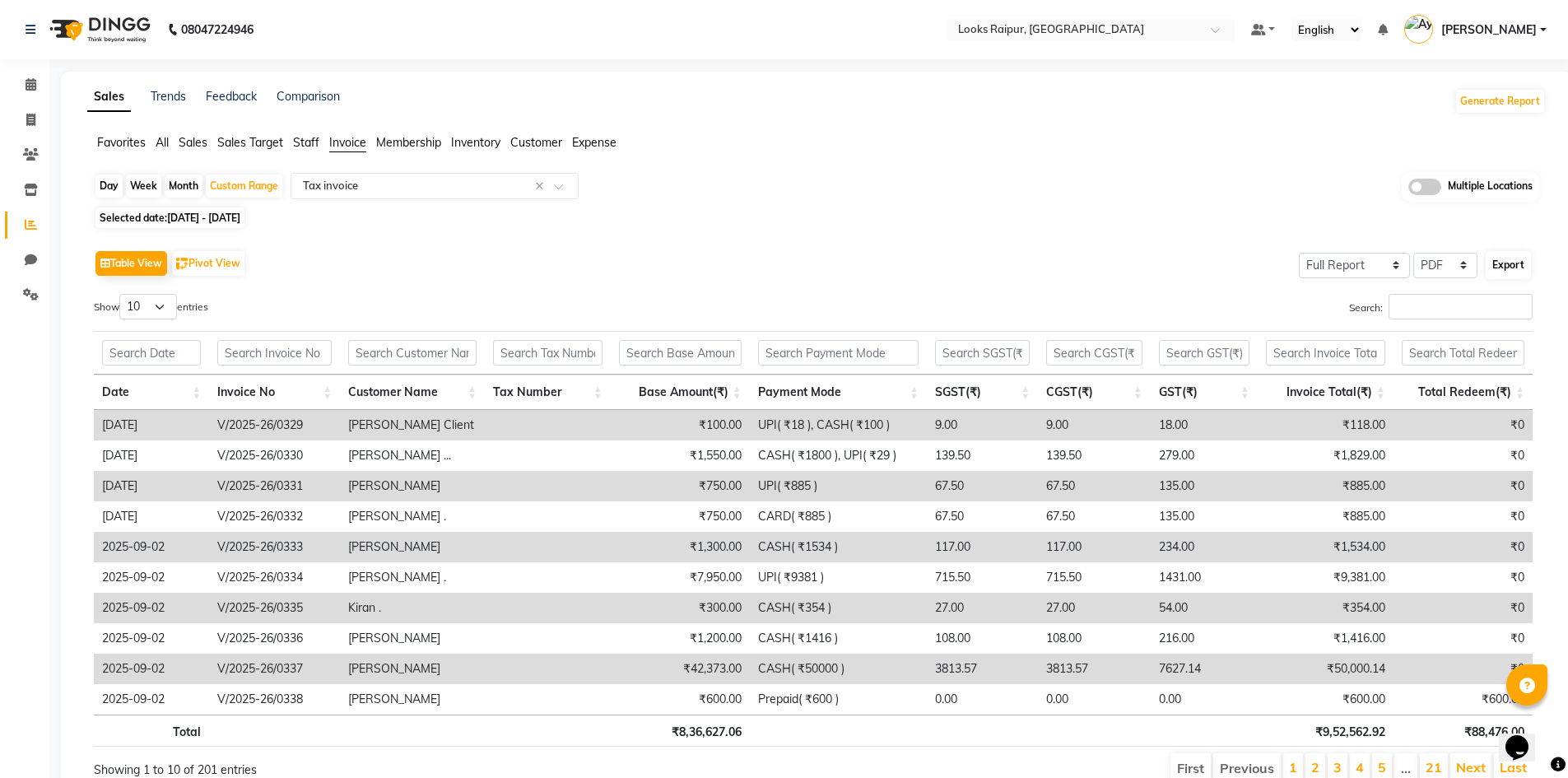
select select "12px"
select select "template_1"
select select "A4"
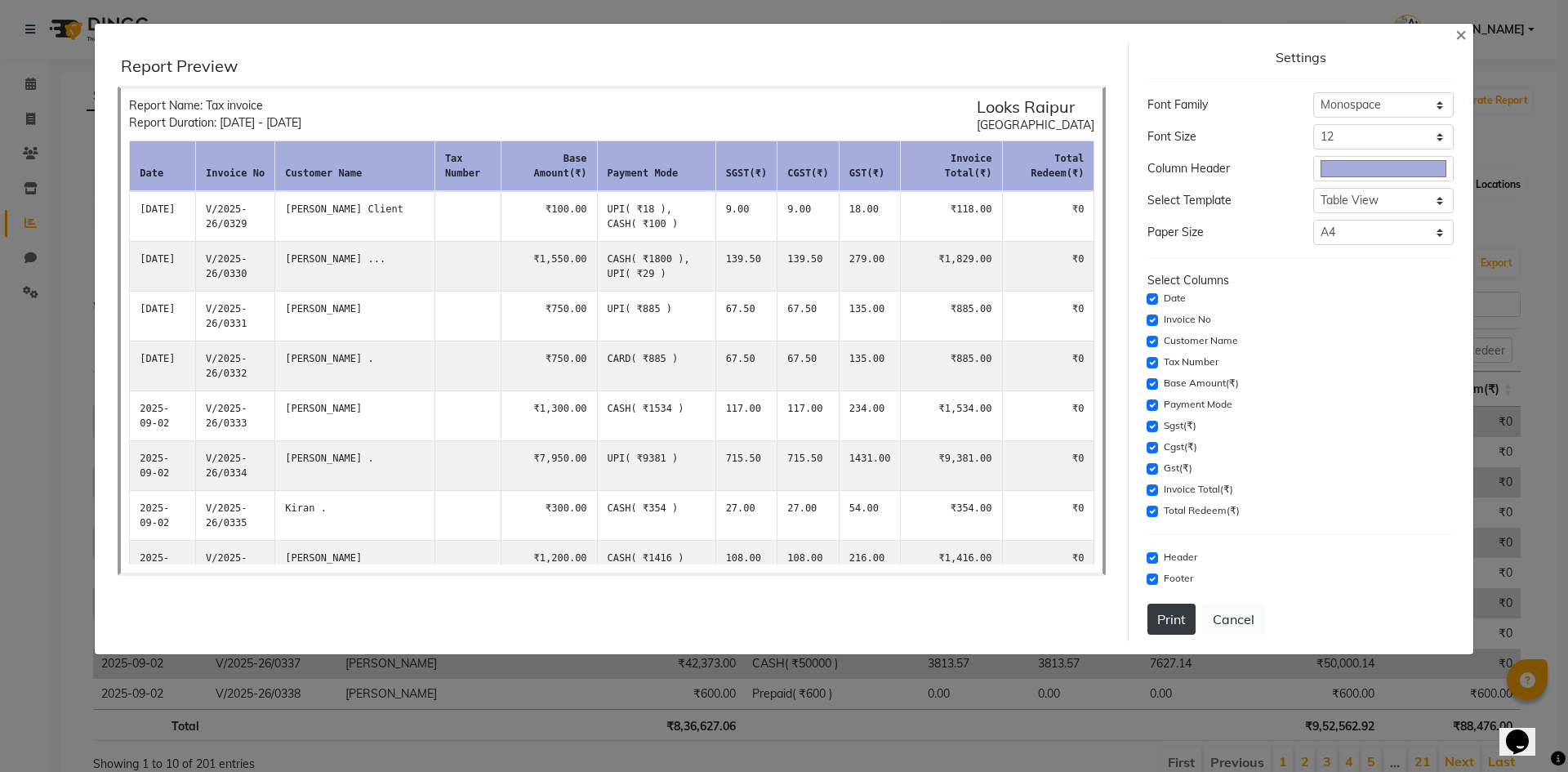
click at [1163, 626] on button "Print" at bounding box center [1171, 618] width 48 height 31
click at [1228, 618] on button "Cancel" at bounding box center [1233, 618] width 63 height 31
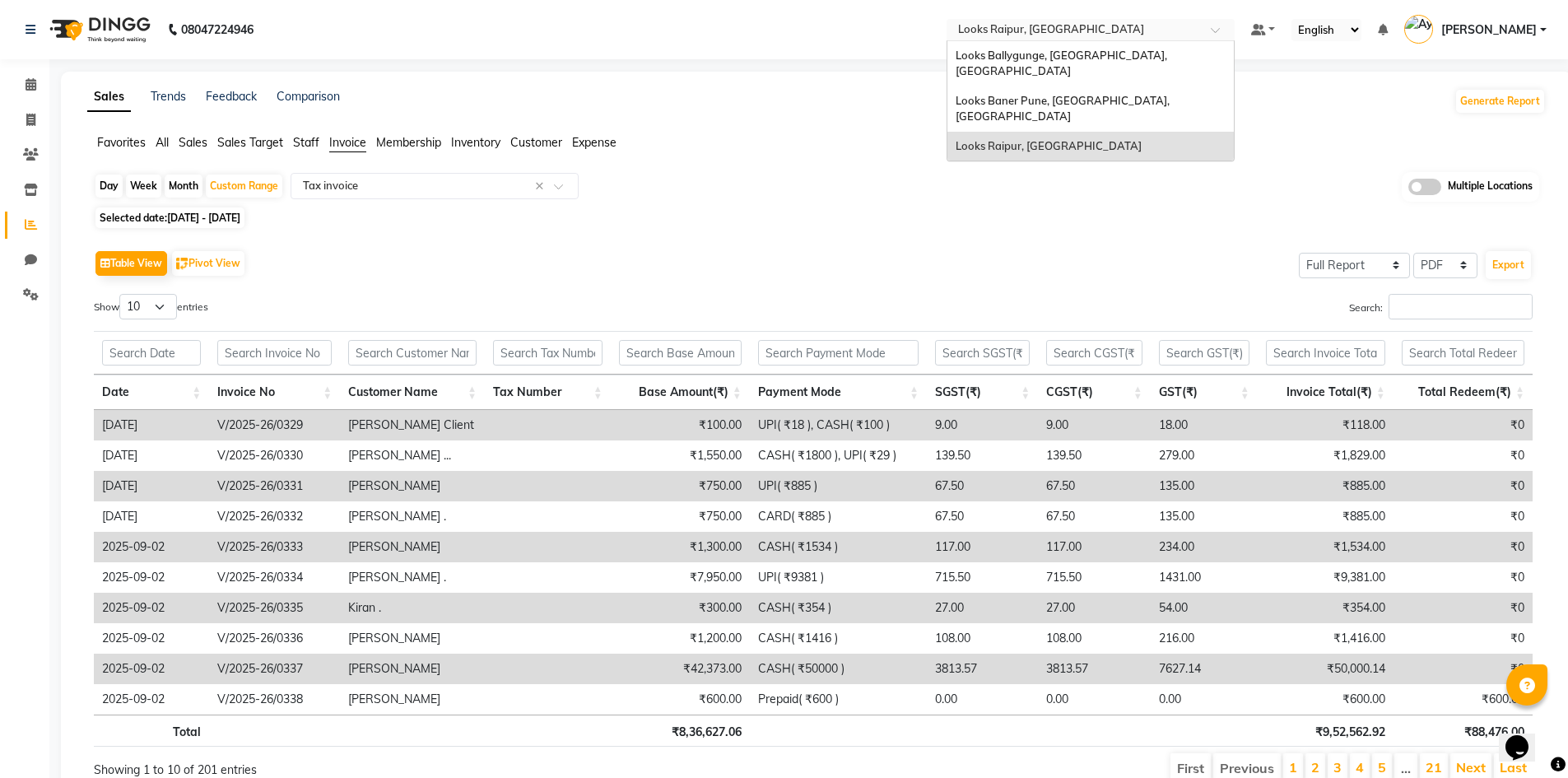
click at [1058, 32] on input "text" at bounding box center [1073, 31] width 239 height 16
click at [1087, 94] on span "Looks Baner Pune, [GEOGRAPHIC_DATA], [GEOGRAPHIC_DATA]" at bounding box center [1064, 108] width 216 height 30
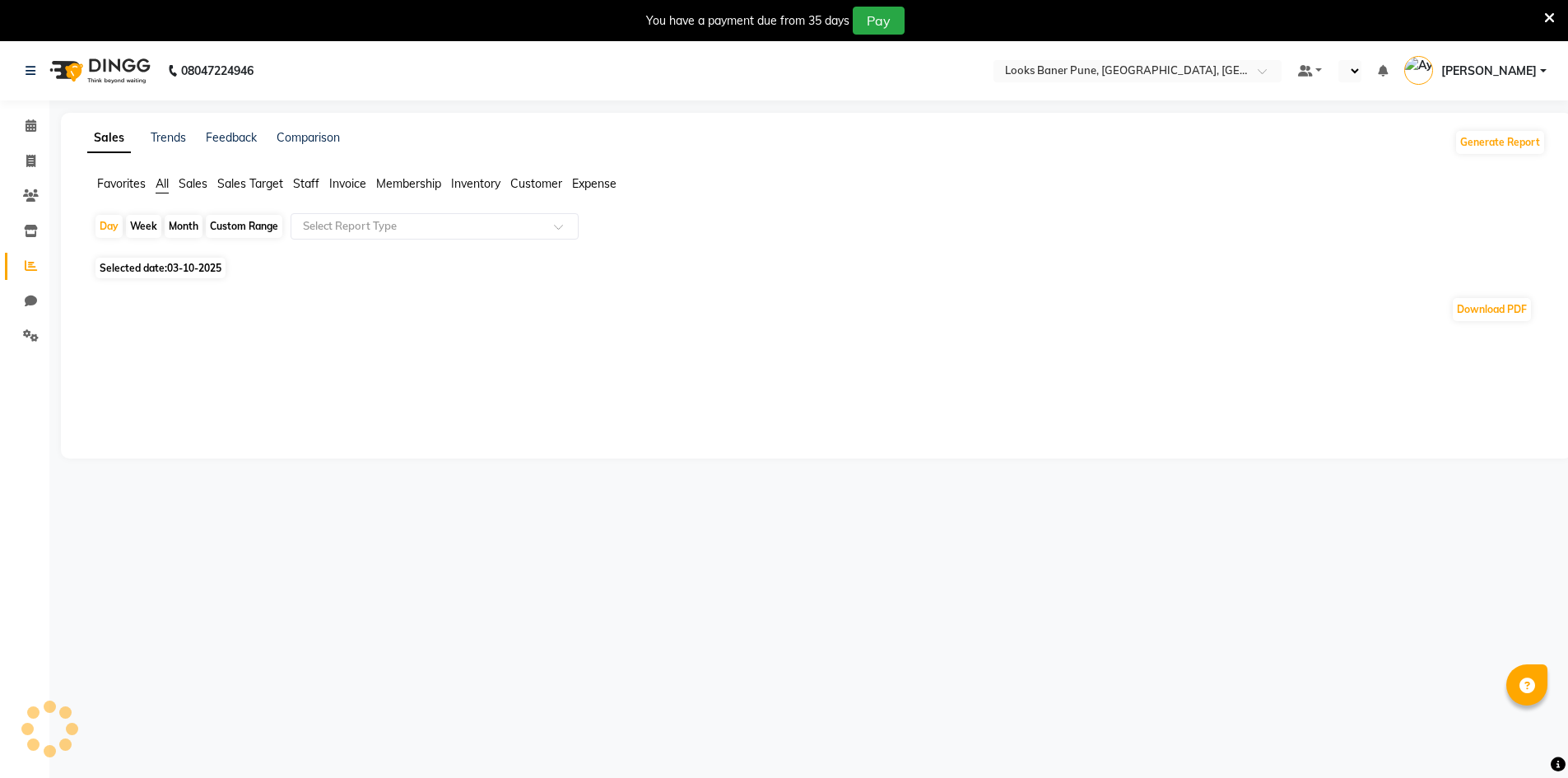
select select "en"
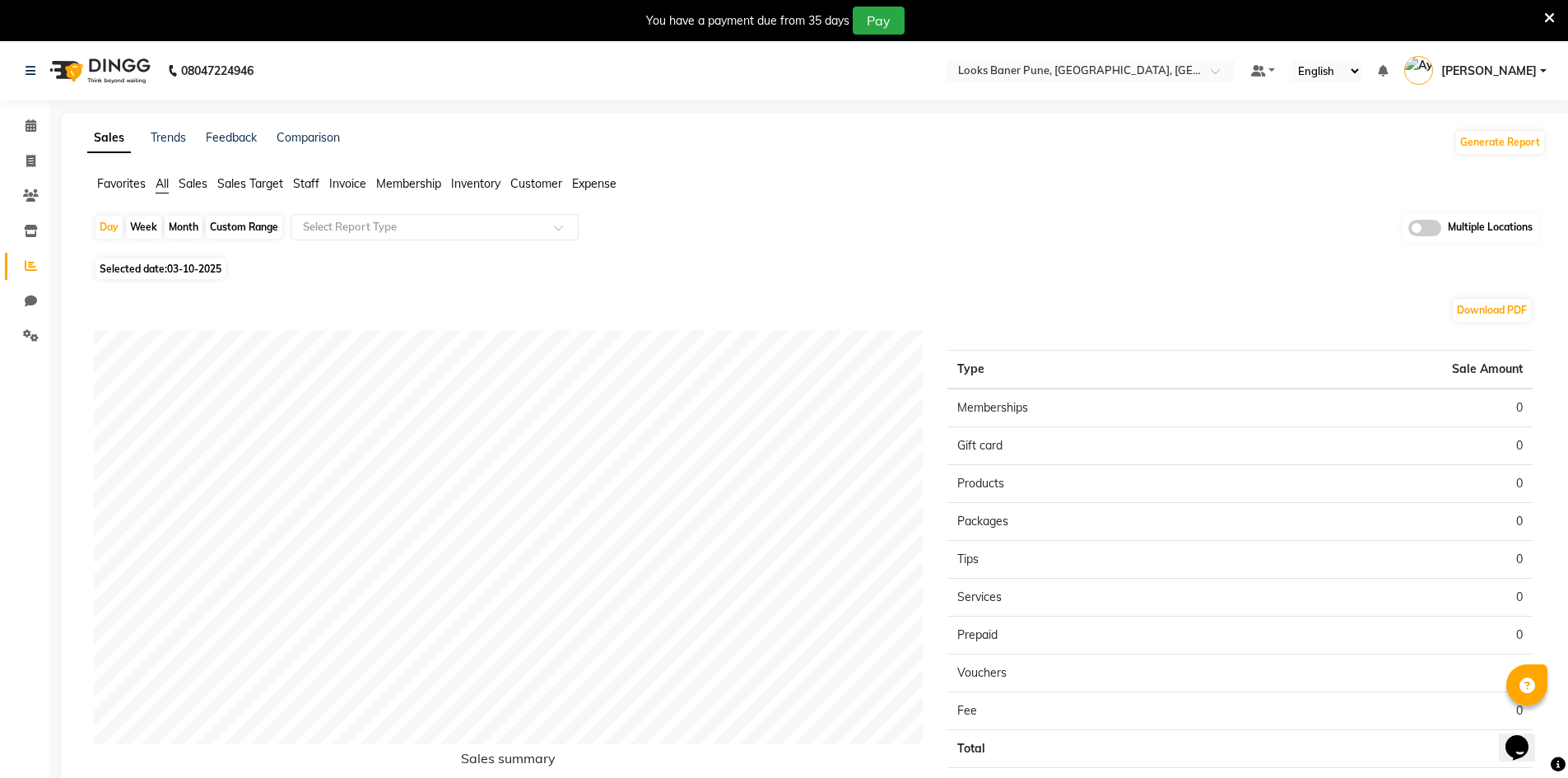
click at [478, 181] on span "Inventory" at bounding box center [475, 183] width 49 height 15
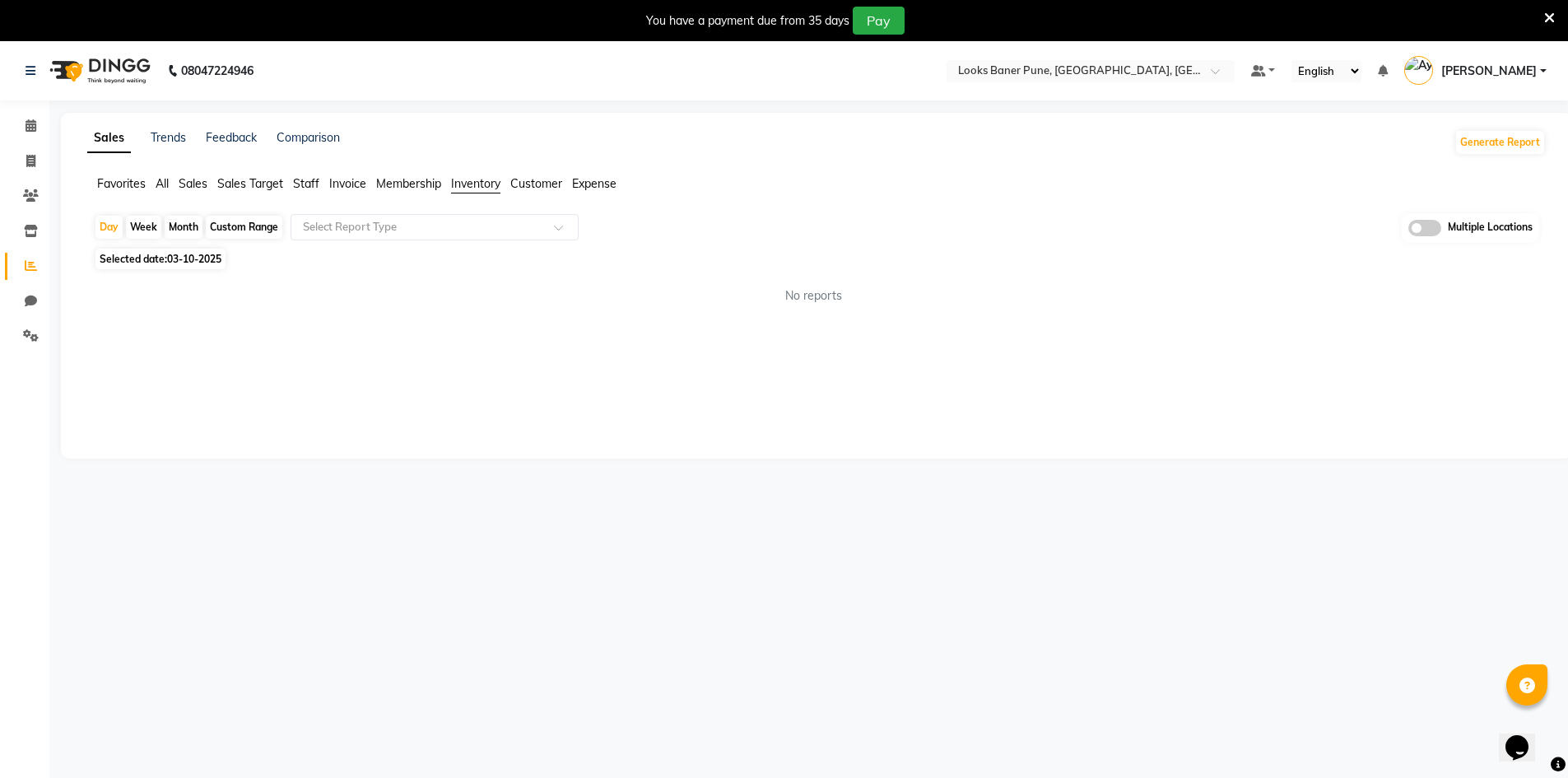
click at [242, 229] on div "Custom Range" at bounding box center [244, 227] width 77 height 23
select select "10"
select select "2025"
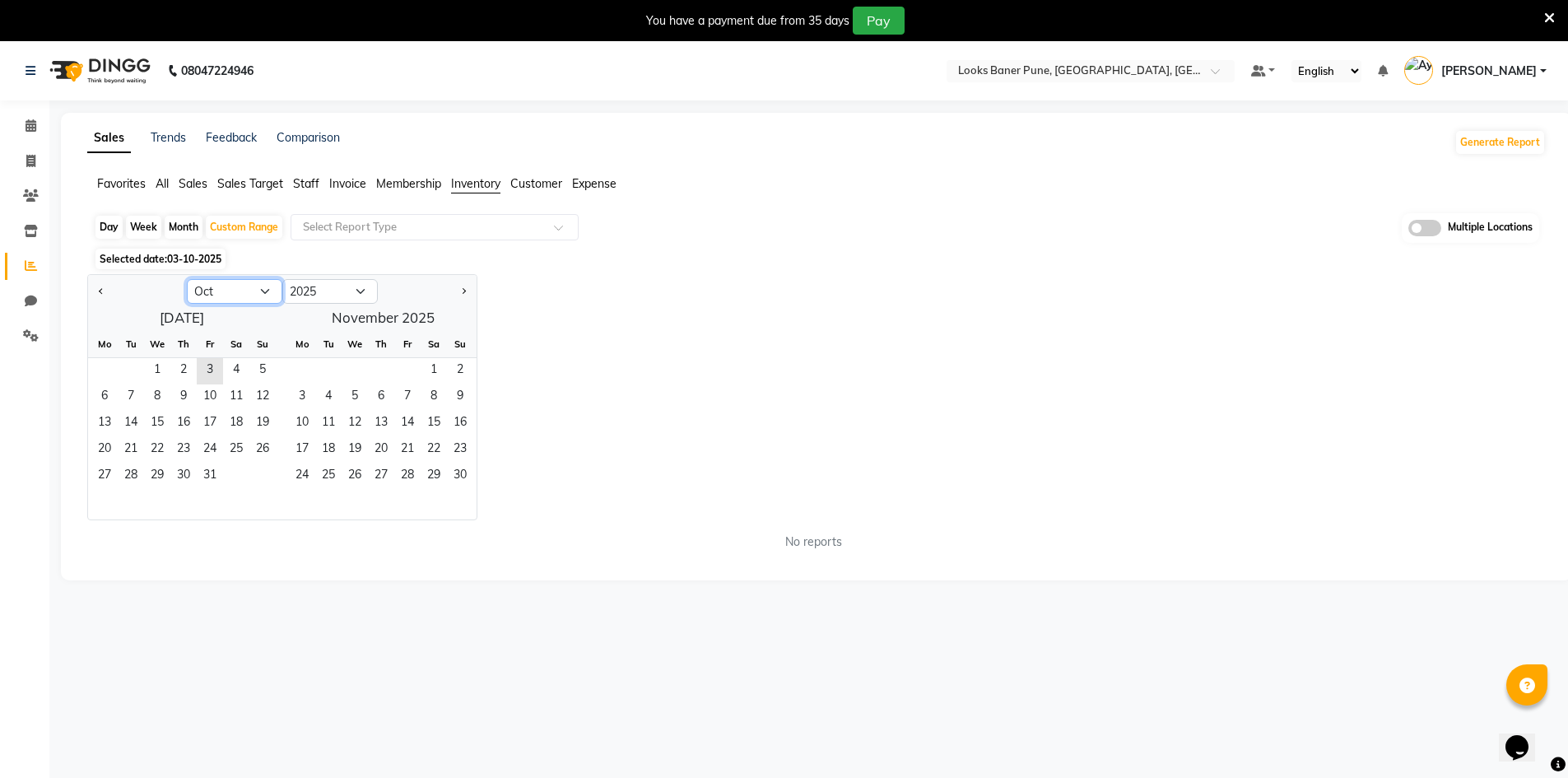
click at [221, 288] on select "Jan Feb Mar Apr May Jun [DATE] Aug Sep Oct Nov Dec" at bounding box center [234, 292] width 96 height 25
select select "9"
click at [187, 279] on select "Jan Feb Mar Apr May Jun [DATE] Aug Sep Oct Nov Dec" at bounding box center [234, 292] width 96 height 25
click at [105, 369] on span "1" at bounding box center [104, 370] width 26 height 26
click at [119, 473] on span "30" at bounding box center [131, 476] width 26 height 26
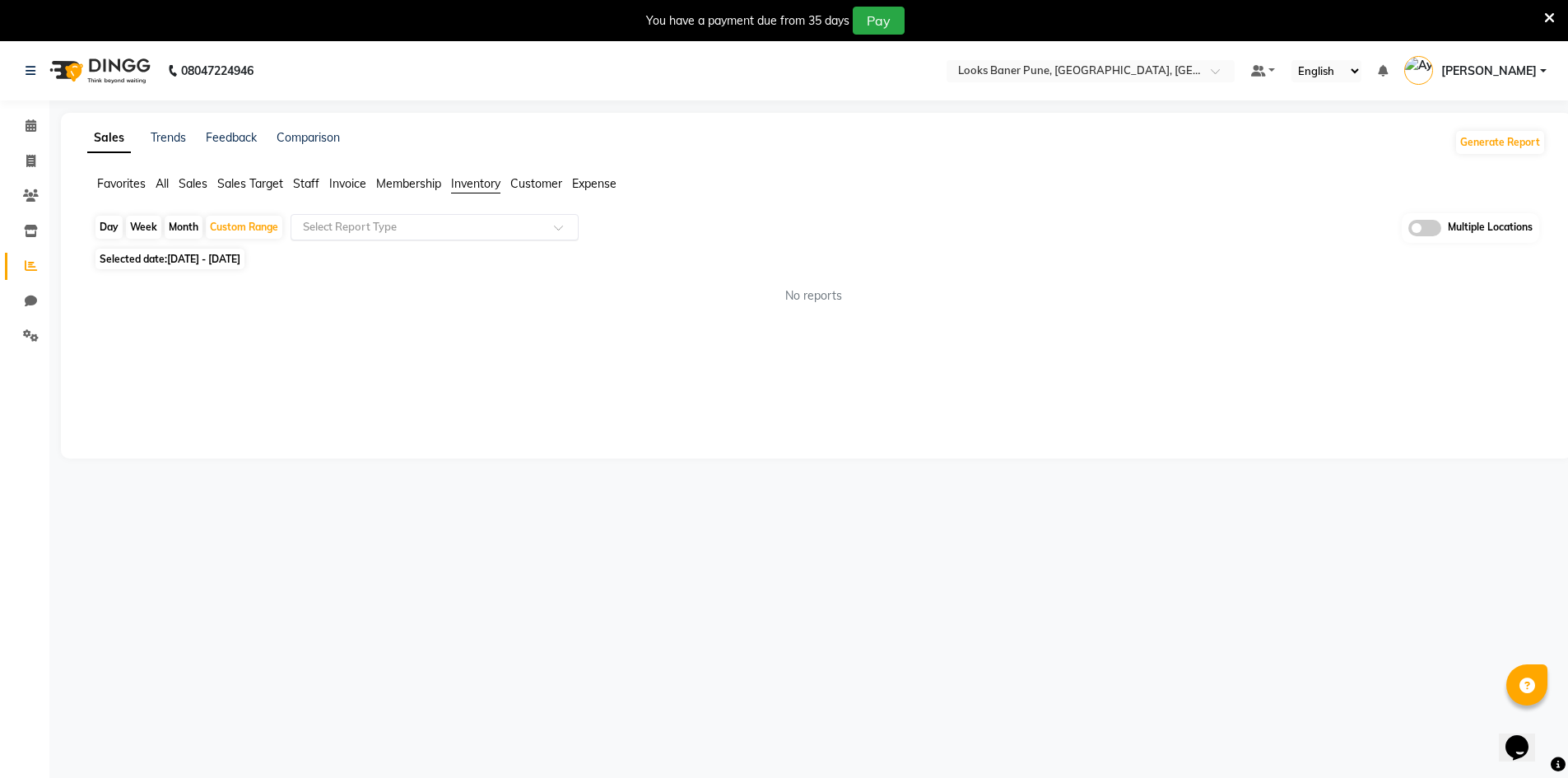
click at [405, 222] on input "text" at bounding box center [418, 227] width 237 height 16
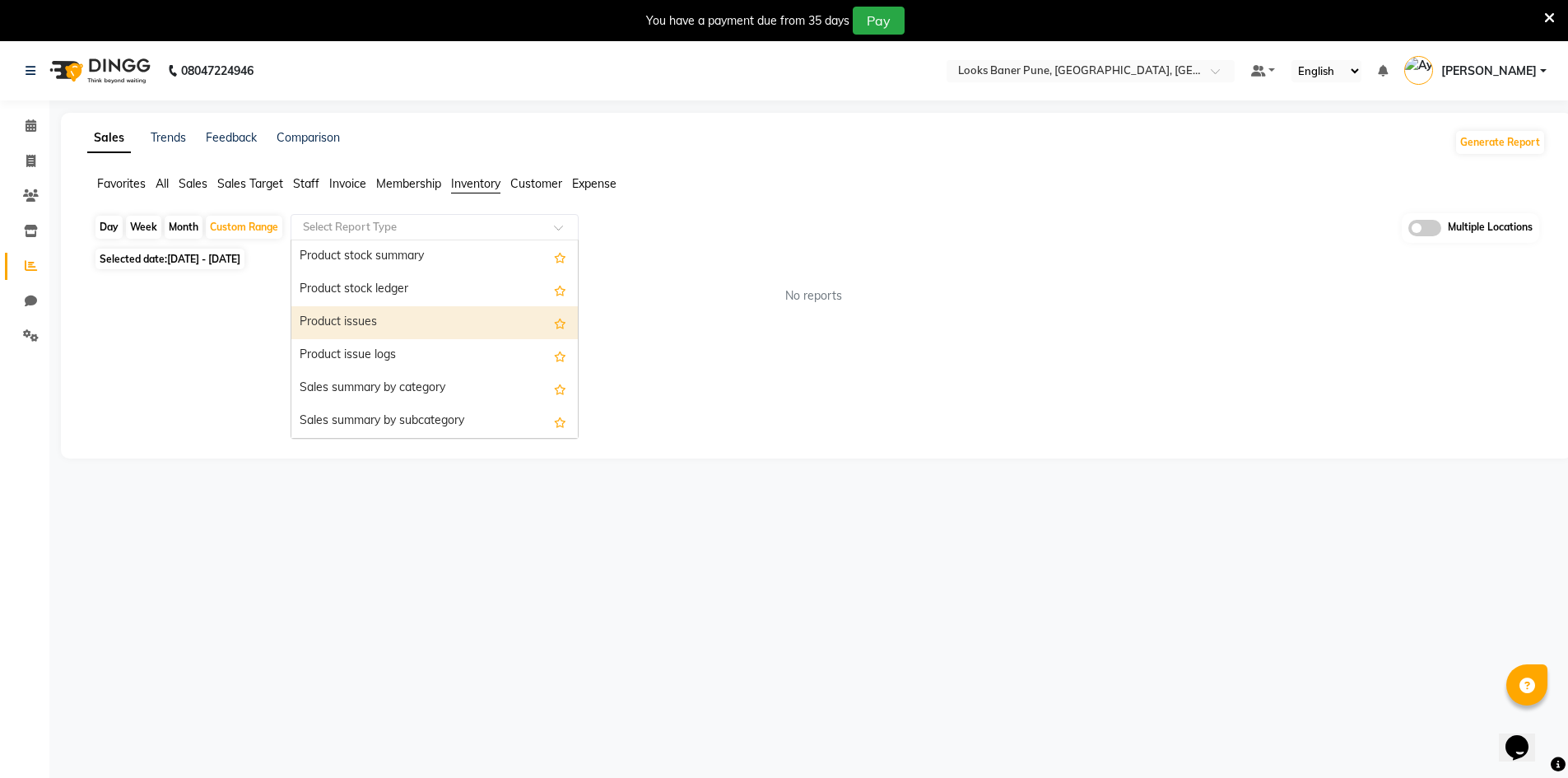
click at [379, 323] on div "Product issues" at bounding box center [435, 322] width 286 height 33
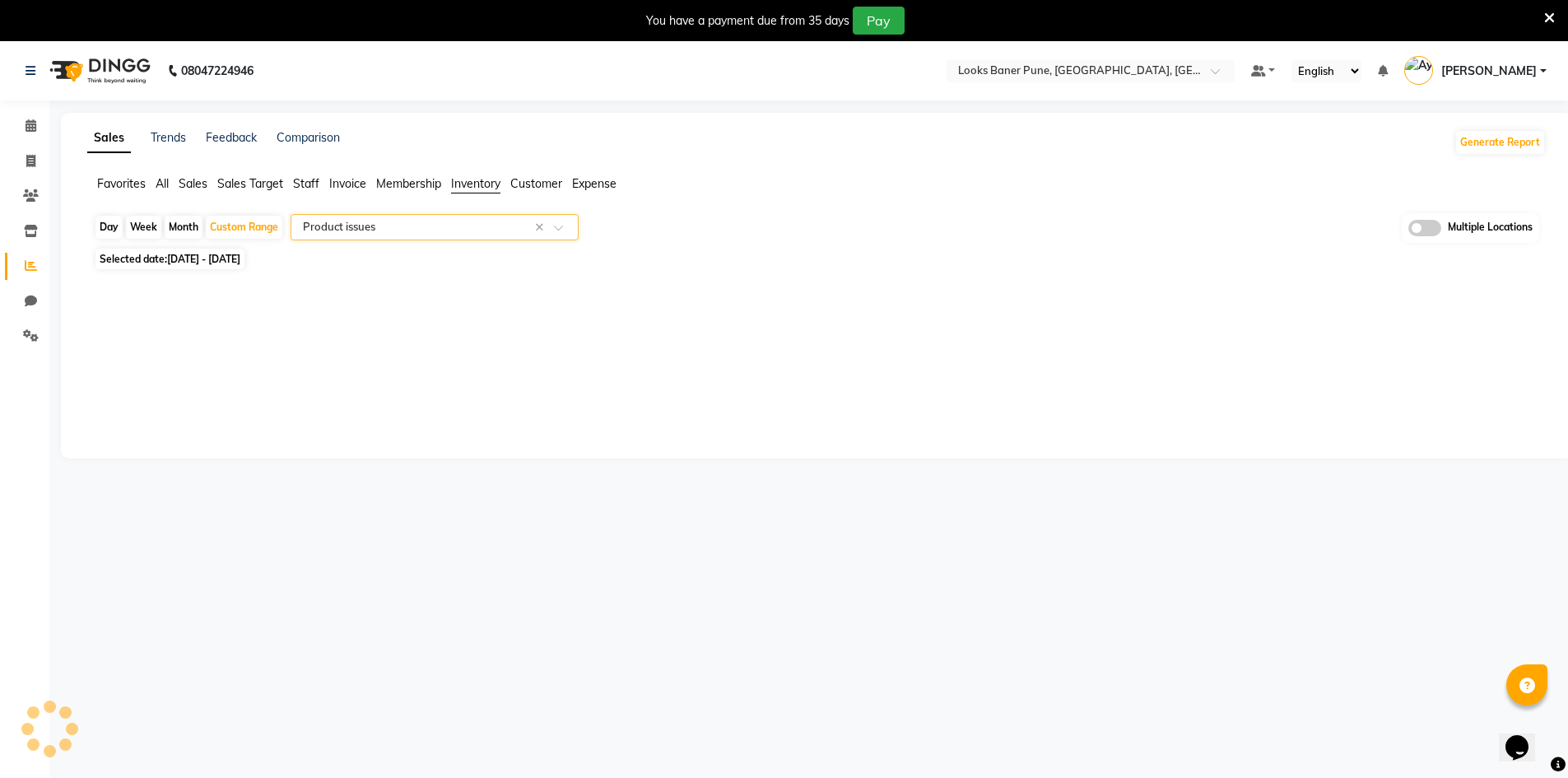
select select "full_report"
select select "pdf"
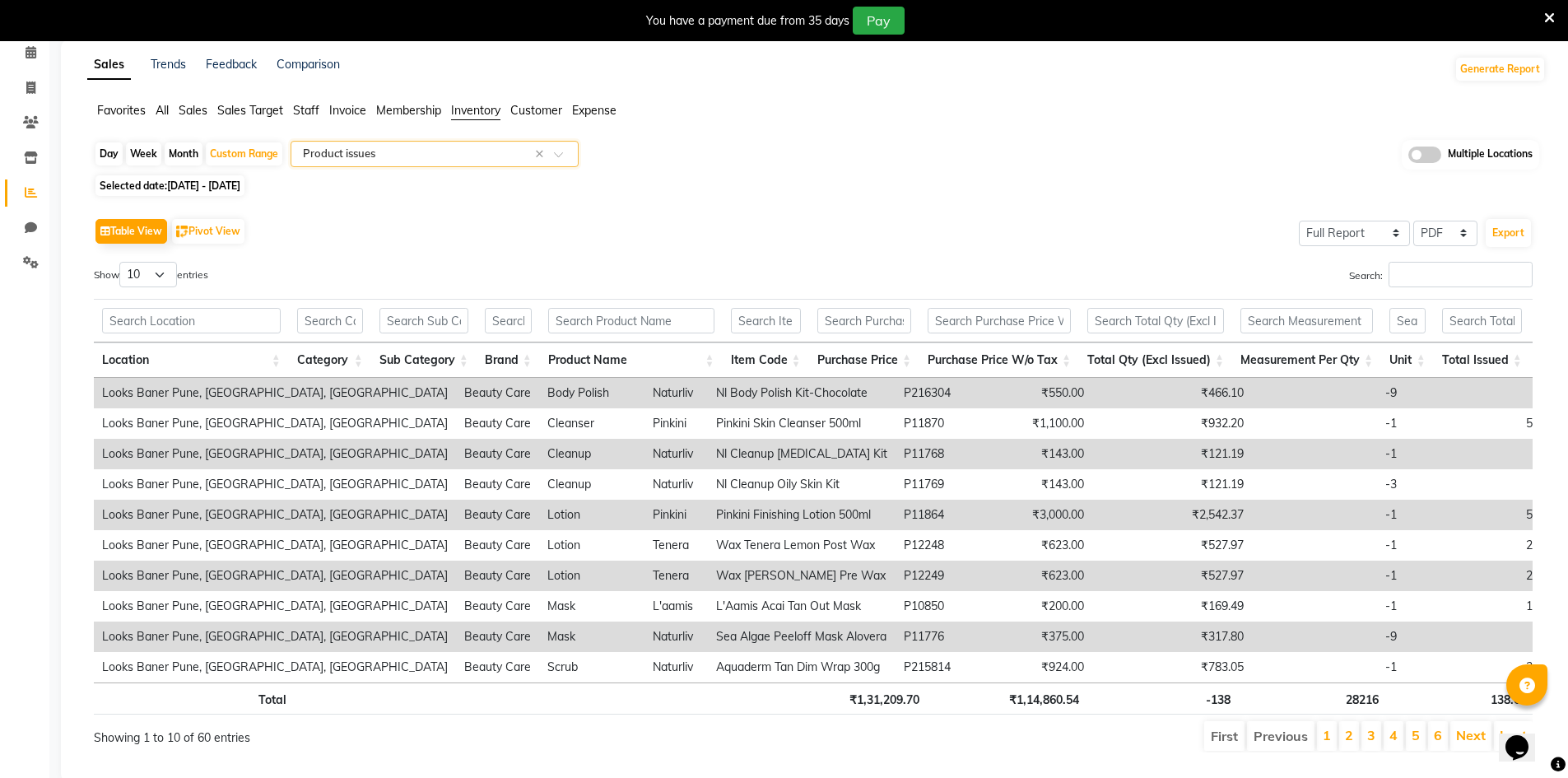
scroll to position [45, 0]
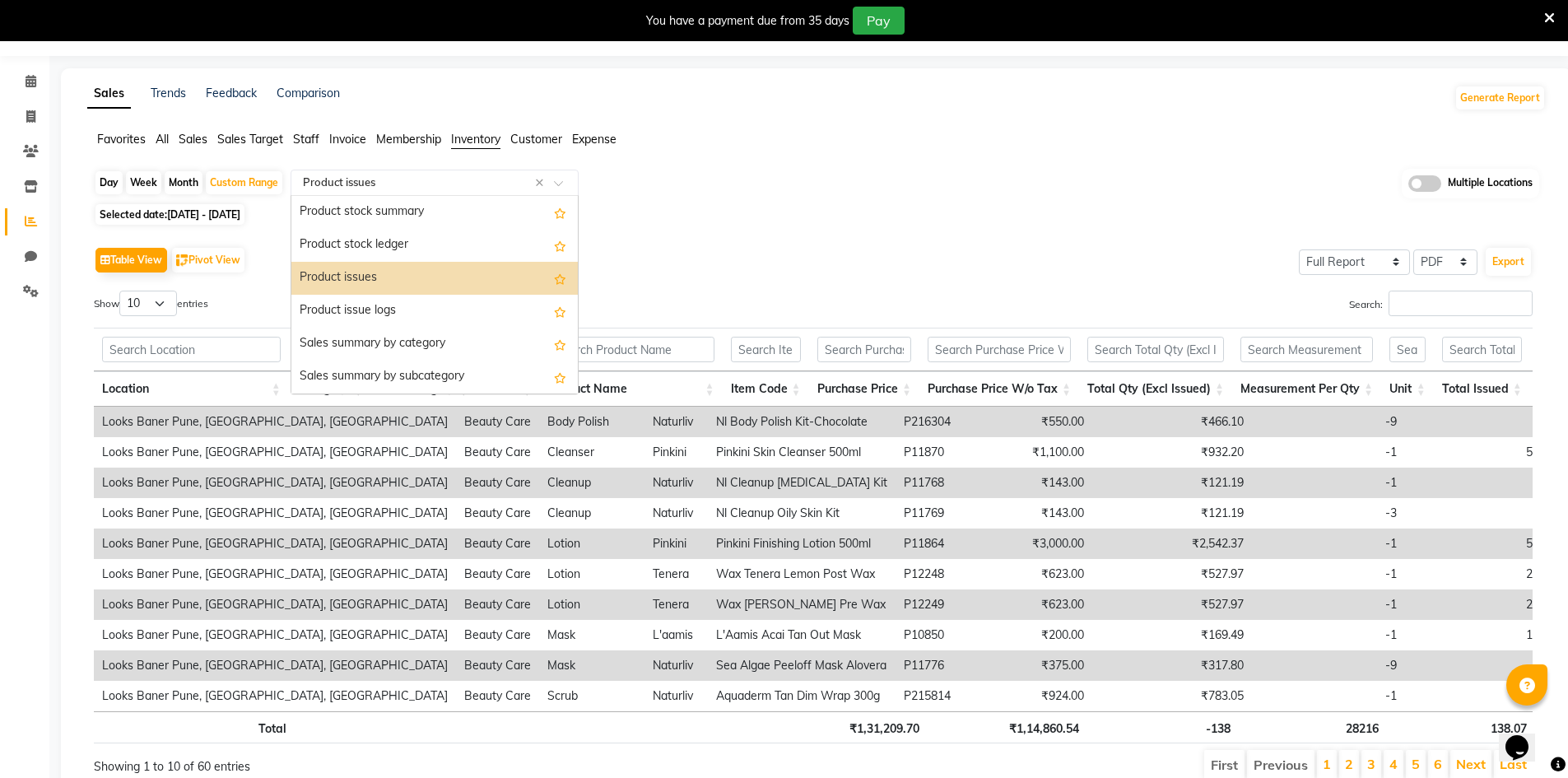
click at [420, 186] on input "text" at bounding box center [418, 182] width 237 height 16
click at [394, 309] on div "Product issue logs" at bounding box center [435, 310] width 286 height 33
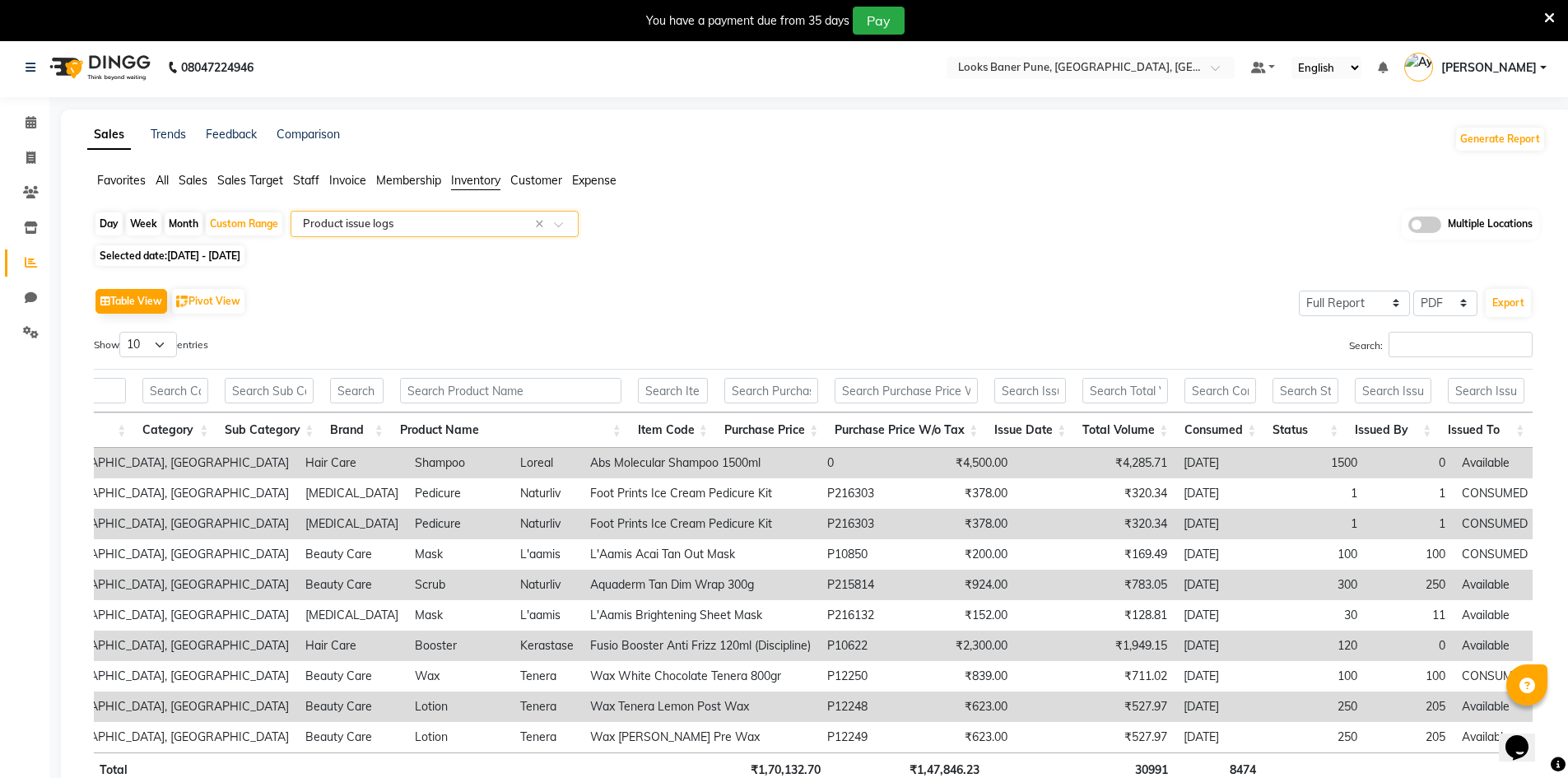
scroll to position [0, 0]
